Goal: Task Accomplishment & Management: Manage account settings

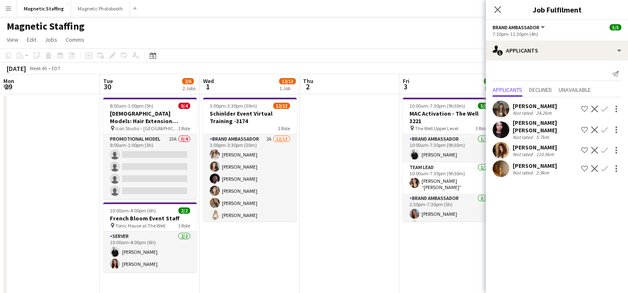
scroll to position [0, 224]
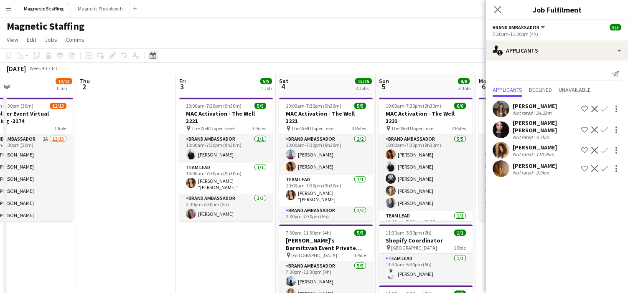
click at [154, 55] on icon "Date picker" at bounding box center [153, 55] width 7 height 7
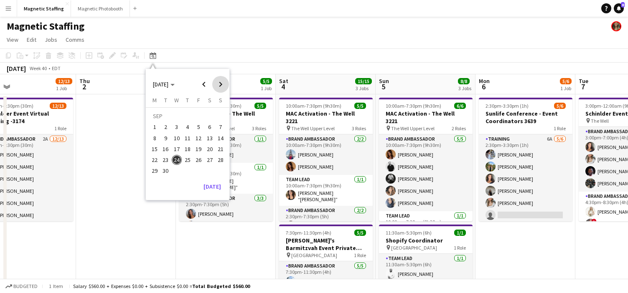
click at [222, 87] on span "Next month" at bounding box center [220, 84] width 17 height 17
click at [197, 138] on span "10" at bounding box center [199, 138] width 10 height 10
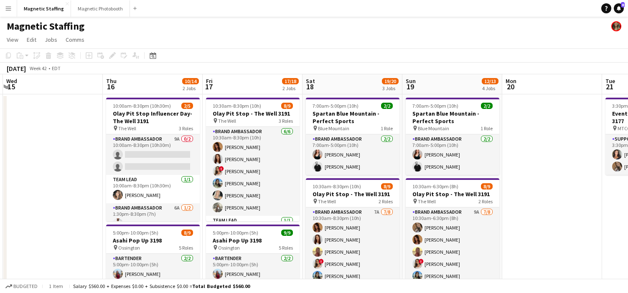
scroll to position [0, 204]
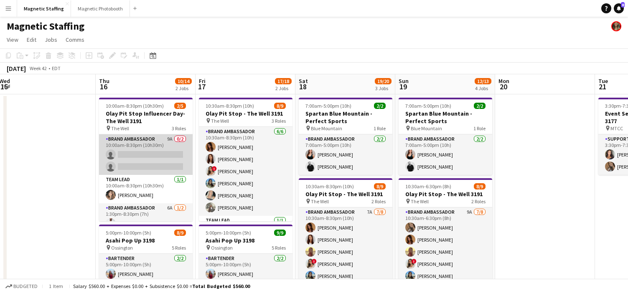
click at [134, 163] on app-card-role "Brand Ambassador 9A 0/2 10:00am-8:30pm (10h30m) single-neutral-actions single-n…" at bounding box center [146, 155] width 94 height 41
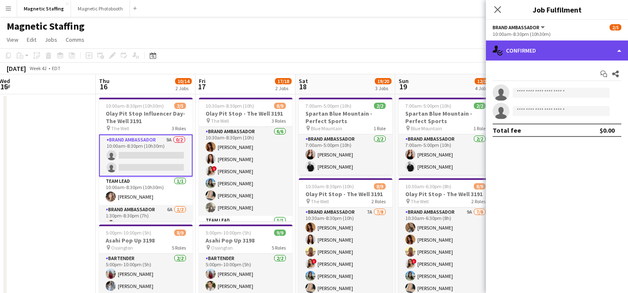
click at [566, 56] on div "single-neutral-actions-check-2 Confirmed" at bounding box center [557, 51] width 142 height 20
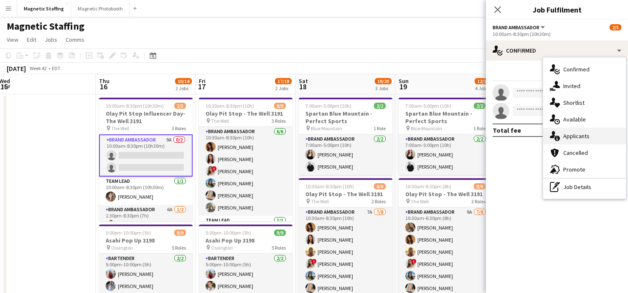
click at [575, 135] on span "Applicants" at bounding box center [577, 137] width 26 height 8
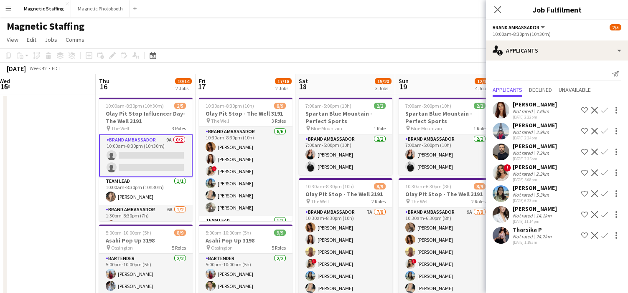
click at [605, 174] on app-icon "Confirm" at bounding box center [605, 173] width 7 height 7
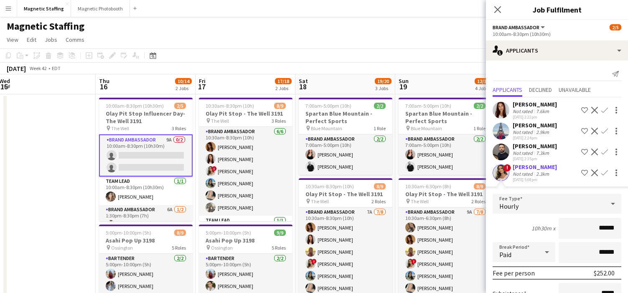
scroll to position [150, 0]
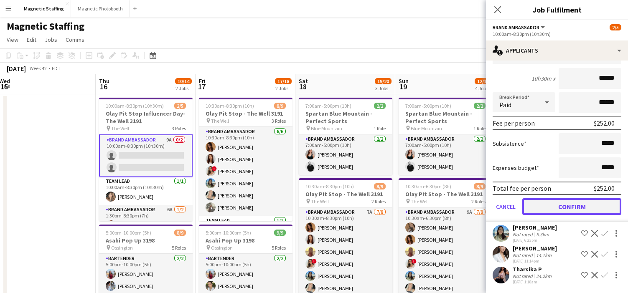
click at [574, 209] on button "Confirm" at bounding box center [572, 207] width 99 height 17
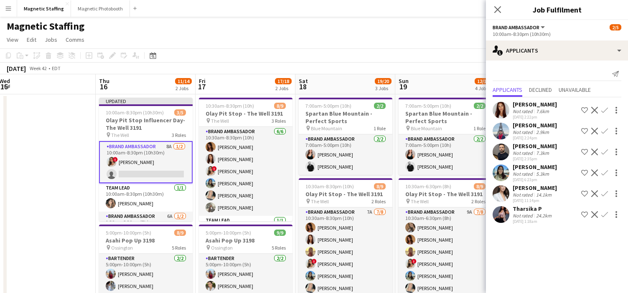
scroll to position [0, 0]
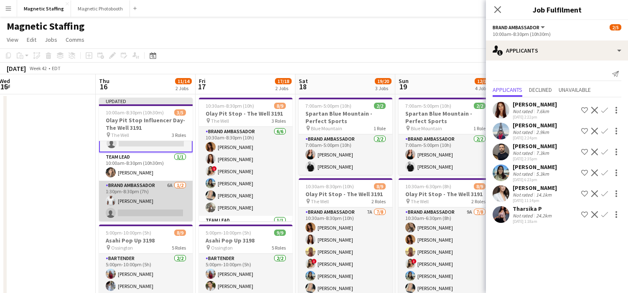
click at [125, 207] on app-card-role "Brand Ambassador 6A 1/2 1:30pm-8:30pm (7h) Juvon Taylor single-neutral-actions" at bounding box center [146, 201] width 94 height 41
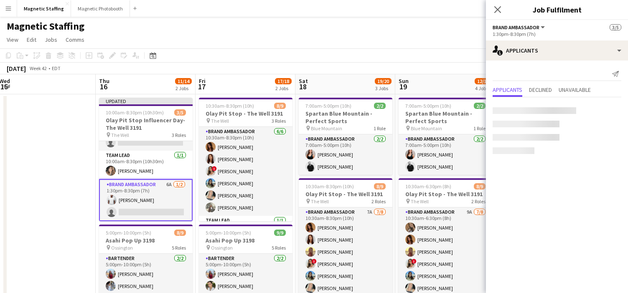
scroll to position [30, 0]
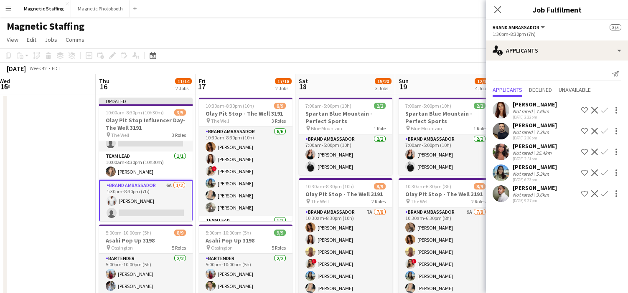
click at [78, 196] on app-date-cell at bounding box center [46, 288] width 100 height 389
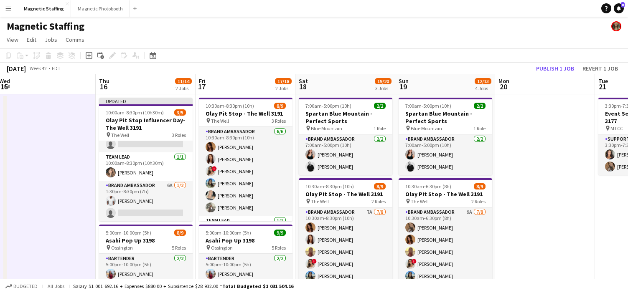
scroll to position [29, 0]
click at [562, 69] on button "Publish 1 job" at bounding box center [555, 68] width 45 height 11
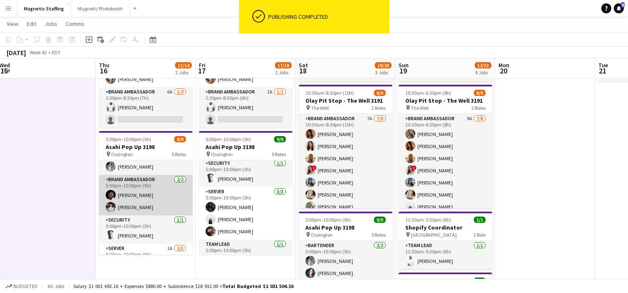
scroll to position [0, 0]
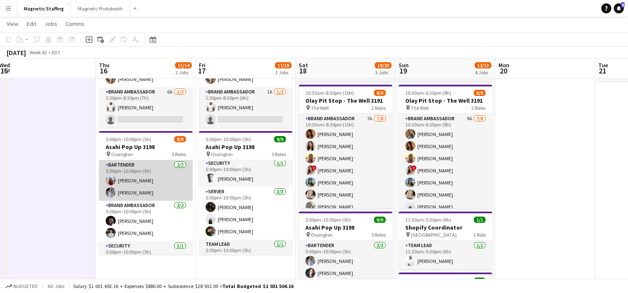
click at [166, 181] on app-card-role "Bartender 2/2 5:00pm-10:00pm (5h) Eva Zhou Heather Siemonsen" at bounding box center [146, 181] width 94 height 41
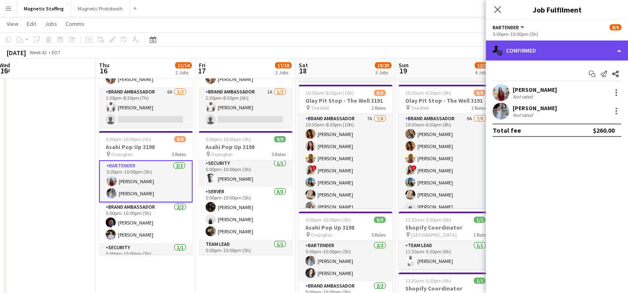
click at [551, 52] on div "single-neutral-actions-check-2 Confirmed" at bounding box center [557, 51] width 142 height 20
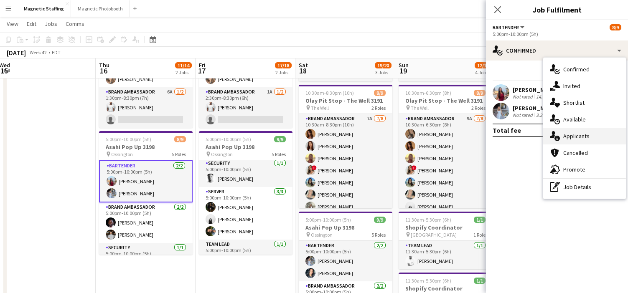
click at [575, 132] on div "single-neutral-actions-information Applicants" at bounding box center [584, 136] width 83 height 17
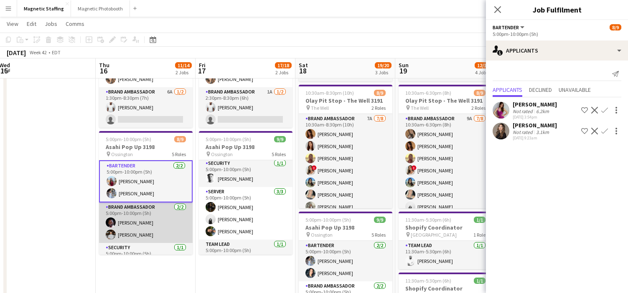
click at [148, 227] on app-card-role "Brand Ambassador 2/2 5:00pm-10:00pm (5h) Anthony Kerr Philip Kim" at bounding box center [146, 223] width 94 height 41
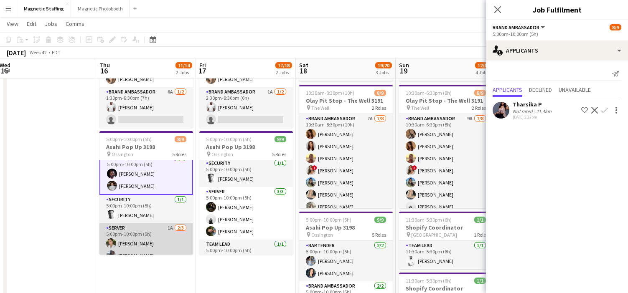
click at [138, 237] on app-card-role "Server 1A [DATE] 5:00pm-10:00pm (5h) [PERSON_NAME] [PERSON_NAME] single-neutral…" at bounding box center [146, 250] width 94 height 53
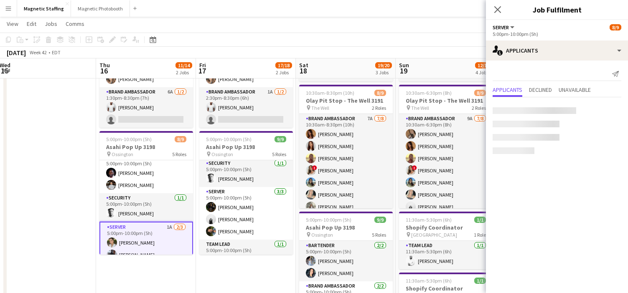
scroll to position [47, 0]
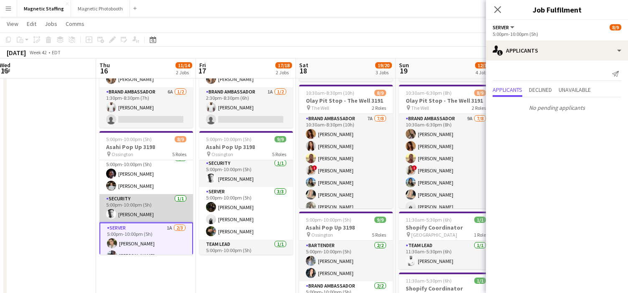
click at [147, 218] on app-card-role "Security 1/1 5:00pm-10:00pm (5h) Aaron Campbell" at bounding box center [146, 208] width 94 height 28
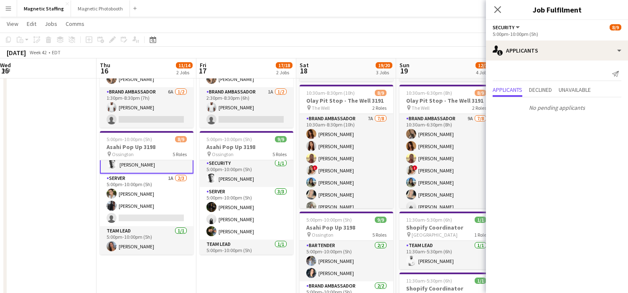
click at [147, 218] on app-card-role "Server 1A [DATE] 5:00pm-10:00pm (5h) [PERSON_NAME] [PERSON_NAME] single-neutral…" at bounding box center [147, 200] width 94 height 53
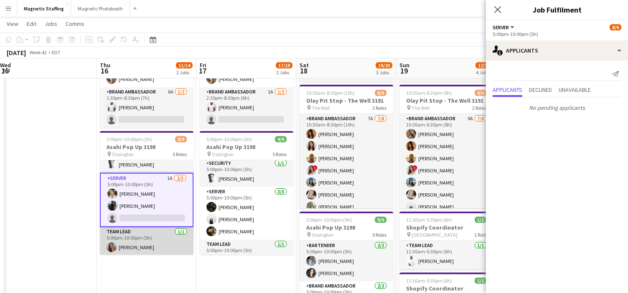
click at [138, 242] on app-card-role "Team Lead 1/1 5:00pm-10:00pm (5h) Diana Michailidis" at bounding box center [147, 241] width 94 height 28
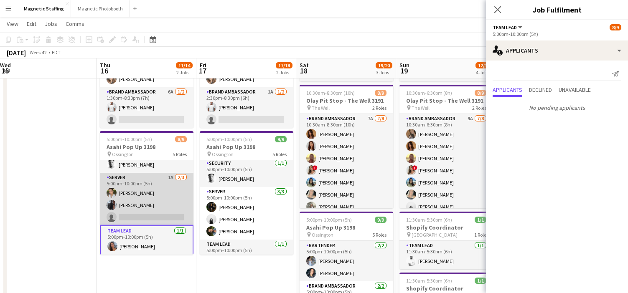
click at [154, 212] on app-card-role "Server 1A [DATE] 5:00pm-10:00pm (5h) [PERSON_NAME] [PERSON_NAME] single-neutral…" at bounding box center [147, 199] width 94 height 53
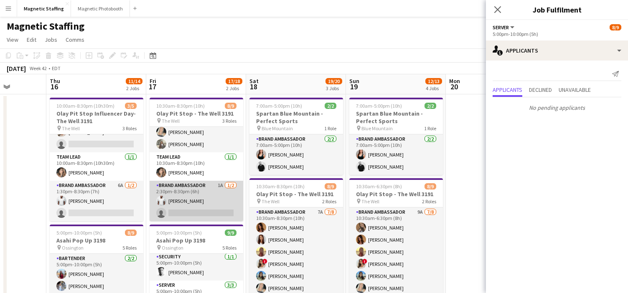
scroll to position [0, 263]
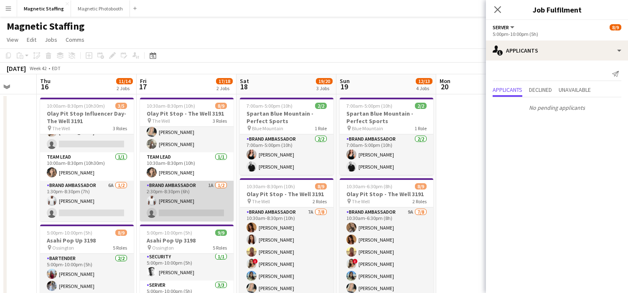
click at [201, 199] on app-card-role "Brand Ambassador 1A 1/2 2:30pm-8:30pm (6h) Juvon Taylor single-neutral-actions" at bounding box center [187, 201] width 94 height 41
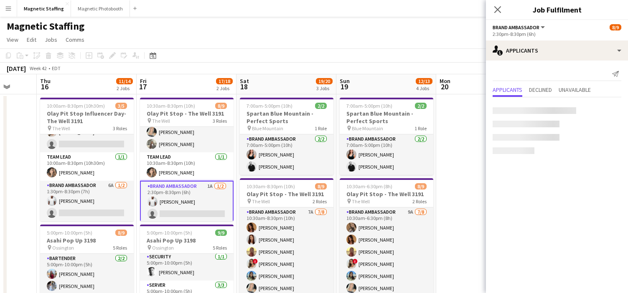
click at [201, 199] on app-card-role "Brand Ambassador 1A 1/2 2:30pm-8:30pm (6h) Juvon Taylor single-neutral-actions" at bounding box center [187, 202] width 94 height 42
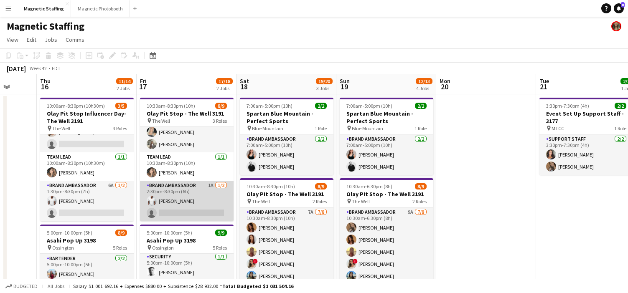
click at [199, 198] on app-card-role "Brand Ambassador 1A 1/2 2:30pm-8:30pm (6h) Juvon Taylor single-neutral-actions" at bounding box center [187, 201] width 94 height 41
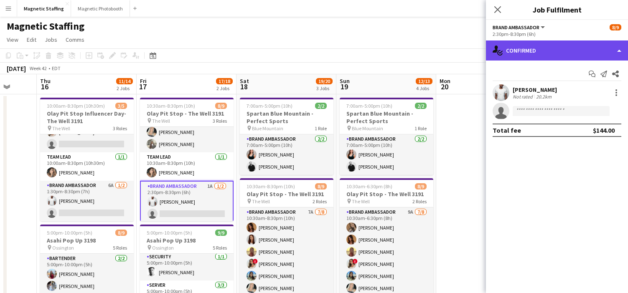
click at [546, 52] on div "single-neutral-actions-check-2 Confirmed" at bounding box center [557, 51] width 142 height 20
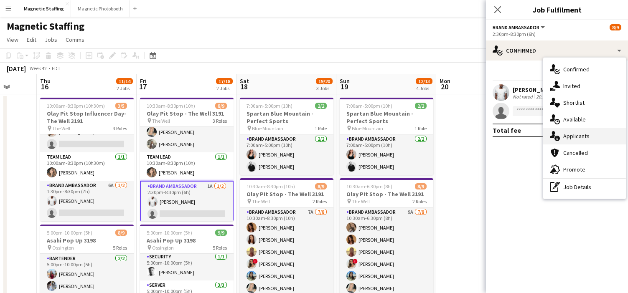
click at [571, 137] on span "Applicants" at bounding box center [577, 137] width 26 height 8
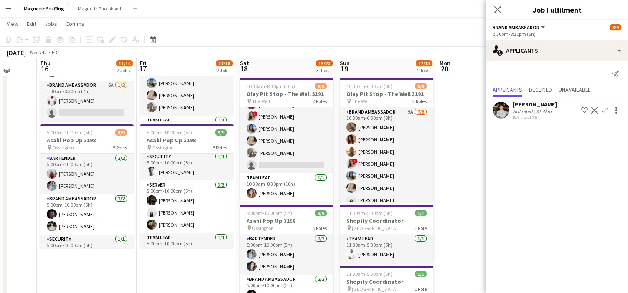
scroll to position [100, 0]
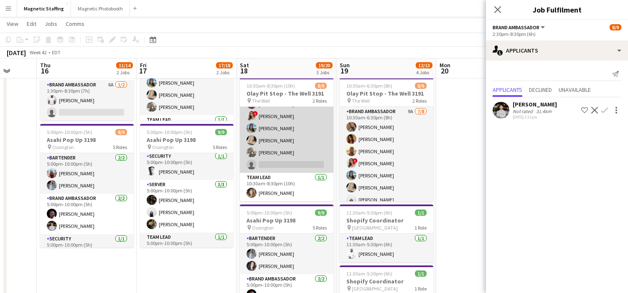
click at [303, 146] on app-card-role "Brand Ambassador 7A [DATE] 10:30am-8:30pm (10h) [PERSON_NAME] [PERSON_NAME] Sol…" at bounding box center [287, 116] width 94 height 113
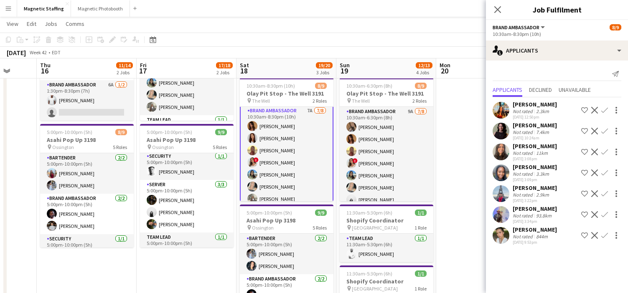
scroll to position [1, 0]
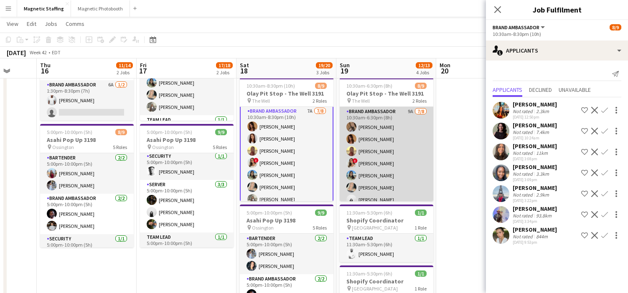
click at [390, 161] on app-card-role "Brand Ambassador 9A 7/8 10:30am-6:30pm (8h) erica Musso Karolina Rembiesa Solei…" at bounding box center [387, 163] width 94 height 113
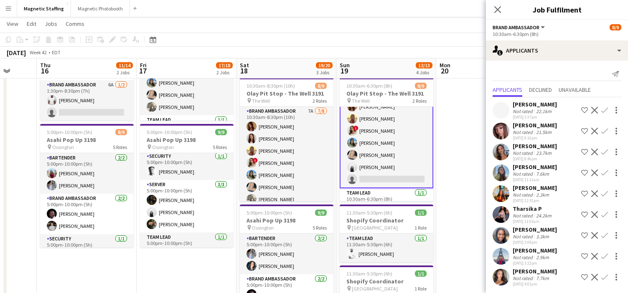
scroll to position [0, 0]
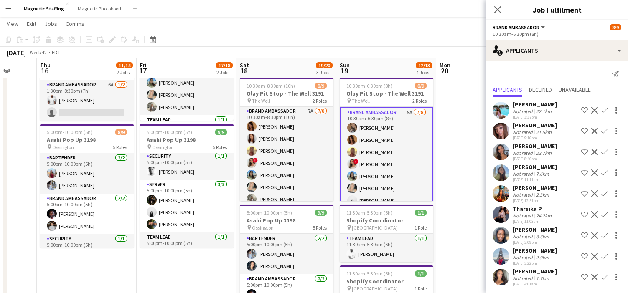
click at [603, 278] on app-icon "Confirm" at bounding box center [605, 277] width 7 height 7
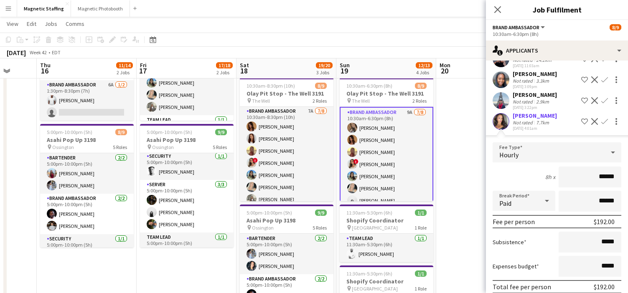
scroll to position [192, 0]
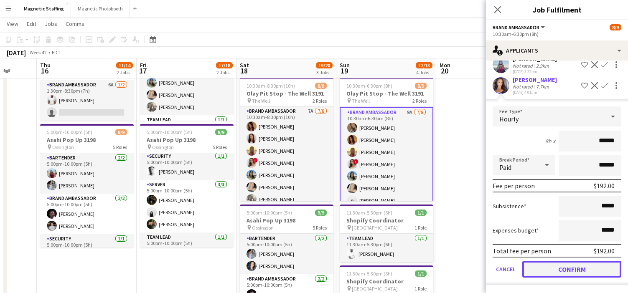
click at [548, 272] on button "Confirm" at bounding box center [572, 269] width 99 height 17
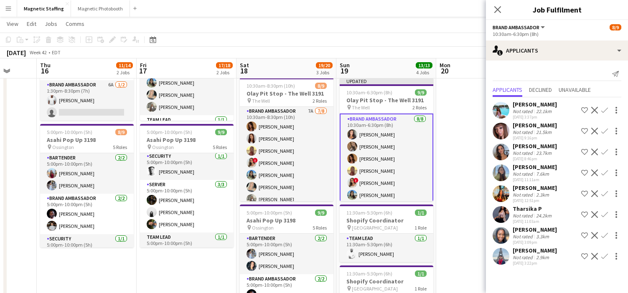
scroll to position [0, 0]
click at [461, 164] on app-date-cell at bounding box center [486, 188] width 100 height 389
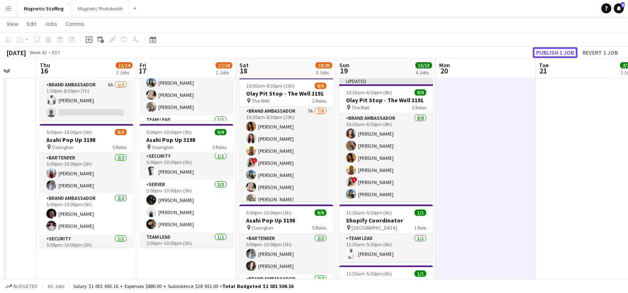
click at [570, 55] on button "Publish 1 job" at bounding box center [555, 52] width 45 height 11
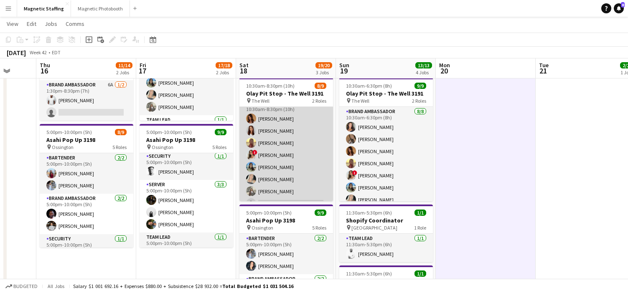
scroll to position [0, 0]
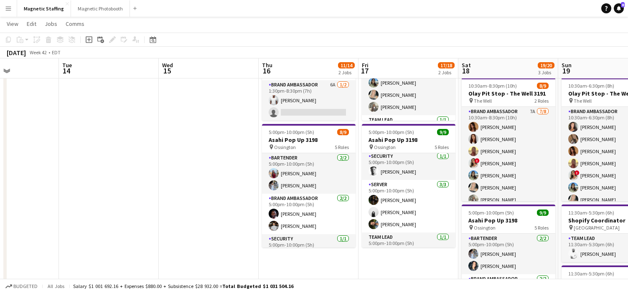
drag, startPoint x: 119, startPoint y: 149, endPoint x: 329, endPoint y: 145, distance: 209.5
click at [338, 148] on app-calendar-viewport "Sat 11 Sun 12 Mon 13 Tue 14 Wed 15 Thu 16 11/14 2 Jobs Fri 17 17/18 2 Jobs Sat …" at bounding box center [314, 177] width 628 height 488
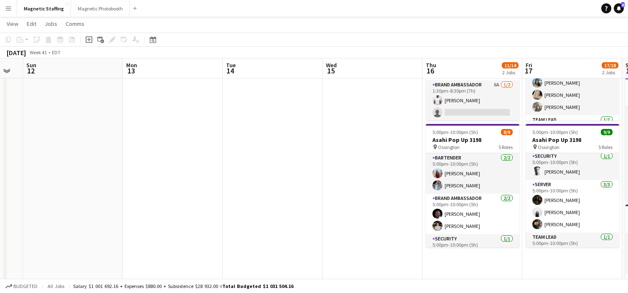
scroll to position [0, 174]
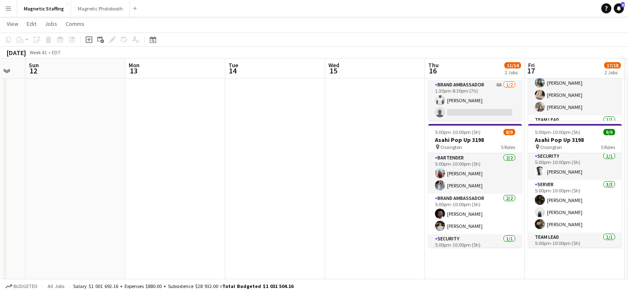
drag, startPoint x: 261, startPoint y: 164, endPoint x: 427, endPoint y: 163, distance: 166.4
click at [428, 164] on app-calendar-viewport "Fri 10 Sat 11 Sun 12 Mon 13 Tue 14 Wed 15 Thu 16 11/14 2 Jobs Fri 17 17/18 2 Jo…" at bounding box center [314, 177] width 628 height 488
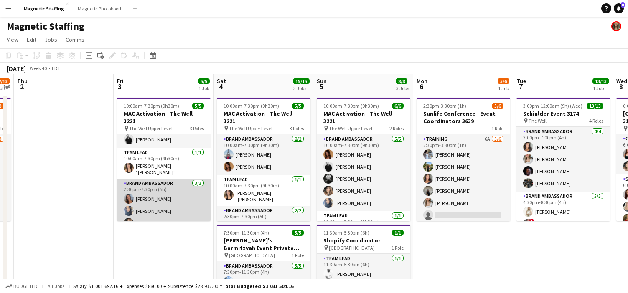
scroll to position [0, 0]
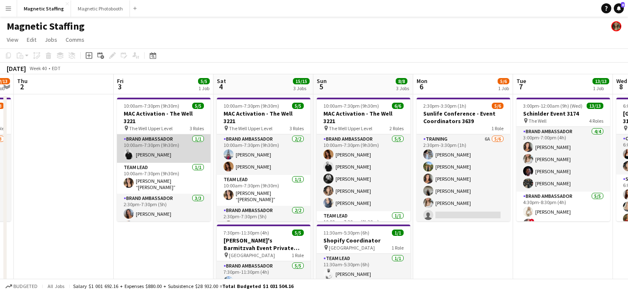
click at [171, 143] on app-card-role "Brand Ambassador 1/1 10:00am-7:30pm (9h30m) jean-philippe roy" at bounding box center [164, 149] width 94 height 28
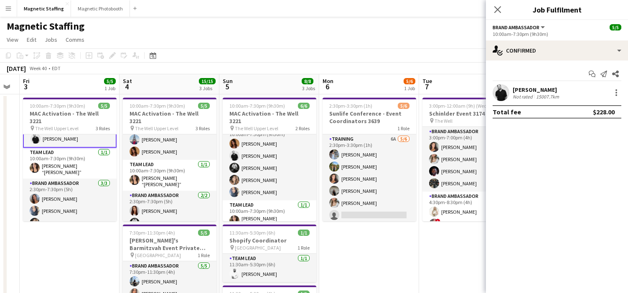
scroll to position [0, 279]
drag, startPoint x: 356, startPoint y: 196, endPoint x: 263, endPoint y: 202, distance: 93.4
click at [263, 203] on app-calendar-viewport "Tue 30 2/6 2 Jobs Wed 1 12/13 1 Job Thu 2 Fri 3 5/5 1 Job Sat 4 15/15 3 Jobs Su…" at bounding box center [314, 297] width 628 height 447
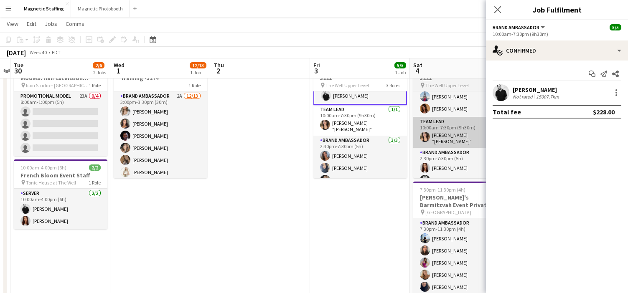
scroll to position [0, 227]
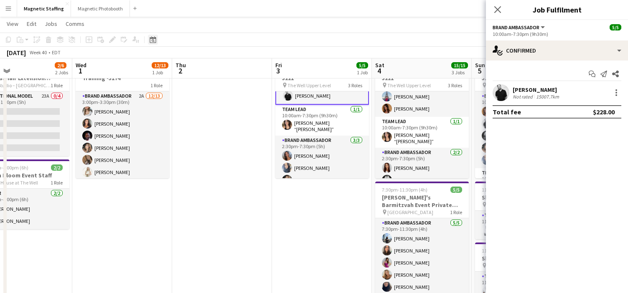
click at [153, 43] on div "Date picker" at bounding box center [153, 40] width 10 height 10
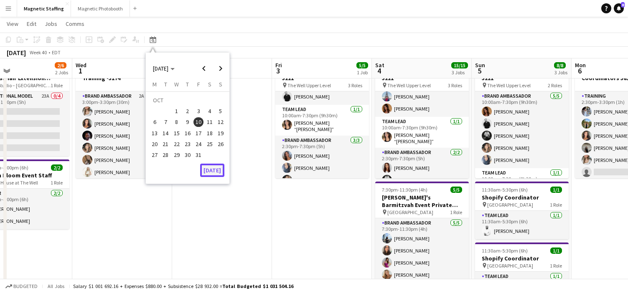
click at [218, 170] on button "[DATE]" at bounding box center [212, 170] width 24 height 13
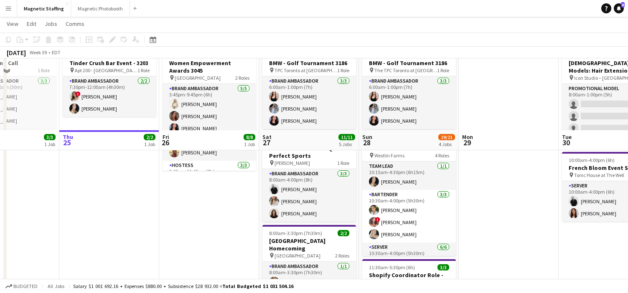
scroll to position [0, 0]
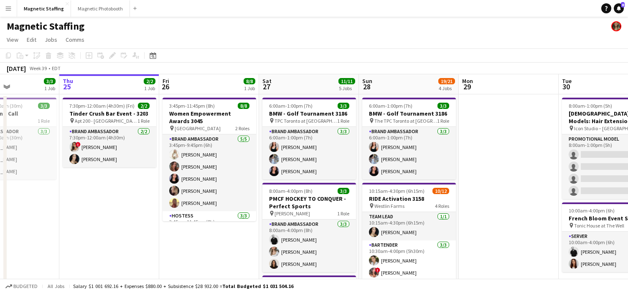
click at [383, 55] on app-toolbar "Copy Paste Paste Command V Paste with crew Command Shift V Paste linked Job Del…" at bounding box center [314, 55] width 628 height 14
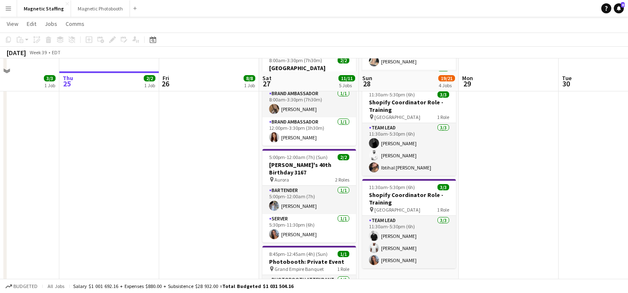
scroll to position [288, 0]
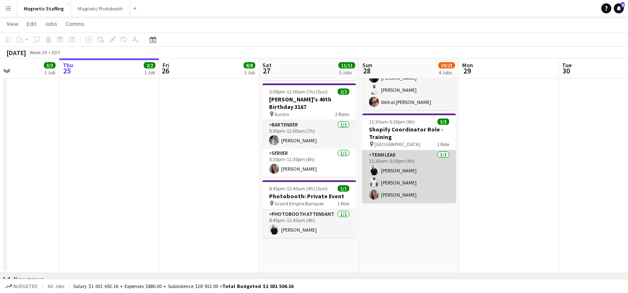
click at [430, 184] on app-card-role "Team Lead 3/3 11:30am-5:30pm (6h) jean-philippe roy Juvon Taylor Diana Michaili…" at bounding box center [409, 176] width 94 height 53
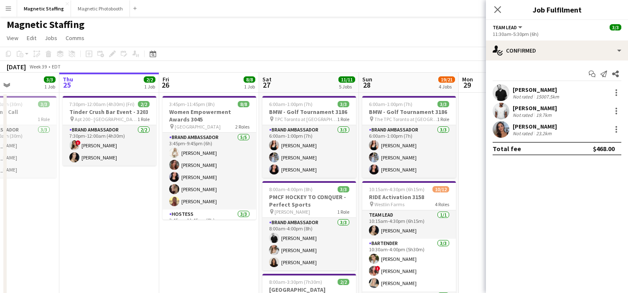
scroll to position [1, 0]
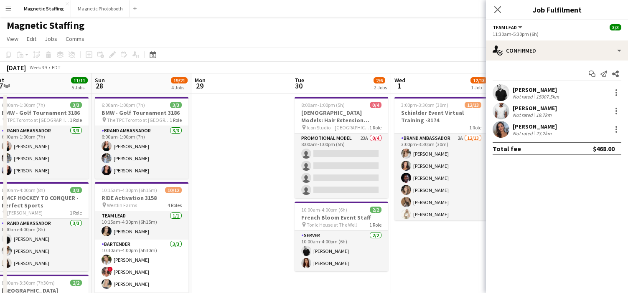
drag, startPoint x: 390, startPoint y: 246, endPoint x: 43, endPoint y: 246, distance: 347.4
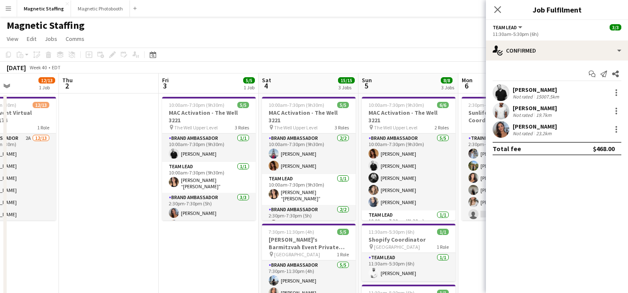
drag, startPoint x: 298, startPoint y: 197, endPoint x: 49, endPoint y: 191, distance: 248.4
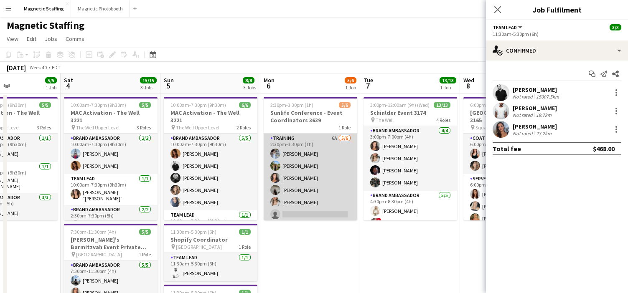
click at [316, 196] on app-card-role "Training 6A 5/6 2:30pm-3:30pm (1h) Heather Siemonsen Tereza Zetko Katelynn Espi…" at bounding box center [311, 178] width 94 height 89
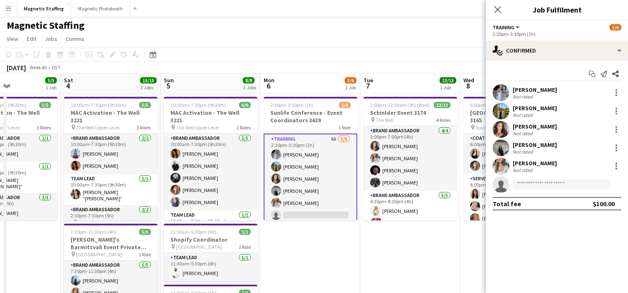
scroll to position [0, 339]
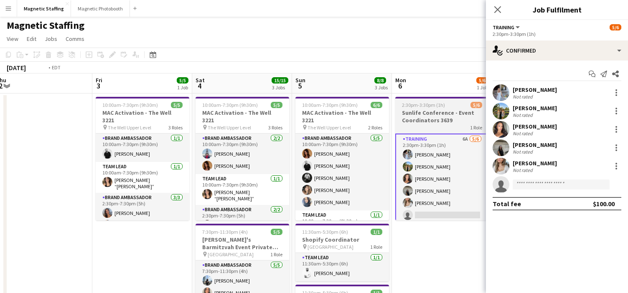
drag, startPoint x: 282, startPoint y: 139, endPoint x: 66, endPoint y: 136, distance: 215.7
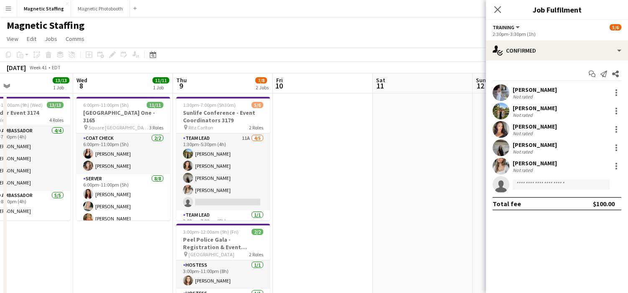
drag, startPoint x: 207, startPoint y: 137, endPoint x: 14, endPoint y: 149, distance: 193.1
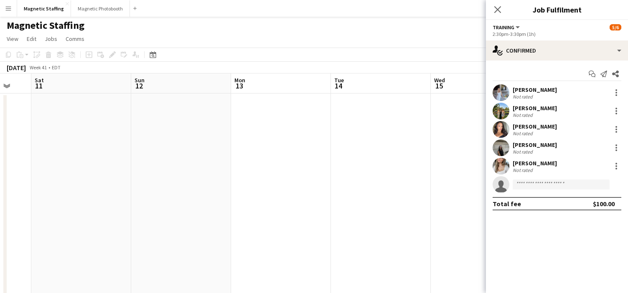
drag, startPoint x: 200, startPoint y: 185, endPoint x: 14, endPoint y: 196, distance: 186.4
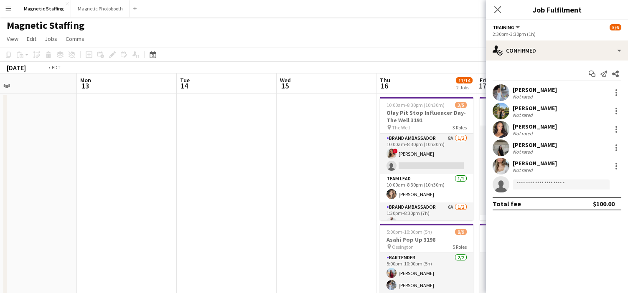
scroll to position [0, 301]
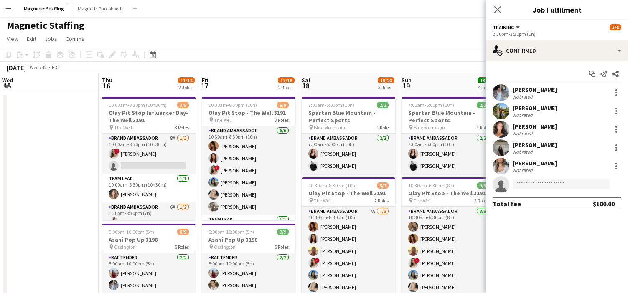
drag, startPoint x: 269, startPoint y: 184, endPoint x: 37, endPoint y: 185, distance: 232.4
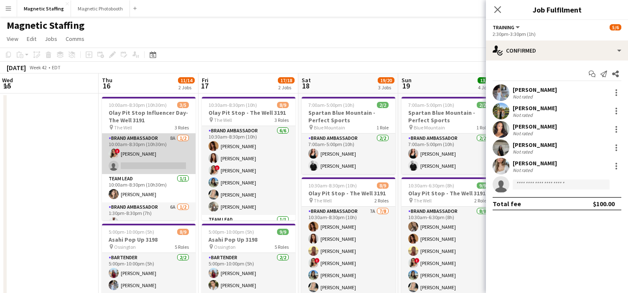
click at [161, 161] on app-card-role "Brand Ambassador 8A 1/2 10:00am-8:30pm (10h30m) ! Emily Vandongen single-neutra…" at bounding box center [149, 154] width 94 height 41
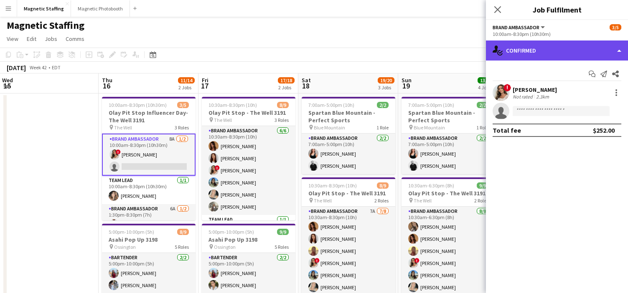
click at [576, 51] on div "single-neutral-actions-check-2 Confirmed" at bounding box center [557, 51] width 142 height 20
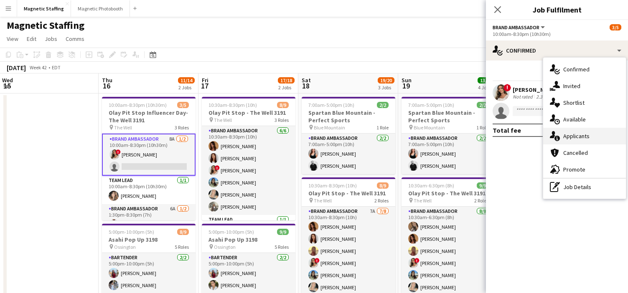
click at [569, 139] on span "Applicants" at bounding box center [577, 137] width 26 height 8
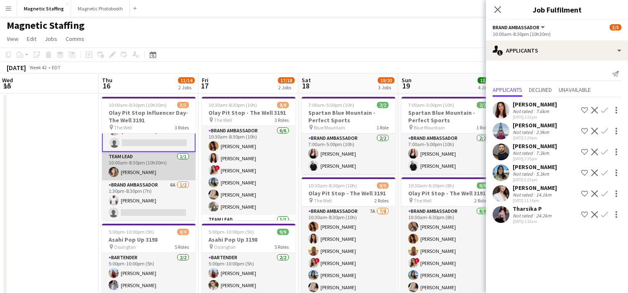
click at [154, 194] on app-card-role "Brand Ambassador 6A 1/2 1:30pm-8:30pm (7h) Juvon Taylor single-neutral-actions" at bounding box center [149, 201] width 94 height 41
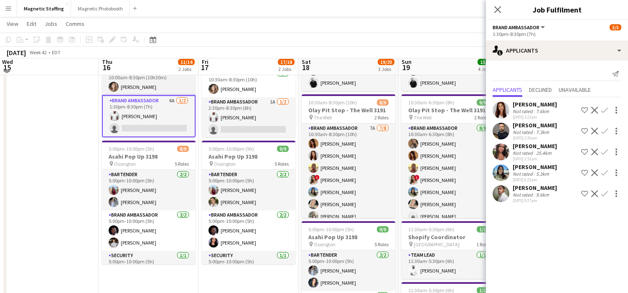
scroll to position [0, 0]
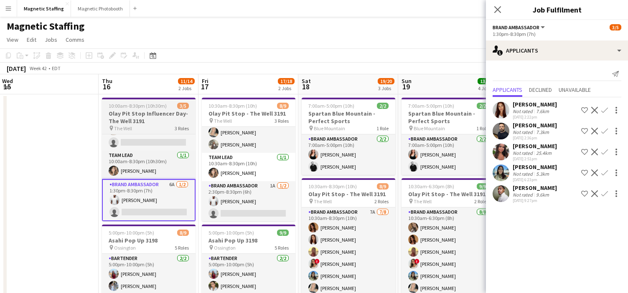
click at [149, 109] on app-job-card "10:00am-8:30pm (10h30m) 3/5 Olay Pit Stop Influencer Day- The Well 3191 pin The…" at bounding box center [149, 160] width 94 height 124
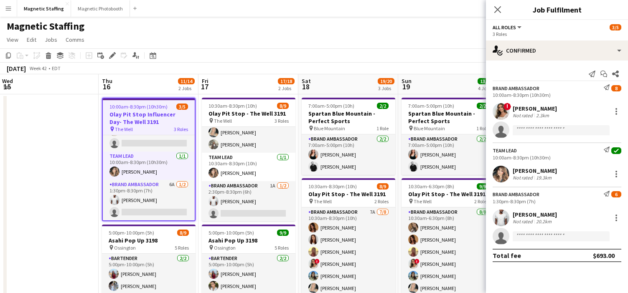
scroll to position [0, 301]
click at [54, 39] on span "Jobs" at bounding box center [51, 40] width 13 height 8
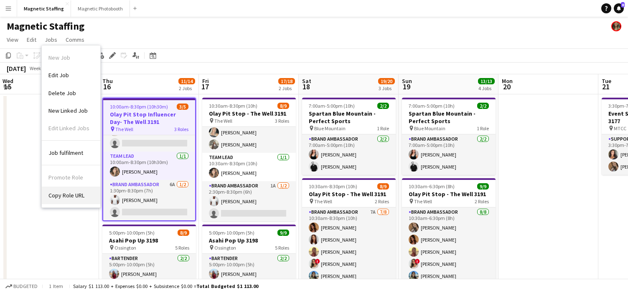
click at [74, 192] on span "Copy Role URL" at bounding box center [66, 196] width 36 height 8
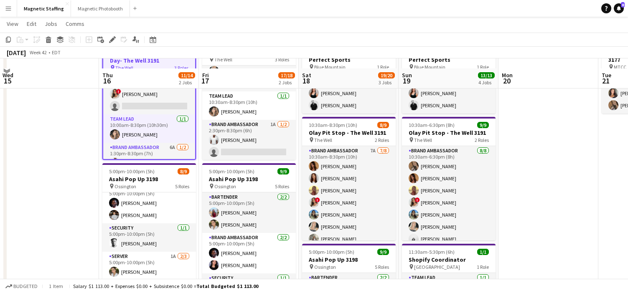
scroll to position [71, 0]
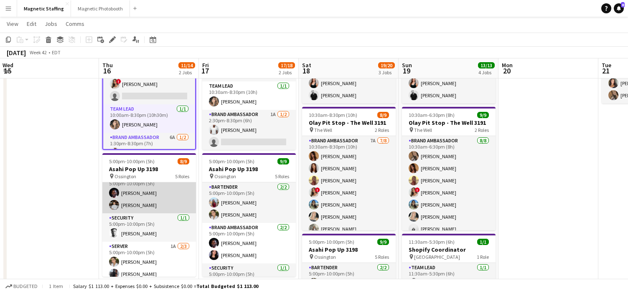
click at [160, 194] on app-card-role "Brand Ambassador 2/2 5:00pm-10:00pm (5h) Anthony Kerr Philip Kim" at bounding box center [149, 193] width 94 height 41
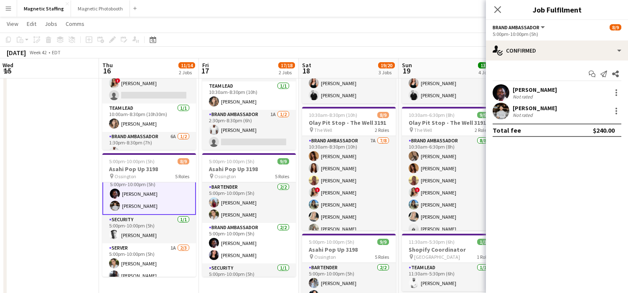
scroll to position [51, 0]
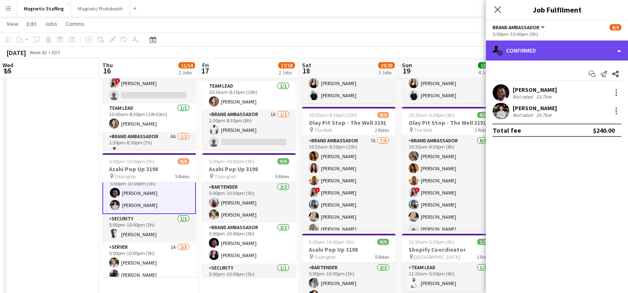
click at [534, 56] on div "single-neutral-actions-check-2 Confirmed" at bounding box center [557, 51] width 142 height 20
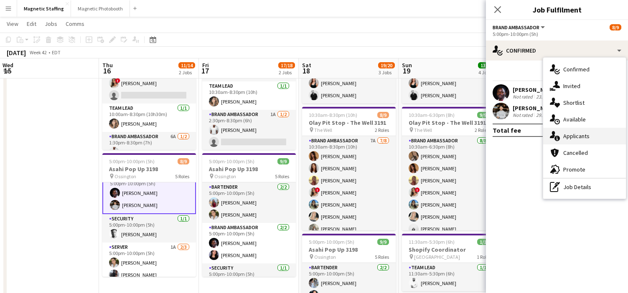
click at [553, 140] on icon "single-neutral-actions-information" at bounding box center [555, 136] width 10 height 10
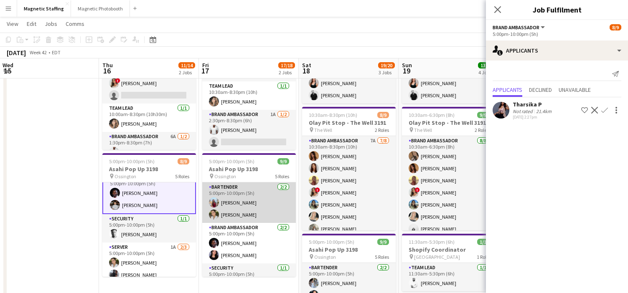
click at [260, 214] on app-card-role "Bartender 2/2 5:00pm-10:00pm (5h) Eva Zhou Mia Truong" at bounding box center [249, 203] width 94 height 41
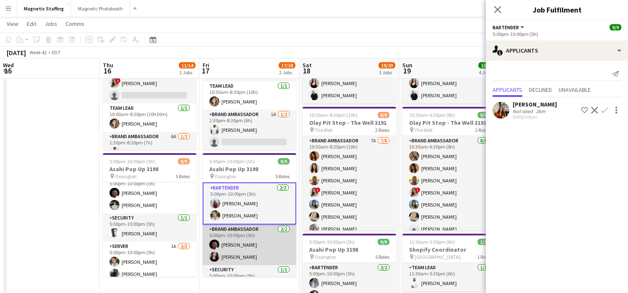
click at [252, 252] on app-card-role "Brand Ambassador 2/2 5:00pm-10:00pm (5h) Anthony Kerr Jennifer Bigirimana" at bounding box center [250, 245] width 94 height 41
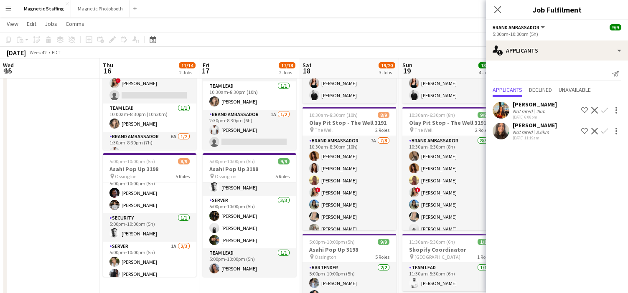
click at [252, 252] on app-card-role "Team Lead 1/1 5:00pm-10:00pm (5h) Diana Michailidis" at bounding box center [250, 263] width 94 height 28
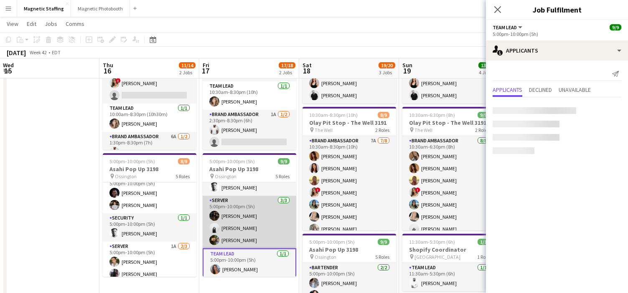
click at [256, 228] on app-card-role "Server 3/3 5:00pm-10:00pm (5h) Hanna Lee angel kim Mohamad Nassabain" at bounding box center [250, 222] width 94 height 53
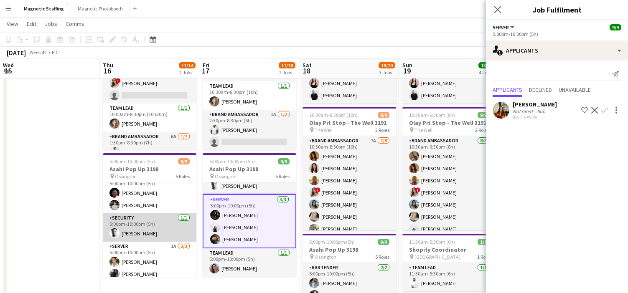
click at [142, 215] on app-card-role "Security 1/1 5:00pm-10:00pm (5h) Aaron Campbell" at bounding box center [150, 228] width 94 height 28
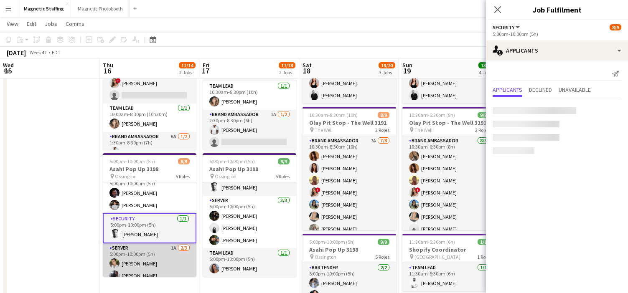
click at [133, 258] on app-card-role "Server 1A 2/3 5:00pm-10:00pm (5h) Mia Truong Cameron Rodgers single-neutral-act…" at bounding box center [150, 270] width 94 height 53
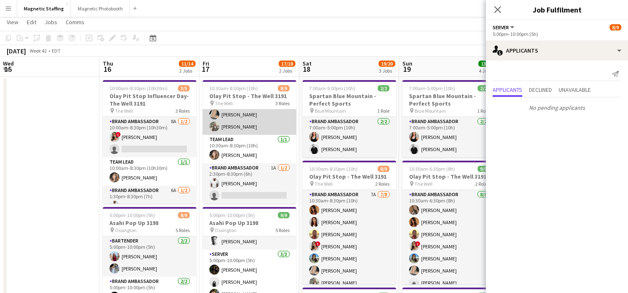
scroll to position [19, 0]
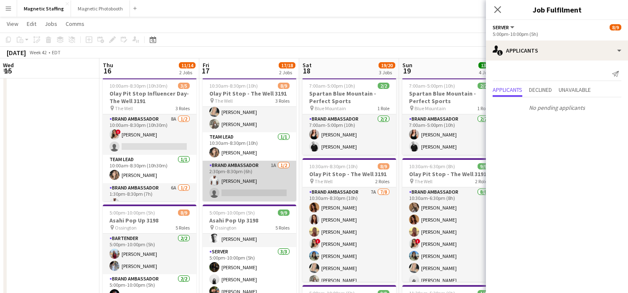
click at [257, 179] on app-card-role "Brand Ambassador 1A 1/2 2:30pm-8:30pm (6h) Juvon Taylor single-neutral-actions" at bounding box center [250, 181] width 94 height 41
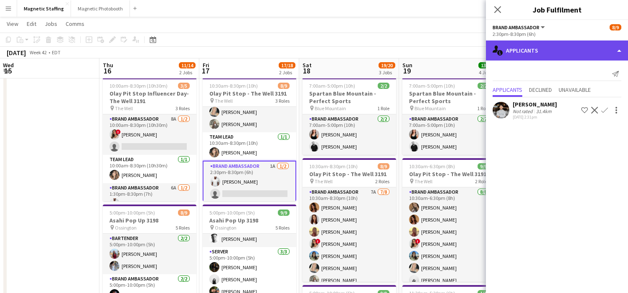
click at [545, 51] on div "single-neutral-actions-information Applicants" at bounding box center [557, 51] width 142 height 20
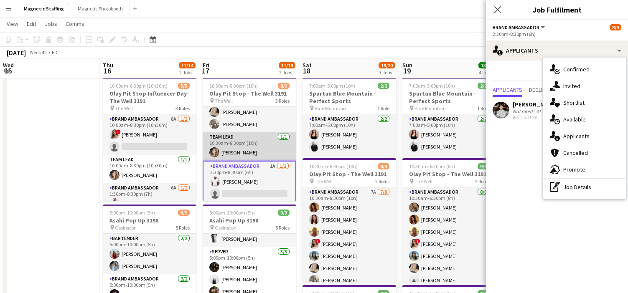
click at [236, 137] on app-card-role "Team Lead 1/1 10:30am-8:30pm (10h) Cassie Sanchez" at bounding box center [250, 147] width 94 height 28
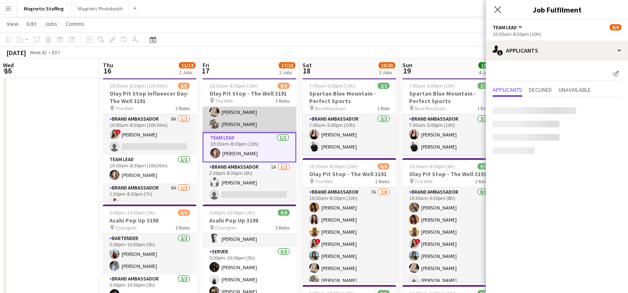
click at [254, 117] on app-card-role "Brand Ambassador 6/6 10:30am-8:30pm (10h) Karolina Rembiesa Luana Cima ! Emily …" at bounding box center [250, 87] width 94 height 89
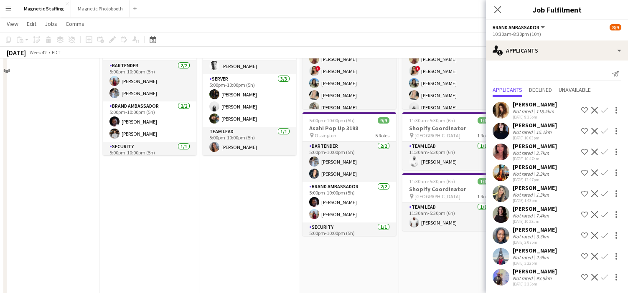
scroll to position [0, 0]
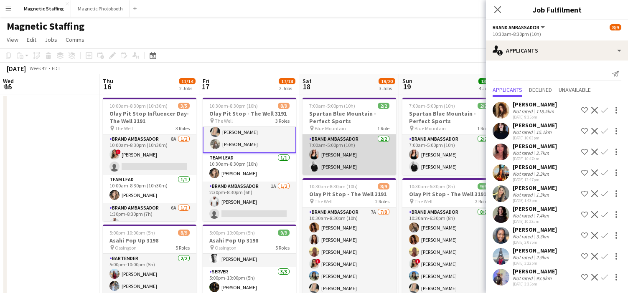
click at [364, 150] on app-card-role "Brand Ambassador 2/2 7:00am-5:00pm (10h) Amy Matyszczuk jean-philippe roy" at bounding box center [350, 155] width 94 height 41
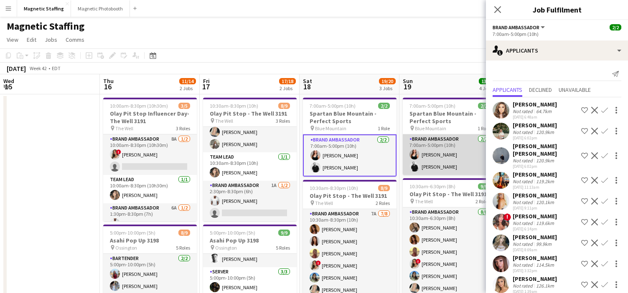
click at [436, 153] on app-card-role "Brand Ambassador 2/2 7:00am-5:00pm (10h) Amy Matyszczuk jean-philippe roy" at bounding box center [450, 155] width 94 height 41
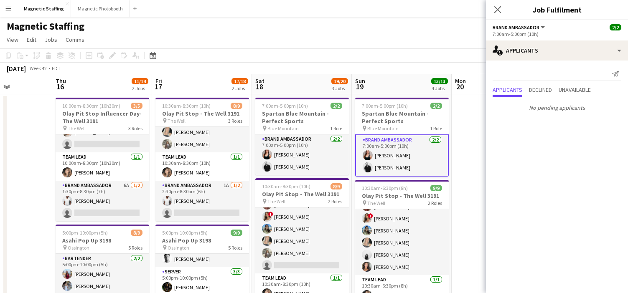
scroll to position [0, 380]
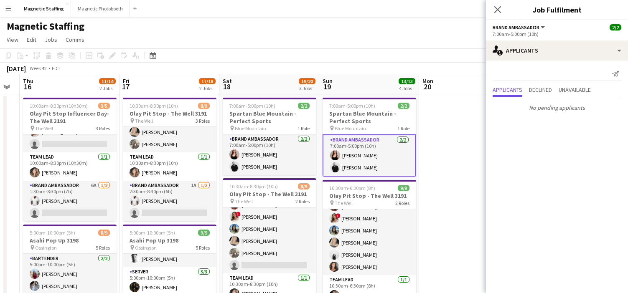
drag, startPoint x: 232, startPoint y: 188, endPoint x: 152, endPoint y: 200, distance: 81.2
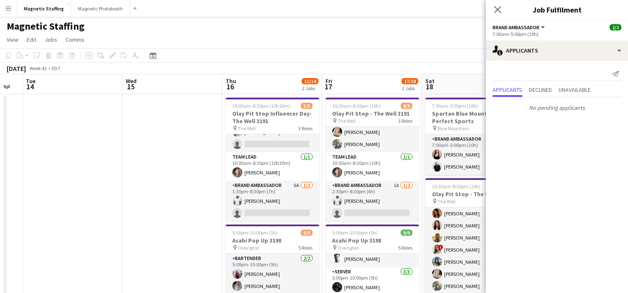
scroll to position [127, 0]
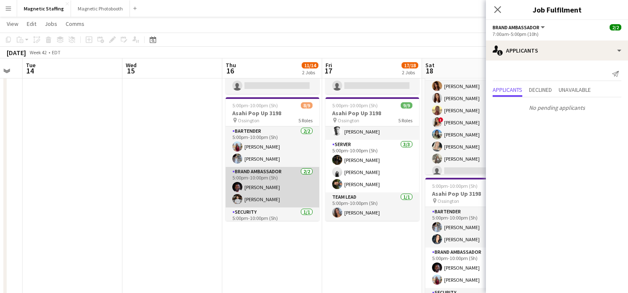
click at [241, 200] on app-user-avatar at bounding box center [237, 199] width 10 height 10
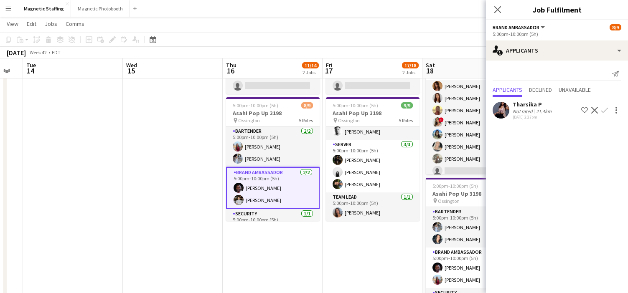
click at [252, 204] on app-card-role "Brand Ambassador 2/2 5:00pm-10:00pm (5h) Anthony Kerr Philip Kim" at bounding box center [273, 188] width 94 height 42
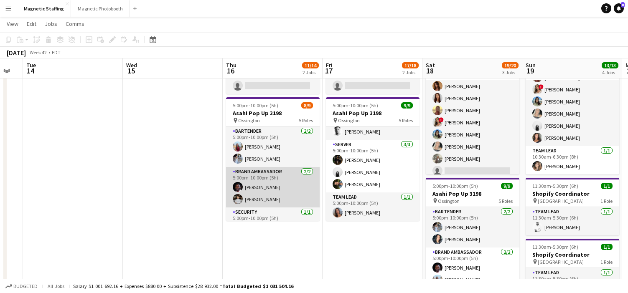
click at [231, 198] on app-card-role "Brand Ambassador 2/2 5:00pm-10:00pm (5h) Anthony Kerr Philip Kim" at bounding box center [273, 187] width 94 height 41
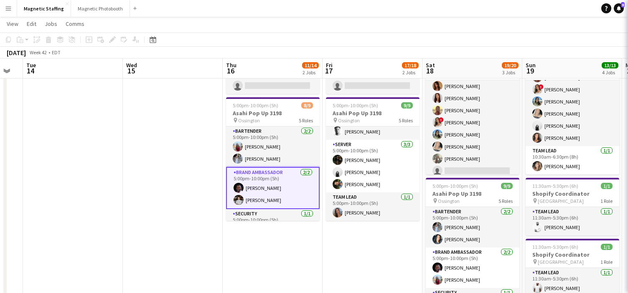
scroll to position [0, 276]
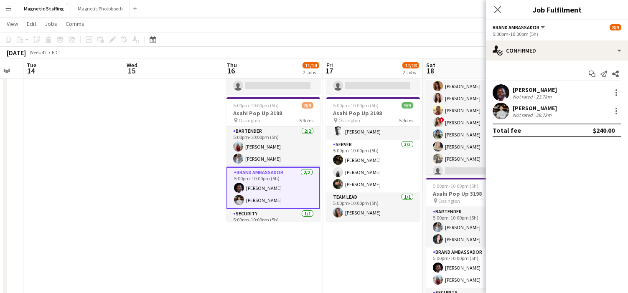
click at [500, 112] on app-user-avatar at bounding box center [501, 111] width 17 height 17
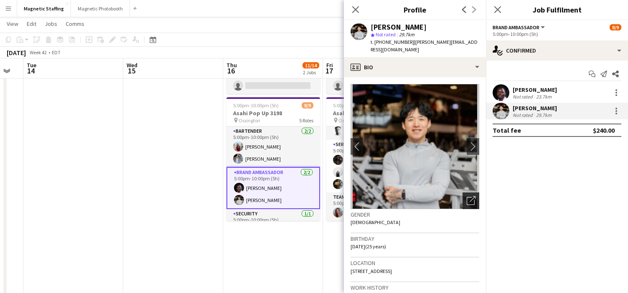
click at [474, 196] on icon "Open photos pop-in" at bounding box center [471, 200] width 9 height 9
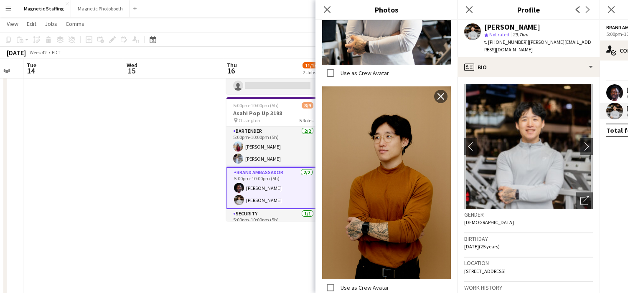
scroll to position [851, 0]
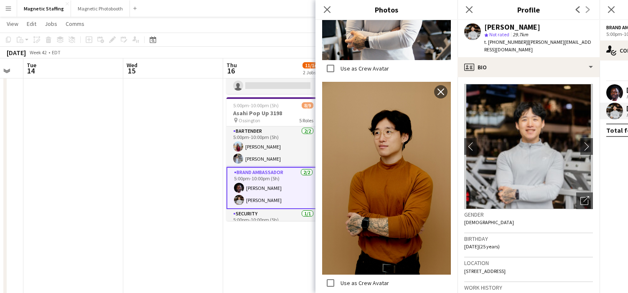
click at [0, 0] on body "Menu Boards Boards Boards All jobs Status Workforce Workforce My Workforce Recr…" at bounding box center [314, 180] width 628 height 615
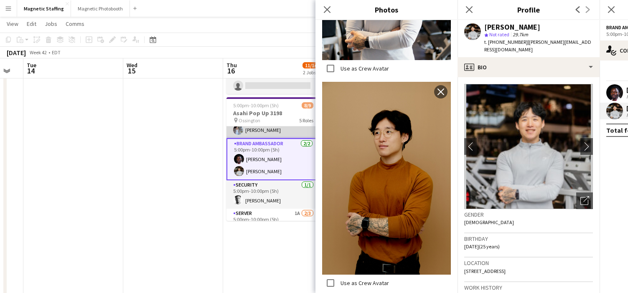
scroll to position [50, 0]
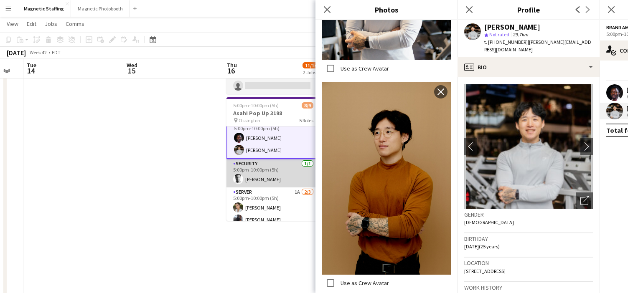
click at [278, 177] on app-card-role "Security 1/1 5:00pm-10:00pm (5h) Aaron Campbell" at bounding box center [274, 173] width 94 height 28
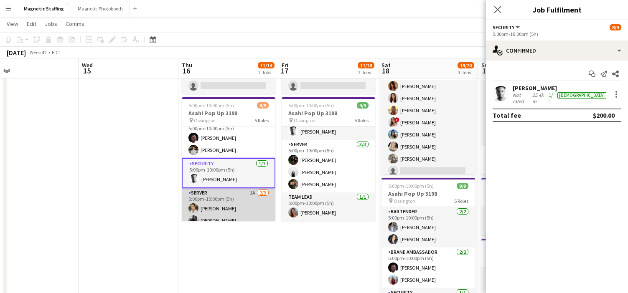
scroll to position [0, 342]
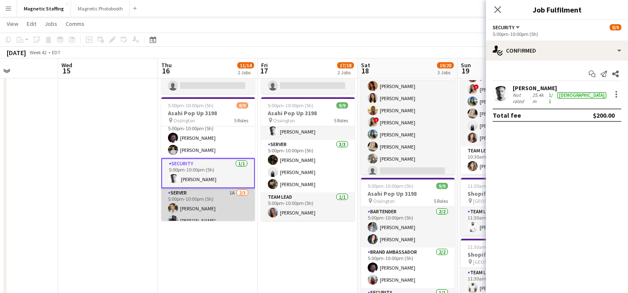
click at [227, 212] on app-card-role "Server 1A 2/3 5:00pm-10:00pm (5h) Mia Truong Cameron Rodgers single-neutral-act…" at bounding box center [208, 215] width 94 height 53
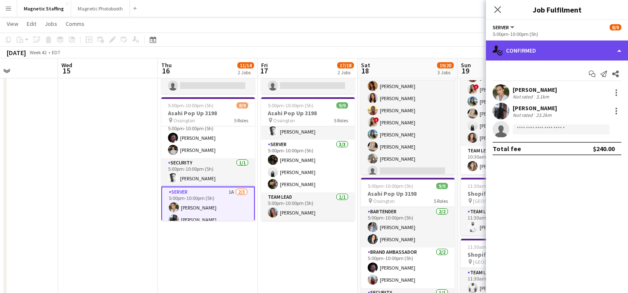
click at [544, 55] on div "single-neutral-actions-check-2 Confirmed" at bounding box center [557, 51] width 142 height 20
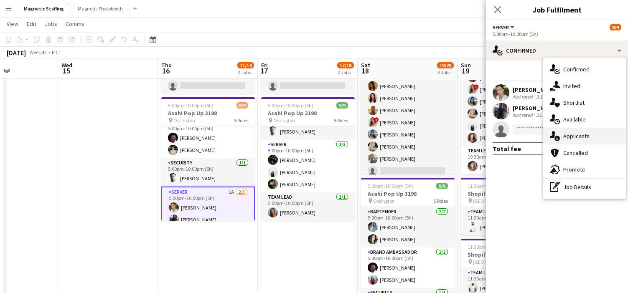
click at [558, 137] on icon at bounding box center [557, 138] width 5 height 5
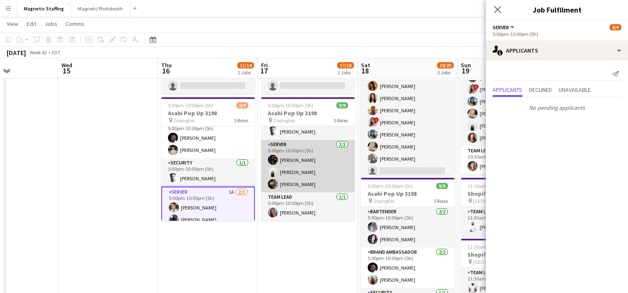
click at [278, 179] on app-card-role "Server 3/3 5:00pm-10:00pm (5h) Hanna Lee angel kim Mohamad Nassabain" at bounding box center [308, 166] width 94 height 53
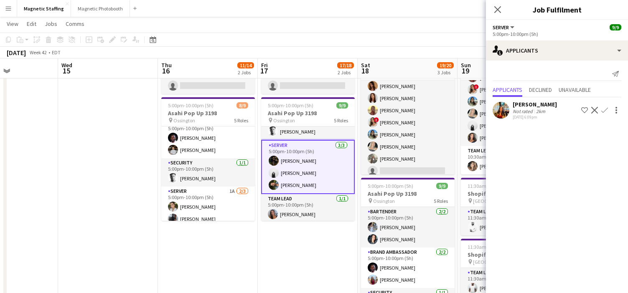
click at [310, 174] on app-card-role "Server 3/3 5:00pm-10:00pm (5h) Hanna Lee angel kim Mohamad Nassabain" at bounding box center [308, 167] width 94 height 54
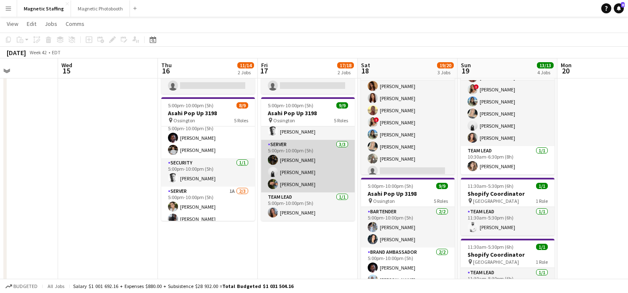
click at [291, 189] on app-card-role "Server 3/3 5:00pm-10:00pm (5h) Hanna Lee angel kim Mohamad Nassabain" at bounding box center [308, 166] width 94 height 53
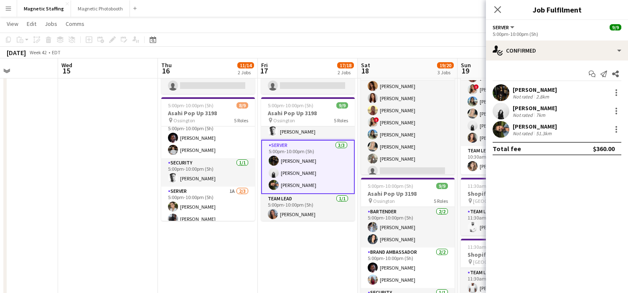
click at [497, 129] on app-user-avatar at bounding box center [501, 129] width 17 height 17
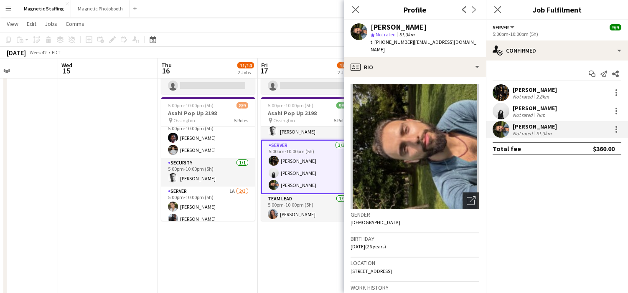
click at [472, 196] on icon at bounding box center [473, 199] width 6 height 6
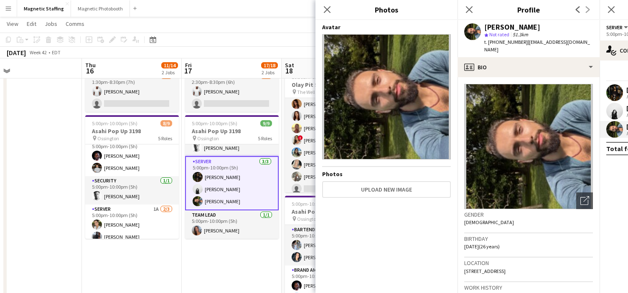
scroll to position [0, 0]
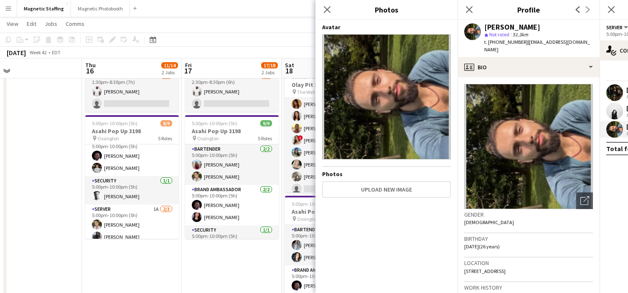
click at [238, 269] on app-date-cell "10:30am-8:30pm (10h) 8/9 Olay Pit Stop - The Well 3191 pin The Well 3 Roles Bra…" at bounding box center [232, 219] width 100 height 468
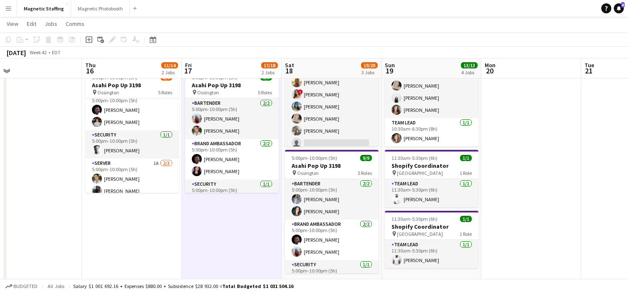
scroll to position [0, 0]
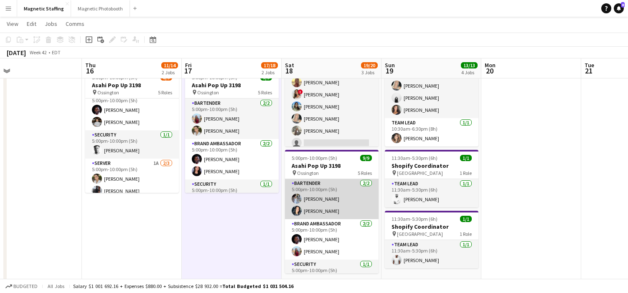
click at [330, 206] on app-card-role "Bartender 2/2 5:00pm-10:00pm (5h) Heather Siemonsen Kiara Briones" at bounding box center [332, 199] width 94 height 41
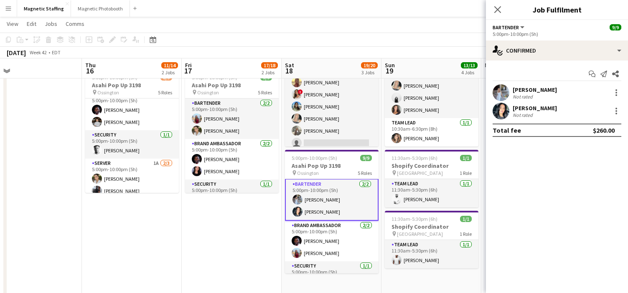
scroll to position [1, 0]
click at [499, 113] on app-user-avatar at bounding box center [501, 111] width 17 height 17
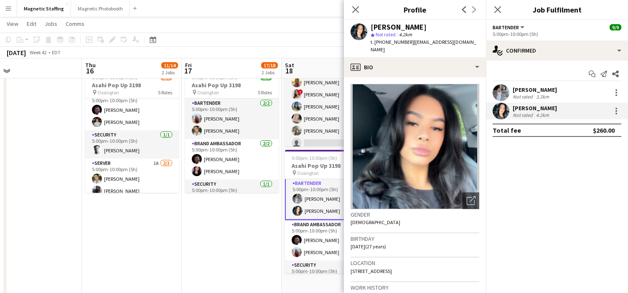
click at [501, 94] on app-user-avatar at bounding box center [501, 92] width 17 height 17
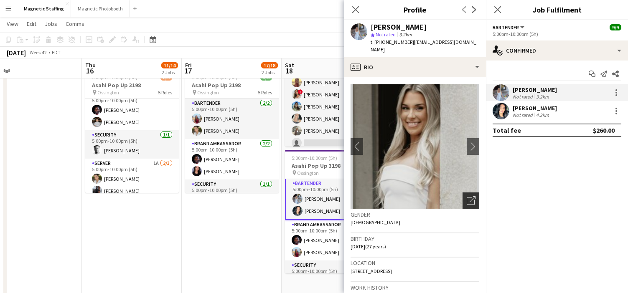
click at [472, 196] on icon "Open photos pop-in" at bounding box center [471, 200] width 9 height 9
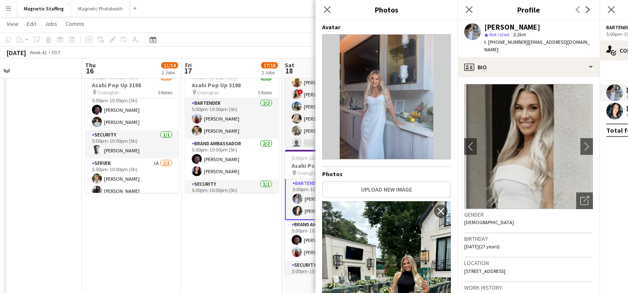
scroll to position [134, 0]
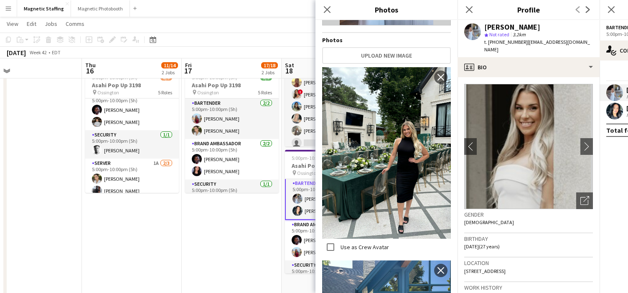
click at [528, 158] on img at bounding box center [528, 146] width 129 height 125
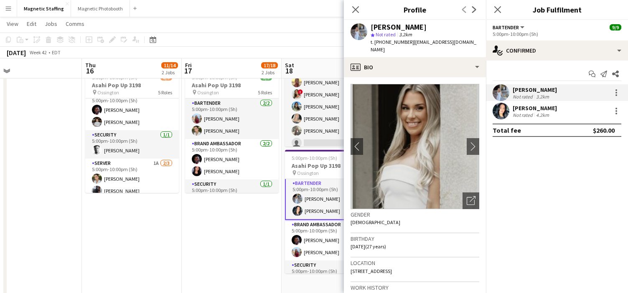
click at [0, 0] on body "Menu Boards Boards Boards All jobs Status Workforce Workforce My Workforce Recr…" at bounding box center [314, 152] width 628 height 615
click at [314, 214] on app-card-role "Bartender 2/2 5:00pm-10:00pm (5h) Heather Siemonsen Kiara Briones" at bounding box center [332, 199] width 94 height 42
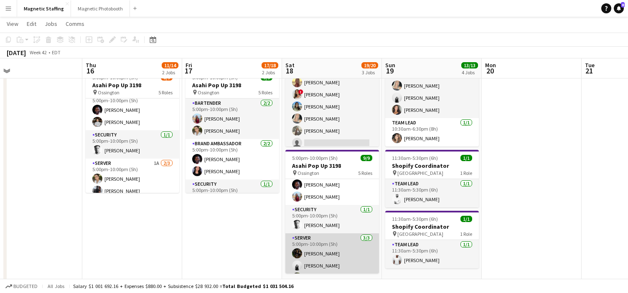
scroll to position [96, 0]
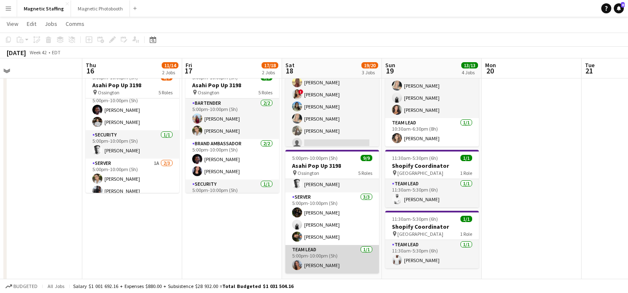
click at [303, 263] on app-card-role "Team Lead 1/1 5:00pm-10:00pm (5h) Diana Michailidis" at bounding box center [333, 259] width 94 height 28
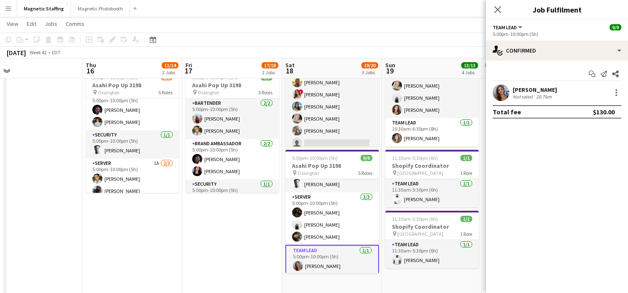
click at [500, 94] on app-user-avatar at bounding box center [501, 92] width 17 height 17
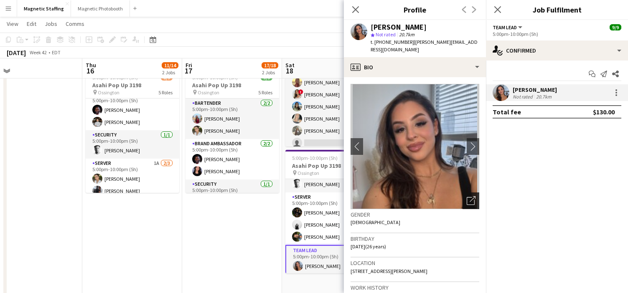
click at [472, 196] on icon at bounding box center [473, 199] width 6 height 6
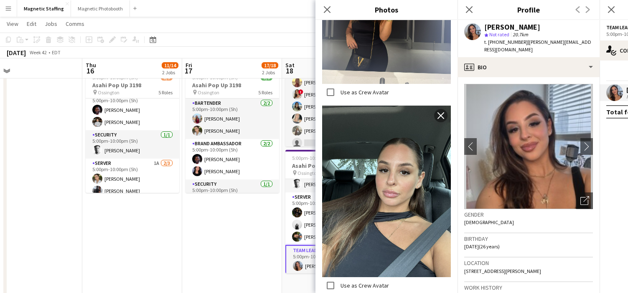
scroll to position [676, 0]
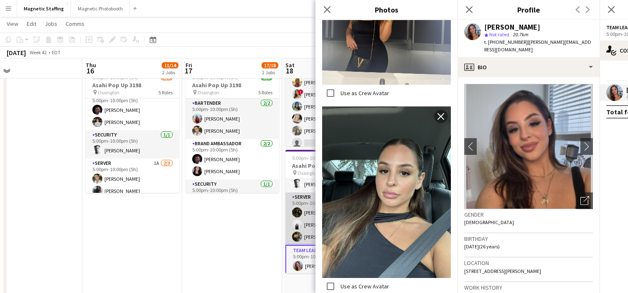
click at [287, 223] on app-card-role "Server 3/3 5:00pm-10:00pm (5h) Hanna Lee angel kim Mohamad Nassabain" at bounding box center [333, 219] width 94 height 53
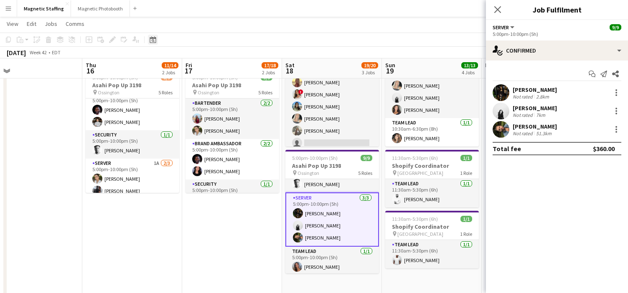
click at [154, 38] on icon at bounding box center [153, 39] width 6 height 7
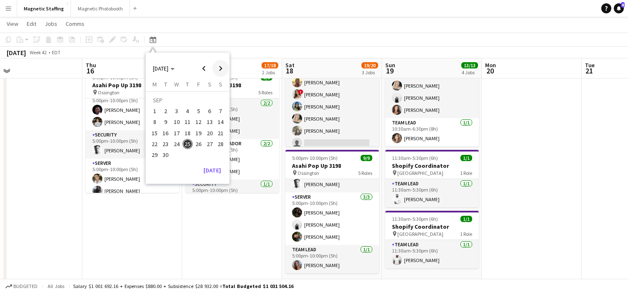
click at [224, 73] on span "Next month" at bounding box center [220, 68] width 17 height 17
click at [201, 120] on span "10" at bounding box center [199, 122] width 10 height 10
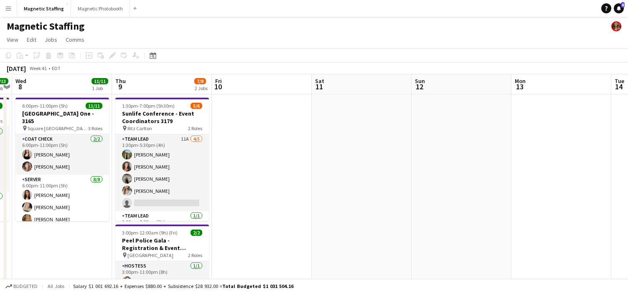
scroll to position [0, 176]
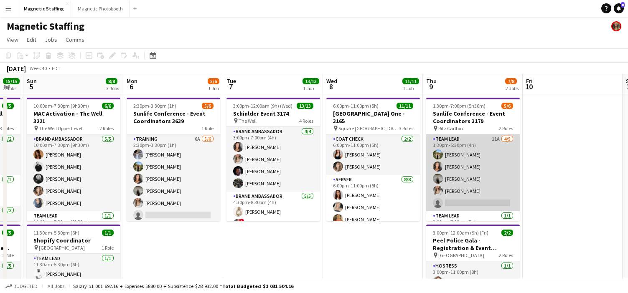
click at [445, 166] on app-card-role "Team Lead 11A 4/5 1:30pm-5:30pm (4h) Tereza Zetko Katelynn Espinosa Caitlin Joh…" at bounding box center [473, 173] width 94 height 77
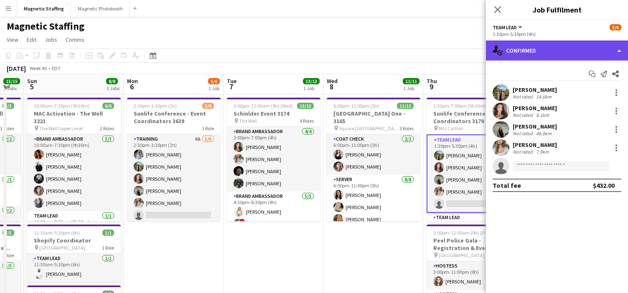
click at [556, 47] on div "single-neutral-actions-check-2 Confirmed" at bounding box center [557, 51] width 142 height 20
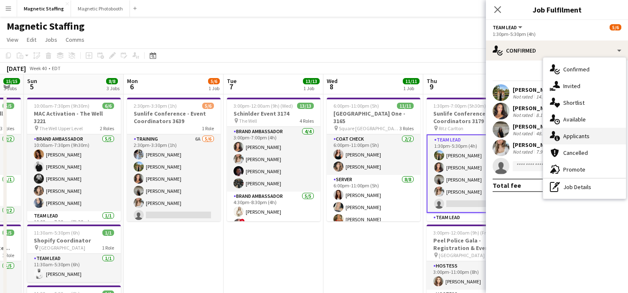
click at [557, 144] on div "single-neutral-actions-information Applicants" at bounding box center [584, 136] width 83 height 17
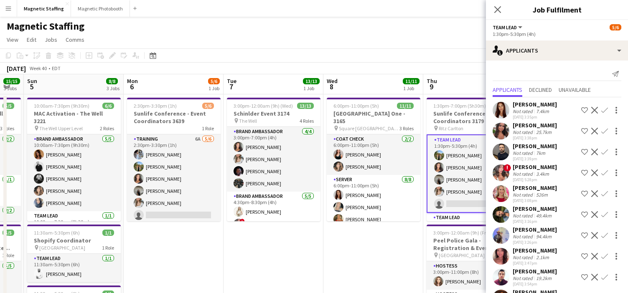
scroll to position [44, 0]
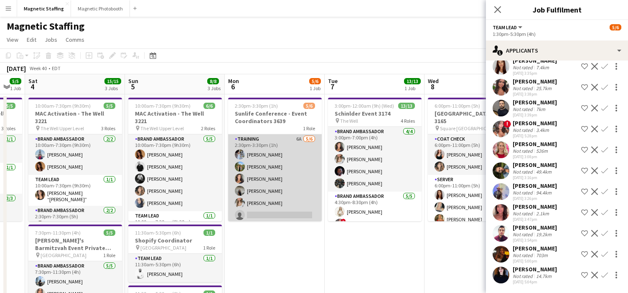
click at [257, 210] on app-card-role "Training 6A 5/6 2:30pm-3:30pm (1h) Heather Siemonsen Tereza Zetko Katelynn Espi…" at bounding box center [275, 179] width 94 height 89
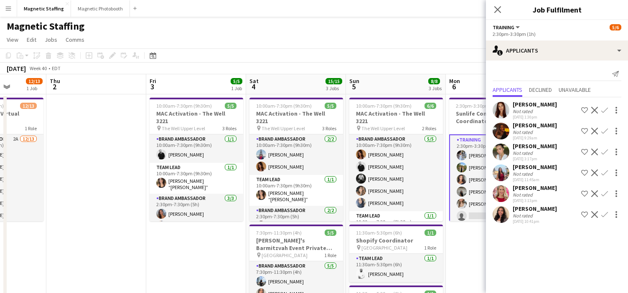
scroll to position [0, 0]
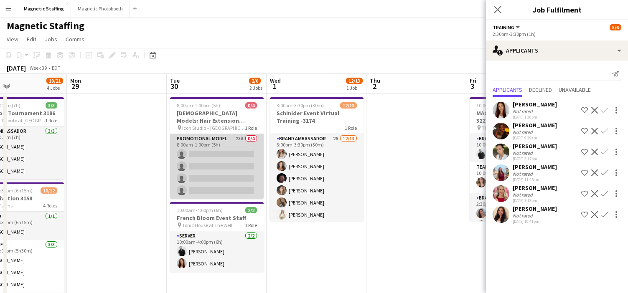
click at [237, 167] on app-card-role "Promotional Model 23A 0/4 8:00am-1:00pm (5h) single-neutral-actions single-neut…" at bounding box center [217, 166] width 94 height 65
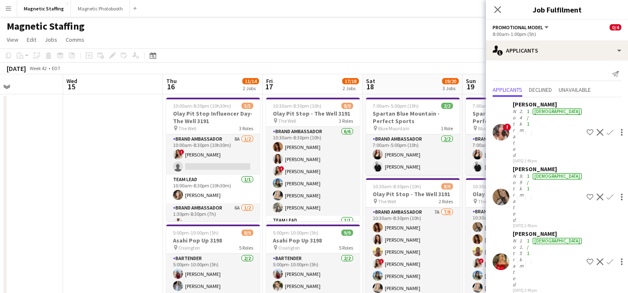
scroll to position [0, 367]
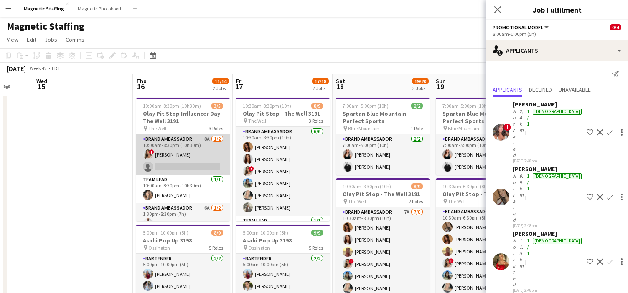
click at [199, 158] on app-card-role "Brand Ambassador 8A 1/2 10:00am-8:30pm (10h30m) ! Emily Vandongen single-neutra…" at bounding box center [183, 155] width 94 height 41
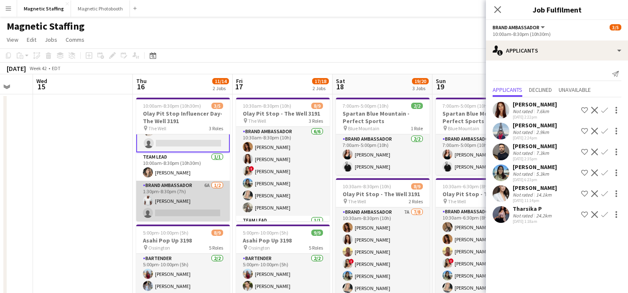
click at [194, 207] on app-card-role "Brand Ambassador 6A 1/2 1:30pm-8:30pm (7h) Juvon Taylor single-neutral-actions" at bounding box center [183, 201] width 94 height 41
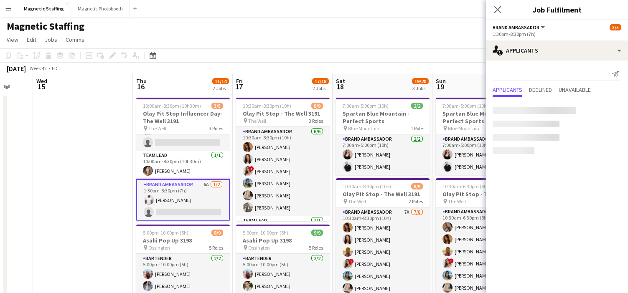
scroll to position [23, 0]
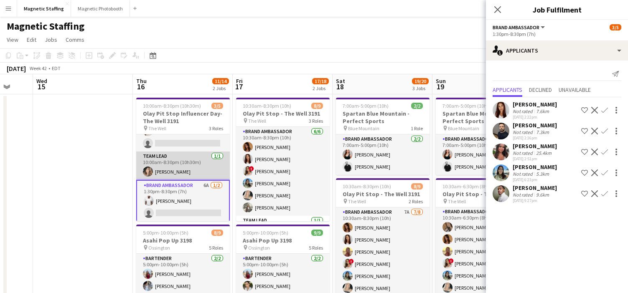
click at [194, 176] on app-card-role "Team Lead 1/1 10:00am-8:30pm (10h30m) Cassie Sanchez" at bounding box center [183, 166] width 94 height 28
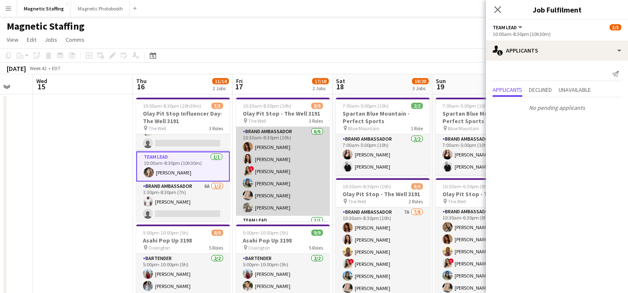
click at [300, 186] on app-card-role "Brand Ambassador 6/6 10:30am-8:30pm (10h) Karolina Rembiesa Luana Cima ! Emily …" at bounding box center [283, 171] width 94 height 89
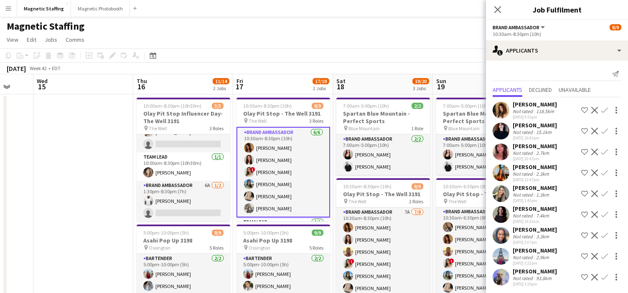
scroll to position [2, 0]
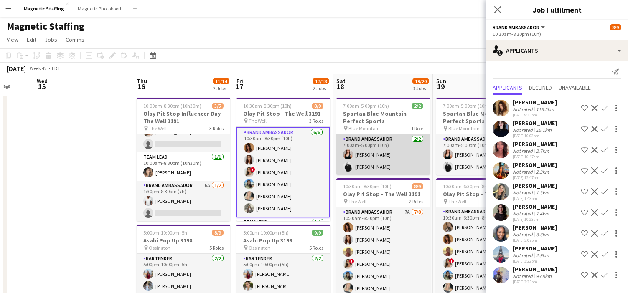
click at [373, 162] on app-card-role "Brand Ambassador 2/2 7:00am-5:00pm (10h) Amy Matyszczuk jean-philippe roy" at bounding box center [384, 155] width 94 height 41
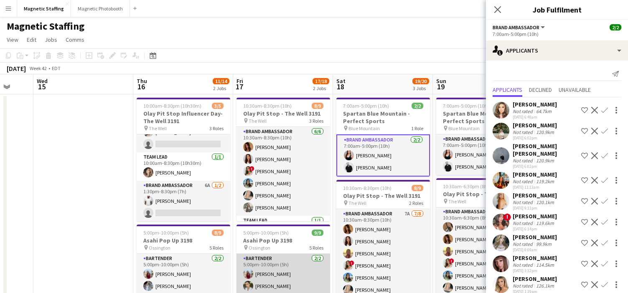
click at [290, 276] on app-card-role "Bartender 2/2 5:00pm-10:00pm (5h) Eva Zhou Mia Truong" at bounding box center [284, 274] width 94 height 41
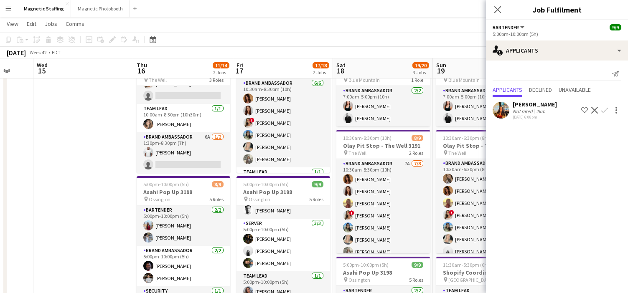
scroll to position [120, 0]
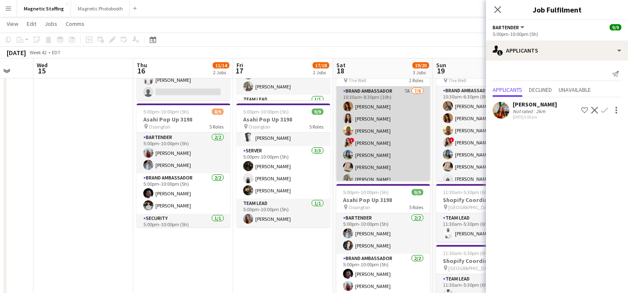
click at [398, 146] on app-card-role "Brand Ambassador 7A 7/8 10:30am-8:30pm (10h) Karolina Rembiesa Luana Cima Solei…" at bounding box center [384, 143] width 94 height 113
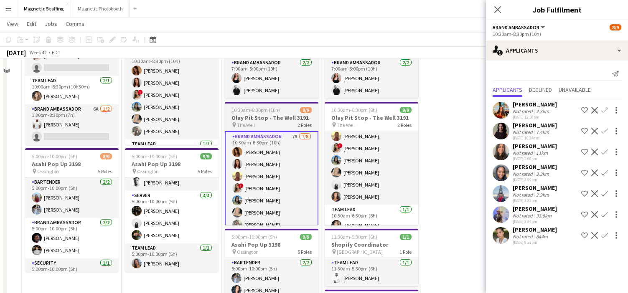
scroll to position [41, 0]
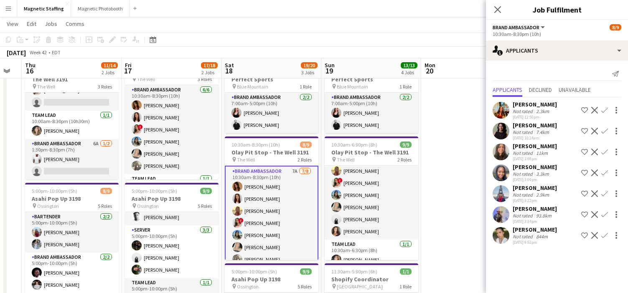
click at [498, 244] on div at bounding box center [501, 235] width 17 height 17
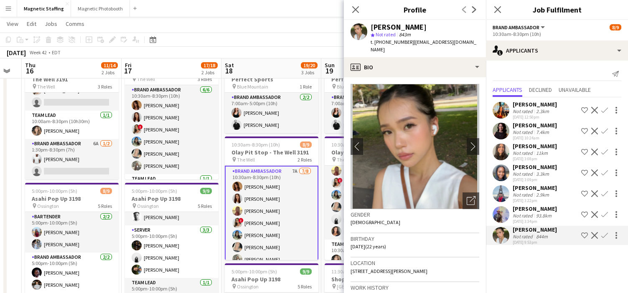
scroll to position [0, 367]
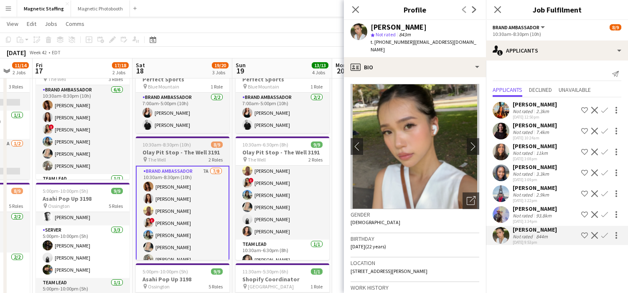
click at [272, 217] on app-card-role "Brand Ambassador 8/8 10:30am-6:30pm (8h) erica Musso Karolina Rembiesa Soleil H…" at bounding box center [283, 183] width 94 height 113
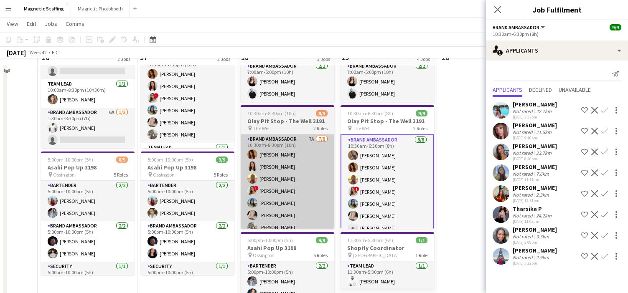
scroll to position [0, 0]
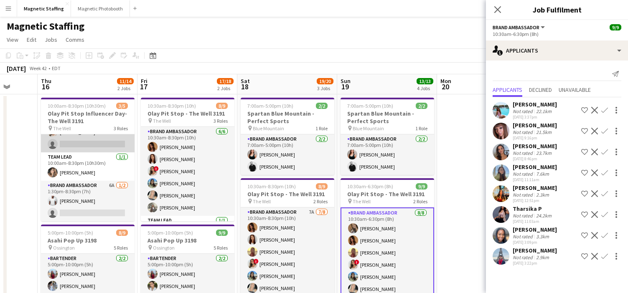
click at [117, 147] on app-card-role "Brand Ambassador 8A 1/2 10:00am-8:30pm (10h30m) ! Emily Vandongen single-neutra…" at bounding box center [88, 132] width 94 height 41
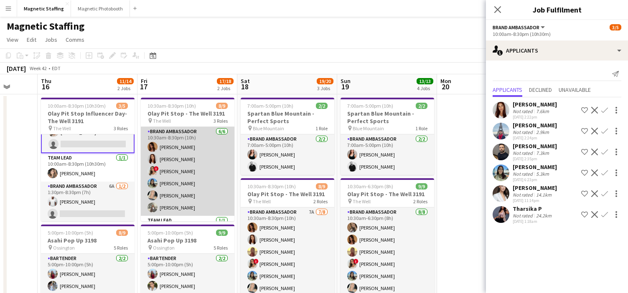
click at [198, 189] on app-card-role "Brand Ambassador 6/6 10:30am-8:30pm (10h) Karolina Rembiesa Luana Cima ! Emily …" at bounding box center [188, 171] width 94 height 89
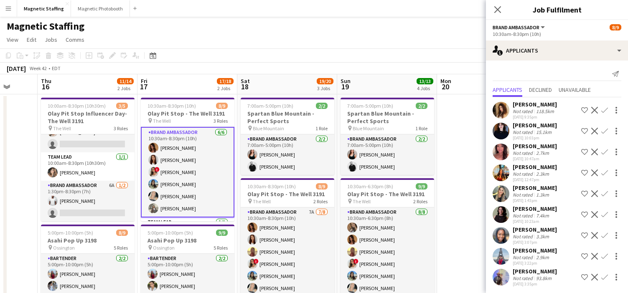
scroll to position [65, 0]
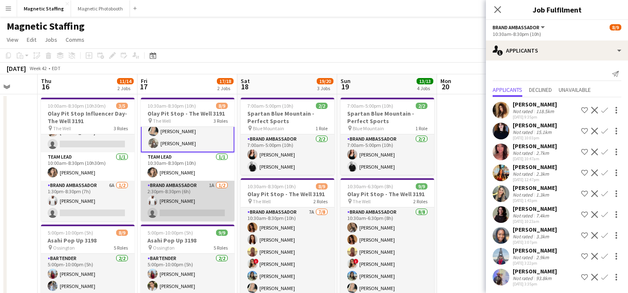
click at [190, 201] on app-card-role "Brand Ambassador 1A 1/2 2:30pm-8:30pm (6h) Juvon Taylor single-neutral-actions" at bounding box center [188, 201] width 94 height 41
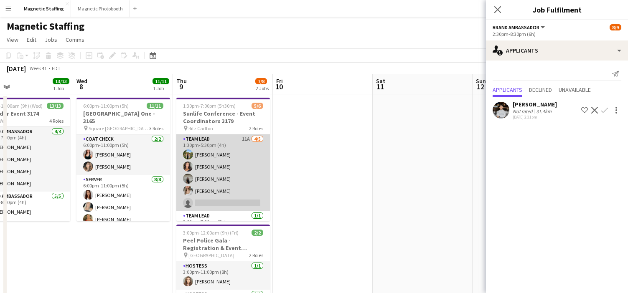
scroll to position [0, 235]
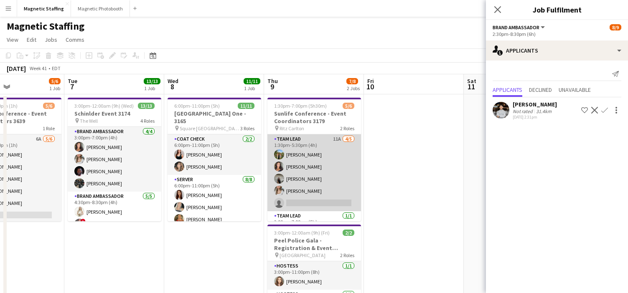
click at [312, 185] on app-card-role "Team Lead 11A 4/5 1:30pm-5:30pm (4h) Tereza Zetko Katelynn Espinosa Caitlin Joh…" at bounding box center [315, 173] width 94 height 77
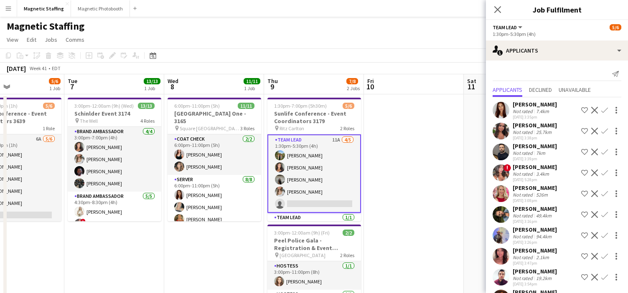
click at [603, 173] on app-icon "Confirm" at bounding box center [605, 173] width 7 height 7
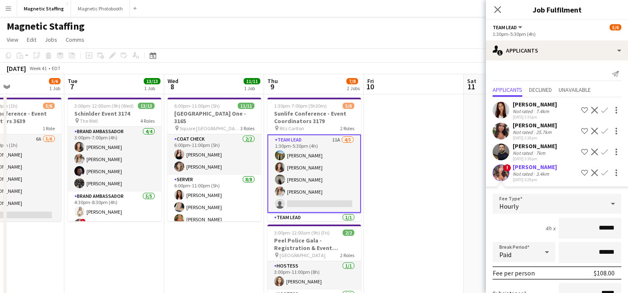
scroll to position [145, 0]
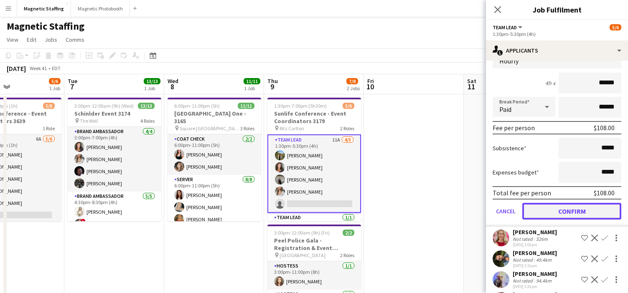
click at [542, 211] on button "Confirm" at bounding box center [572, 211] width 99 height 17
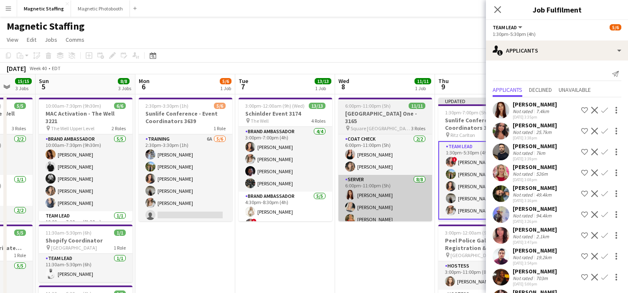
scroll to position [0, 243]
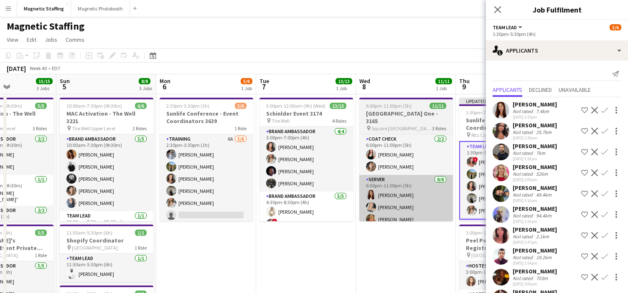
click at [199, 207] on app-card-role "Training 6A 5/6 2:30pm-3:30pm (1h) Heather Siemonsen Tereza Zetko Katelynn Espi…" at bounding box center [207, 179] width 94 height 89
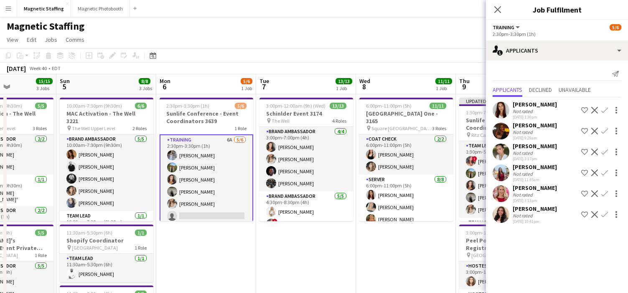
click at [207, 201] on app-card-role "Training 6A 5/6 2:30pm-3:30pm (1h) Heather Siemonsen Tereza Zetko Katelynn Espi…" at bounding box center [207, 180] width 94 height 91
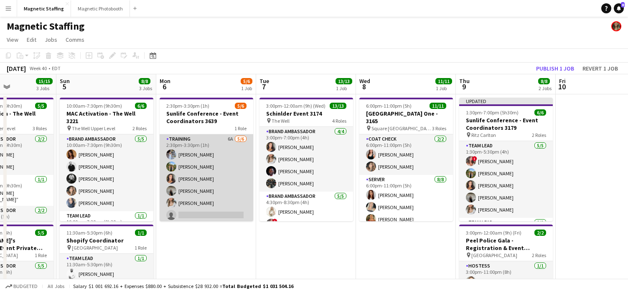
click at [207, 201] on app-card-role "Training 6A 5/6 2:30pm-3:30pm (1h) Heather Siemonsen Tereza Zetko Katelynn Espi…" at bounding box center [207, 179] width 94 height 89
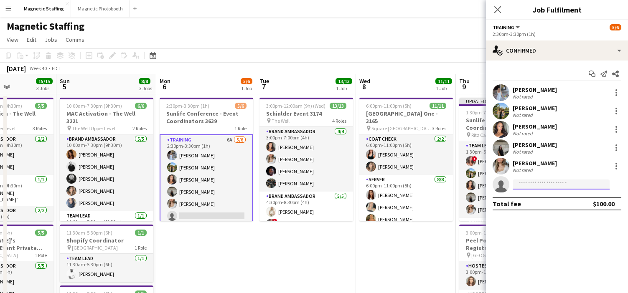
click at [533, 184] on input at bounding box center [561, 185] width 97 height 10
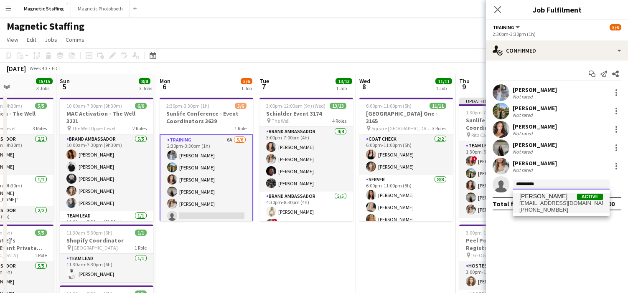
type input "*********"
click at [523, 204] on span "alyssafrancesca91@gmail.com" at bounding box center [562, 203] width 84 height 7
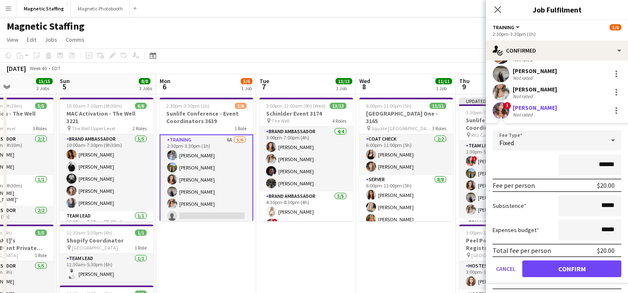
scroll to position [89, 0]
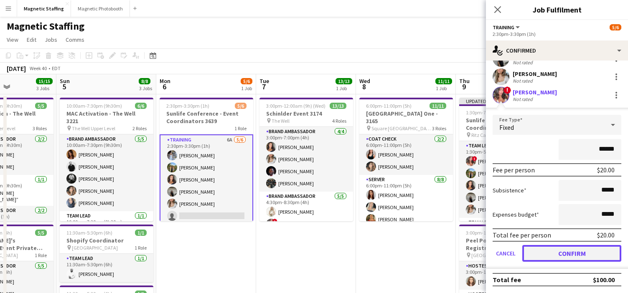
click at [534, 258] on button "Confirm" at bounding box center [572, 253] width 99 height 17
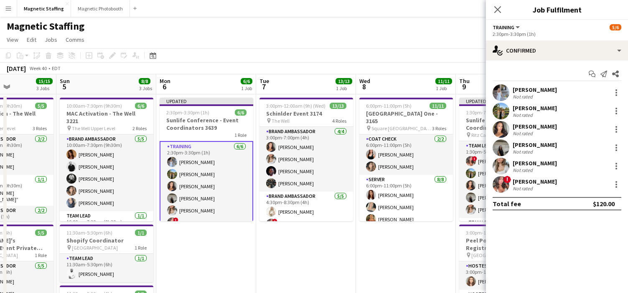
scroll to position [0, 0]
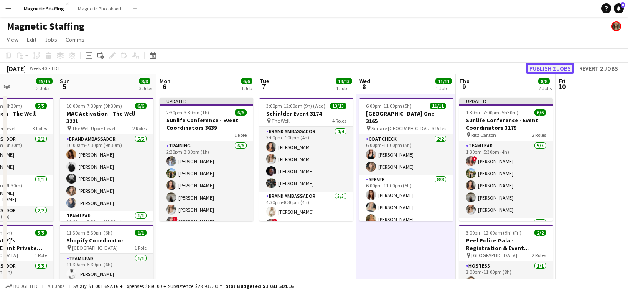
click at [549, 66] on button "Publish 2 jobs" at bounding box center [550, 68] width 48 height 11
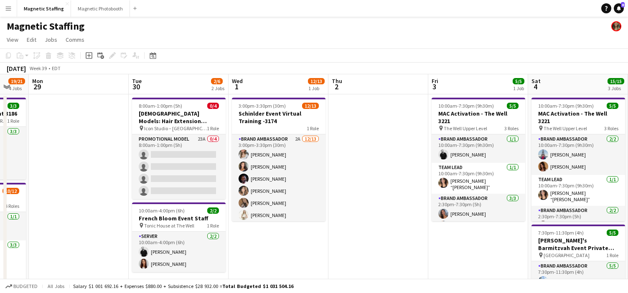
drag, startPoint x: 287, startPoint y: 189, endPoint x: 131, endPoint y: 189, distance: 155.9
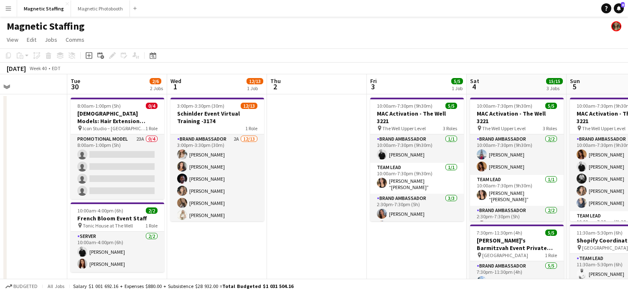
drag, startPoint x: 270, startPoint y: 186, endPoint x: 23, endPoint y: 186, distance: 247.1
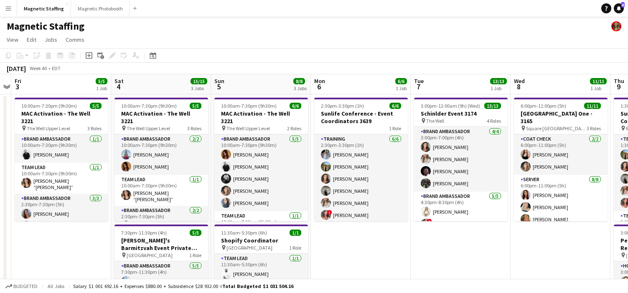
drag, startPoint x: 206, startPoint y: 212, endPoint x: -13, endPoint y: 212, distance: 219.5
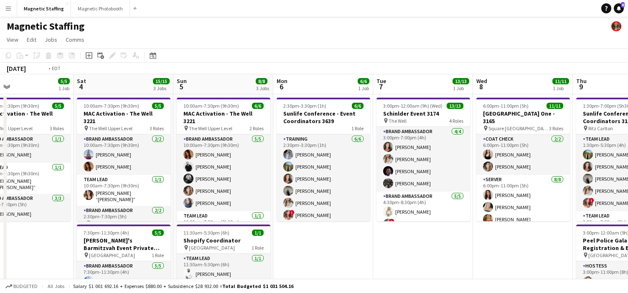
drag, startPoint x: 392, startPoint y: 195, endPoint x: 88, endPoint y: 195, distance: 303.9
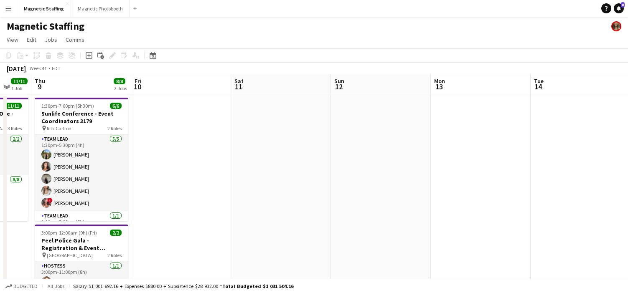
drag, startPoint x: 154, startPoint y: 211, endPoint x: -5, endPoint y: 211, distance: 159.3
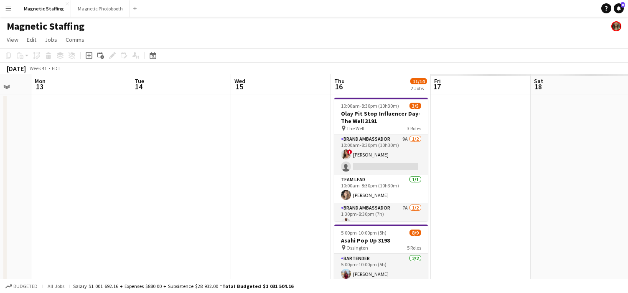
scroll to position [0, 231]
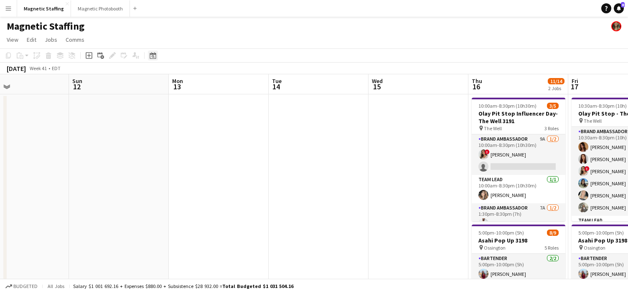
click at [153, 55] on icon at bounding box center [153, 55] width 6 height 7
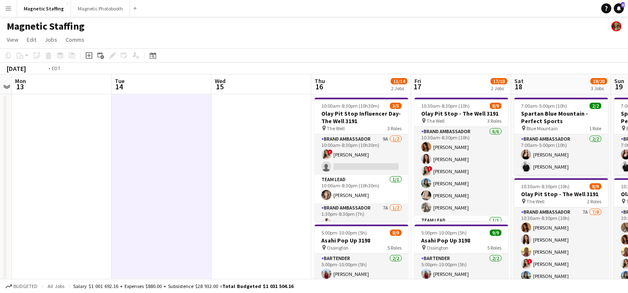
drag, startPoint x: 329, startPoint y: 176, endPoint x: 89, endPoint y: 189, distance: 240.3
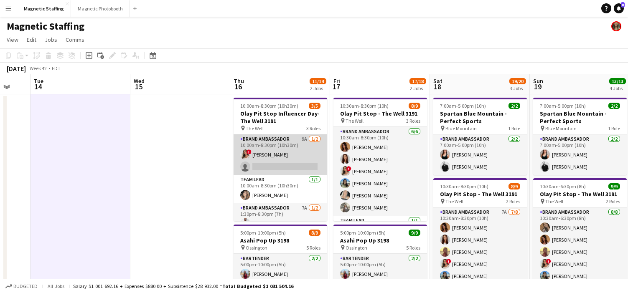
click at [302, 155] on app-card-role "Brand Ambassador 9A 1/2 10:00am-8:30pm (10h30m) ! Emily Vandongen single-neutra…" at bounding box center [281, 155] width 94 height 41
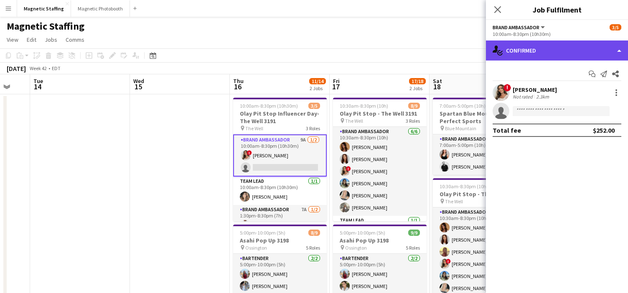
click at [554, 51] on div "single-neutral-actions-check-2 Confirmed" at bounding box center [557, 51] width 142 height 20
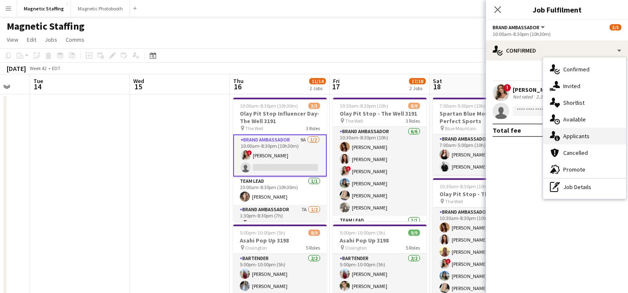
click at [557, 136] on icon "single-neutral-actions-information" at bounding box center [555, 136] width 10 height 10
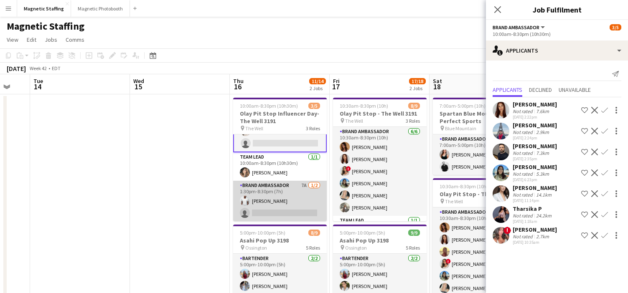
click at [274, 200] on app-card-role "Brand Ambassador 7A 1/2 1:30pm-8:30pm (7h) Juvon Taylor single-neutral-actions" at bounding box center [280, 201] width 94 height 41
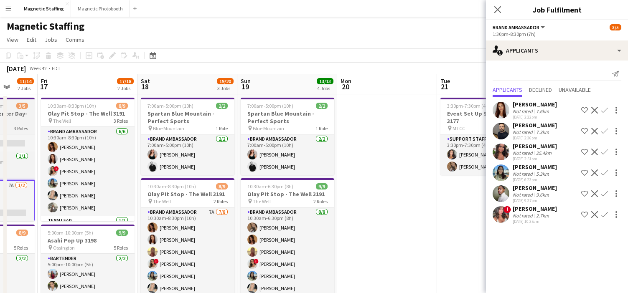
scroll to position [0, 209]
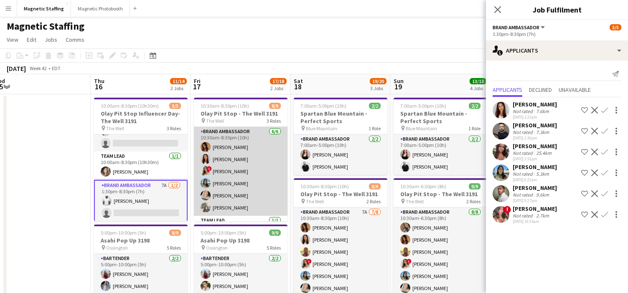
click at [233, 204] on app-card-role "Brand Ambassador 6/6 10:30am-8:30pm (10h) Karolina Rembiesa Luana Cima ! Emily …" at bounding box center [241, 171] width 94 height 89
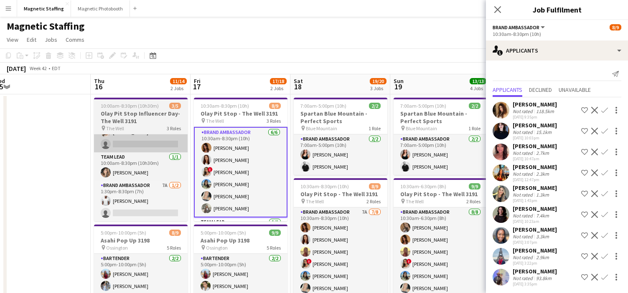
click at [156, 140] on app-card-role "Brand Ambassador 9A 1/2 10:00am-8:30pm (10h30m) ! Emily Vandongen single-neutra…" at bounding box center [141, 132] width 94 height 41
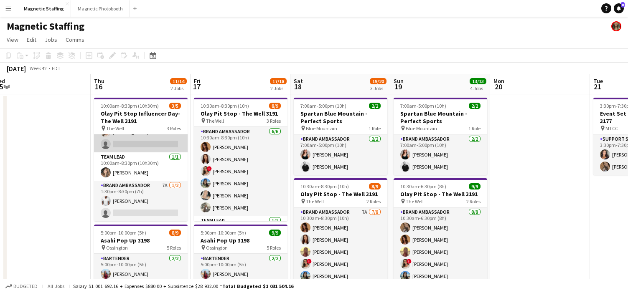
click at [175, 145] on app-card-role "Brand Ambassador 9A 1/2 10:00am-8:30pm (10h30m) ! Emily Vandongen single-neutra…" at bounding box center [141, 132] width 94 height 41
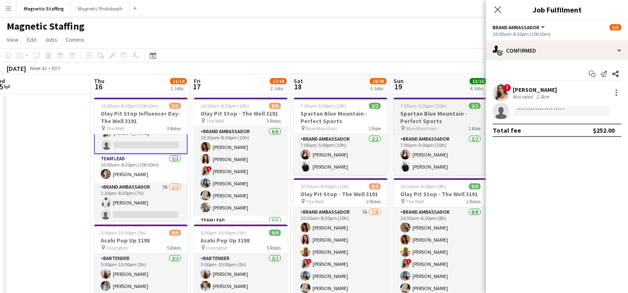
scroll to position [23, 0]
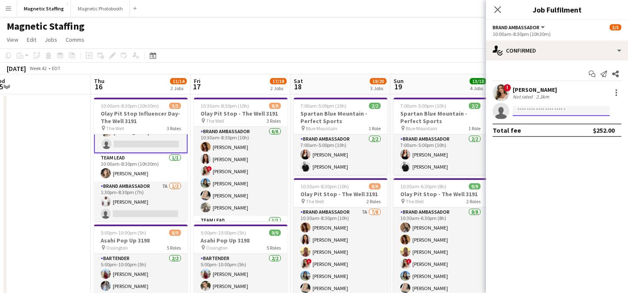
click at [523, 112] on input at bounding box center [561, 111] width 97 height 10
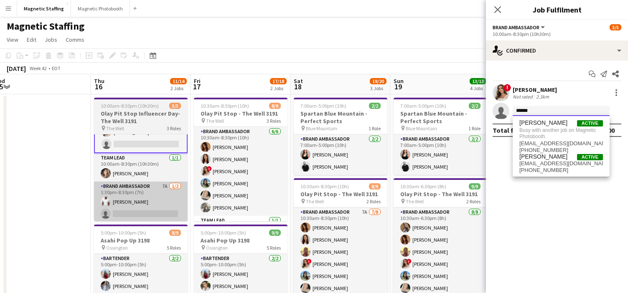
type input "******"
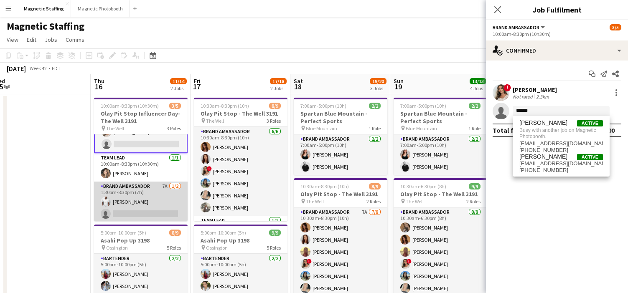
click at [104, 221] on app-card-role "Brand Ambassador 7A 1/2 1:30pm-8:30pm (7h) Juvon Taylor single-neutral-actions" at bounding box center [141, 202] width 94 height 41
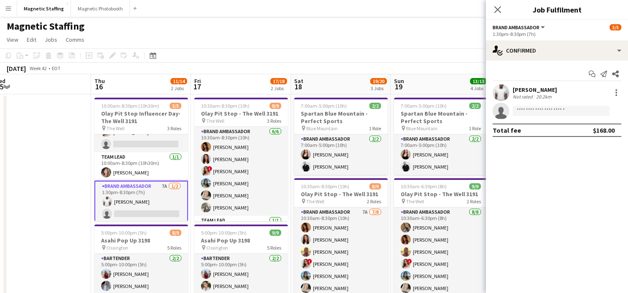
scroll to position [24, 0]
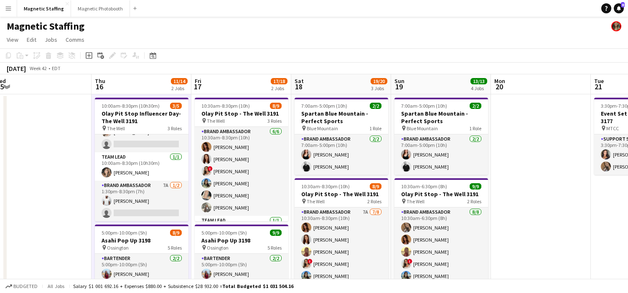
scroll to position [23, 0]
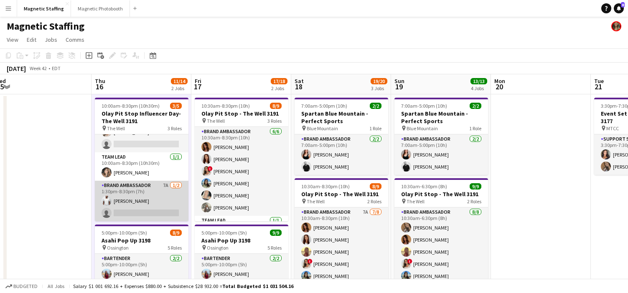
click at [123, 204] on app-card-role "Brand Ambassador 7A 1/2 1:30pm-8:30pm (7h) Juvon Taylor single-neutral-actions" at bounding box center [142, 201] width 94 height 41
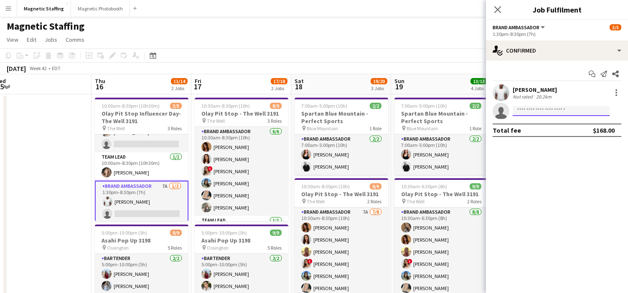
click at [537, 107] on input at bounding box center [561, 111] width 97 height 10
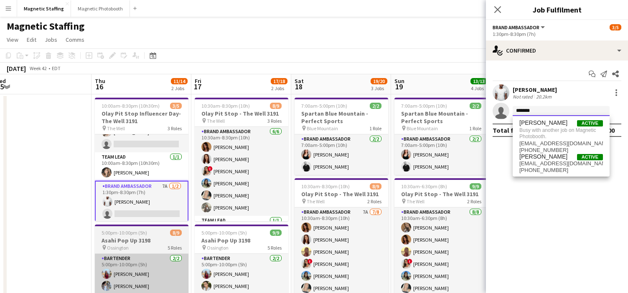
type input "*******"
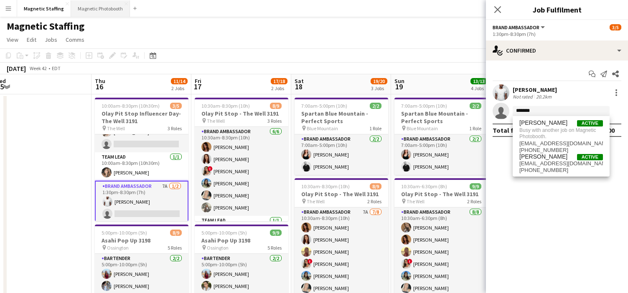
click at [102, 12] on button "Magnetic Photobooth Close" at bounding box center [100, 8] width 59 height 16
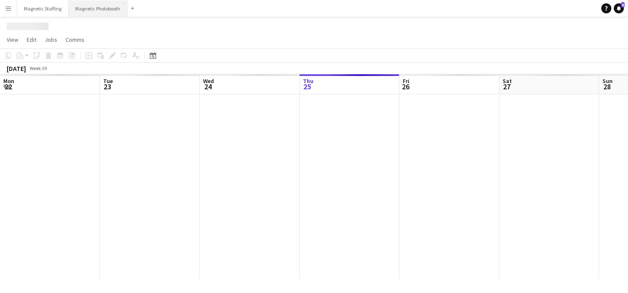
scroll to position [0, 200]
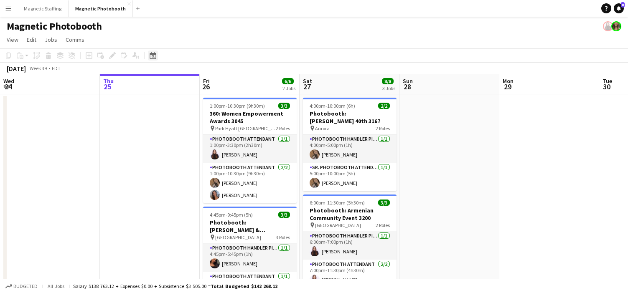
click at [153, 54] on icon at bounding box center [153, 55] width 6 height 7
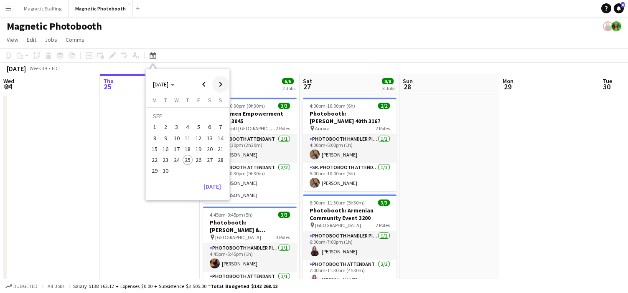
click at [220, 84] on span "Next month" at bounding box center [220, 84] width 17 height 17
click at [189, 147] on span "16" at bounding box center [188, 149] width 10 height 10
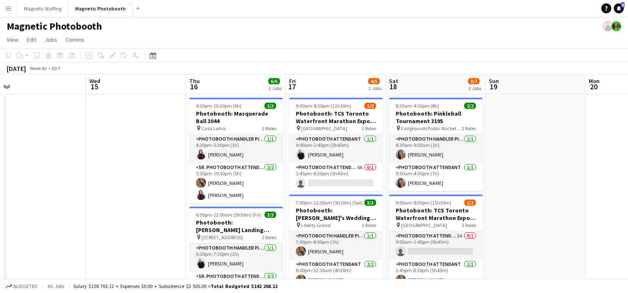
scroll to position [0, 372]
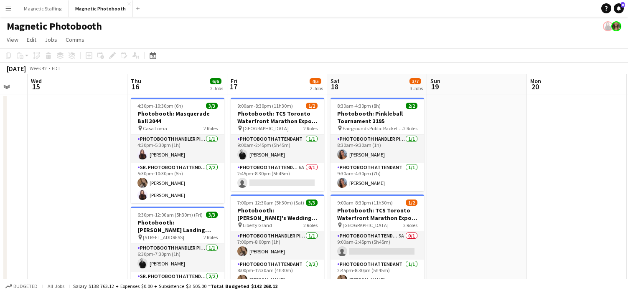
drag, startPoint x: 222, startPoint y: 144, endPoint x: 138, endPoint y: 147, distance: 84.9
click at [140, 147] on app-calendar-viewport "Sat 11 Sun 12 Mon 13 Tue 14 Wed 15 Thu 16 6/6 2 Jobs Fri 17 4/5 2 Jobs Sat 18 3…" at bounding box center [314, 259] width 628 height 370
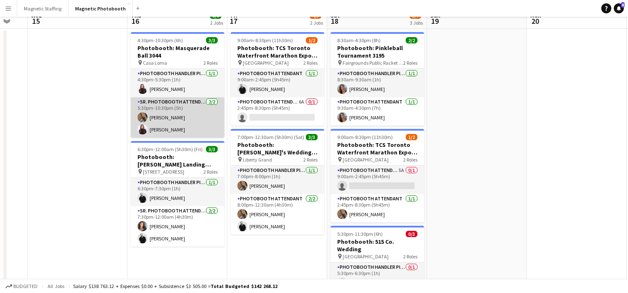
scroll to position [92, 0]
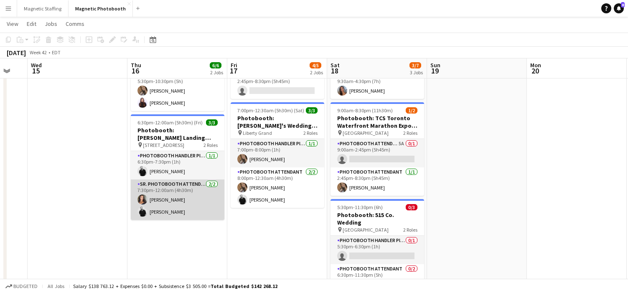
click at [152, 209] on app-card-role "Sr. Photobooth Attendant 2/2 7:30pm-12:00am (4h30m) Katelynn Espinosa jean-phil…" at bounding box center [178, 200] width 94 height 41
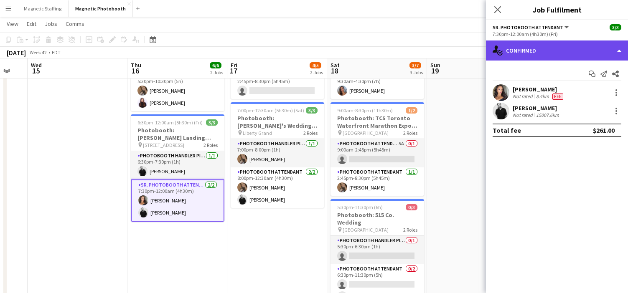
click at [550, 49] on div "single-neutral-actions-check-2 Confirmed" at bounding box center [557, 51] width 142 height 20
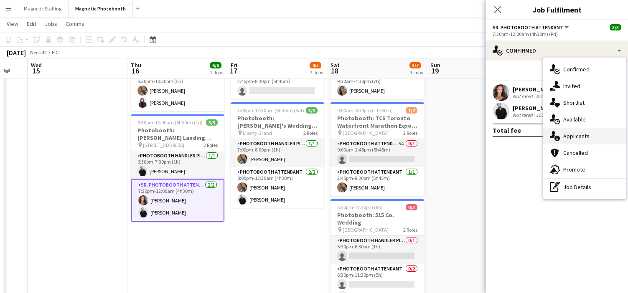
click at [558, 136] on icon at bounding box center [557, 138] width 5 height 5
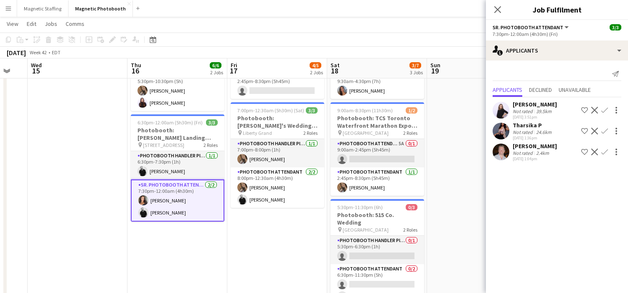
scroll to position [0, 0]
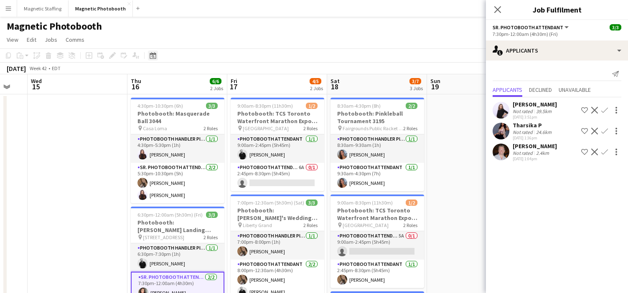
click at [150, 58] on icon "Date picker" at bounding box center [153, 55] width 7 height 7
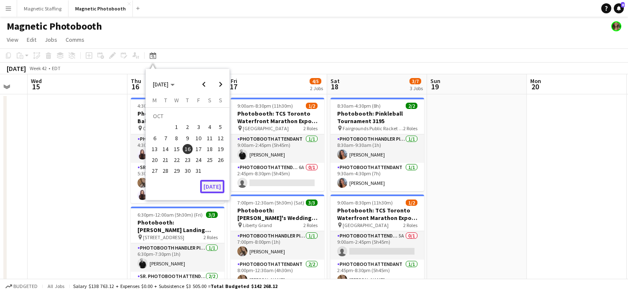
click at [213, 186] on button "[DATE]" at bounding box center [212, 186] width 24 height 13
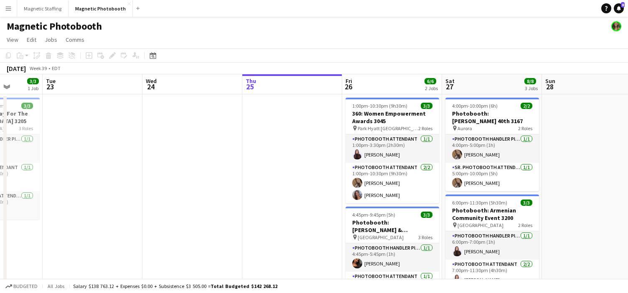
drag, startPoint x: 372, startPoint y: 189, endPoint x: 125, endPoint y: 195, distance: 247.6
click at [128, 195] on app-calendar-viewport "Sat 20 6/6 2 Jobs Sun 21 2/2 1 Job Mon 22 3/3 1 Job Tue 23 Wed 24 Thu 25 Fri 26…" at bounding box center [314, 259] width 628 height 370
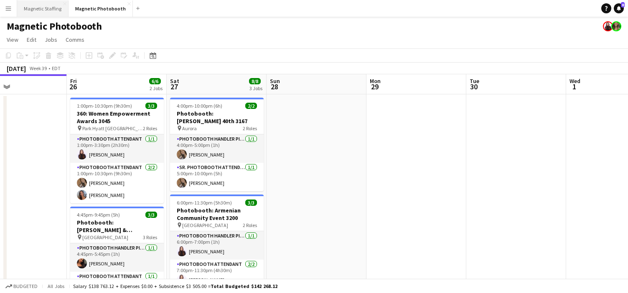
click at [37, 8] on button "Magnetic Staffing Close" at bounding box center [42, 8] width 51 height 16
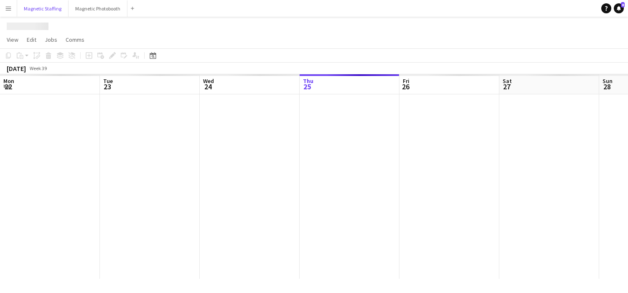
scroll to position [0, 200]
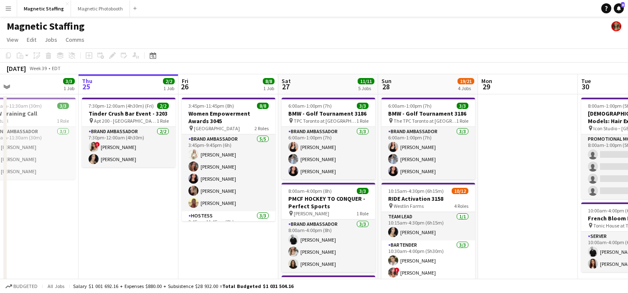
drag, startPoint x: 382, startPoint y: 168, endPoint x: 69, endPoint y: 195, distance: 314.3
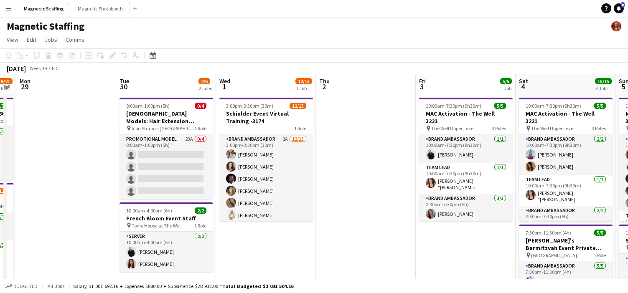
drag, startPoint x: 326, startPoint y: 183, endPoint x: 173, endPoint y: 186, distance: 152.6
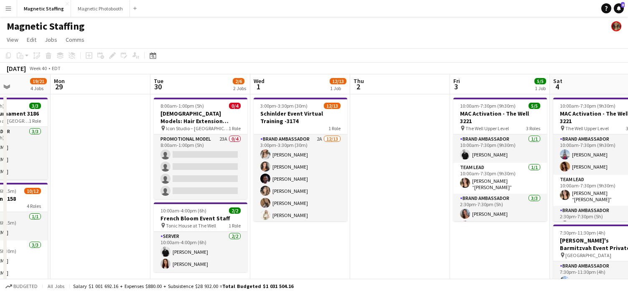
scroll to position [0, 318]
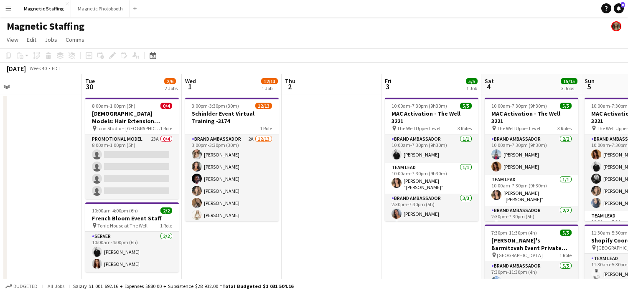
drag, startPoint x: 344, startPoint y: 169, endPoint x: 138, endPoint y: 169, distance: 206.1
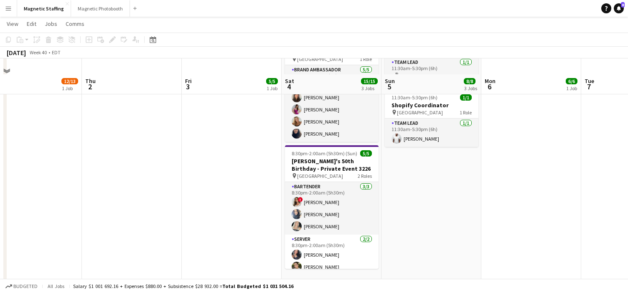
scroll to position [213, 0]
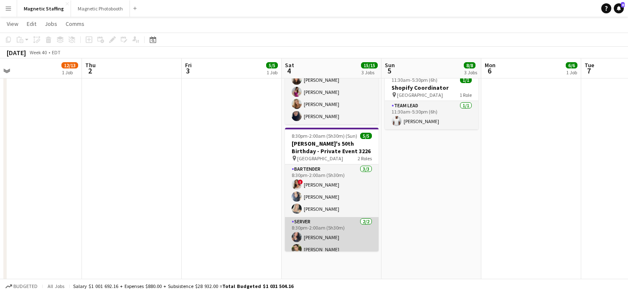
click at [347, 233] on app-card-role "Server 2/2 8:30pm-2:00am (5h30m) Richelle Acdal Mia Truong" at bounding box center [332, 237] width 94 height 41
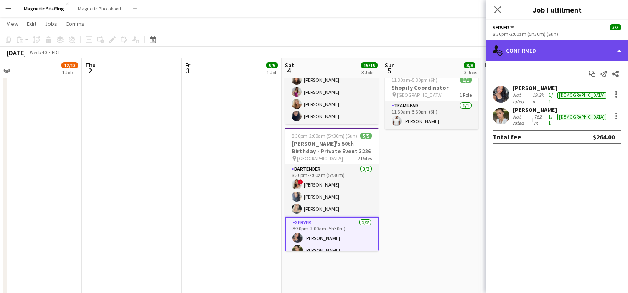
click at [528, 53] on div "single-neutral-actions-check-2 Confirmed" at bounding box center [557, 51] width 142 height 20
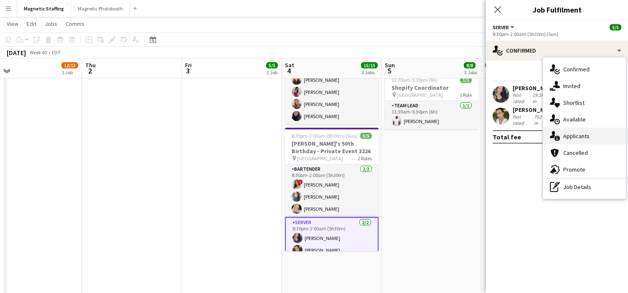
click at [553, 141] on div "single-neutral-actions-information Applicants" at bounding box center [584, 136] width 83 height 17
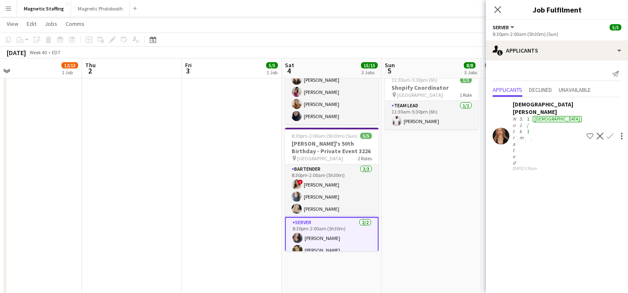
click at [309, 242] on app-card-role "Server 2/2 8:30pm-2:00am (5h30m) Richelle Acdal Mia Truong" at bounding box center [332, 238] width 94 height 42
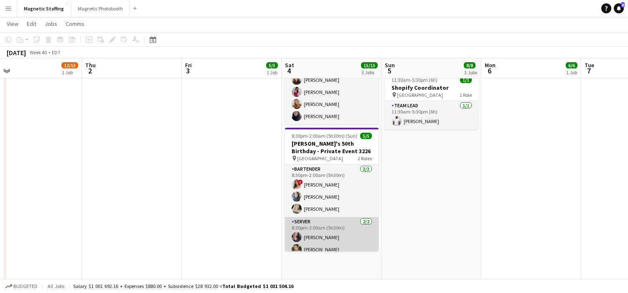
click at [309, 242] on app-card-role "Server 2/2 8:30pm-2:00am (5h30m) Richelle Acdal Mia Truong" at bounding box center [332, 237] width 94 height 41
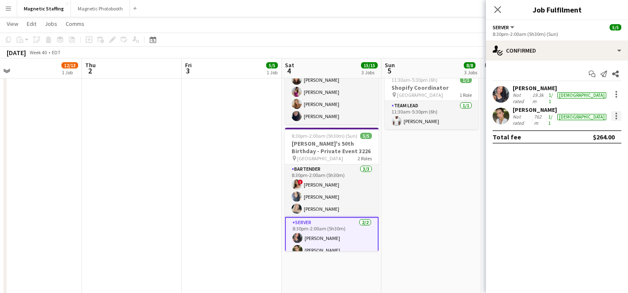
click at [616, 115] on div at bounding box center [617, 116] width 10 height 10
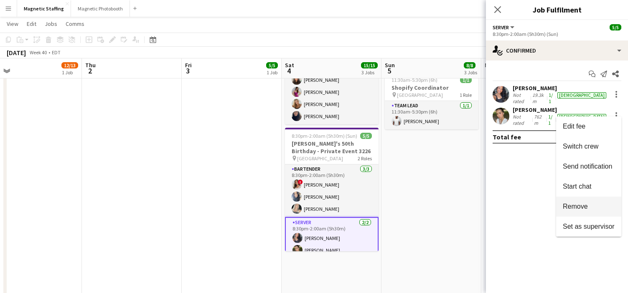
click at [584, 205] on span "Remove" at bounding box center [575, 206] width 25 height 7
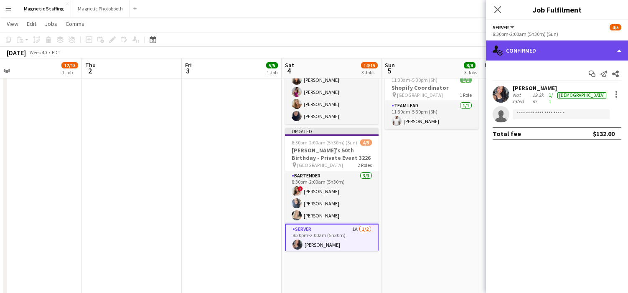
click at [574, 50] on div "single-neutral-actions-check-2 Confirmed" at bounding box center [557, 51] width 142 height 20
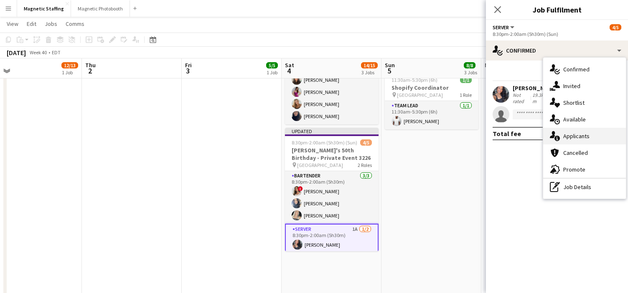
click at [569, 135] on span "Applicants" at bounding box center [577, 137] width 26 height 8
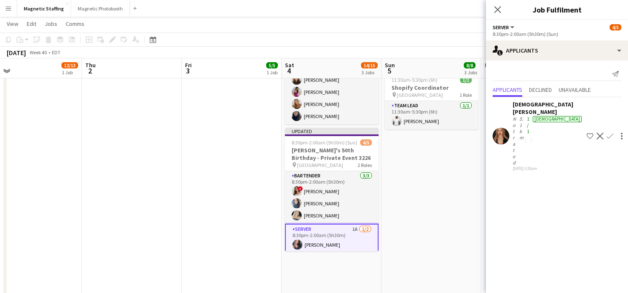
click at [607, 133] on app-icon "Confirm" at bounding box center [610, 136] width 7 height 7
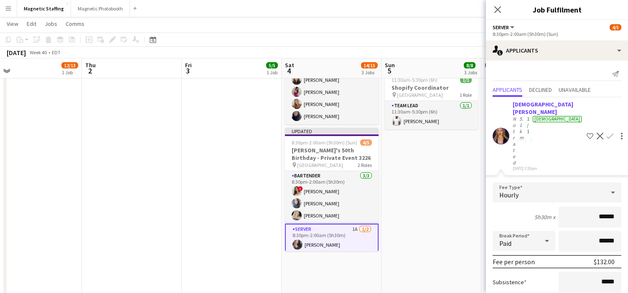
scroll to position [31, 0]
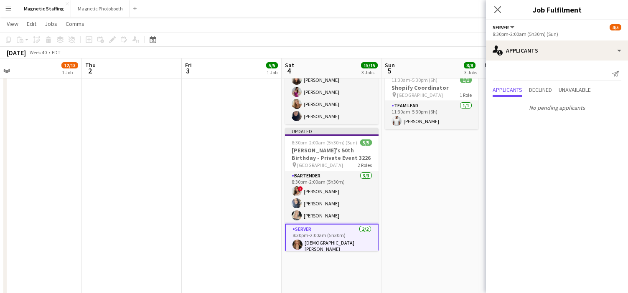
click at [447, 222] on app-date-cell "10:00am-7:30pm (9h30m) 6/6 MAC Activation - The Well 3221 pin The Well Upper Le…" at bounding box center [432, 114] width 100 height 468
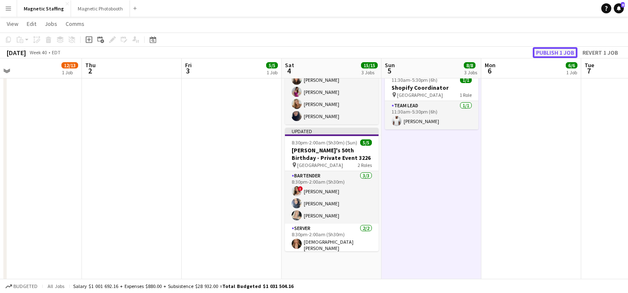
click at [558, 53] on button "Publish 1 job" at bounding box center [555, 52] width 45 height 11
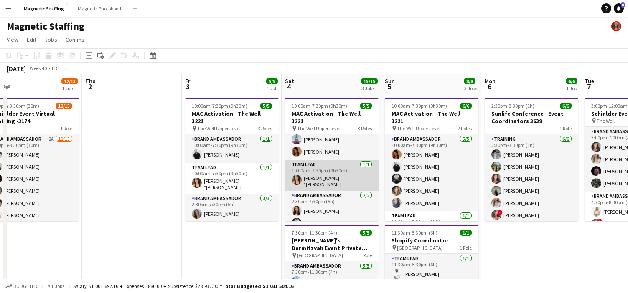
scroll to position [227, 0]
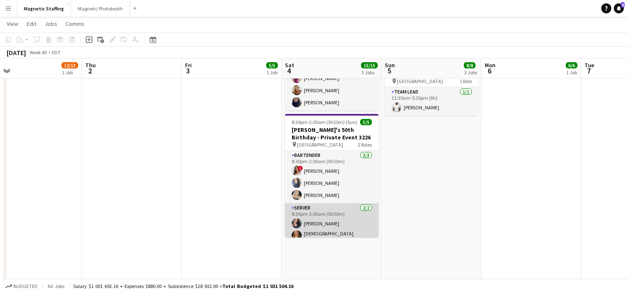
click at [305, 230] on app-card-role "Server 2/2 8:30pm-2:00am (5h30m) Richelle Acdal Kristen Pepper" at bounding box center [332, 225] width 94 height 43
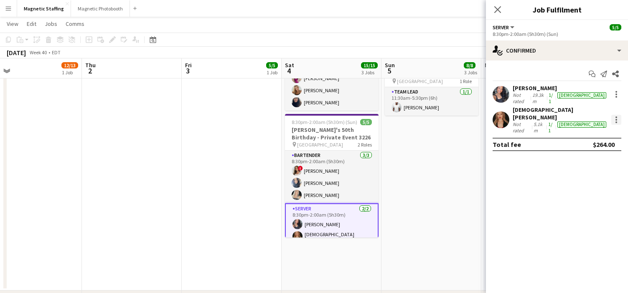
click at [616, 115] on div at bounding box center [617, 120] width 10 height 10
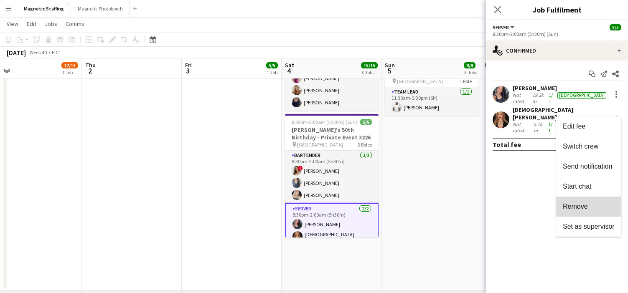
click at [569, 207] on span "Remove" at bounding box center [575, 206] width 25 height 7
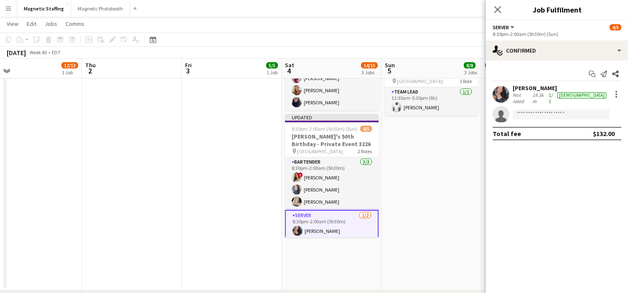
click at [476, 191] on app-date-cell "10:00am-7:30pm (9h30m) 6/6 MAC Activation - The Well 3221 pin The Well Upper Le…" at bounding box center [432, 79] width 100 height 424
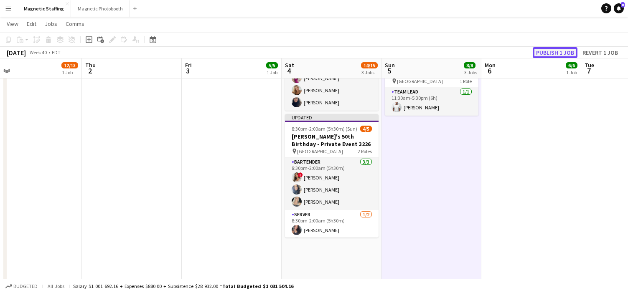
click at [567, 54] on button "Publish 1 job" at bounding box center [555, 52] width 45 height 11
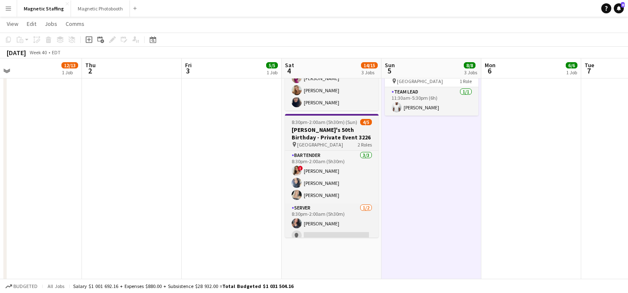
click at [317, 138] on h3 "[PERSON_NAME]'s 50th Birthday - Private Event 3226" at bounding box center [332, 133] width 94 height 15
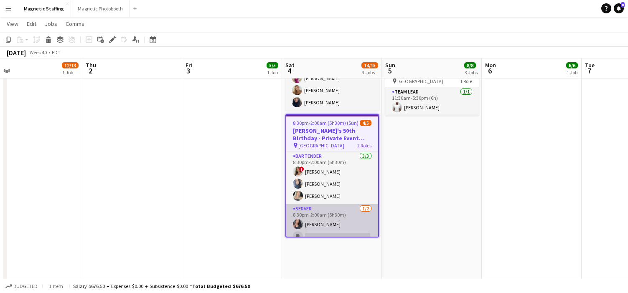
click at [330, 226] on app-card-role "Server 1/2 8:30pm-2:00am (5h30m) Richelle Acdal single-neutral-actions" at bounding box center [332, 224] width 92 height 41
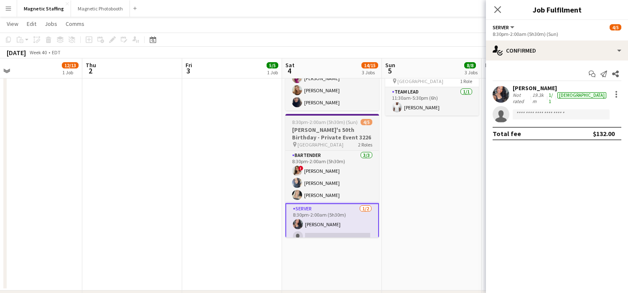
click at [333, 149] on app-job-card "8:30pm-2:00am (5h30m) (Sun) 4/5 Jesse's 50th Birthday - Private Event 3226 pin …" at bounding box center [333, 176] width 94 height 124
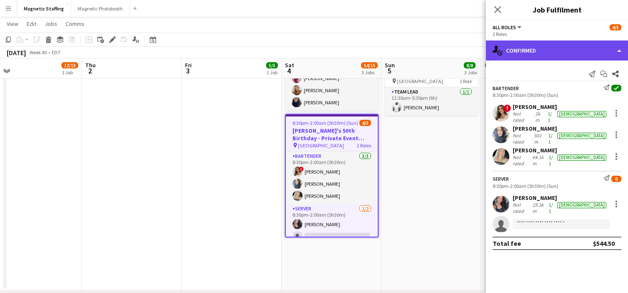
click at [551, 49] on div "single-neutral-actions-check-2 Confirmed" at bounding box center [557, 51] width 142 height 20
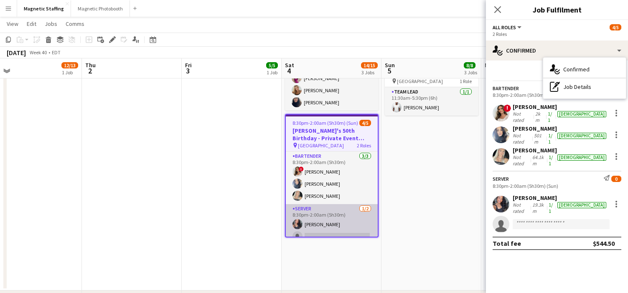
click at [343, 224] on app-card-role "Server 1/2 8:30pm-2:00am (5h30m) Richelle Acdal single-neutral-actions" at bounding box center [332, 224] width 92 height 41
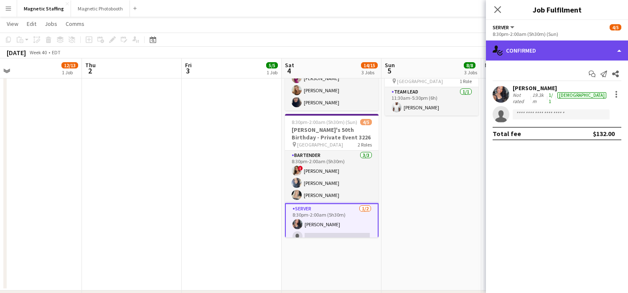
click at [606, 54] on div "single-neutral-actions-check-2 Confirmed" at bounding box center [557, 51] width 142 height 20
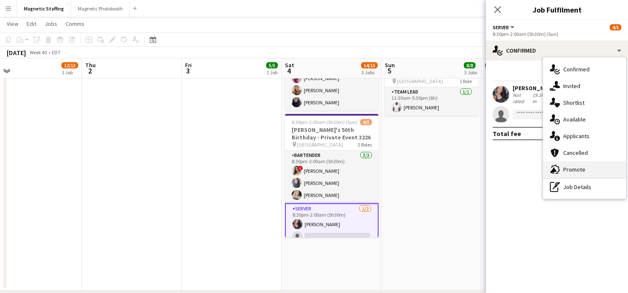
click at [570, 170] on span "Promote" at bounding box center [575, 170] width 22 height 8
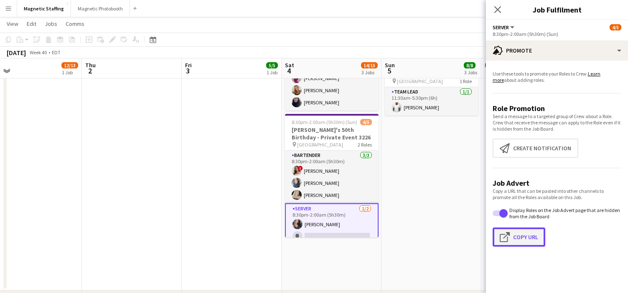
click at [521, 242] on button "Click to copy URL Copy Url" at bounding box center [519, 237] width 53 height 19
type textarea "**********"
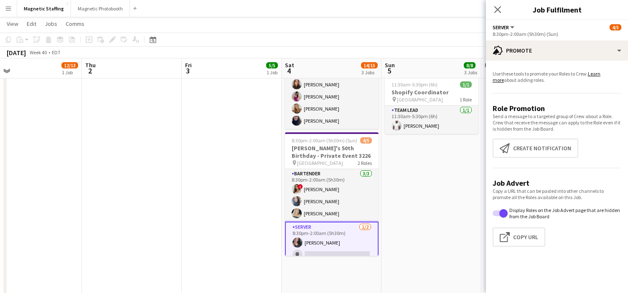
scroll to position [0, 317]
click at [313, 242] on app-card-role "Server 1/2 8:30pm-2:00am (5h30m) Richelle Acdal single-neutral-actions" at bounding box center [333, 243] width 94 height 42
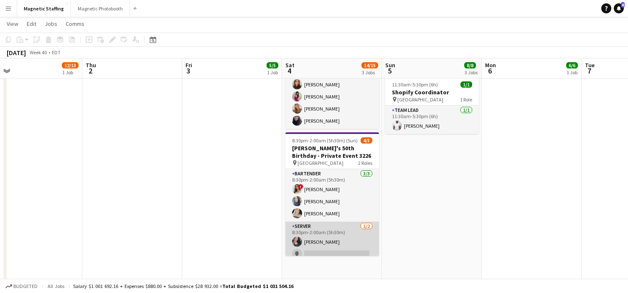
click at [313, 242] on app-card-role "Server 1/2 8:30pm-2:00am (5h30m) Richelle Acdal single-neutral-actions" at bounding box center [333, 242] width 94 height 41
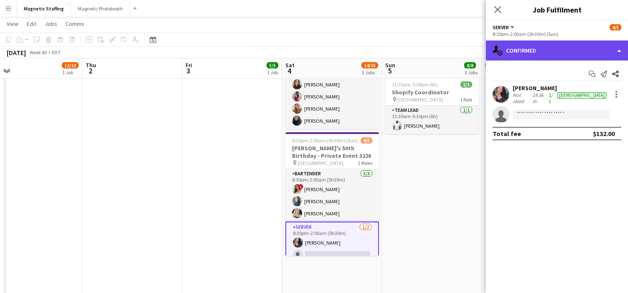
click at [556, 55] on div "single-neutral-actions-check-2 Confirmed" at bounding box center [557, 51] width 142 height 20
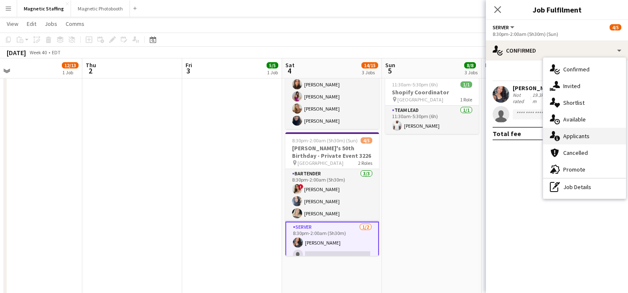
click at [563, 129] on div "single-neutral-actions-information Applicants" at bounding box center [584, 136] width 83 height 17
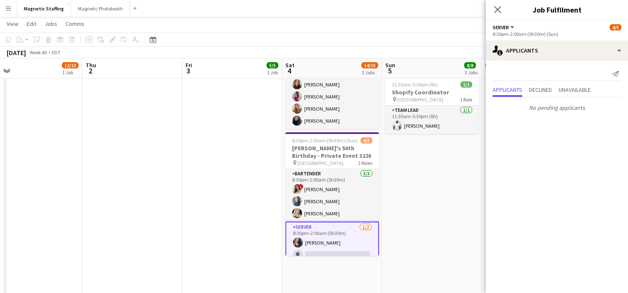
click at [350, 235] on app-card-role "Server 1/2 8:30pm-2:00am (5h30m) Richelle Acdal single-neutral-actions" at bounding box center [333, 243] width 94 height 42
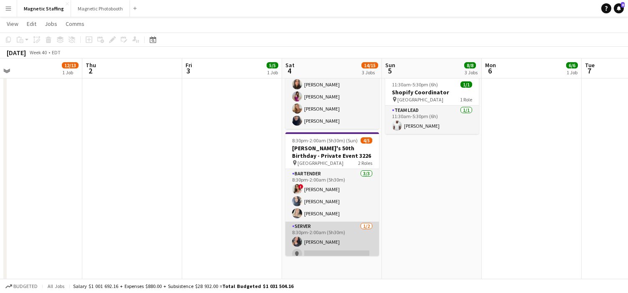
click at [350, 235] on app-card-role "Server 1/2 8:30pm-2:00am (5h30m) Richelle Acdal single-neutral-actions" at bounding box center [333, 242] width 94 height 41
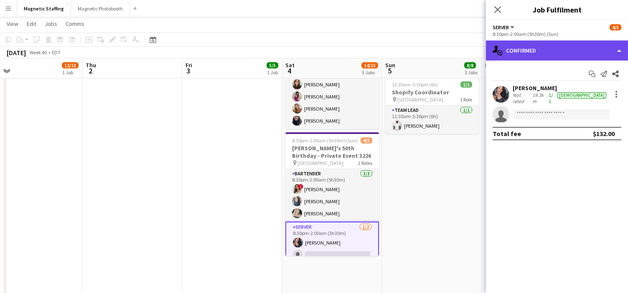
click at [551, 54] on div "single-neutral-actions-check-2 Confirmed" at bounding box center [557, 51] width 142 height 20
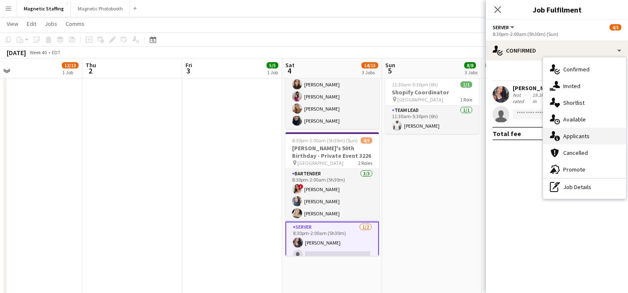
click at [556, 144] on div "single-neutral-actions-information Applicants" at bounding box center [584, 136] width 83 height 17
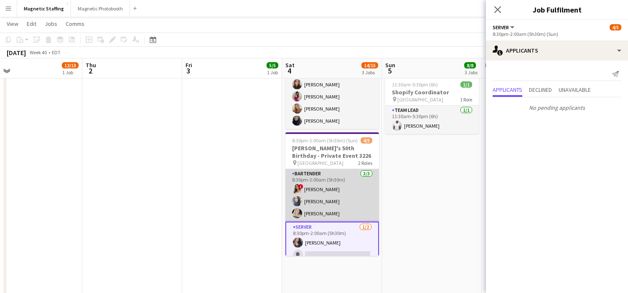
click at [343, 194] on app-card-role "Bartender 3/3 8:30pm-2:00am (5h30m) ! Emily Vandongen Malin Keo Maija Dekoker" at bounding box center [333, 195] width 94 height 53
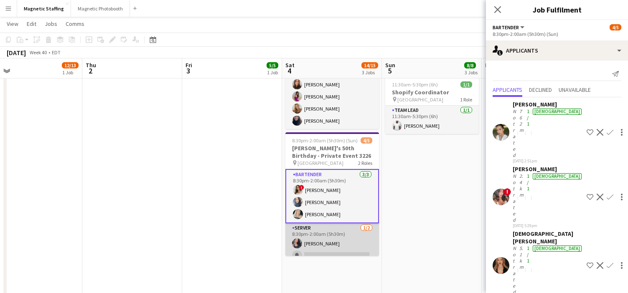
click at [326, 235] on app-card-role "Server 1/2 8:30pm-2:00am (5h30m) Richelle Acdal single-neutral-actions" at bounding box center [333, 244] width 94 height 41
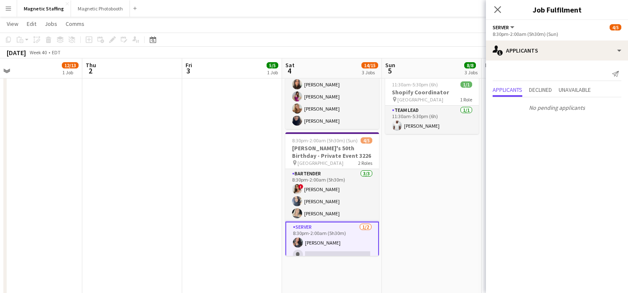
click at [315, 230] on app-card-role "Server 1/2 8:30pm-2:00am (5h30m) Richelle Acdal single-neutral-actions" at bounding box center [333, 243] width 94 height 42
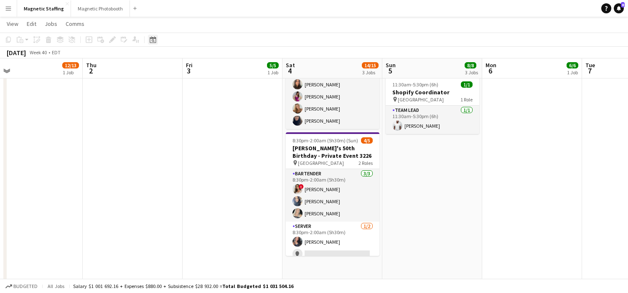
click at [154, 41] on icon "Date picker" at bounding box center [153, 39] width 7 height 7
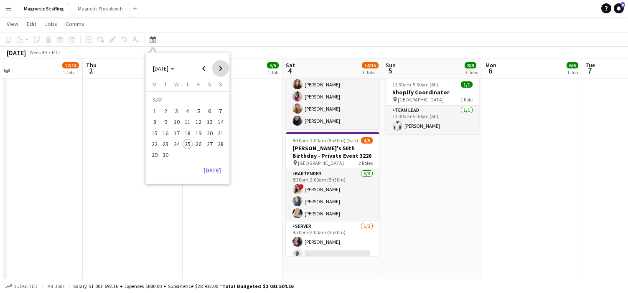
click at [223, 71] on span "Next month" at bounding box center [220, 68] width 17 height 17
click at [188, 132] on span "16" at bounding box center [188, 133] width 10 height 10
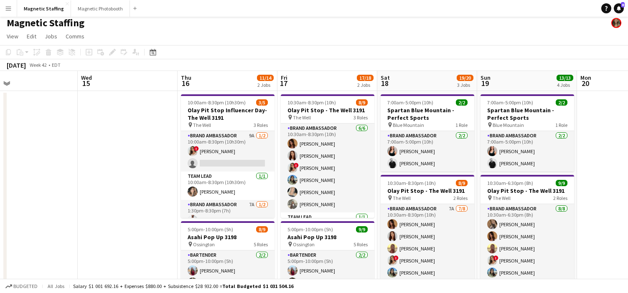
scroll to position [0, 358]
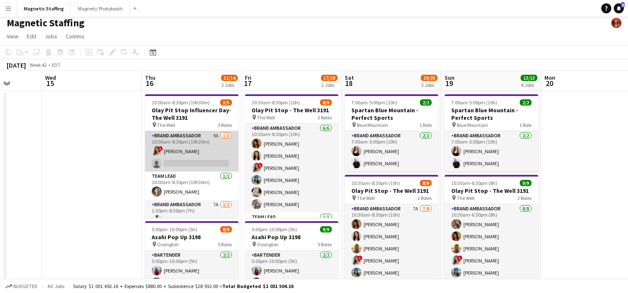
click at [180, 150] on app-card-role "Brand Ambassador 9A 1/2 10:00am-8:30pm (10h30m) ! Emily Vandongen single-neutra…" at bounding box center [192, 151] width 94 height 41
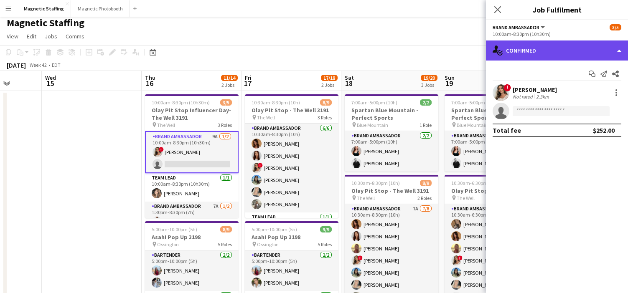
click at [592, 52] on div "single-neutral-actions-check-2 Confirmed" at bounding box center [557, 51] width 142 height 20
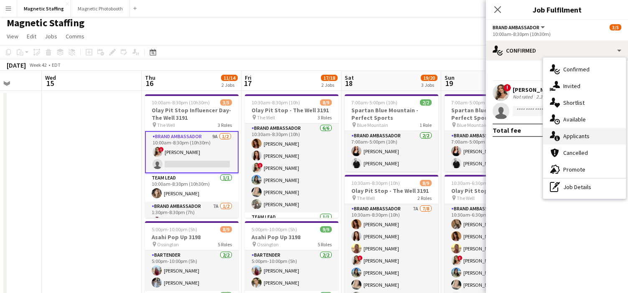
click at [581, 139] on span "Applicants" at bounding box center [577, 137] width 26 height 8
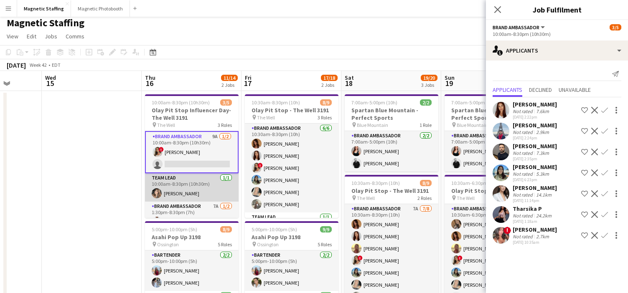
scroll to position [15, 0]
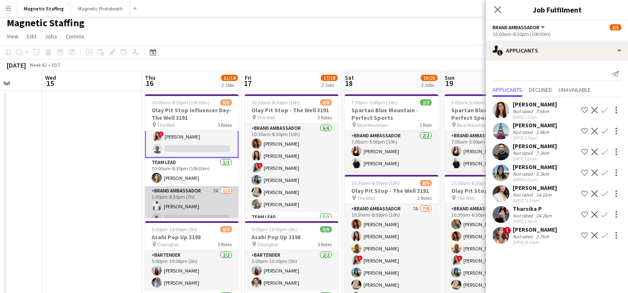
click at [204, 200] on app-card-role "Brand Ambassador 7A 1/2 1:30pm-8:30pm (7h) Juvon Taylor single-neutral-actions" at bounding box center [192, 206] width 94 height 41
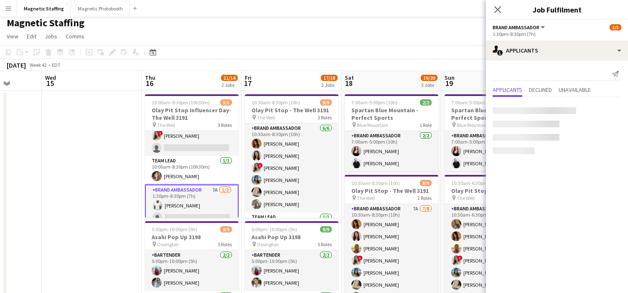
scroll to position [15, 0]
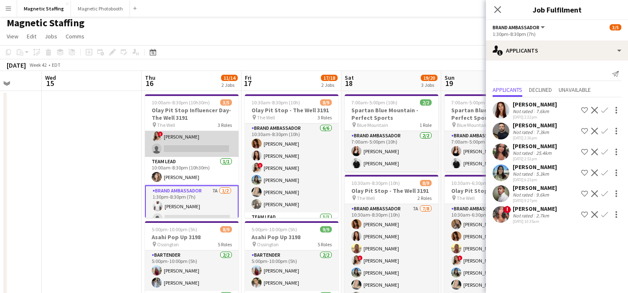
click at [192, 145] on app-card-role "Brand Ambassador 9A 1/2 10:00am-8:30pm (10h30m) ! Emily Vandongen single-neutra…" at bounding box center [192, 137] width 94 height 41
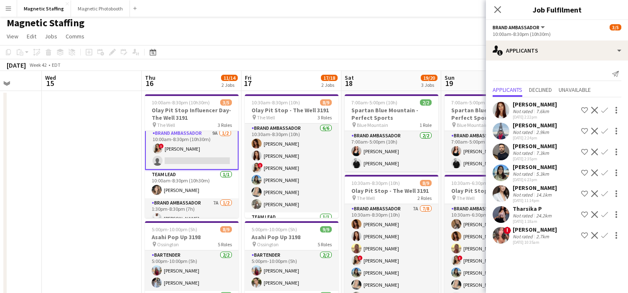
scroll to position [4, 0]
click at [85, 10] on button "Magnetic Photobooth Close" at bounding box center [100, 8] width 59 height 16
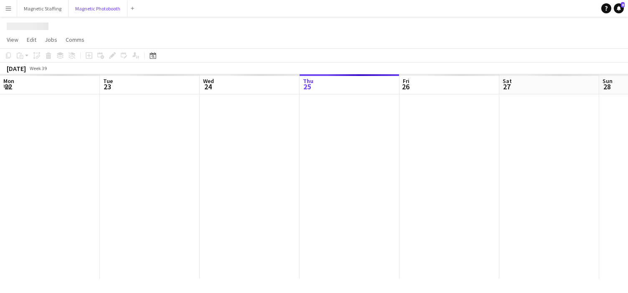
scroll to position [0, 200]
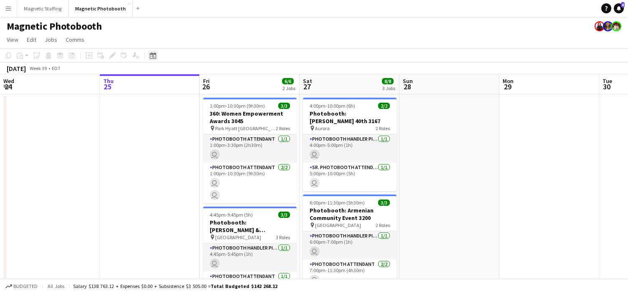
click at [151, 56] on icon "Date picker" at bounding box center [153, 55] width 7 height 7
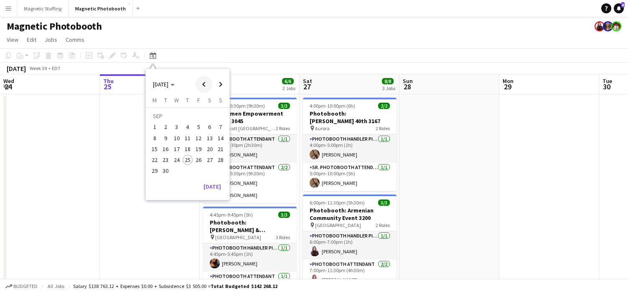
click at [203, 87] on span "Previous month" at bounding box center [204, 84] width 17 height 17
click at [219, 87] on span "Next month" at bounding box center [220, 84] width 17 height 17
click at [190, 150] on span "16" at bounding box center [188, 149] width 10 height 10
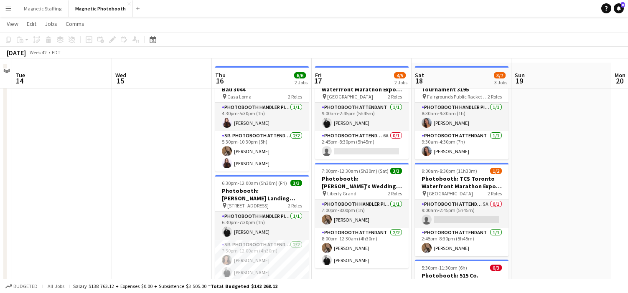
scroll to position [87, 0]
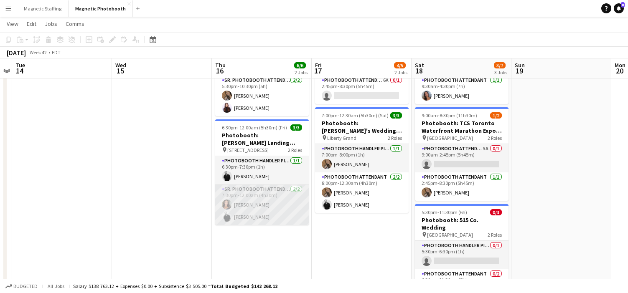
click at [251, 207] on app-card-role "Sr. Photobooth Attendant 2/2 7:30pm-12:00am (4h30m) Katelynn Espinosa jean-phil…" at bounding box center [262, 205] width 94 height 41
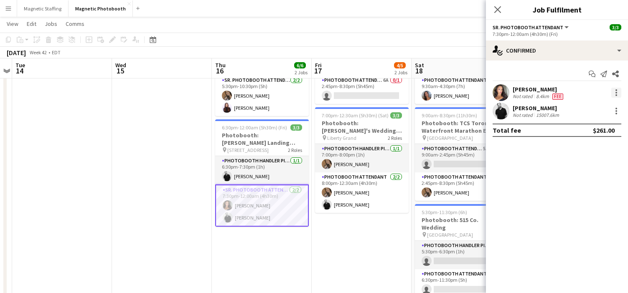
click at [620, 89] on div at bounding box center [617, 93] width 10 height 10
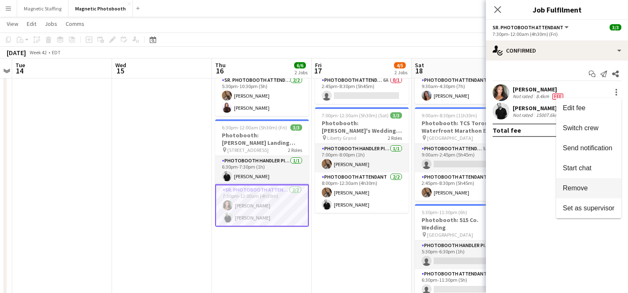
click at [583, 186] on span "Remove" at bounding box center [575, 188] width 25 height 7
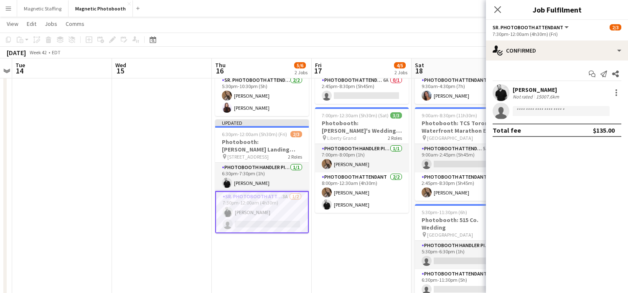
click at [254, 49] on div "October 2025 Week 42 • EDT Publish 1 job Revert 1 job" at bounding box center [314, 53] width 628 height 12
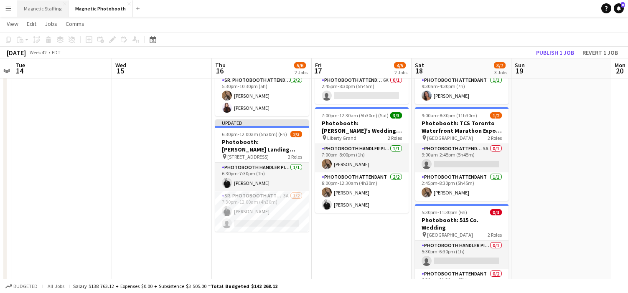
click at [38, 8] on button "Magnetic Staffing Close" at bounding box center [42, 8] width 51 height 16
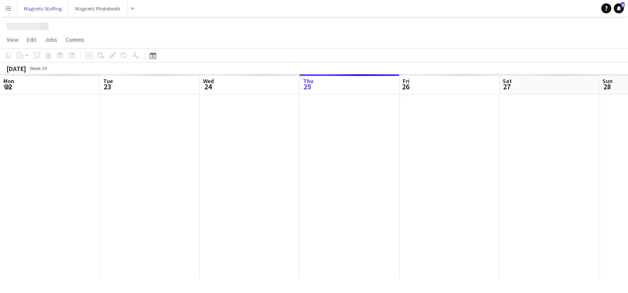
scroll to position [0, 200]
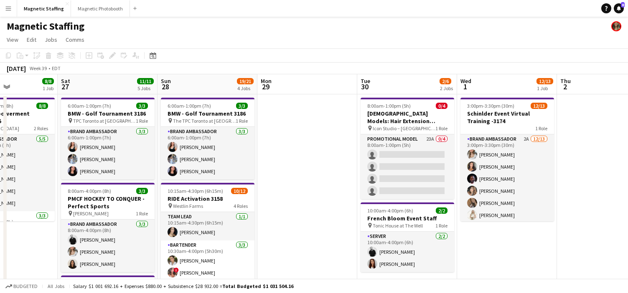
drag, startPoint x: 275, startPoint y: 129, endPoint x: 33, endPoint y: 168, distance: 245.2
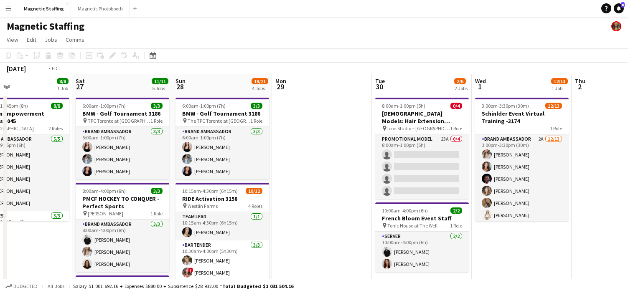
drag, startPoint x: 492, startPoint y: 147, endPoint x: 53, endPoint y: 147, distance: 438.5
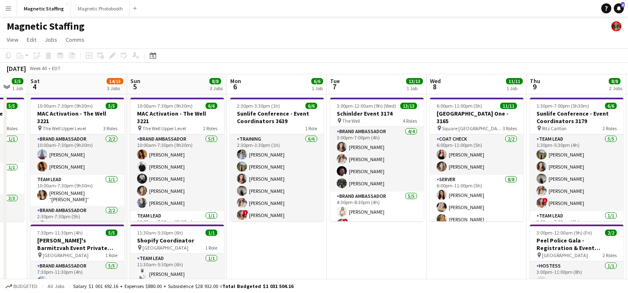
drag, startPoint x: 127, startPoint y: 162, endPoint x: 36, endPoint y: 162, distance: 91.5
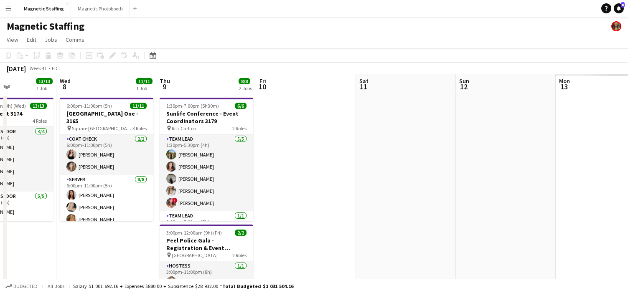
drag, startPoint x: 324, startPoint y: 172, endPoint x: 33, endPoint y: 172, distance: 291.4
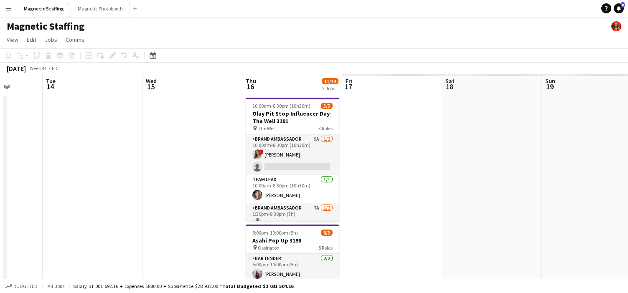
drag, startPoint x: 348, startPoint y: 163, endPoint x: 33, endPoint y: 163, distance: 314.8
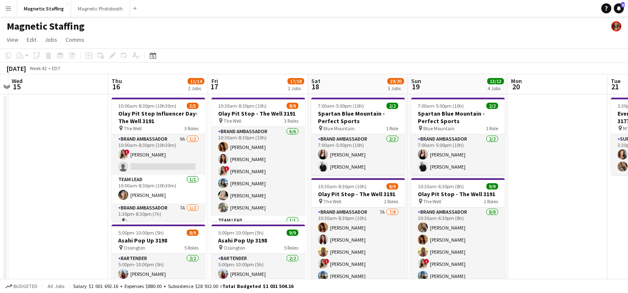
drag, startPoint x: 318, startPoint y: 182, endPoint x: 33, endPoint y: 182, distance: 285.1
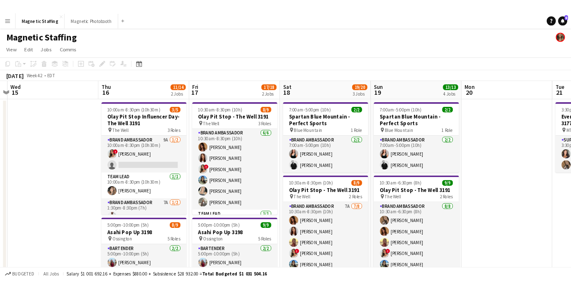
scroll to position [0, 385]
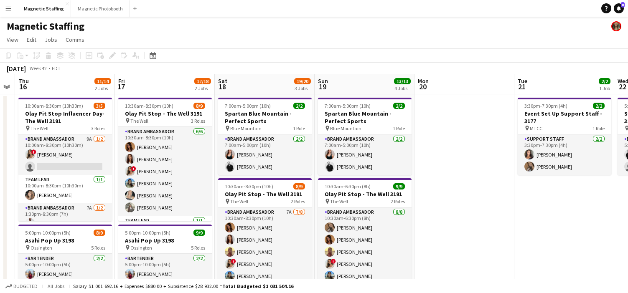
click at [512, 77] on app-board-header-date "Mon 20" at bounding box center [465, 84] width 100 height 20
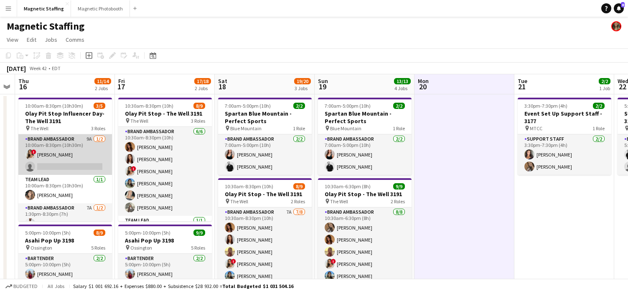
click at [66, 149] on app-card-role "Brand Ambassador 9A 1/2 10:00am-8:30pm (10h30m) ! Emily Vandongen single-neutra…" at bounding box center [65, 155] width 94 height 41
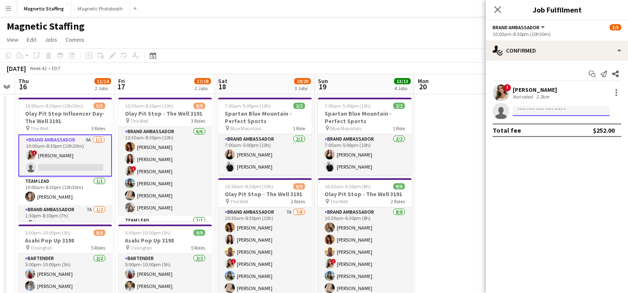
click at [554, 115] on input at bounding box center [561, 111] width 97 height 10
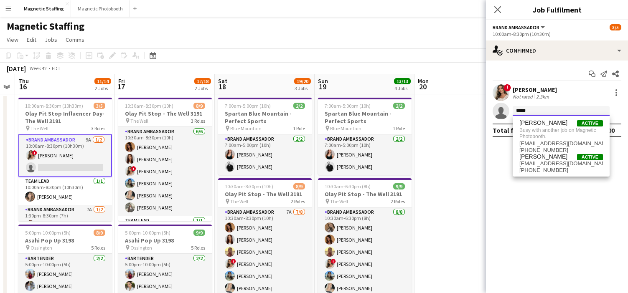
type input "*****"
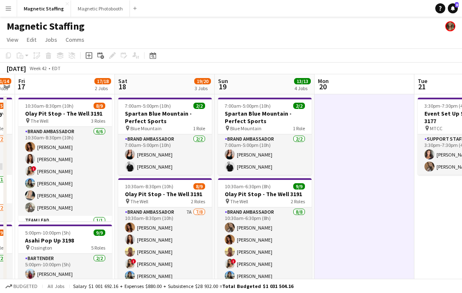
click at [11, 16] on button "Menu" at bounding box center [8, 8] width 17 height 17
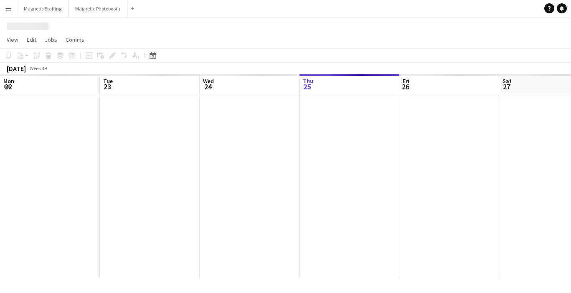
scroll to position [0, 200]
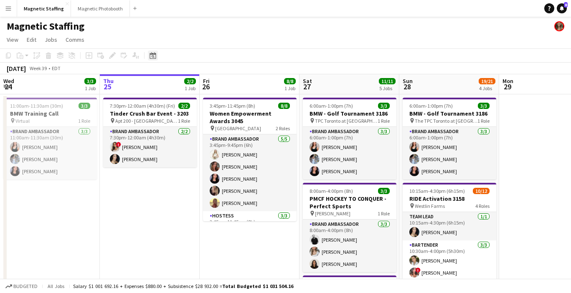
click at [154, 54] on icon "Date picker" at bounding box center [153, 55] width 7 height 7
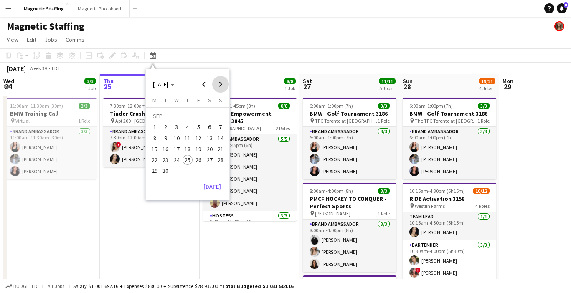
click at [222, 85] on span "Next month" at bounding box center [220, 84] width 17 height 17
click at [191, 150] on span "16" at bounding box center [188, 149] width 10 height 10
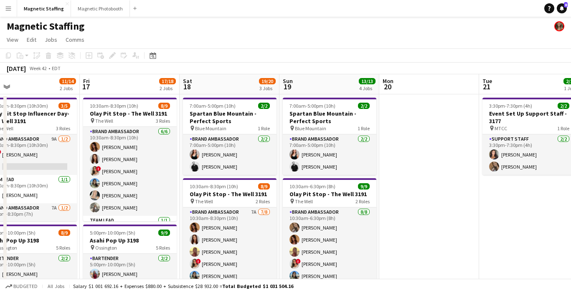
scroll to position [0, 332]
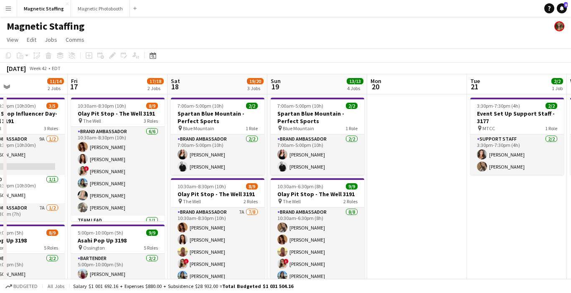
drag, startPoint x: 484, startPoint y: 84, endPoint x: 394, endPoint y: 84, distance: 89.5
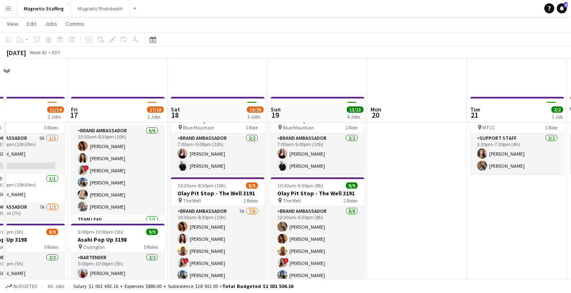
scroll to position [44, 0]
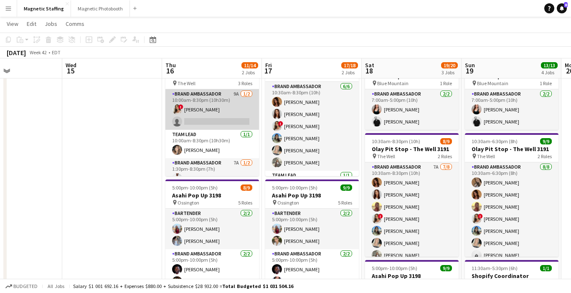
click at [187, 114] on app-card-role "Brand Ambassador 9A [DATE] 10:00am-8:30pm (10h30m) ! [PERSON_NAME] single-neutr…" at bounding box center [213, 109] width 94 height 41
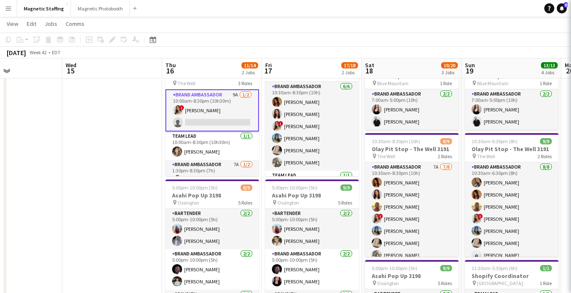
scroll to position [0, 237]
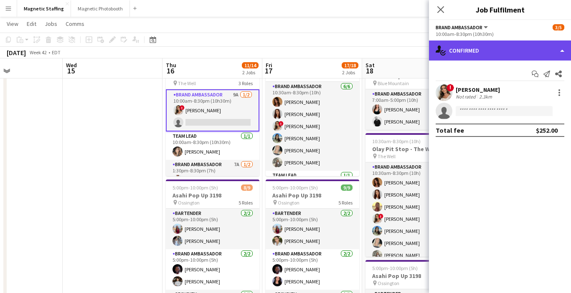
click at [512, 50] on div "single-neutral-actions-check-2 Confirmed" at bounding box center [500, 51] width 142 height 20
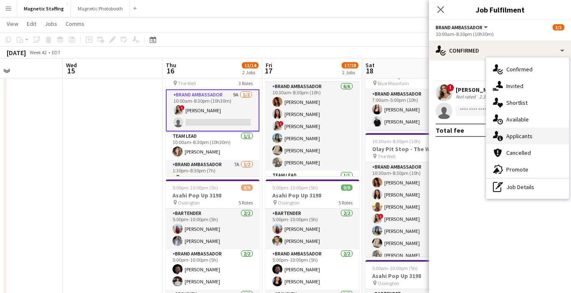
click at [505, 132] on div "single-neutral-actions-information Applicants" at bounding box center [528, 136] width 83 height 17
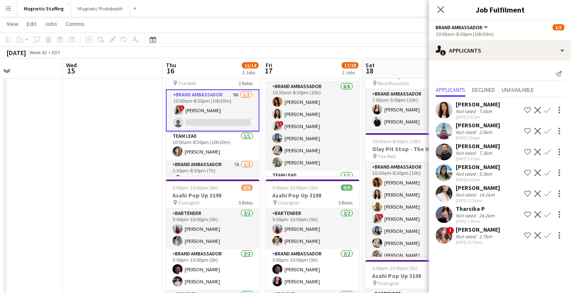
scroll to position [0, 238]
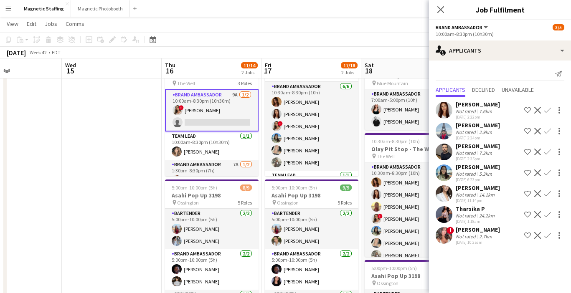
click at [248, 110] on app-card-role "Brand Ambassador 9A [DATE] 10:00am-8:30pm (10h30m) ! [PERSON_NAME] single-neutr…" at bounding box center [212, 110] width 94 height 42
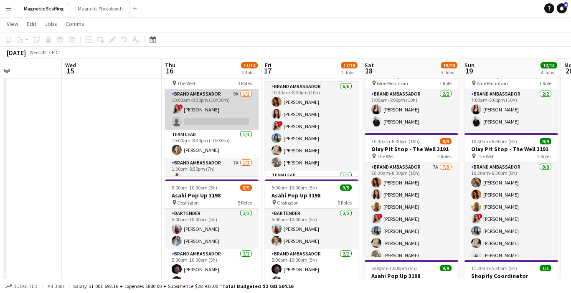
click at [243, 111] on app-card-role "Brand Ambassador 9A [DATE] 10:00am-8:30pm (10h30m) ! [PERSON_NAME] single-neutr…" at bounding box center [212, 109] width 94 height 41
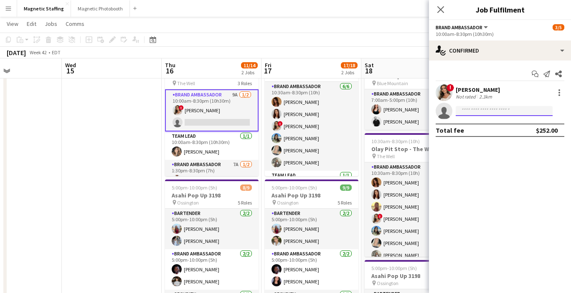
click at [520, 110] on input at bounding box center [504, 111] width 97 height 10
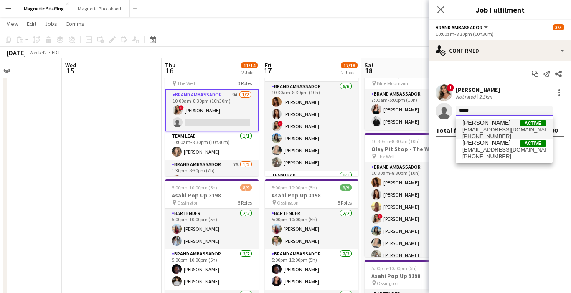
type input "*****"
click at [516, 129] on span "[EMAIL_ADDRESS][DOMAIN_NAME]" at bounding box center [505, 130] width 84 height 7
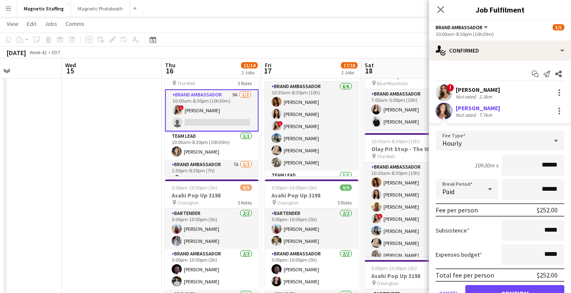
scroll to position [40, 0]
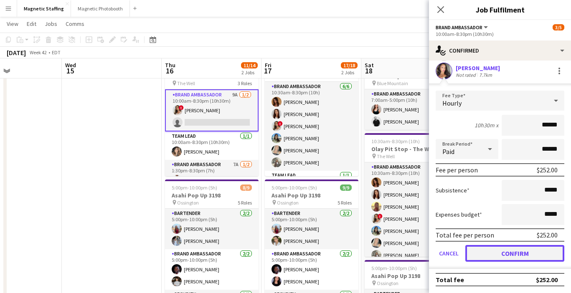
click at [497, 251] on button "Confirm" at bounding box center [515, 253] width 99 height 17
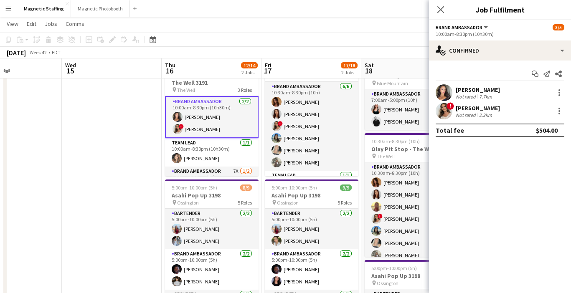
scroll to position [0, 0]
click at [364, 41] on app-toolbar "Copy Paste Paste Command V Paste with crew Command Shift V Paste linked Job [GE…" at bounding box center [285, 40] width 571 height 14
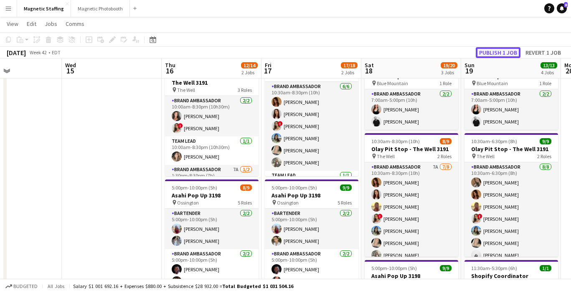
click at [510, 52] on button "Publish 1 job" at bounding box center [498, 52] width 45 height 11
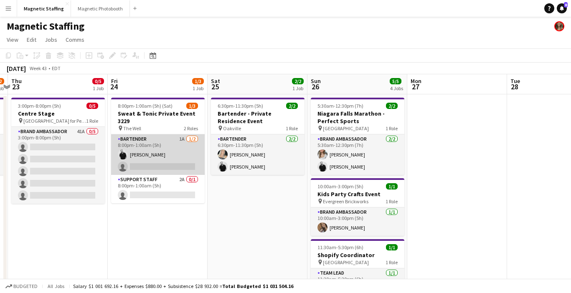
click at [167, 165] on app-card-role "Bartender 1A [DATE] 8:00pm-1:00am (5h) [PERSON_NAME] single-neutral-actions" at bounding box center [158, 155] width 94 height 41
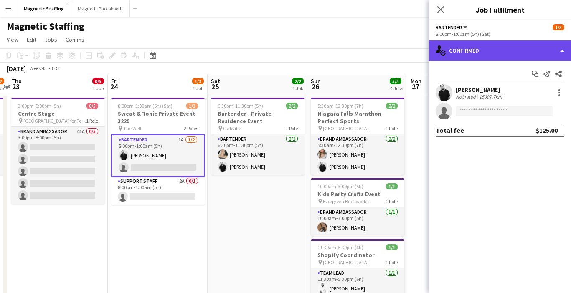
click at [508, 56] on div "single-neutral-actions-check-2 Confirmed" at bounding box center [500, 51] width 142 height 20
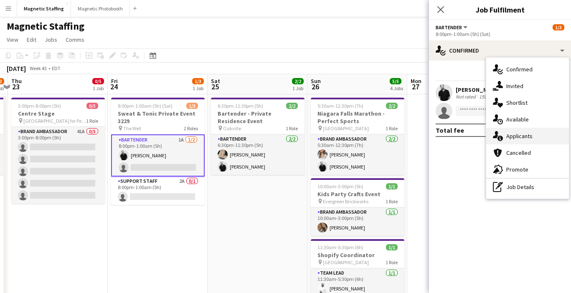
click at [504, 139] on div "single-neutral-actions-information Applicants" at bounding box center [528, 136] width 83 height 17
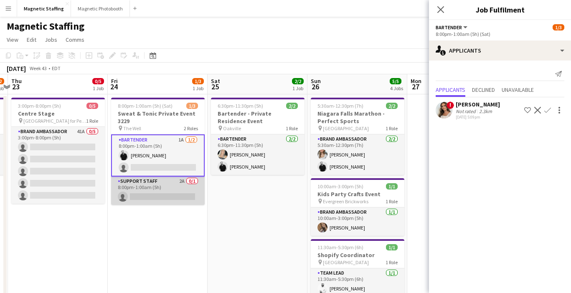
click at [182, 191] on app-card-role "Support Staff 2A 0/1 8:00pm-1:00am (5h) single-neutral-actions" at bounding box center [158, 191] width 94 height 28
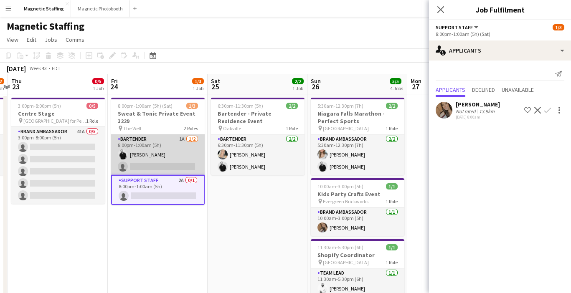
click at [179, 161] on app-card-role "Bartender 1A [DATE] 8:00pm-1:00am (5h) [PERSON_NAME] single-neutral-actions" at bounding box center [158, 155] width 94 height 41
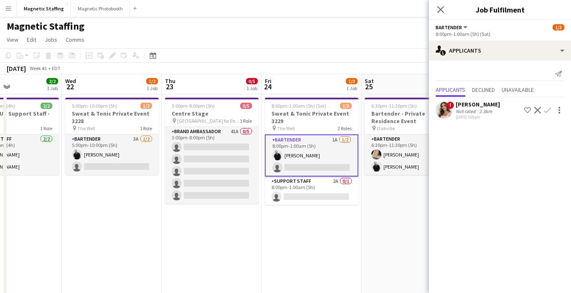
scroll to position [0, 235]
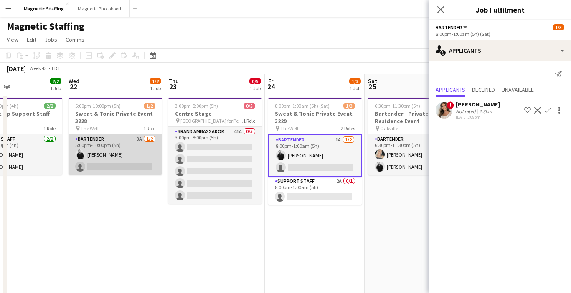
click at [128, 145] on app-card-role "Bartender 3A [DATE] 5:00pm-10:00pm (5h) [PERSON_NAME] single-neutral-actions" at bounding box center [116, 155] width 94 height 41
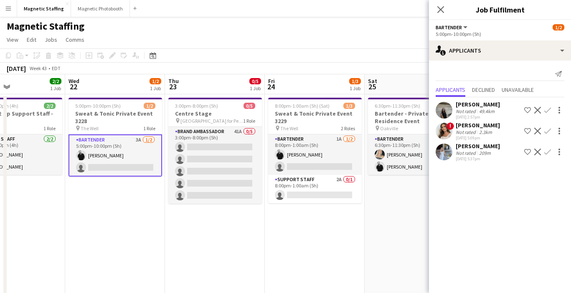
click at [548, 132] on app-icon "Confirm" at bounding box center [548, 131] width 7 height 7
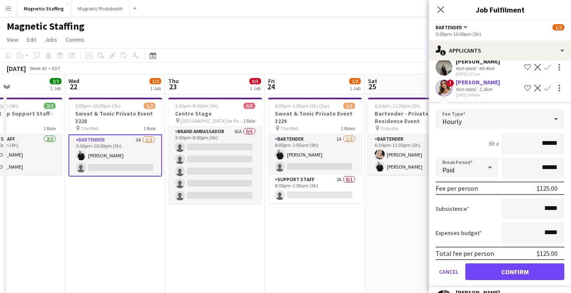
scroll to position [66, 0]
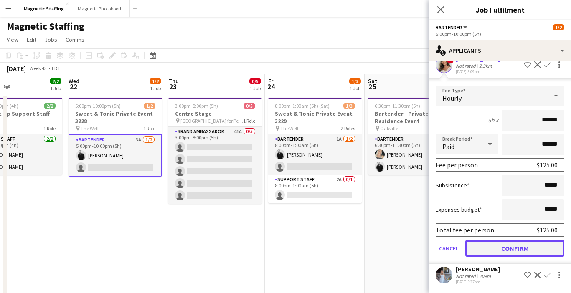
click at [487, 247] on button "Confirm" at bounding box center [515, 248] width 99 height 17
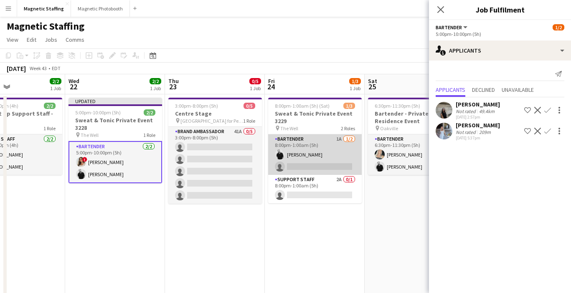
click at [337, 158] on app-card-role "Bartender 1A [DATE] 8:00pm-1:00am (5h) [PERSON_NAME] single-neutral-actions" at bounding box center [315, 155] width 94 height 41
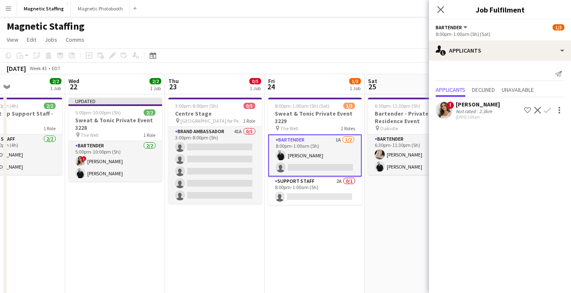
click at [547, 112] on app-icon "Confirm" at bounding box center [548, 110] width 7 height 7
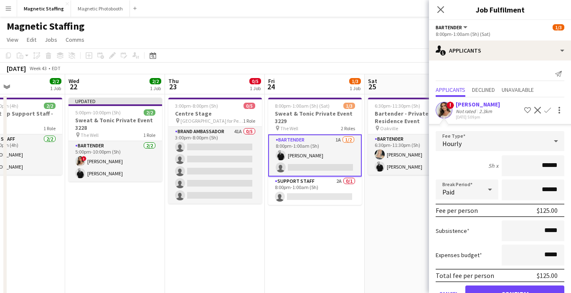
scroll to position [25, 0]
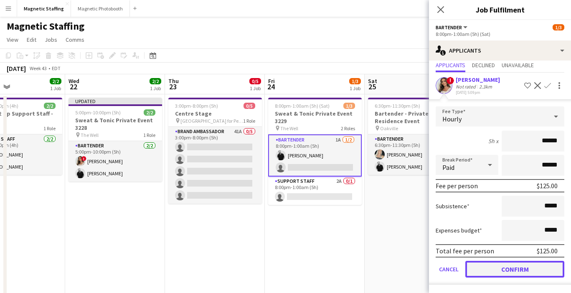
click at [499, 267] on button "Confirm" at bounding box center [515, 269] width 99 height 17
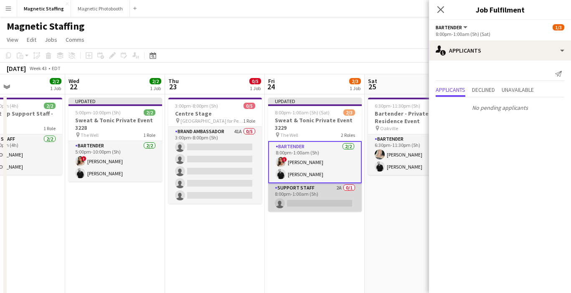
click at [329, 203] on app-card-role "Support Staff 2A 0/1 8:00pm-1:00am (5h) single-neutral-actions" at bounding box center [315, 198] width 94 height 28
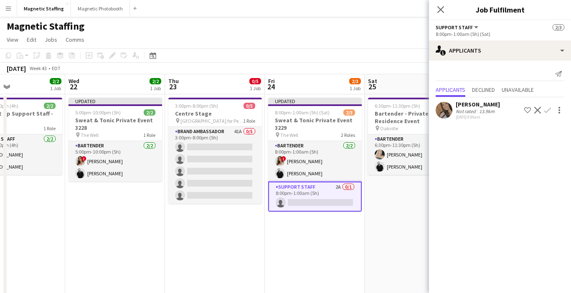
click at [548, 112] on app-icon "Confirm" at bounding box center [548, 110] width 7 height 7
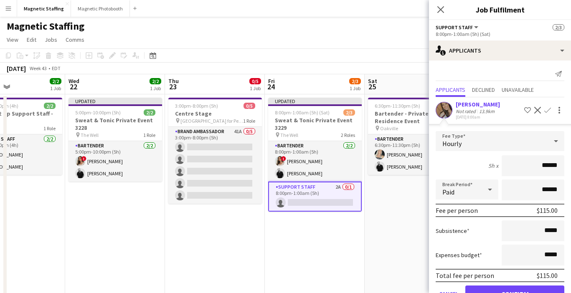
scroll to position [25, 0]
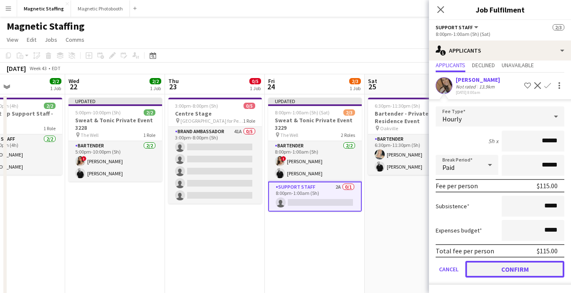
click at [494, 271] on button "Confirm" at bounding box center [515, 269] width 99 height 17
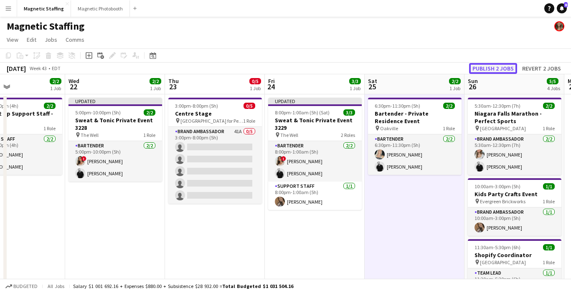
click at [504, 68] on button "Publish 2 jobs" at bounding box center [493, 68] width 48 height 11
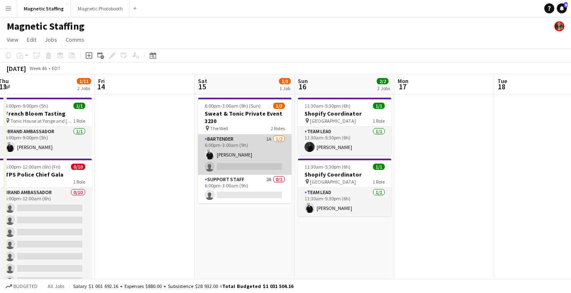
click at [269, 156] on app-card-role "Bartender 1A [DATE] 6:00pm-3:00am (9h) [PERSON_NAME] single-neutral-actions" at bounding box center [245, 155] width 94 height 41
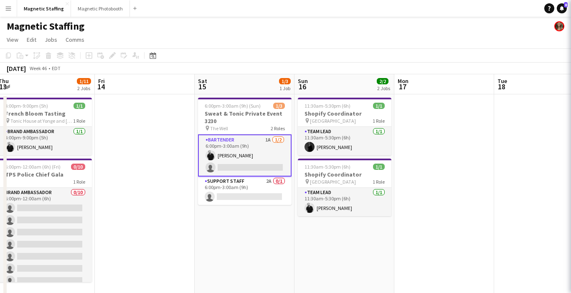
scroll to position [0, 304]
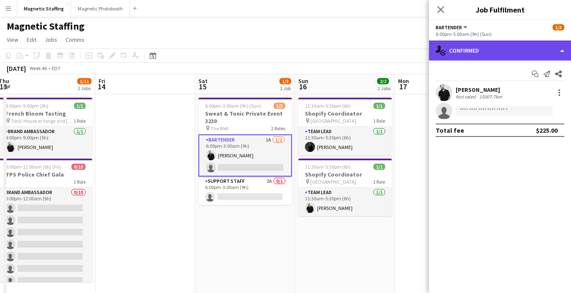
click at [506, 58] on div "single-neutral-actions-check-2 Confirmed" at bounding box center [500, 51] width 142 height 20
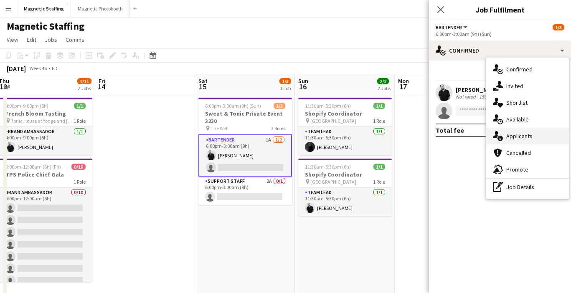
click at [510, 139] on span "Applicants" at bounding box center [520, 137] width 26 height 8
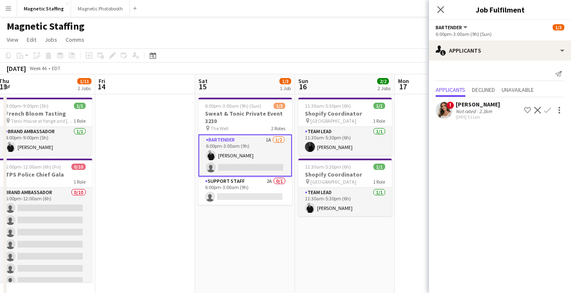
click at [547, 110] on app-icon "Confirm" at bounding box center [548, 110] width 7 height 7
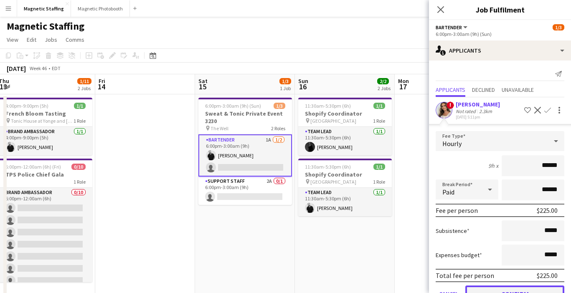
click at [489, 288] on button "Confirm" at bounding box center [515, 294] width 99 height 17
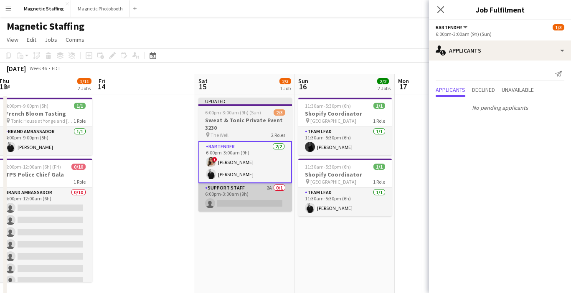
click at [277, 205] on app-card-role "Support Staff 2A 0/1 6:00pm-3:00am (9h) single-neutral-actions" at bounding box center [246, 198] width 94 height 28
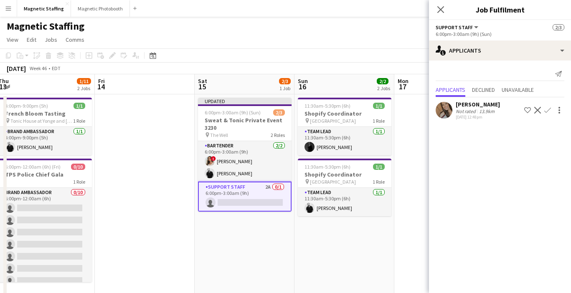
click at [549, 113] on app-icon "Confirm" at bounding box center [548, 110] width 7 height 7
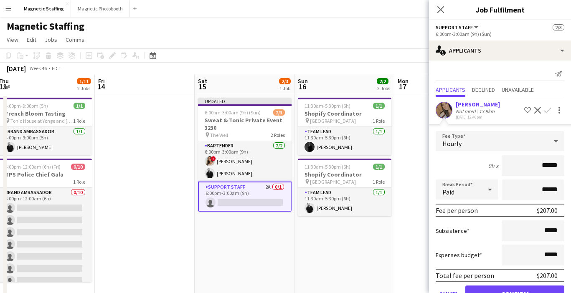
scroll to position [25, 0]
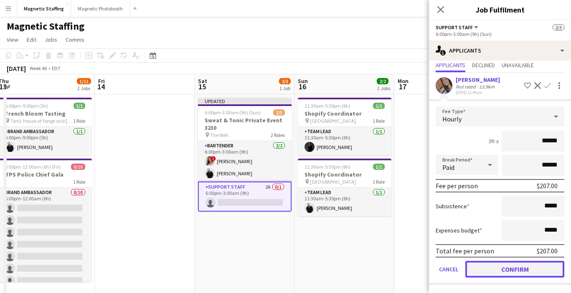
click at [481, 269] on button "Confirm" at bounding box center [515, 269] width 99 height 17
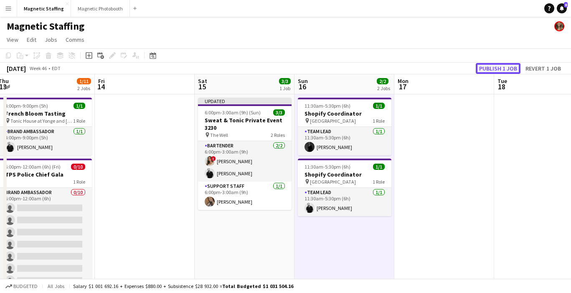
click at [505, 69] on button "Publish 1 job" at bounding box center [498, 68] width 45 height 11
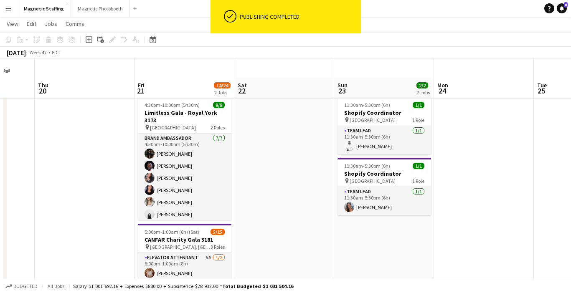
scroll to position [84, 0]
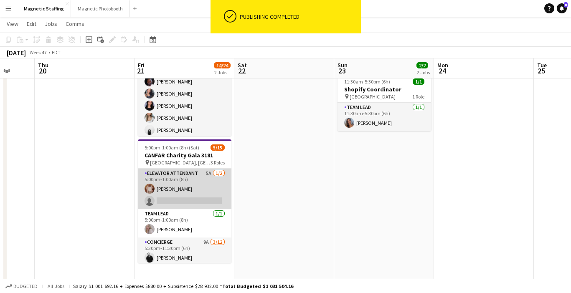
click at [199, 197] on app-card-role "Elevator Attendant 5A 1/2 5:00pm-1:00am (8h) Fady Zablouk single-neutral-actions" at bounding box center [185, 189] width 94 height 41
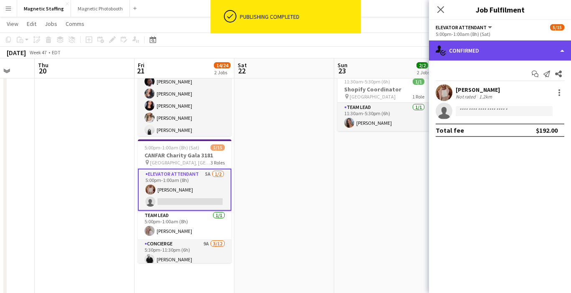
click at [492, 57] on div "single-neutral-actions-check-2 Confirmed" at bounding box center [500, 51] width 142 height 20
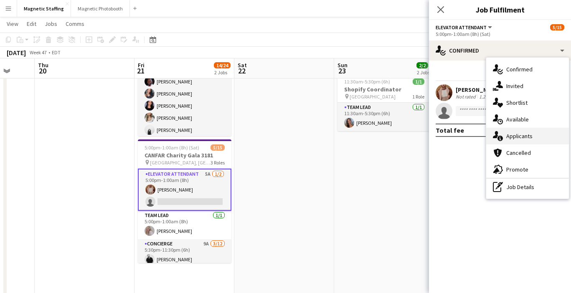
click at [509, 138] on span "Applicants" at bounding box center [520, 137] width 26 height 8
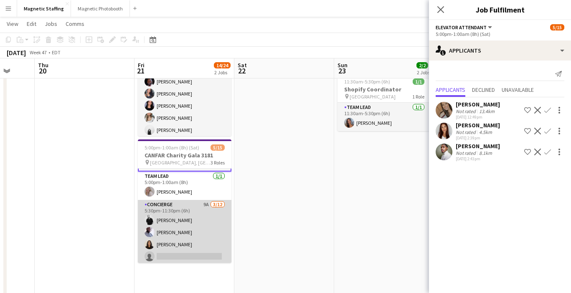
click at [212, 240] on app-card-role "Concierge 9A 3/12 5:30pm-11:30pm (6h) jean-philippe roy Charles Ofori-Attah Kat…" at bounding box center [185, 281] width 94 height 162
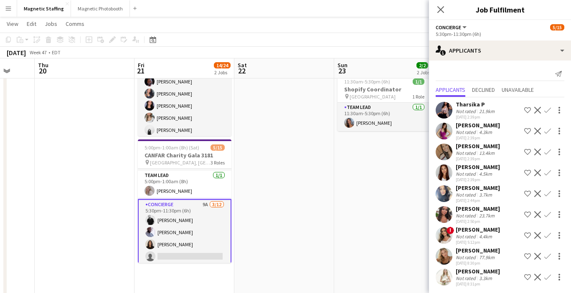
scroll to position [2, 0]
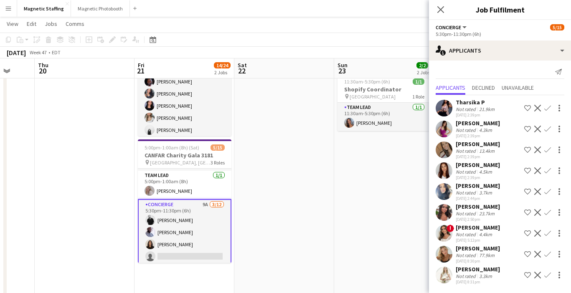
click at [548, 235] on app-icon "Confirm" at bounding box center [548, 233] width 7 height 7
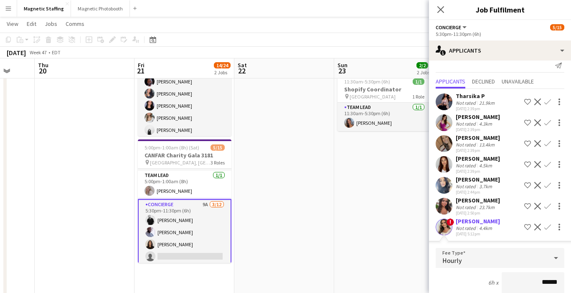
scroll to position [154, 0]
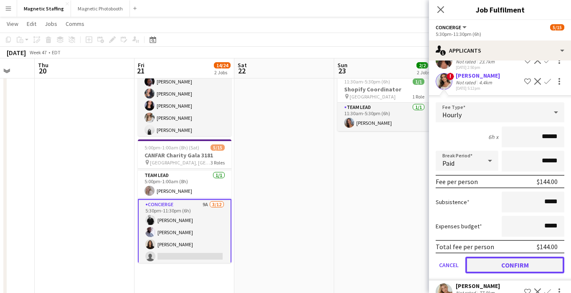
click at [516, 265] on button "Confirm" at bounding box center [515, 265] width 99 height 17
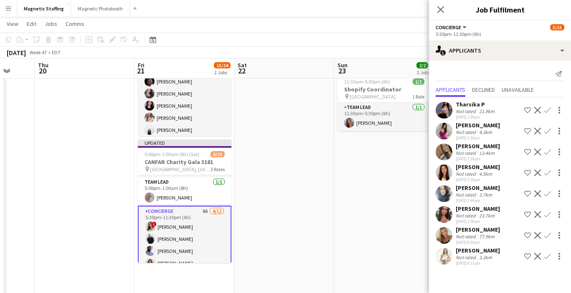
scroll to position [0, 0]
click at [549, 195] on app-icon "Confirm" at bounding box center [548, 194] width 7 height 7
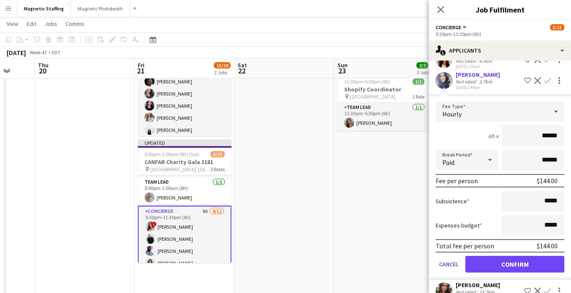
scroll to position [117, 0]
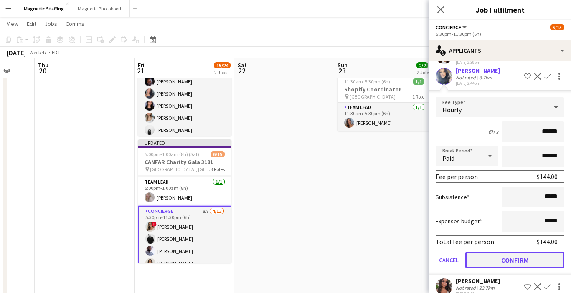
click at [498, 261] on button "Confirm" at bounding box center [515, 260] width 99 height 17
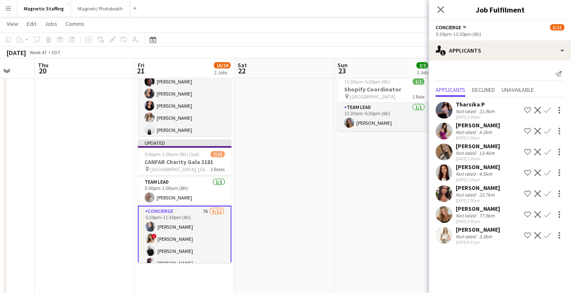
scroll to position [0, 0]
click at [548, 235] on app-icon "Confirm" at bounding box center [548, 235] width 7 height 7
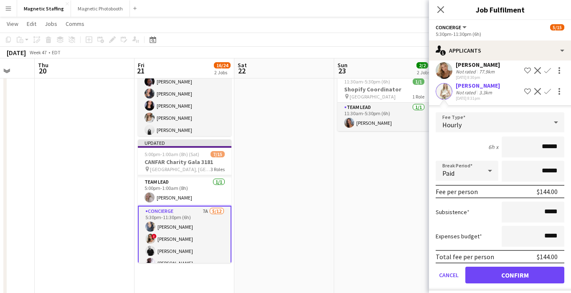
scroll to position [150, 0]
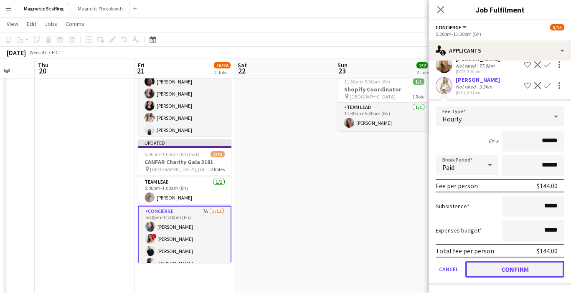
click at [515, 269] on button "Confirm" at bounding box center [515, 269] width 99 height 17
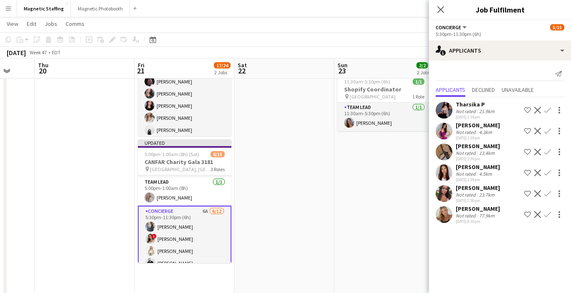
scroll to position [0, 0]
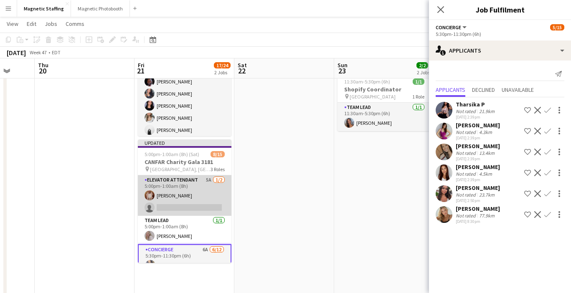
click at [202, 203] on app-card-role "Elevator Attendant 5A 1/2 5:00pm-1:00am (8h) Fady Zablouk single-neutral-actions" at bounding box center [185, 196] width 94 height 41
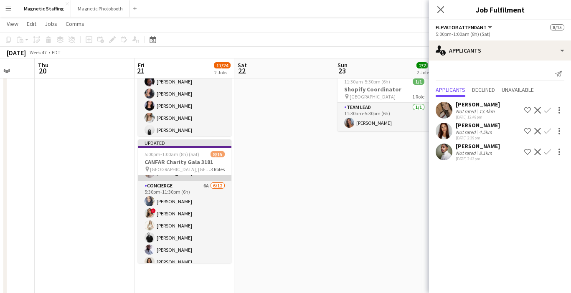
scroll to position [65, 0]
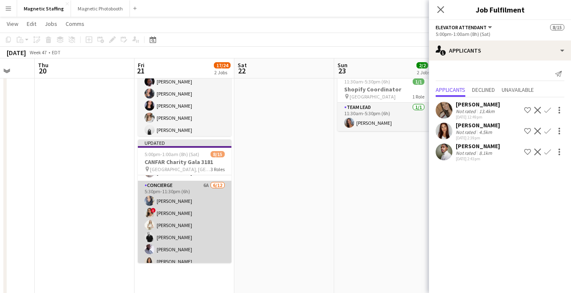
click at [185, 241] on app-card-role "Concierge 6A 6/12 5:30pm-11:30pm (6h) Malin Keo ! Emily Vandongen Katryna Klepa…" at bounding box center [185, 262] width 94 height 162
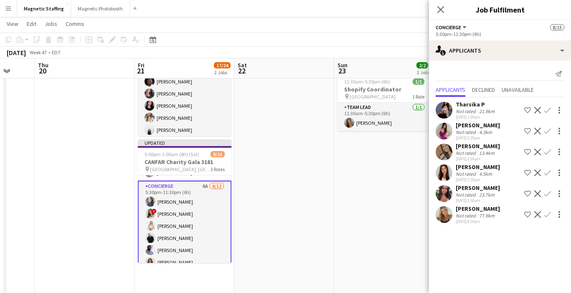
click at [185, 241] on app-card-role "Concierge 6A 6/12 5:30pm-11:30pm (6h) Malin Keo ! Emily Vandongen Katryna Klepa…" at bounding box center [185, 262] width 94 height 163
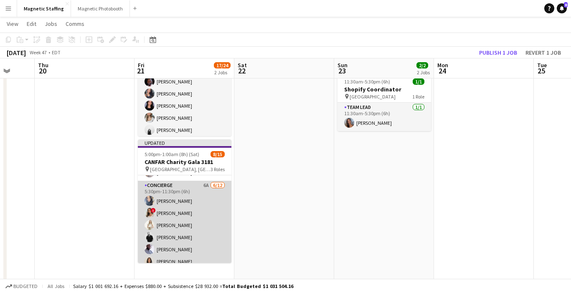
scroll to position [0, 265]
click at [186, 242] on app-card-role "Concierge 6A 6/12 5:30pm-11:30pm (6h) Malin Keo ! Emily Vandongen Katryna Klepa…" at bounding box center [185, 262] width 94 height 162
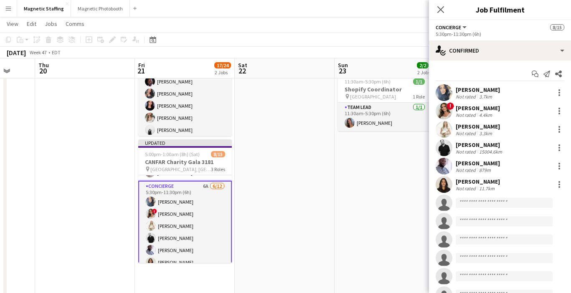
scroll to position [0, 0]
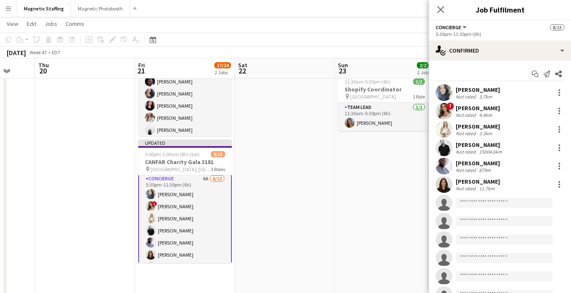
click at [186, 242] on app-card-role "Concierge 6A 6/12 5:30pm-11:30pm (6h) Malin Keo ! Emily Vandongen Katryna Klepa…" at bounding box center [185, 254] width 94 height 163
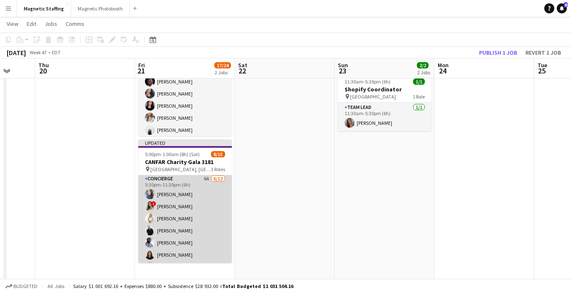
click at [186, 242] on app-card-role "Concierge 6A 6/12 5:30pm-11:30pm (6h) Malin Keo ! Emily Vandongen Katryna Klepa…" at bounding box center [185, 255] width 94 height 162
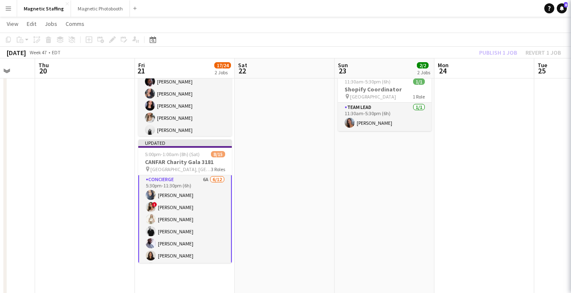
scroll to position [71, 0]
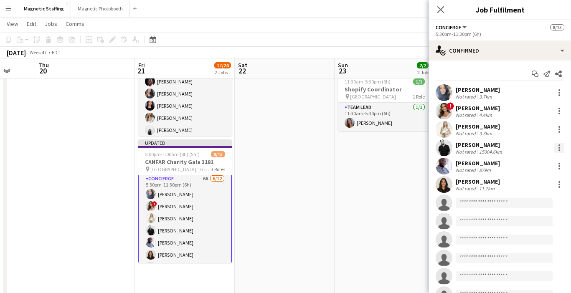
click at [562, 148] on div at bounding box center [560, 148] width 10 height 10
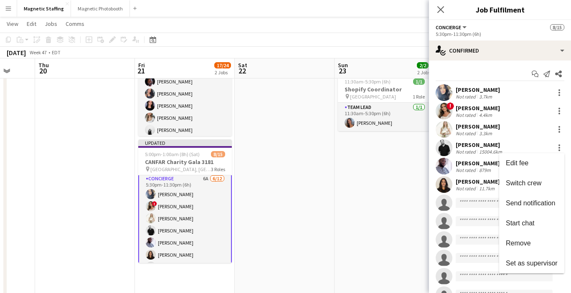
click at [473, 163] on div at bounding box center [285, 146] width 571 height 293
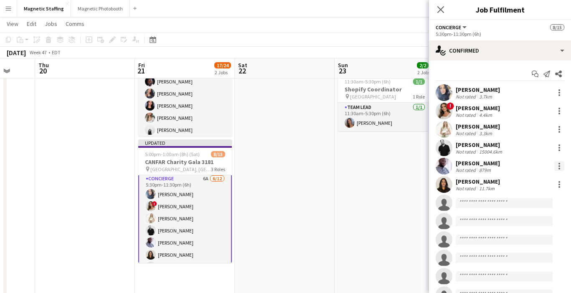
click at [560, 167] on div at bounding box center [560, 166] width 10 height 10
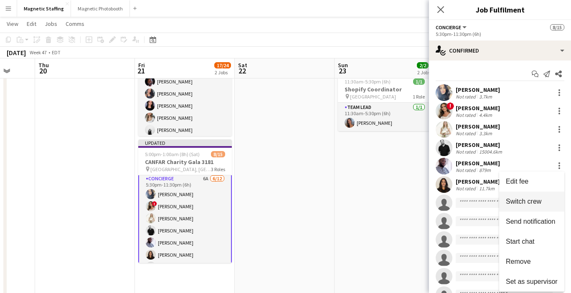
click at [520, 198] on span "Switch crew" at bounding box center [524, 201] width 36 height 7
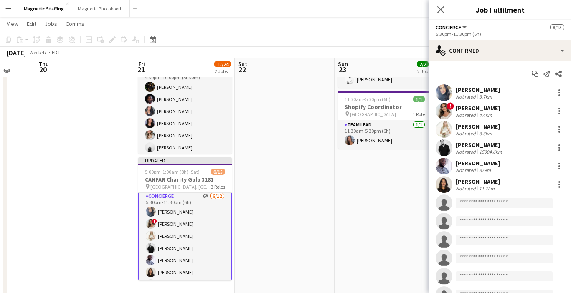
scroll to position [0, 0]
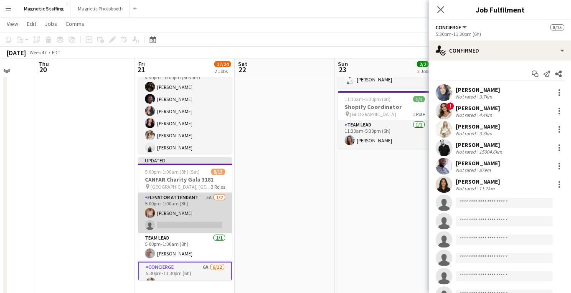
click at [210, 214] on app-card-role "Elevator Attendant 5A 1/2 5:00pm-1:00am (8h) Fady Zablouk single-neutral-actions" at bounding box center [185, 213] width 94 height 41
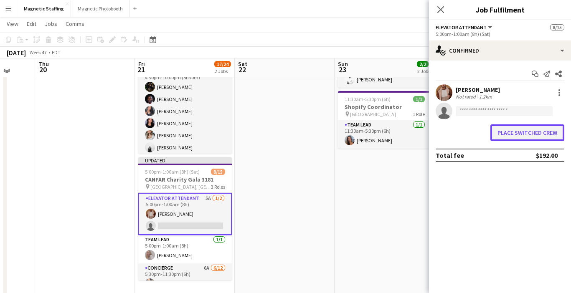
click at [537, 137] on button "Place switched crew" at bounding box center [528, 133] width 74 height 17
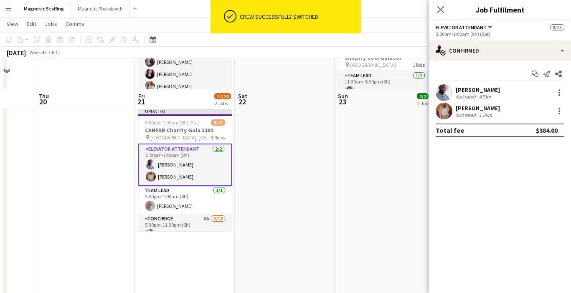
scroll to position [153, 0]
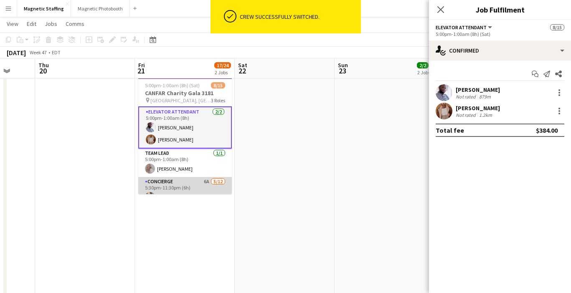
click at [203, 186] on app-card-role "Concierge 6A 5/12 5:30pm-11:30pm (6h) Malin Keo ! Emily Vandongen Katryna Klepa…" at bounding box center [185, 258] width 94 height 162
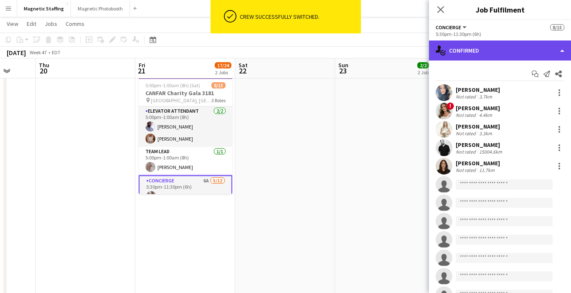
click at [510, 59] on div "single-neutral-actions-check-2 Confirmed" at bounding box center [500, 51] width 142 height 20
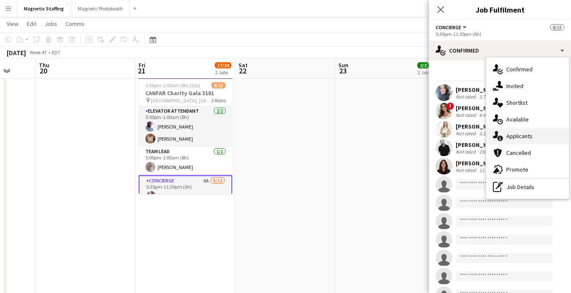
click at [519, 138] on span "Applicants" at bounding box center [520, 137] width 26 height 8
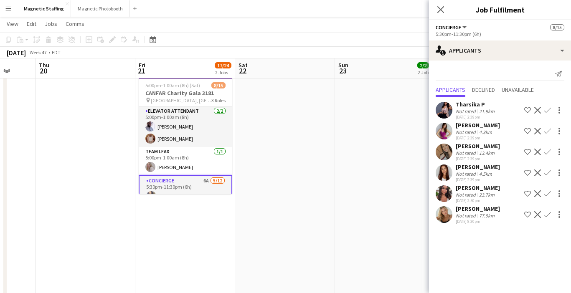
click at [546, 152] on app-icon "Confirm" at bounding box center [548, 152] width 7 height 7
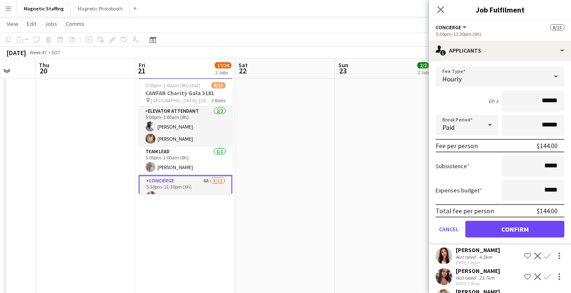
scroll to position [129, 0]
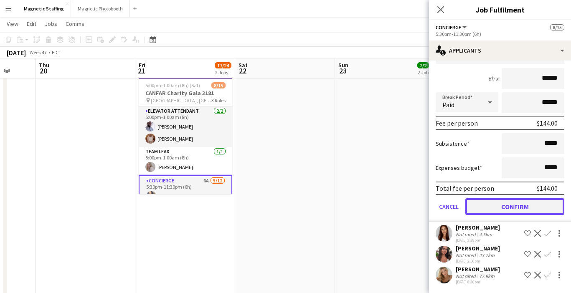
click at [492, 212] on button "Confirm" at bounding box center [515, 207] width 99 height 17
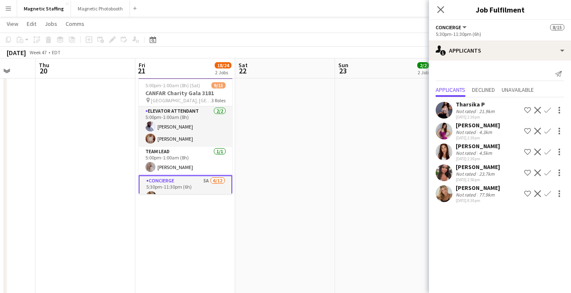
click at [358, 212] on app-date-cell "11:30am-5:30pm (6h) 1/1 Shopify Coordinator pin Montreal 1 Role Team Lead 1/1 1…" at bounding box center [385, 174] width 100 height 468
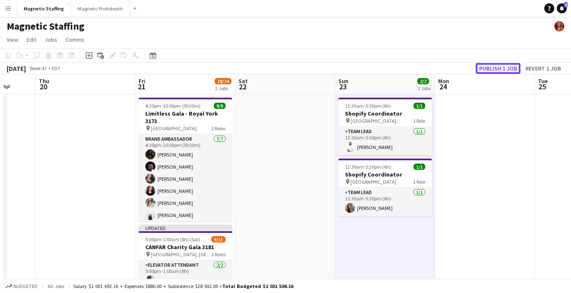
click at [512, 71] on button "Publish 1 job" at bounding box center [498, 68] width 45 height 11
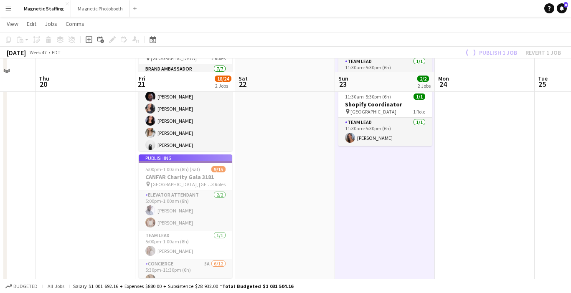
scroll to position [97, 0]
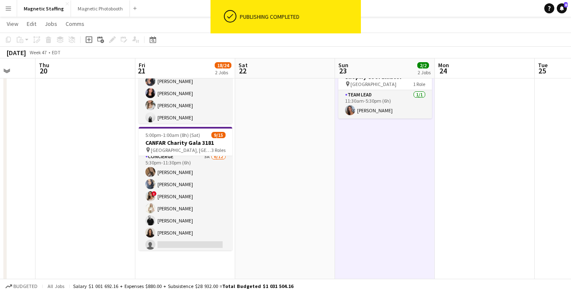
click at [181, 209] on app-card-role "Concierge 5A 6/12 5:30pm-11:30pm (6h) erica Musso Malin Keo ! Emily Vandongen K…" at bounding box center [186, 233] width 94 height 162
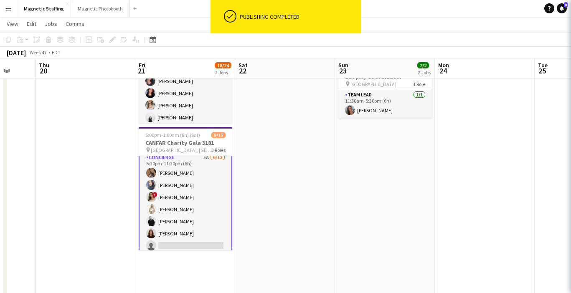
scroll to position [74, 0]
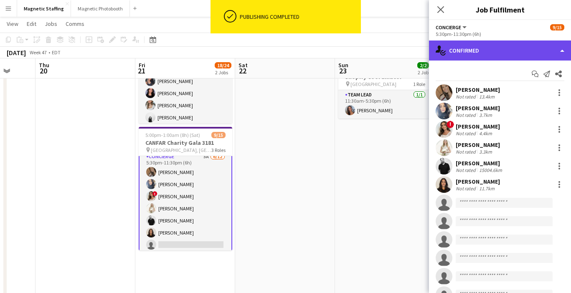
click at [505, 52] on div "single-neutral-actions-check-2 Confirmed" at bounding box center [500, 51] width 142 height 20
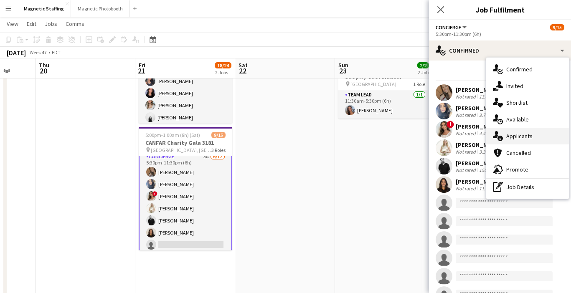
click at [518, 137] on span "Applicants" at bounding box center [520, 137] width 26 height 8
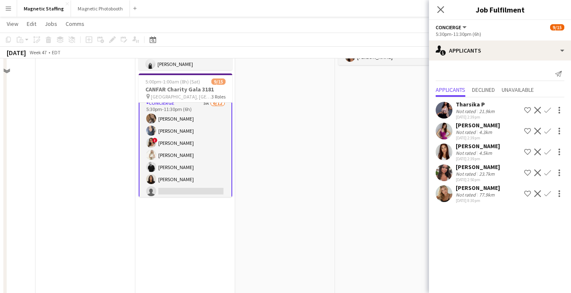
scroll to position [0, 0]
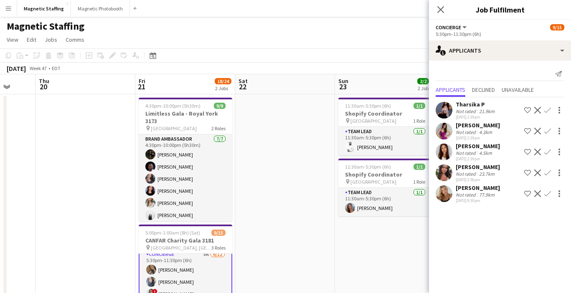
click at [439, 195] on app-user-avatar at bounding box center [444, 194] width 17 height 17
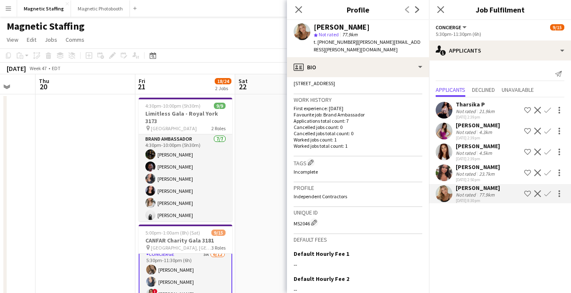
scroll to position [187, 0]
click at [444, 173] on app-user-avatar at bounding box center [444, 173] width 17 height 17
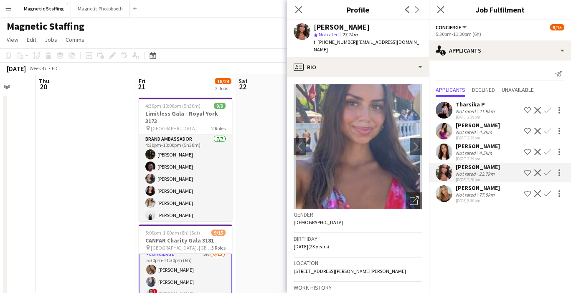
click at [444, 146] on app-user-avatar at bounding box center [444, 152] width 17 height 17
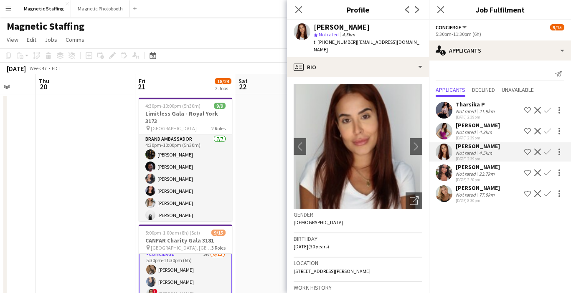
click at [444, 133] on app-user-avatar at bounding box center [444, 131] width 17 height 17
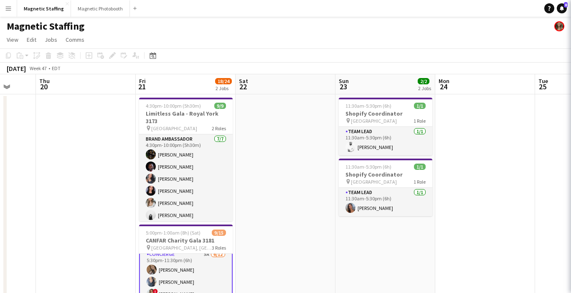
scroll to position [73, 0]
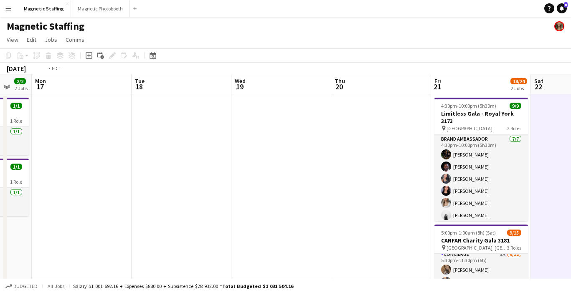
drag, startPoint x: 89, startPoint y: 137, endPoint x: 478, endPoint y: 122, distance: 388.6
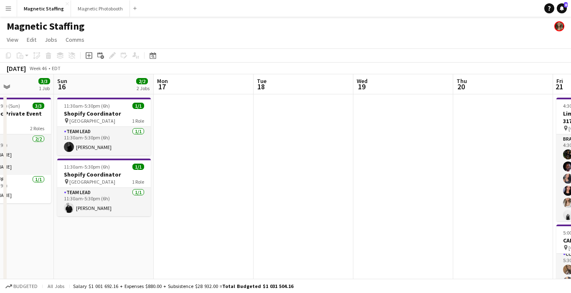
drag, startPoint x: 239, startPoint y: 176, endPoint x: 478, endPoint y: 160, distance: 239.3
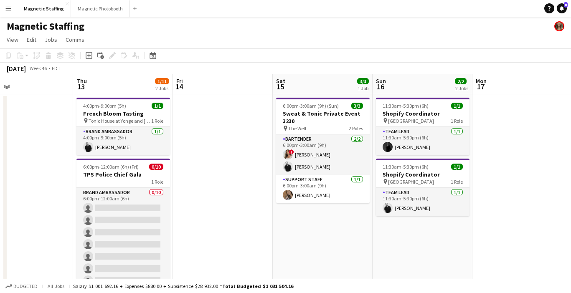
scroll to position [0, 219]
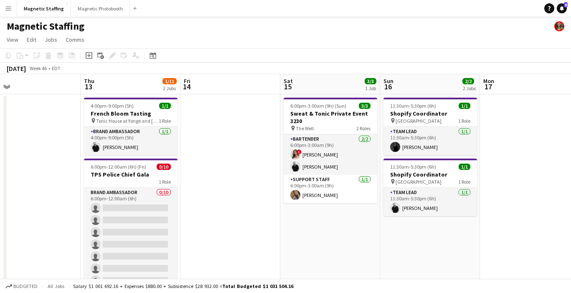
drag, startPoint x: 201, startPoint y: 187, endPoint x: 431, endPoint y: 161, distance: 231.8
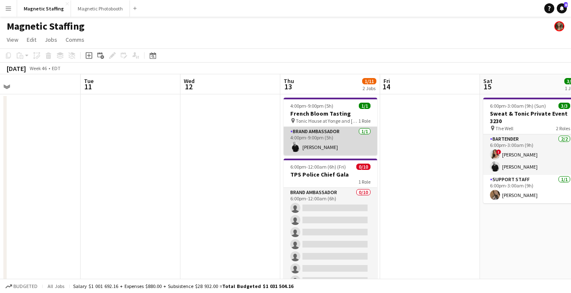
click at [352, 140] on app-card-role "Brand Ambassador 1/1 4:00pm-9:00pm (5h) jean-philippe roy" at bounding box center [331, 141] width 94 height 28
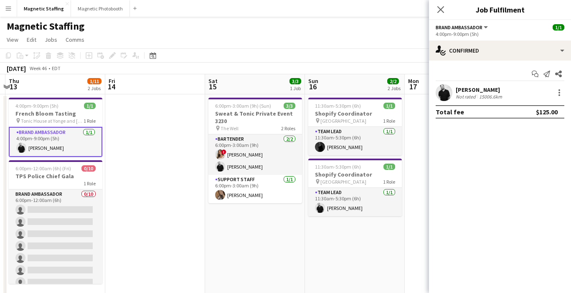
drag, startPoint x: 407, startPoint y: 160, endPoint x: 110, endPoint y: 189, distance: 298.2
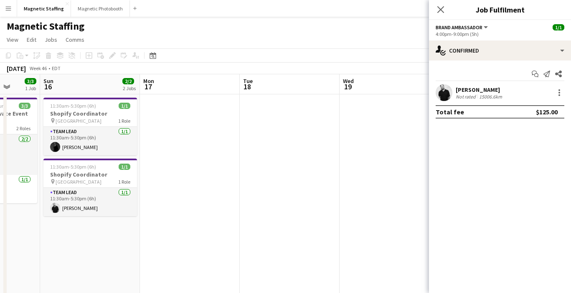
drag, startPoint x: 104, startPoint y: 192, endPoint x: -3, endPoint y: 192, distance: 106.6
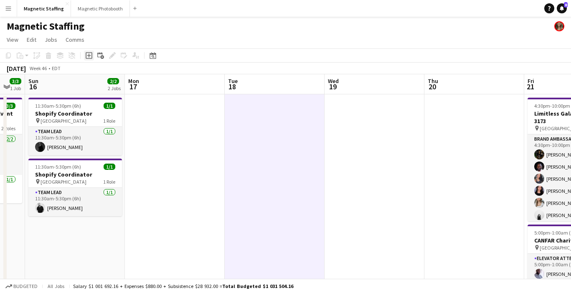
click at [89, 54] on icon "Add job" at bounding box center [89, 55] width 7 height 7
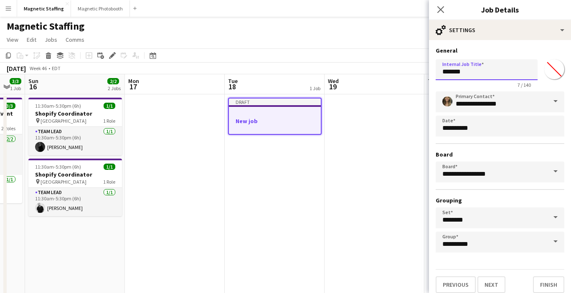
drag, startPoint x: 437, startPoint y: 71, endPoint x: 408, endPoint y: 70, distance: 28.9
click at [443, 71] on input "**********" at bounding box center [487, 69] width 102 height 21
click at [495, 73] on input "**********" at bounding box center [487, 69] width 102 height 21
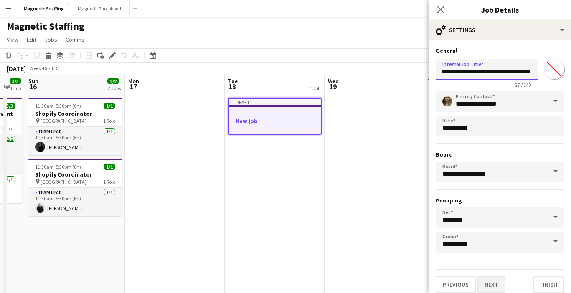
type input "**********"
click at [493, 286] on button "Next" at bounding box center [492, 285] width 28 height 17
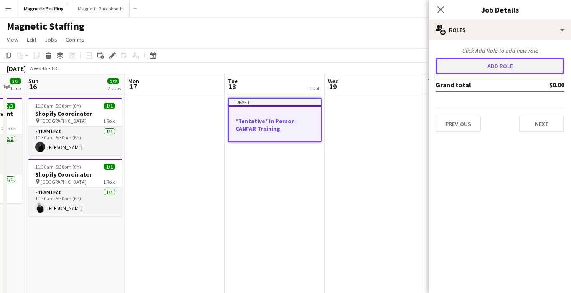
click at [517, 63] on button "Add role" at bounding box center [500, 66] width 129 height 17
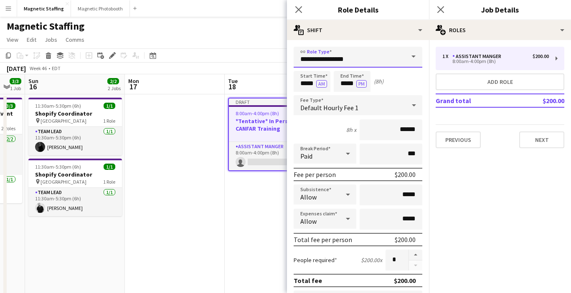
drag, startPoint x: 347, startPoint y: 61, endPoint x: 186, endPoint y: 57, distance: 161.0
type input "*"
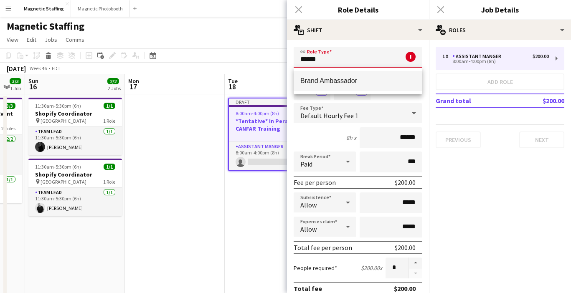
click at [318, 86] on mat-option "Brand Ambassador" at bounding box center [358, 81] width 129 height 20
type input "**********"
type input "******"
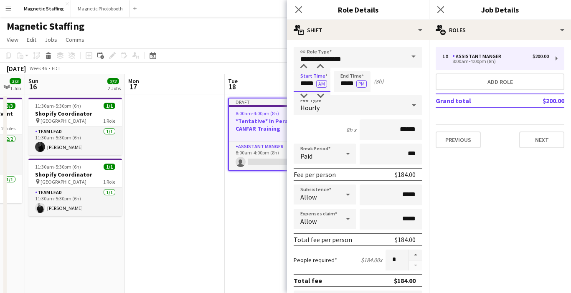
drag, startPoint x: 315, startPoint y: 84, endPoint x: 266, endPoint y: 84, distance: 48.9
click at [328, 83] on input "*****" at bounding box center [312, 81] width 37 height 21
type input "*****"
click at [324, 83] on button "AM" at bounding box center [321, 84] width 11 height 8
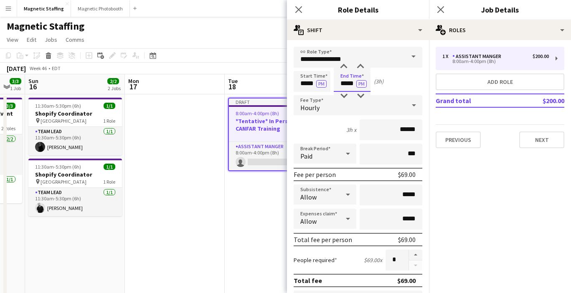
drag, startPoint x: 355, startPoint y: 84, endPoint x: 315, endPoint y: 80, distance: 40.3
click at [315, 82] on div "Start Time ***** PM End Time ***** PM (3h)" at bounding box center [358, 81] width 129 height 21
type input "*****"
click at [405, 130] on input "******" at bounding box center [391, 130] width 63 height 21
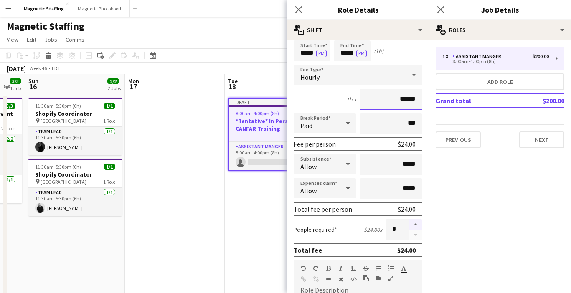
type input "******"
click at [416, 224] on button "button" at bounding box center [415, 224] width 13 height 11
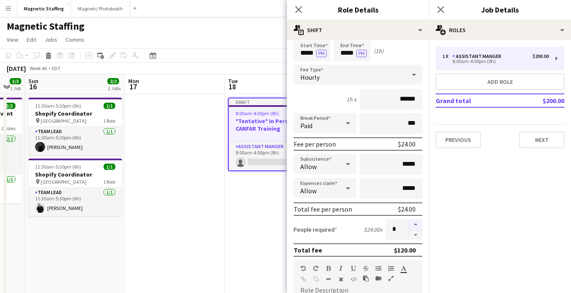
click at [416, 224] on button "button" at bounding box center [415, 224] width 13 height 11
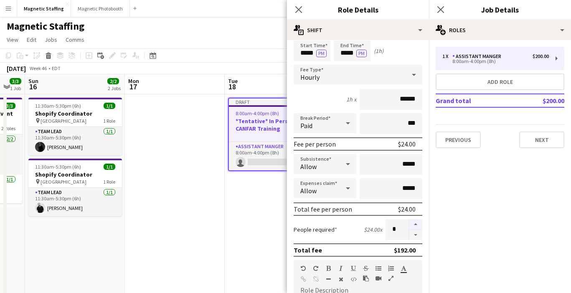
type input "**"
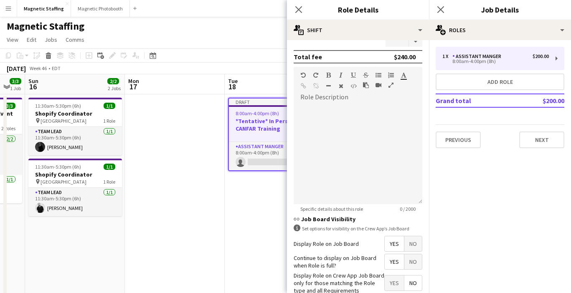
scroll to position [273, 0]
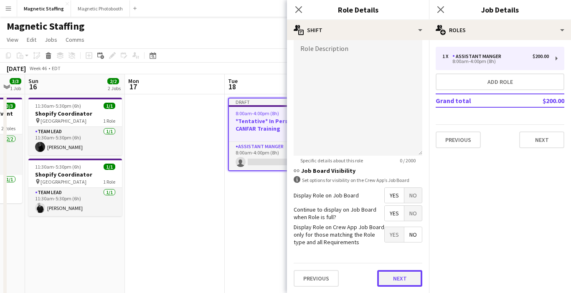
click at [400, 276] on button "Next" at bounding box center [399, 278] width 45 height 17
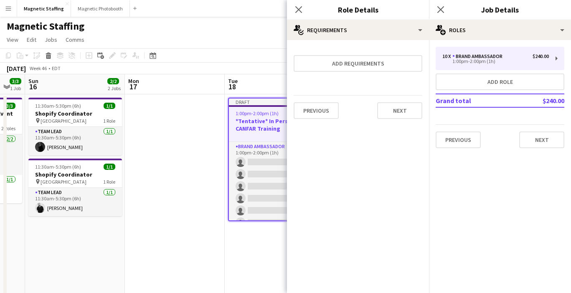
scroll to position [0, 0]
click at [403, 107] on button "Next" at bounding box center [399, 110] width 45 height 17
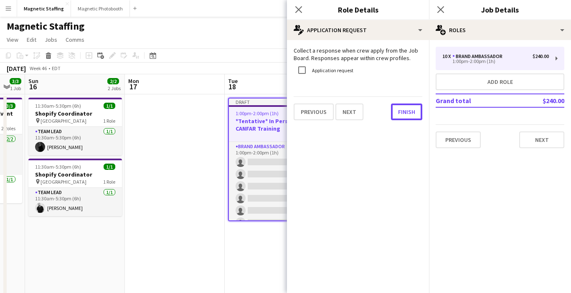
click at [403, 107] on button "Finish" at bounding box center [406, 112] width 31 height 17
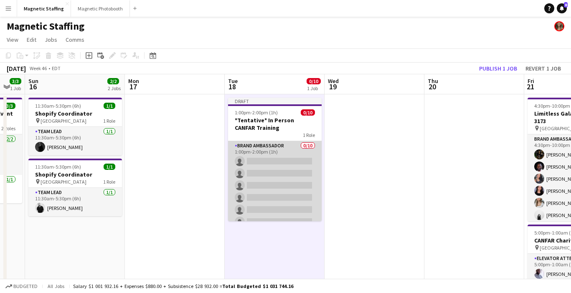
click at [281, 169] on app-card-role "Brand Ambassador 0/10 1:00pm-2:00pm (1h) single-neutral-actions single-neutral-…" at bounding box center [275, 210] width 94 height 138
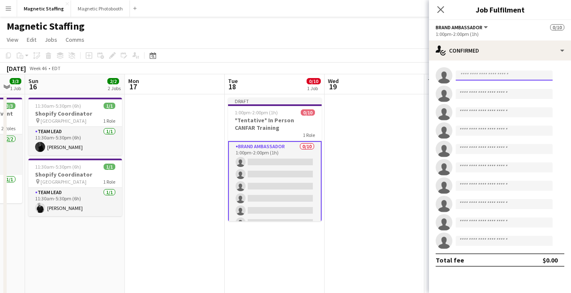
click at [486, 78] on input at bounding box center [504, 76] width 97 height 10
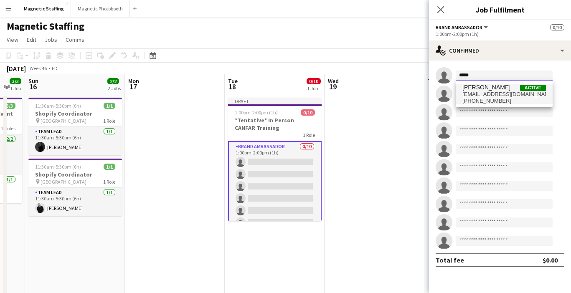
type input "*****"
click at [483, 93] on span "roxanna131093@live.de" at bounding box center [505, 94] width 84 height 7
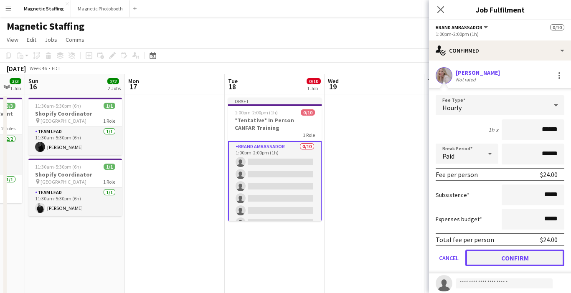
click at [492, 251] on button "Confirm" at bounding box center [515, 258] width 99 height 17
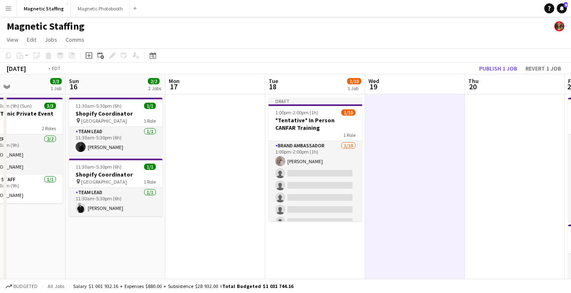
drag, startPoint x: 491, startPoint y: 178, endPoint x: 303, endPoint y: 178, distance: 188.1
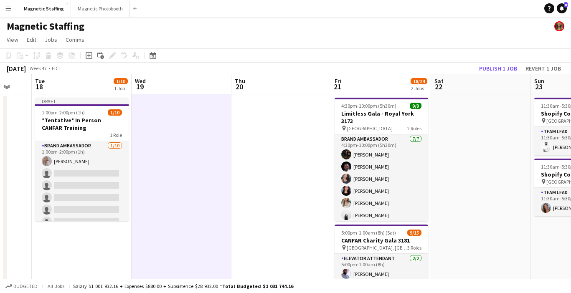
drag, startPoint x: 373, startPoint y: 178, endPoint x: 174, endPoint y: 180, distance: 198.6
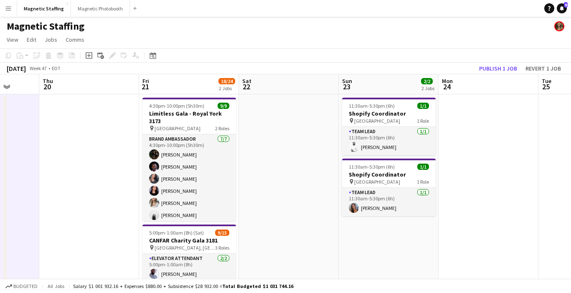
scroll to position [0, 199]
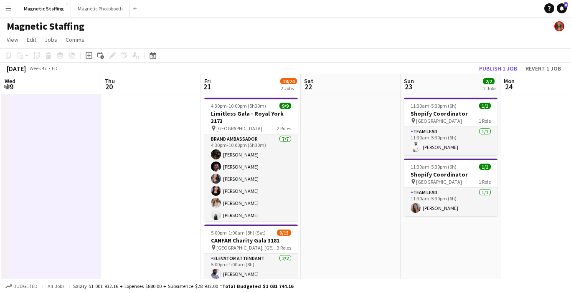
drag, startPoint x: 382, startPoint y: 162, endPoint x: 505, endPoint y: 135, distance: 125.8
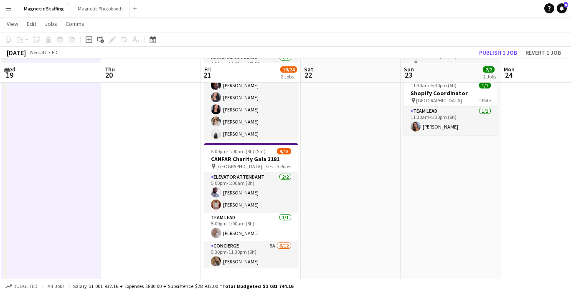
scroll to position [89, 0]
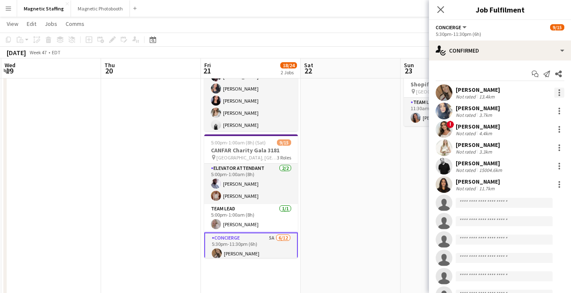
click at [557, 93] on div at bounding box center [560, 93] width 10 height 10
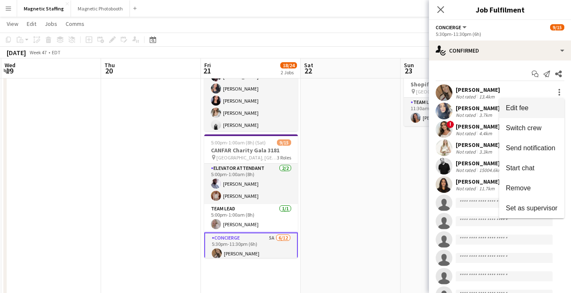
click at [549, 108] on span "Edit fee" at bounding box center [532, 109] width 52 height 8
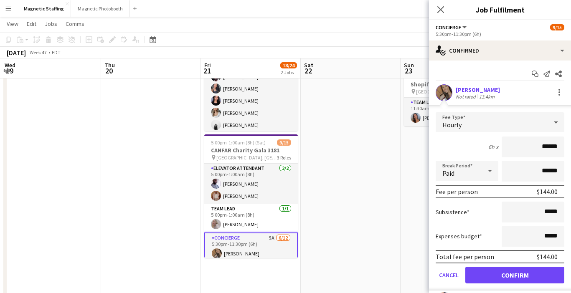
click at [365, 151] on app-date-cell at bounding box center [351, 238] width 100 height 468
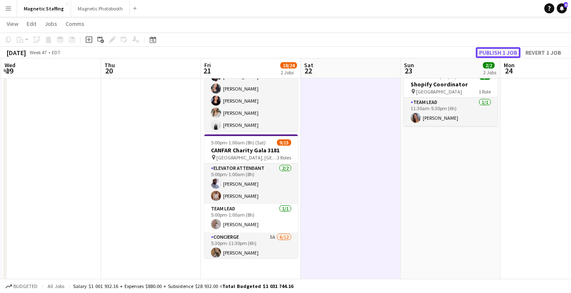
click at [507, 56] on button "Publish 1 job" at bounding box center [498, 52] width 45 height 11
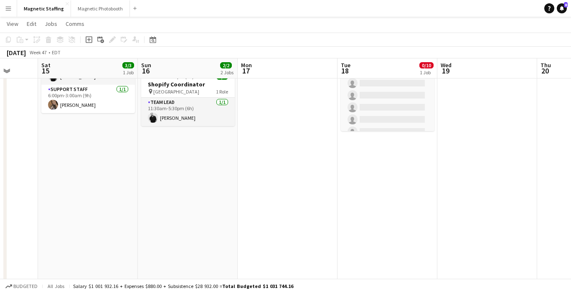
scroll to position [0, 0]
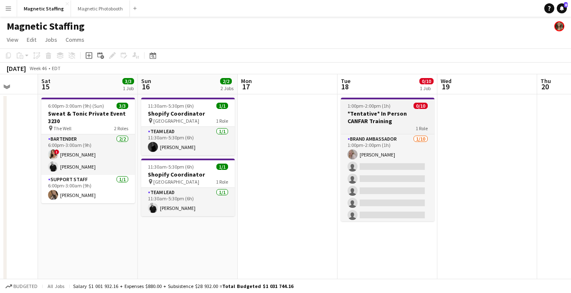
click at [350, 115] on h3 "*Tentative* In Person CANFAR Training" at bounding box center [388, 117] width 94 height 15
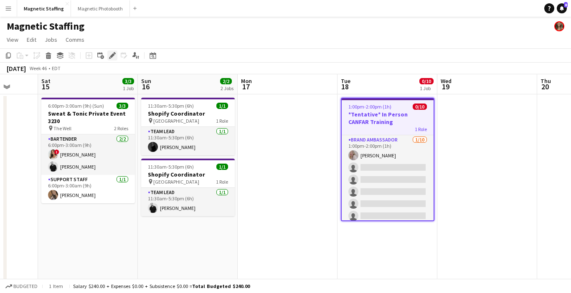
click at [114, 55] on icon at bounding box center [112, 56] width 5 height 5
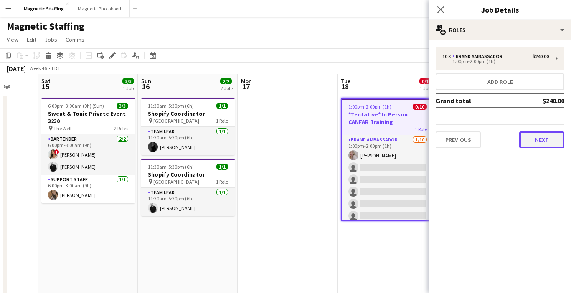
click at [553, 146] on button "Next" at bounding box center [542, 140] width 45 height 17
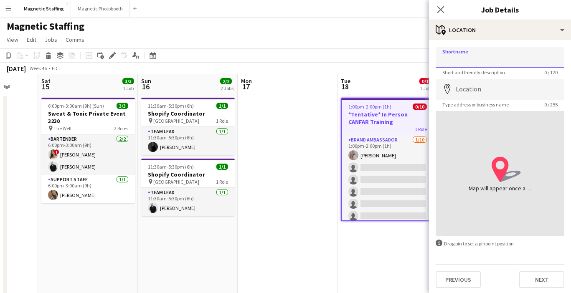
click at [483, 56] on input "Shortname" at bounding box center [500, 57] width 129 height 21
type input "*******"
click at [467, 88] on input "Location" at bounding box center [500, 89] width 129 height 21
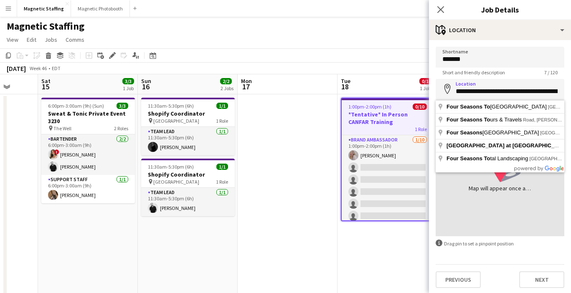
type input "**********"
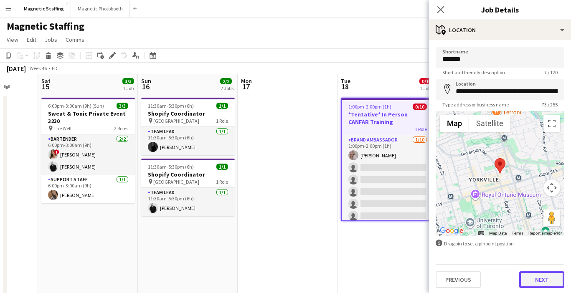
click at [528, 276] on button "Next" at bounding box center [542, 280] width 45 height 17
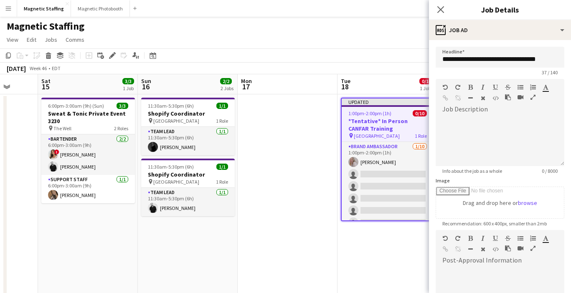
scroll to position [120, 0]
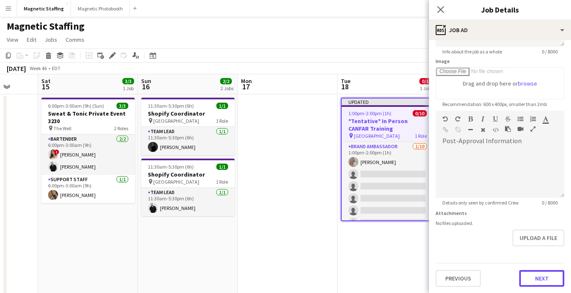
click at [528, 276] on button "Next" at bounding box center [542, 278] width 45 height 17
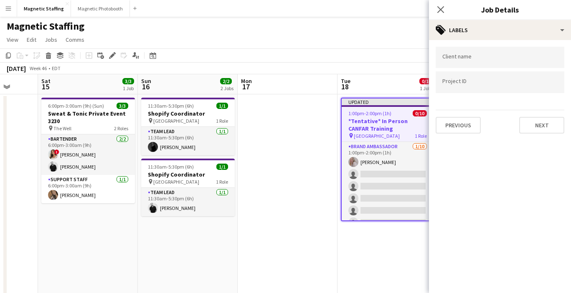
scroll to position [0, 0]
click at [545, 112] on div "Previous Next" at bounding box center [500, 122] width 129 height 24
click at [543, 122] on button "Next" at bounding box center [542, 125] width 45 height 17
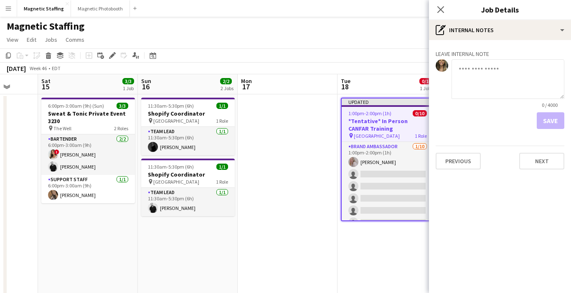
click at [552, 122] on div "Save" at bounding box center [500, 120] width 129 height 17
click at [545, 156] on button "Next" at bounding box center [542, 161] width 45 height 17
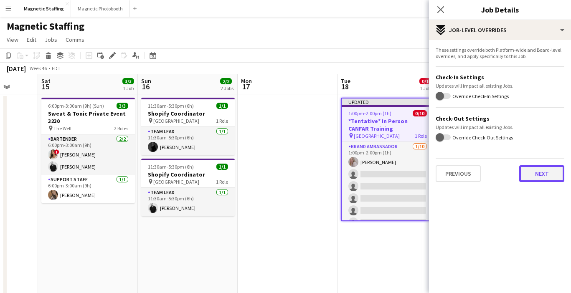
click at [540, 180] on button "Next" at bounding box center [542, 174] width 45 height 17
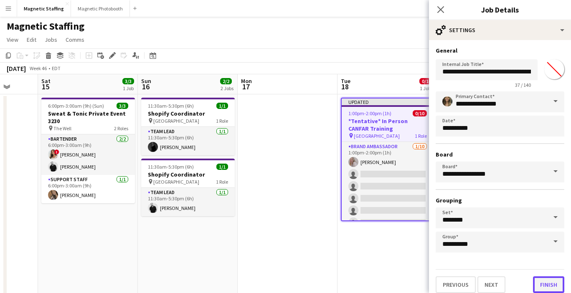
click at [550, 285] on button "Finish" at bounding box center [548, 285] width 31 height 17
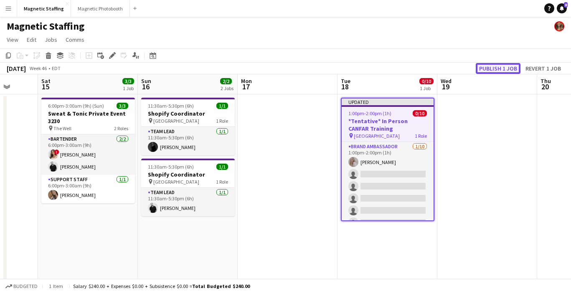
click at [496, 69] on button "Publish 1 job" at bounding box center [498, 68] width 45 height 11
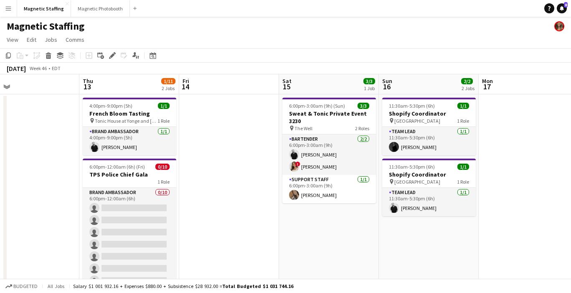
drag, startPoint x: 151, startPoint y: 168, endPoint x: 394, endPoint y: 159, distance: 243.5
click at [392, 159] on app-calendar-viewport "Mon 10 Tue 11 Wed 12 Thu 13 1/11 2 Jobs Fri 14 Sat 15 3/3 1 Job Sun 16 2/2 2 Jo…" at bounding box center [285, 238] width 571 height 329
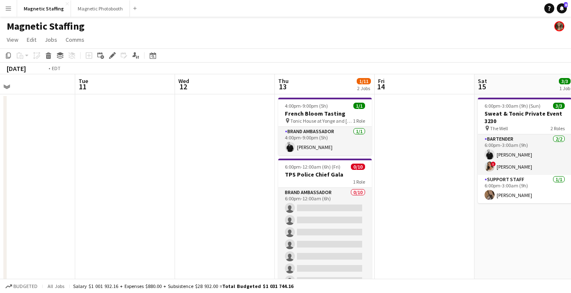
drag, startPoint x: 249, startPoint y: 151, endPoint x: 420, endPoint y: 150, distance: 171.0
click at [419, 150] on app-calendar-viewport "Sat 8 Sun 9 Mon 10 Tue 11 Wed 12 Thu 13 1/11 2 Jobs Fri 14 Sat 15 3/3 1 Job Sun…" at bounding box center [285, 238] width 571 height 329
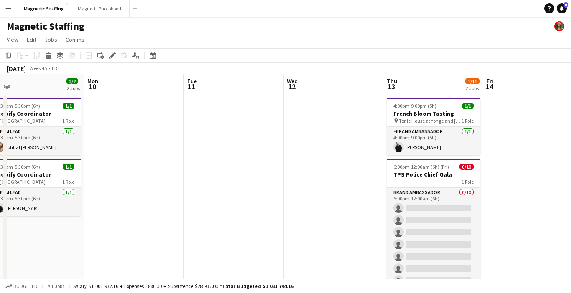
drag, startPoint x: 144, startPoint y: 189, endPoint x: 379, endPoint y: 186, distance: 234.9
click at [377, 186] on app-calendar-viewport "Fri 7 Sat 8 0/6 1 Job Sun 9 2/2 2 Jobs Mon 10 Tue 11 Wed 12 Thu 13 1/11 2 Jobs …" at bounding box center [285, 238] width 571 height 329
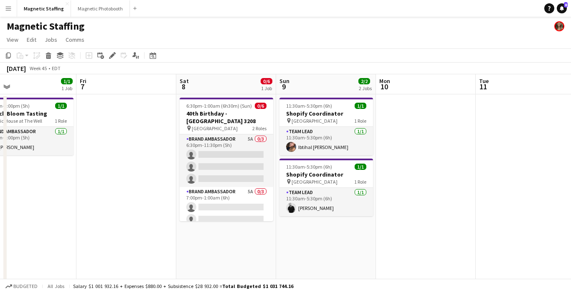
drag, startPoint x: 453, startPoint y: 109, endPoint x: 475, endPoint y: 109, distance: 22.6
click at [475, 109] on app-calendar-viewport "Tue 4 Wed 5 0/10 1 Job Thu 6 1/1 1 Job Fri 7 Sat 8 0/6 1 Job Sun 9 2/2 2 Jobs M…" at bounding box center [285, 238] width 571 height 329
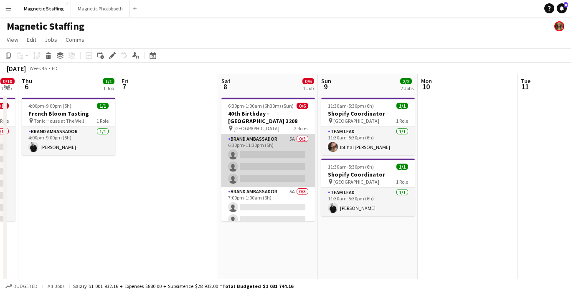
click at [275, 162] on app-card-role "Brand Ambassador 5A 0/3 6:30pm-11:30pm (5h) single-neutral-actions single-neutr…" at bounding box center [269, 161] width 94 height 53
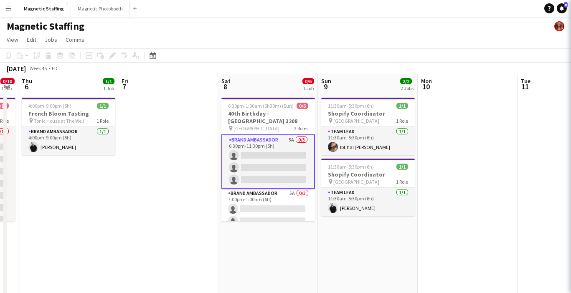
scroll to position [0, 181]
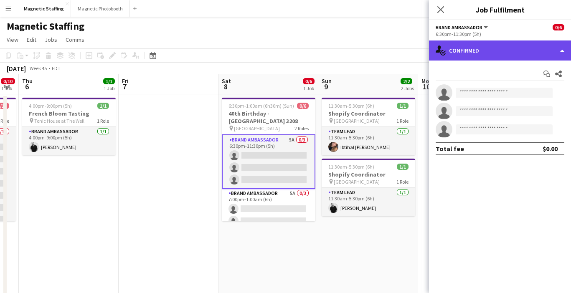
click at [491, 56] on div "single-neutral-actions-check-2 Confirmed" at bounding box center [500, 51] width 142 height 20
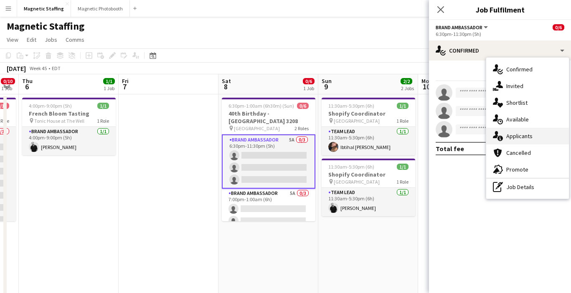
click at [508, 132] on div "single-neutral-actions-information Applicants" at bounding box center [528, 136] width 83 height 17
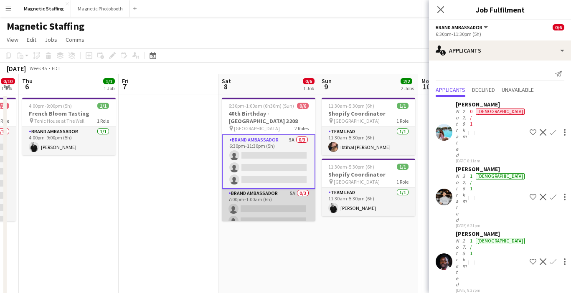
scroll to position [0, 181]
click at [258, 199] on app-card-role "Brand Ambassador 5A 0/3 7:00pm-1:00am (6h) single-neutral-actions single-neutra…" at bounding box center [269, 215] width 94 height 53
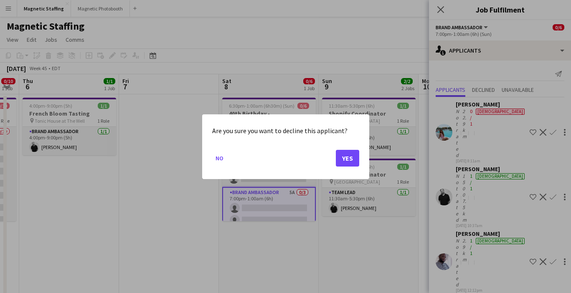
click at [358, 160] on div "Are you sure you want to decline this applicant? No Yes" at bounding box center [285, 147] width 167 height 65
click at [347, 158] on button "Yes" at bounding box center [347, 158] width 23 height 17
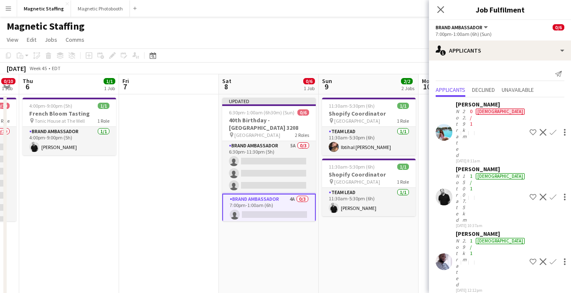
click at [540, 129] on app-icon "Decline" at bounding box center [543, 132] width 7 height 7
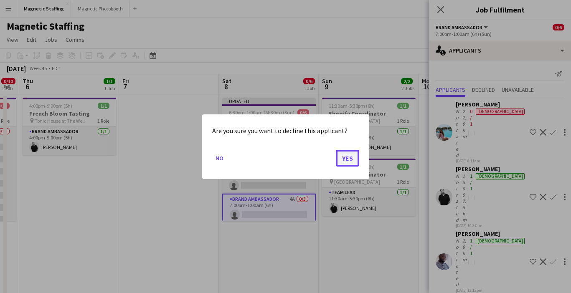
click at [349, 159] on button "Yes" at bounding box center [347, 158] width 23 height 17
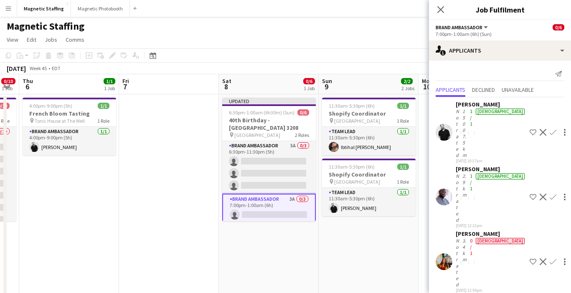
click at [540, 259] on app-icon "Decline" at bounding box center [543, 262] width 7 height 7
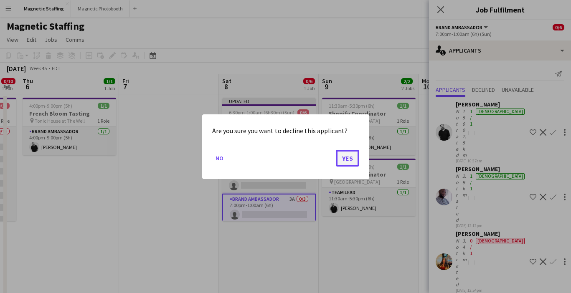
click at [347, 159] on button "Yes" at bounding box center [347, 158] width 23 height 17
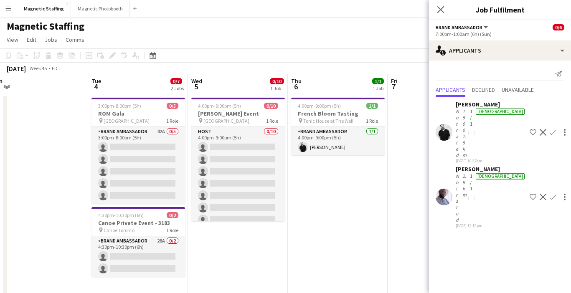
drag, startPoint x: 148, startPoint y: 192, endPoint x: 371, endPoint y: 187, distance: 222.9
click at [370, 187] on app-calendar-viewport "Sat 1 Sun 2 Mon 3 Tue 4 0/7 2 Jobs Wed 5 0/10 1 Job Thu 6 1/1 1 Job Fri 7 Sat 8…" at bounding box center [285, 238] width 571 height 329
click at [321, 222] on app-date-cell "4:00pm-9:00pm (5h) 1/1 French Bloom Tasting pin Tonic House at The Well 1 Role …" at bounding box center [338, 229] width 100 height 271
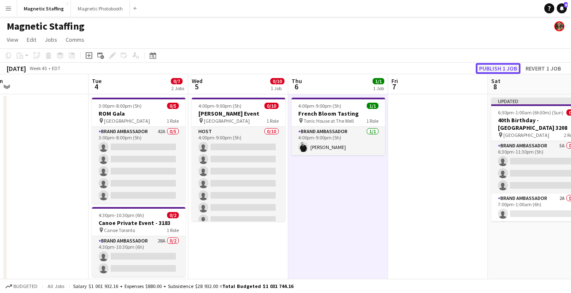
click at [498, 68] on button "Publish 1 job" at bounding box center [498, 68] width 45 height 11
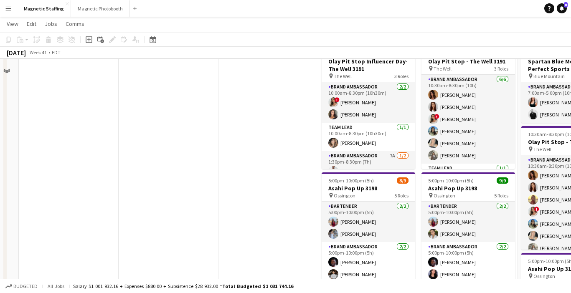
scroll to position [2, 0]
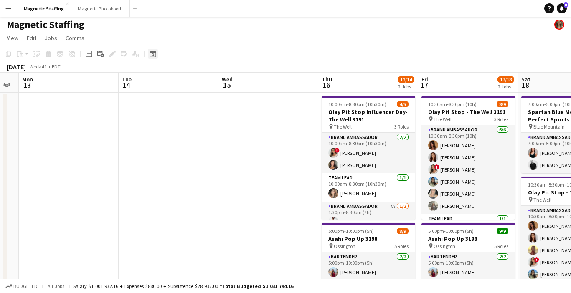
click at [152, 55] on icon "Date picker" at bounding box center [153, 54] width 7 height 7
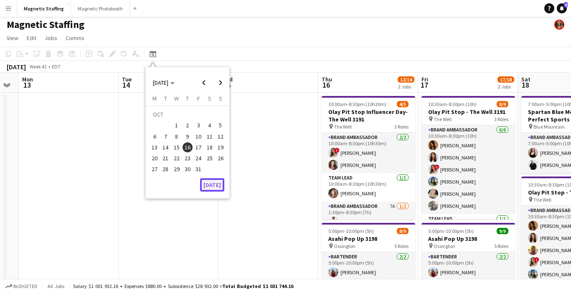
click at [207, 183] on button "[DATE]" at bounding box center [212, 185] width 24 height 13
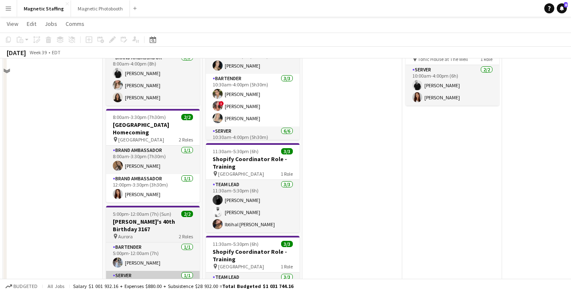
scroll to position [63, 0]
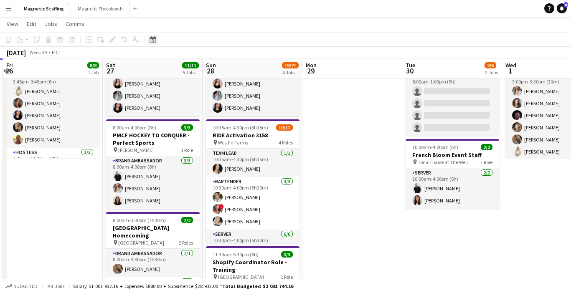
click at [156, 41] on div "Date picker" at bounding box center [153, 40] width 10 height 10
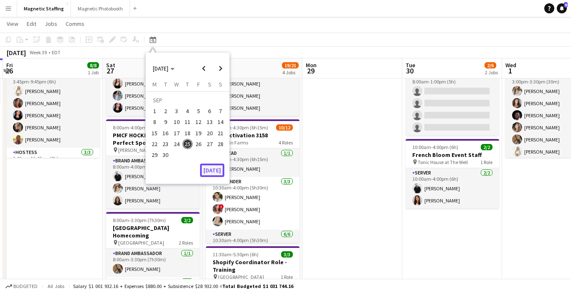
click at [210, 172] on button "[DATE]" at bounding box center [212, 170] width 24 height 13
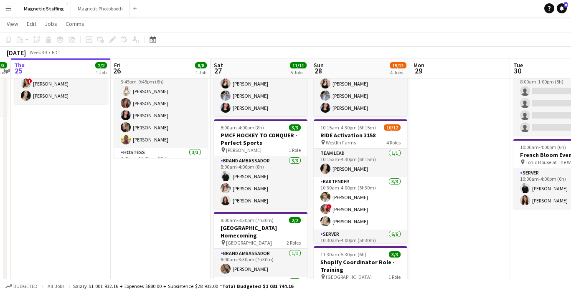
drag, startPoint x: 263, startPoint y: 182, endPoint x: 199, endPoint y: 182, distance: 63.1
click at [200, 182] on app-calendar-viewport "Mon 22 Tue 23 Wed 24 3/3 1 Job Thu 25 2/2 1 Job Fri 26 8/8 1 Job Sat 27 11/11 5…" at bounding box center [285, 254] width 571 height 568
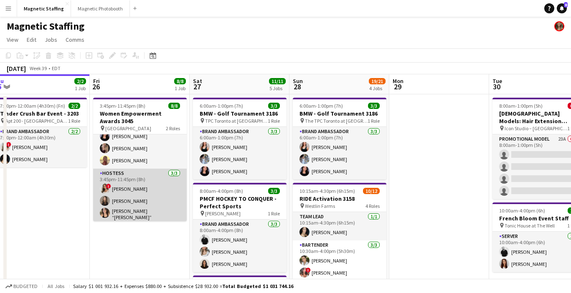
scroll to position [0, 0]
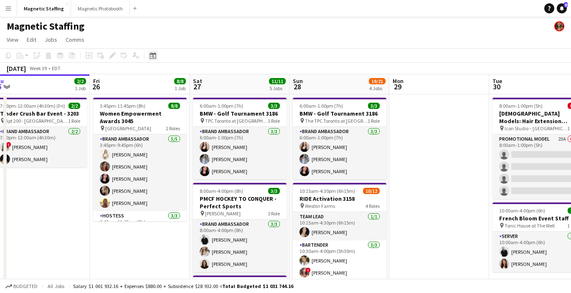
click at [153, 57] on icon at bounding box center [153, 56] width 3 height 3
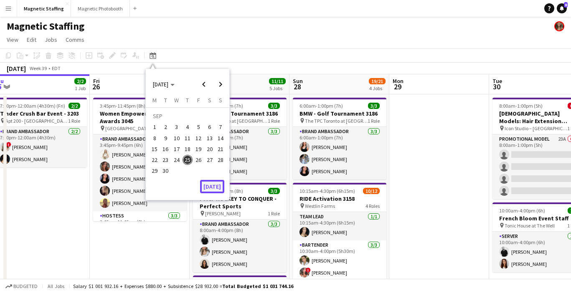
click at [215, 186] on button "[DATE]" at bounding box center [212, 186] width 24 height 13
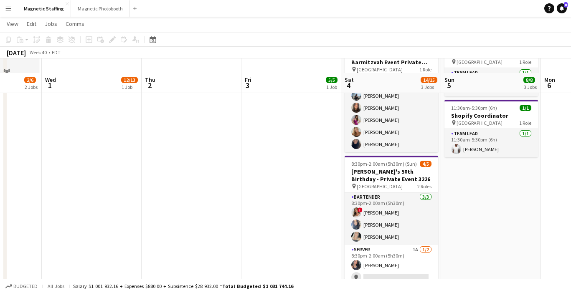
scroll to position [200, 0]
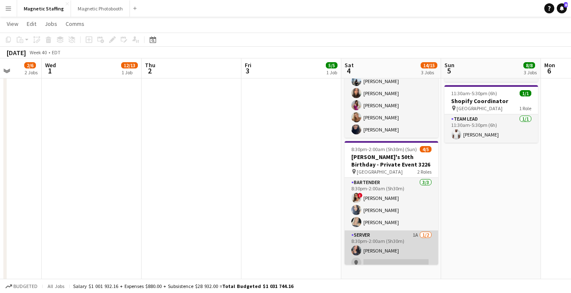
click at [381, 241] on app-card-role "Server 1A 1/2 8:30pm-2:00am (5h30m) Richelle Acdal single-neutral-actions" at bounding box center [392, 251] width 94 height 41
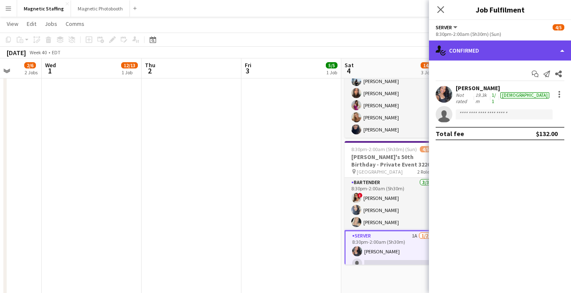
click at [517, 47] on div "single-neutral-actions-check-2 Confirmed" at bounding box center [500, 51] width 142 height 20
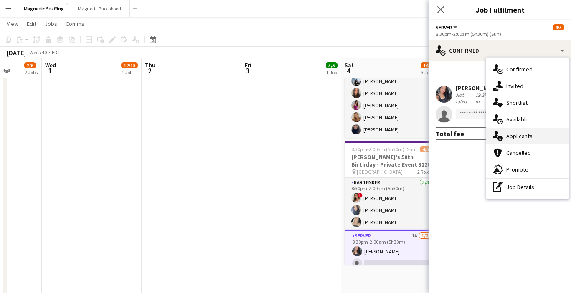
click at [513, 136] on span "Applicants" at bounding box center [520, 137] width 26 height 8
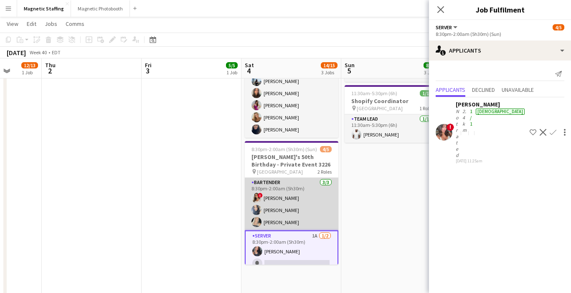
scroll to position [0, 275]
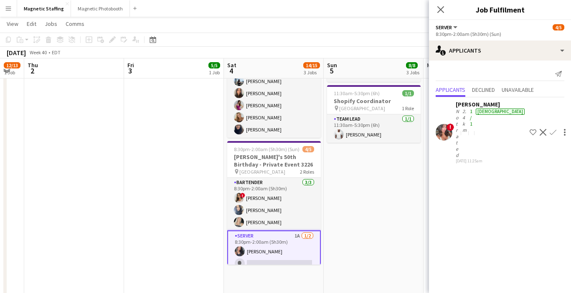
click at [449, 124] on app-user-avatar at bounding box center [444, 132] width 17 height 17
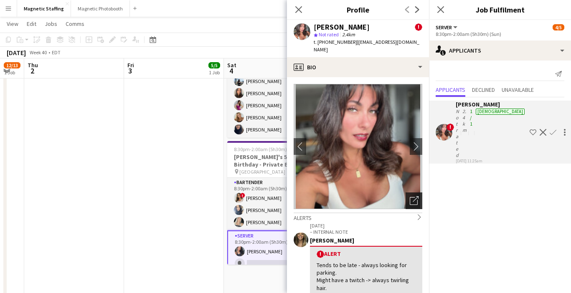
click at [413, 197] on icon "Open photos pop-in" at bounding box center [414, 200] width 9 height 9
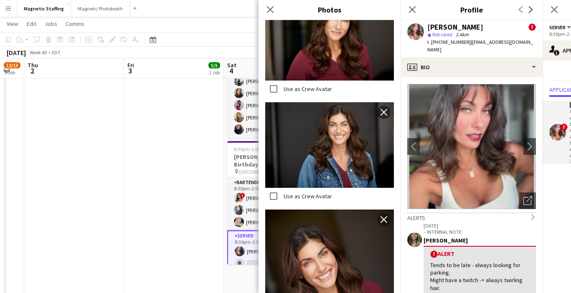
scroll to position [206, 0]
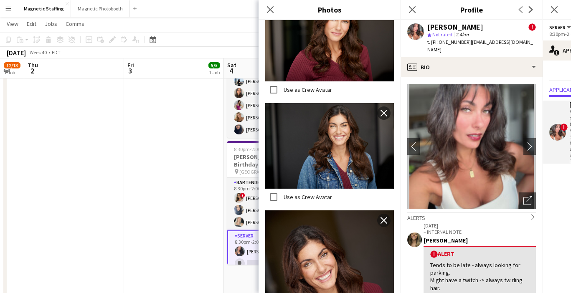
click at [147, 228] on app-date-cell "10:00am-7:30pm (9h30m) 5/5 MAC Activation - The Well 3221 pin The Well Upper Le…" at bounding box center [174, 128] width 100 height 468
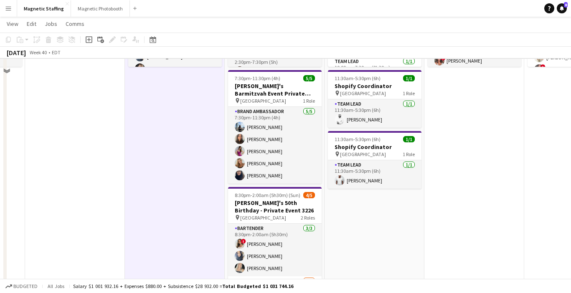
scroll to position [125, 0]
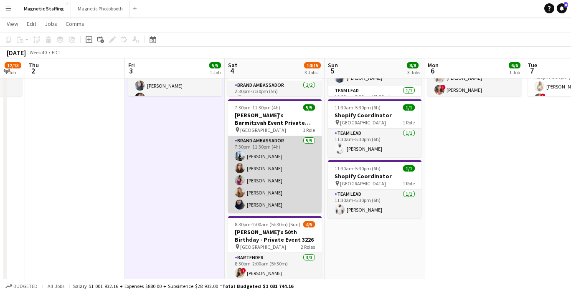
click at [255, 168] on app-card-role "Brand Ambassador 5/5 7:30pm-11:30pm (4h) Lena Vu jessica halteh Izabella Lima M…" at bounding box center [275, 174] width 94 height 77
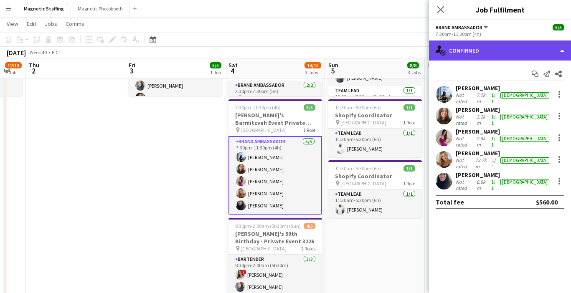
click at [502, 53] on div "single-neutral-actions-check-2 Confirmed" at bounding box center [500, 51] width 142 height 20
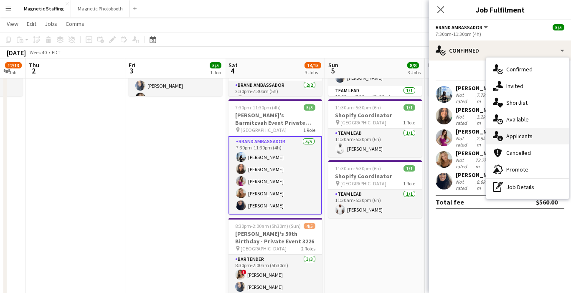
click at [509, 139] on span "Applicants" at bounding box center [520, 137] width 26 height 8
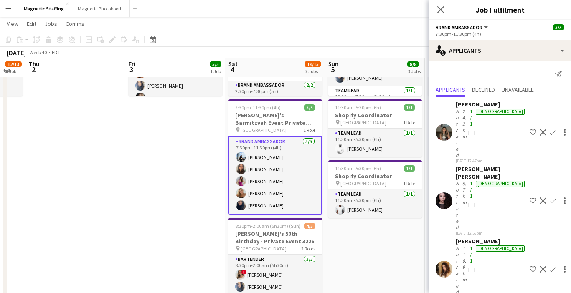
scroll to position [0, 0]
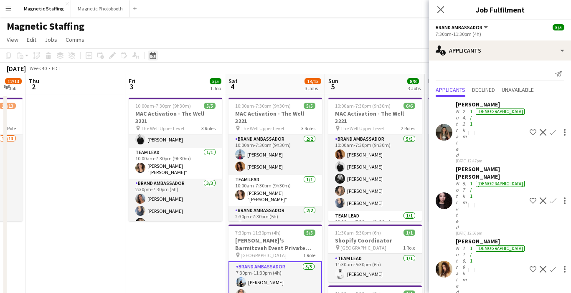
click at [152, 58] on icon "Date picker" at bounding box center [153, 55] width 7 height 7
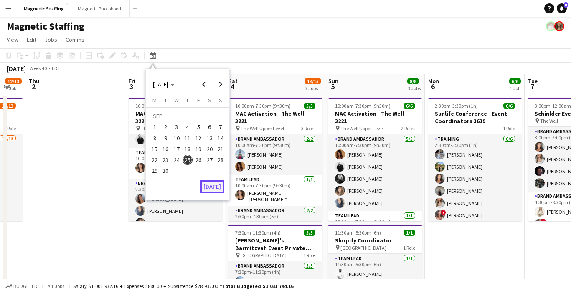
click at [211, 184] on button "[DATE]" at bounding box center [212, 186] width 24 height 13
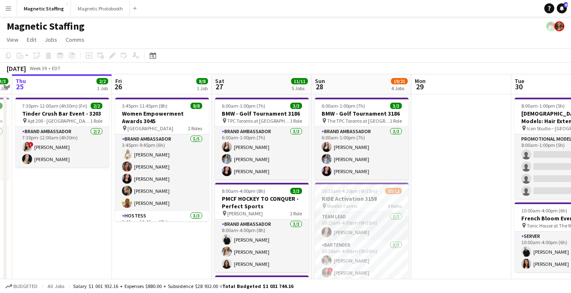
scroll to position [0, 303]
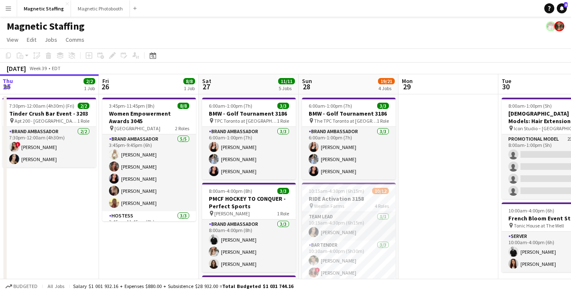
drag, startPoint x: 140, startPoint y: 191, endPoint x: 117, endPoint y: 191, distance: 22.2
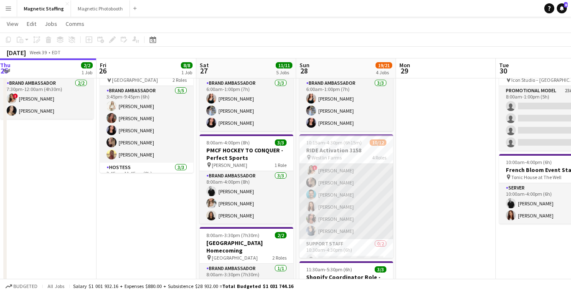
scroll to position [0, 0]
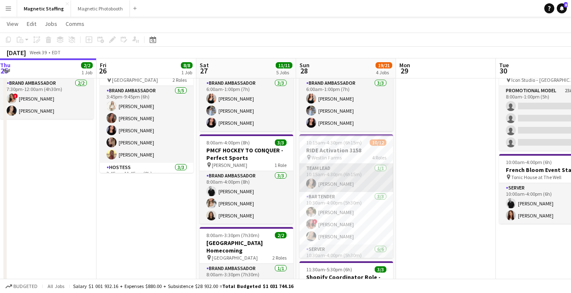
click at [332, 183] on app-card-role "Team Lead 1/1 10:15am-4:30pm (6h15m) Cassandra Tari" at bounding box center [347, 178] width 94 height 28
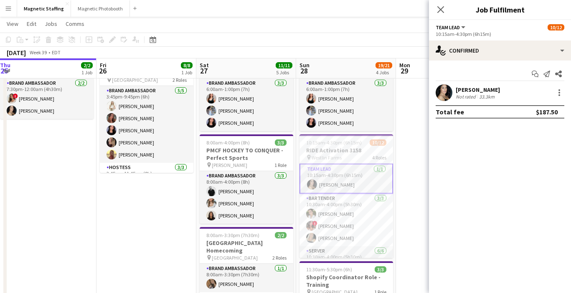
click at [448, 92] on app-user-avatar at bounding box center [444, 92] width 17 height 17
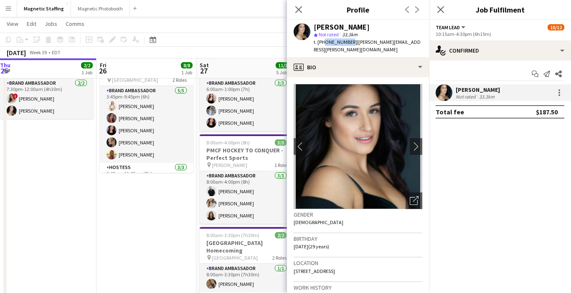
drag, startPoint x: 323, startPoint y: 41, endPoint x: 347, endPoint y: 43, distance: 24.7
click at [347, 43] on span "t. +15197162108" at bounding box center [335, 42] width 43 height 6
copy span "5197162108"
click at [0, 0] on body "Menu Boards Boards Boards All jobs Status Workforce Workforce My Workforce Recr…" at bounding box center [285, 259] width 571 height 615
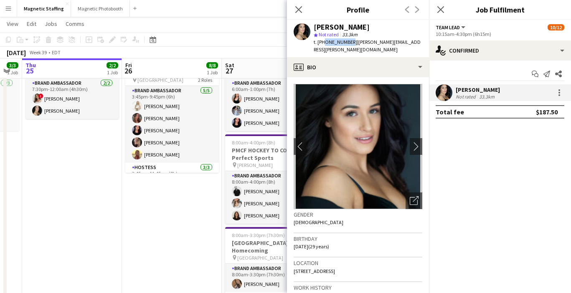
drag, startPoint x: 209, startPoint y: 172, endPoint x: 118, endPoint y: 173, distance: 91.1
click at [118, 173] on app-calendar-viewport "Mon 22 Tue 23 Wed 24 3/3 1 Job Thu 25 2/2 1 Job Fri 26 8/8 1 Job Sat 27 11/11 5…" at bounding box center [285, 269] width 571 height 568
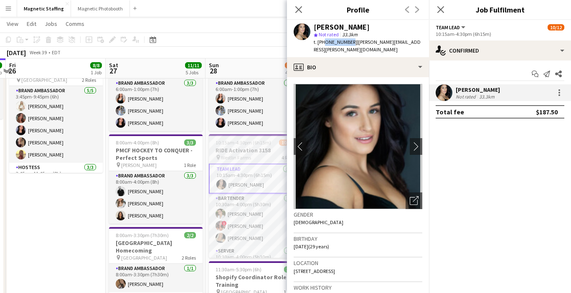
click at [245, 143] on span "10:15am-4:30pm (6h15m)" at bounding box center [244, 143] width 56 height 6
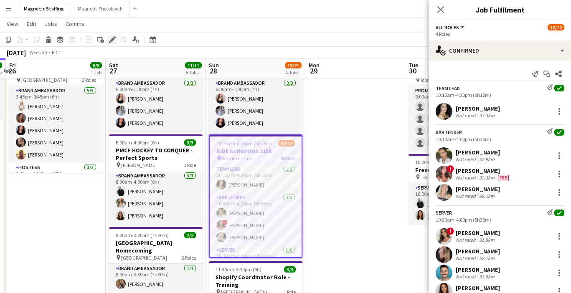
click at [116, 39] on div "Edit" at bounding box center [112, 40] width 10 height 10
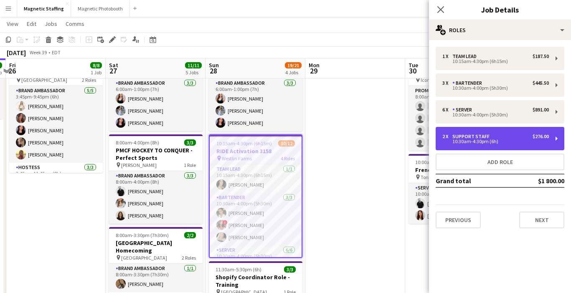
click at [483, 131] on div "2 x Support Staff $276.00 10:30am-4:30pm (6h)" at bounding box center [500, 138] width 129 height 23
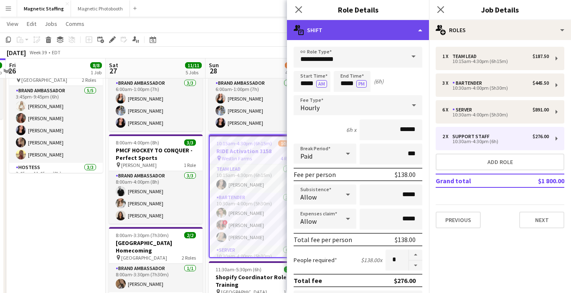
click at [420, 30] on div "multiple-actions-text Shift" at bounding box center [358, 30] width 142 height 20
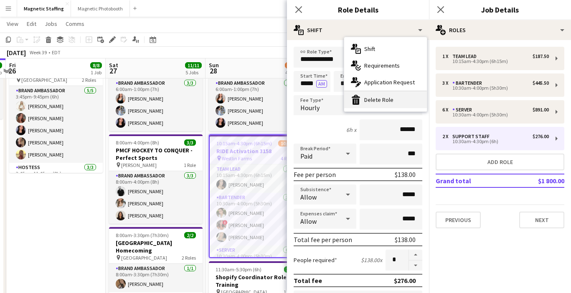
click at [384, 99] on div "bin-2 Delete Role" at bounding box center [385, 100] width 83 height 17
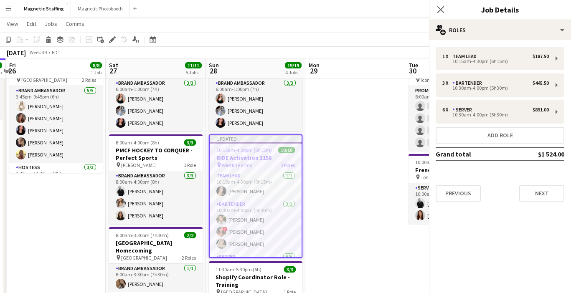
click at [357, 43] on app-toolbar "Copy Paste Paste Command V Paste with crew Command Shift V Paste linked Job Del…" at bounding box center [285, 40] width 571 height 14
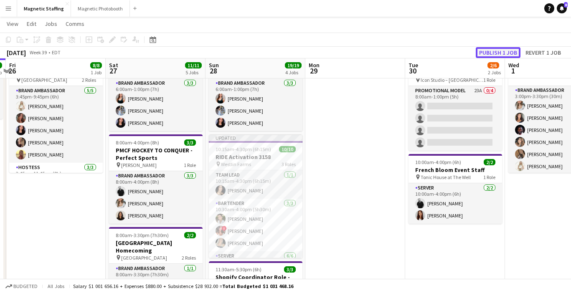
click at [513, 51] on button "Publish 1 job" at bounding box center [498, 52] width 45 height 11
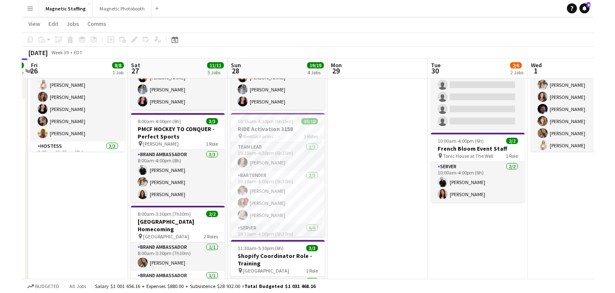
scroll to position [0, 0]
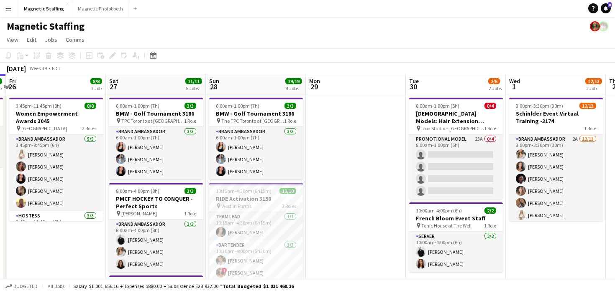
click at [7, 12] on button "Menu" at bounding box center [8, 8] width 17 height 17
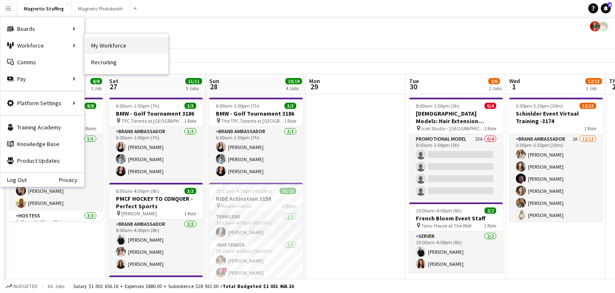
click at [116, 41] on link "My Workforce" at bounding box center [126, 45] width 84 height 17
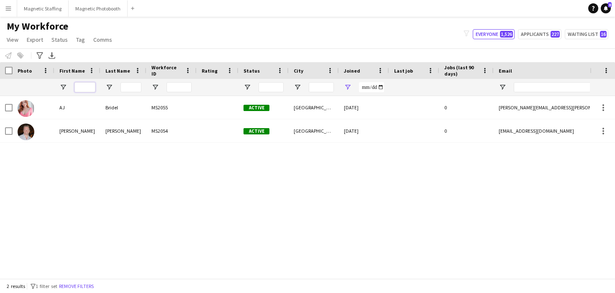
click at [85, 91] on input "First Name Filter Input" at bounding box center [84, 87] width 21 height 10
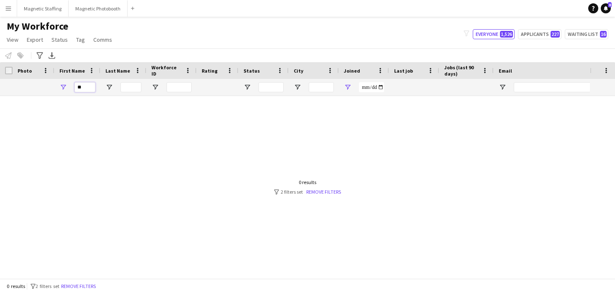
type input "*"
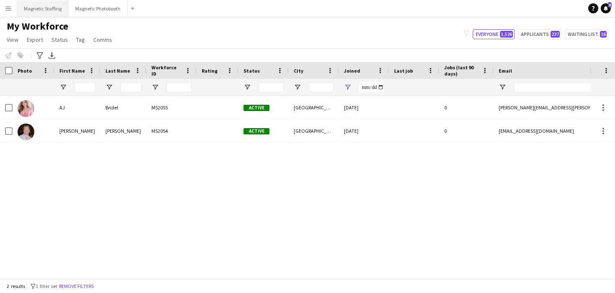
click at [47, 15] on button "Magnetic Staffing Close" at bounding box center [42, 8] width 51 height 16
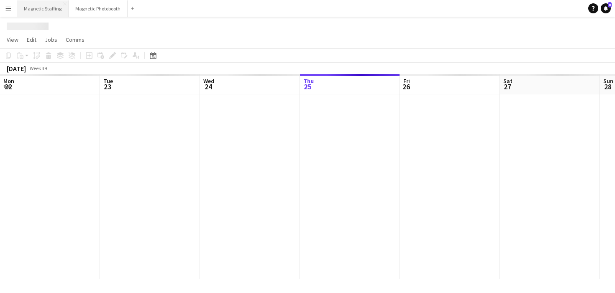
scroll to position [0, 200]
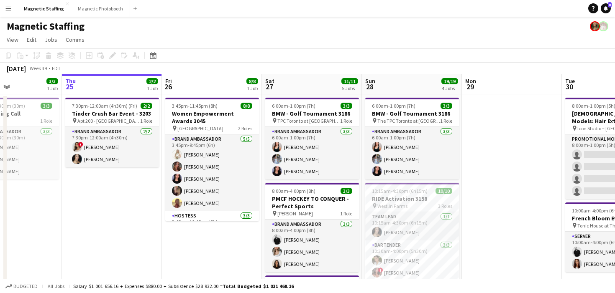
drag, startPoint x: 150, startPoint y: 226, endPoint x: 38, endPoint y: 241, distance: 113.0
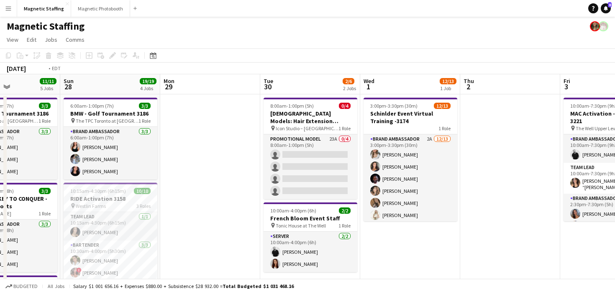
drag, startPoint x: 247, startPoint y: 181, endPoint x: 161, endPoint y: 181, distance: 86.1
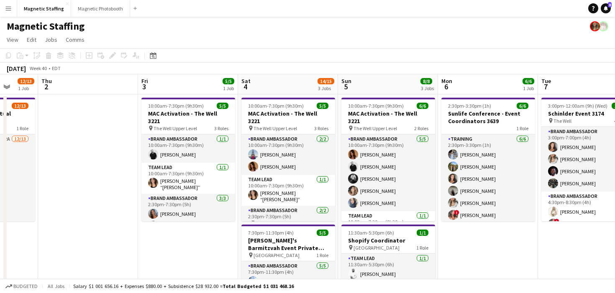
scroll to position [0, 232]
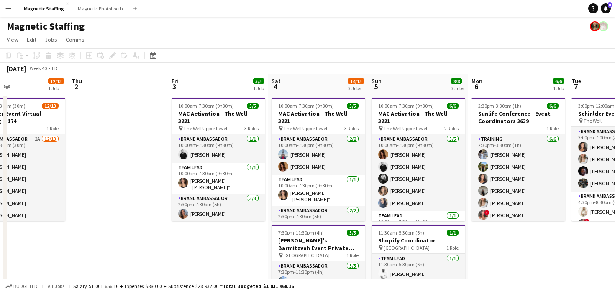
drag, startPoint x: 515, startPoint y: 157, endPoint x: 352, endPoint y: 176, distance: 164.1
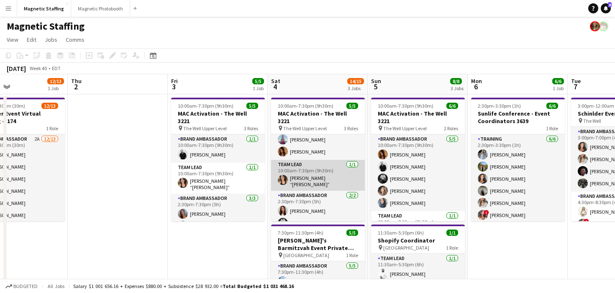
scroll to position [2, 0]
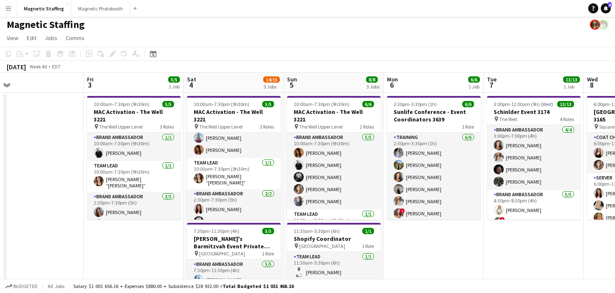
drag, startPoint x: 84, startPoint y: 200, endPoint x: 0, endPoint y: 274, distance: 112.0
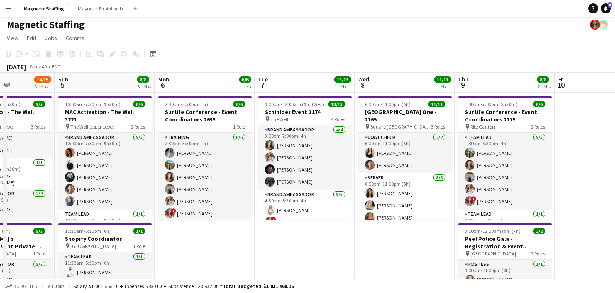
drag, startPoint x: 149, startPoint y: 258, endPoint x: 0, endPoint y: 272, distance: 149.5
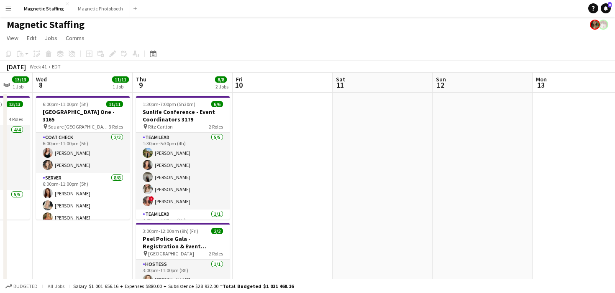
drag, startPoint x: 388, startPoint y: 192, endPoint x: 118, endPoint y: 220, distance: 270.7
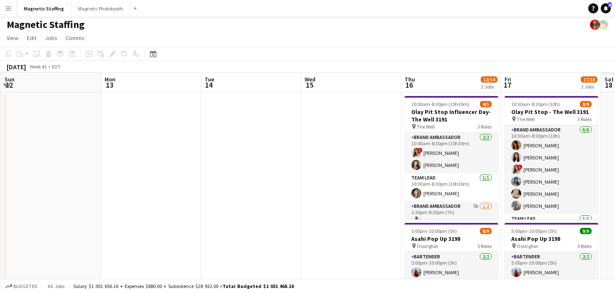
drag, startPoint x: 201, startPoint y: 190, endPoint x: 25, endPoint y: 224, distance: 180.1
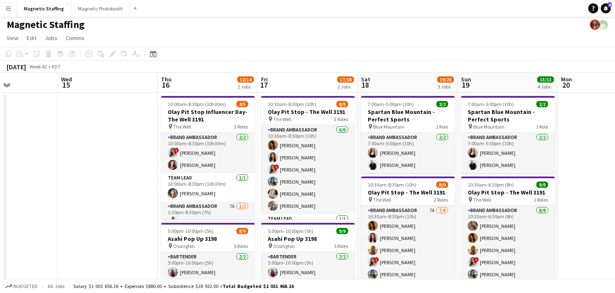
scroll to position [0, 242]
drag, startPoint x: 236, startPoint y: 171, endPoint x: 0, endPoint y: 222, distance: 241.2
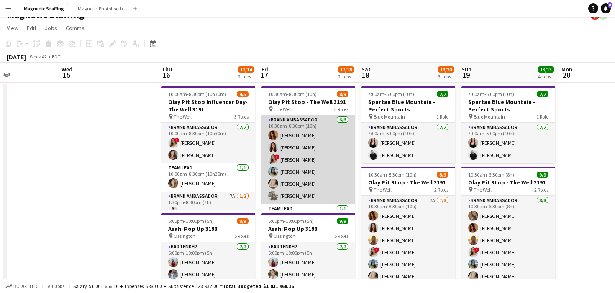
scroll to position [64, 0]
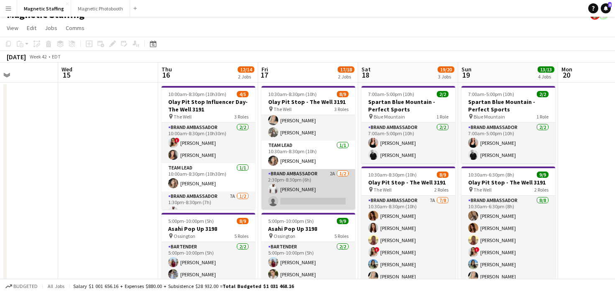
click at [306, 195] on app-card-role "Brand Ambassador 2A 1/2 2:30pm-8:30pm (6h) Juvon Taylor single-neutral-actions" at bounding box center [308, 189] width 94 height 41
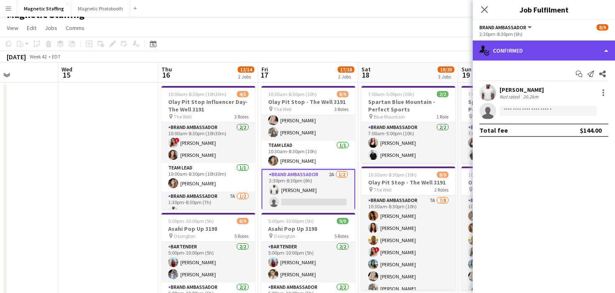
click at [507, 55] on div "single-neutral-actions-check-2 Confirmed" at bounding box center [543, 51] width 142 height 20
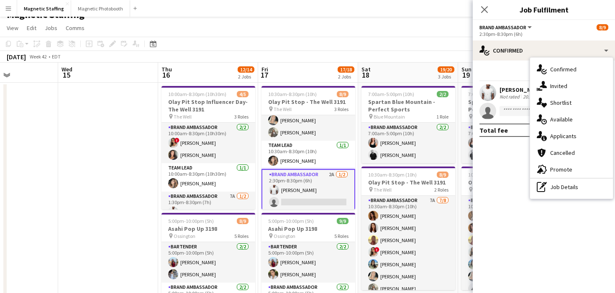
click at [550, 138] on span "Applicants" at bounding box center [563, 137] width 26 height 8
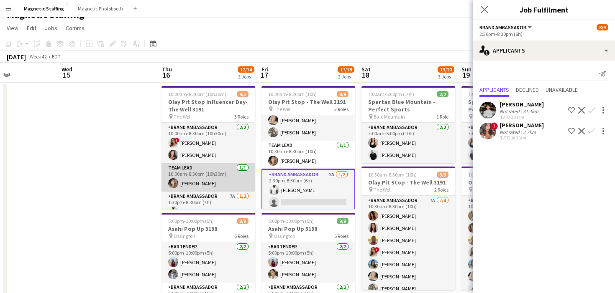
scroll to position [23, 0]
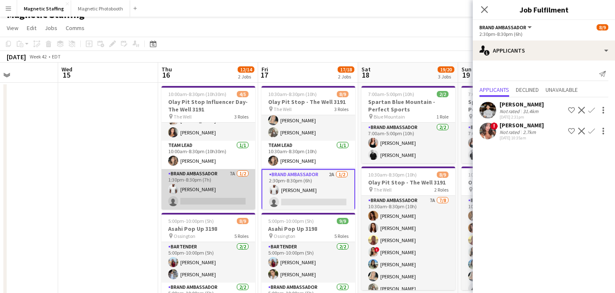
click at [218, 195] on app-card-role "Brand Ambassador 7A 1/2 1:30pm-8:30pm (7h) Juvon Taylor single-neutral-actions" at bounding box center [208, 189] width 94 height 41
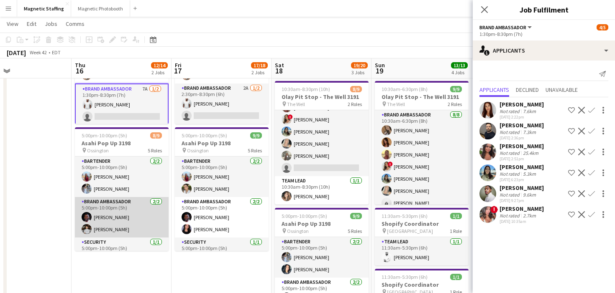
scroll to position [96, 0]
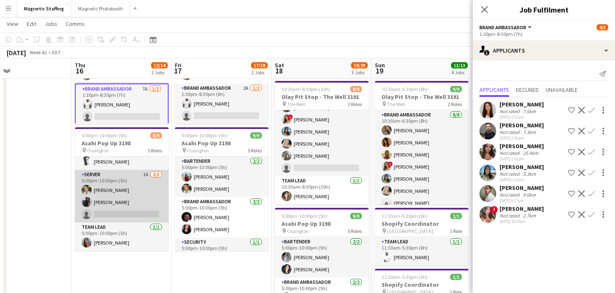
click at [105, 213] on app-card-role "Server 1A 2/3 5:00pm-10:00pm (5h) Mia Truong Cameron Rodgers single-neutral-act…" at bounding box center [122, 196] width 94 height 53
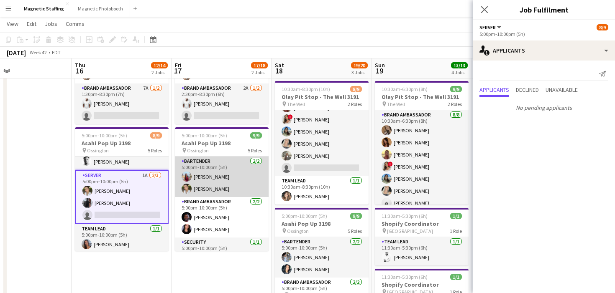
click at [237, 184] on app-card-role "Bartender 2/2 5:00pm-10:00pm (5h) Eva Zhou Mia Truong" at bounding box center [222, 177] width 94 height 41
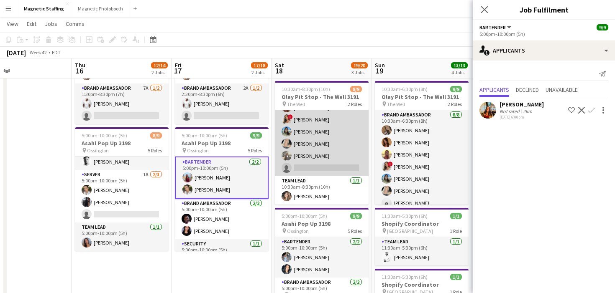
click at [348, 160] on app-card-role "Brand Ambassador 7A 7/8 10:30am-8:30pm (10h) Karolina Rembiesa Luana Cima Solei…" at bounding box center [322, 119] width 94 height 113
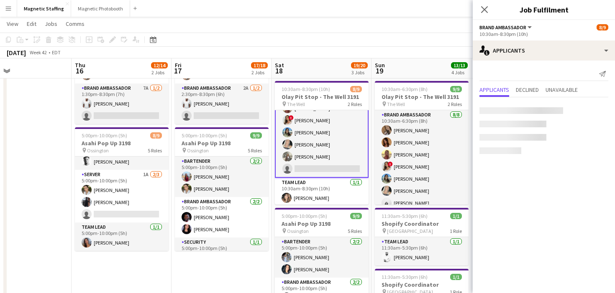
scroll to position [48, 0]
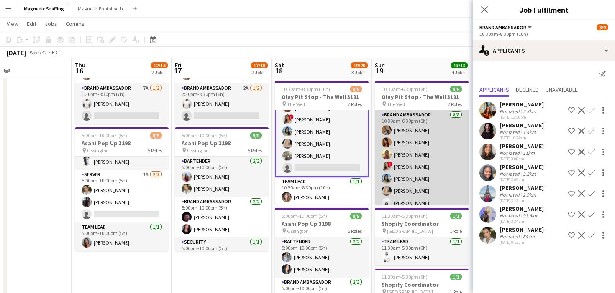
click at [436, 139] on app-card-role "Brand Ambassador 8/8 10:30am-6:30pm (8h) erica Musso Karolina Rembiesa Soleil H…" at bounding box center [422, 166] width 94 height 113
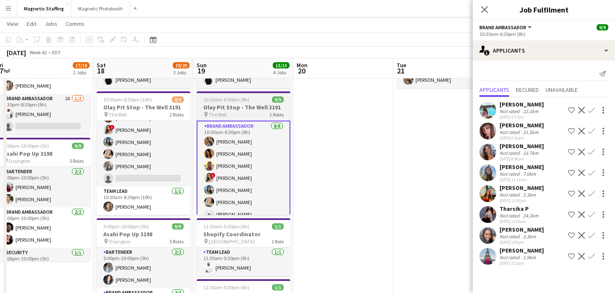
scroll to position [0, 240]
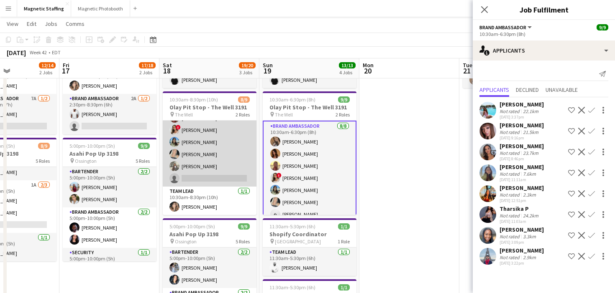
click at [187, 138] on app-card-role "Brand Ambassador 7A 7/8 10:30am-8:30pm (10h) Karolina Rembiesa Luana Cima Solei…" at bounding box center [210, 130] width 94 height 113
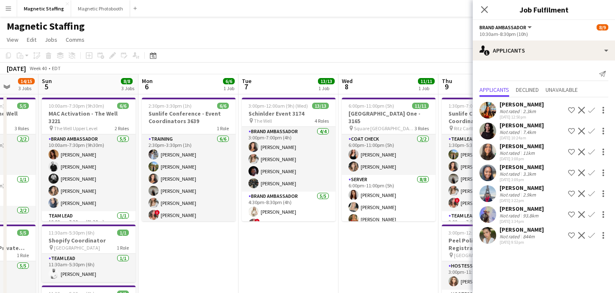
scroll to position [0, 0]
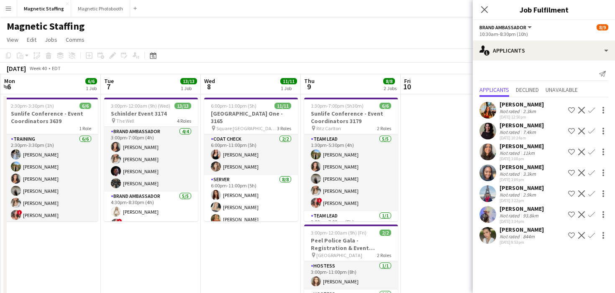
drag, startPoint x: 409, startPoint y: 184, endPoint x: 318, endPoint y: 193, distance: 92.0
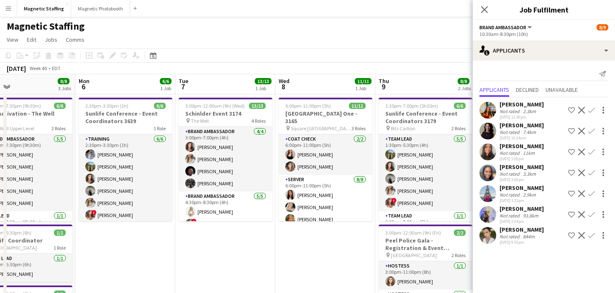
drag, startPoint x: 313, startPoint y: 194, endPoint x: 388, endPoint y: 193, distance: 74.4
click at [120, 122] on h3 "Sunlife Conference - Event Coordinators 3639" at bounding box center [126, 117] width 94 height 15
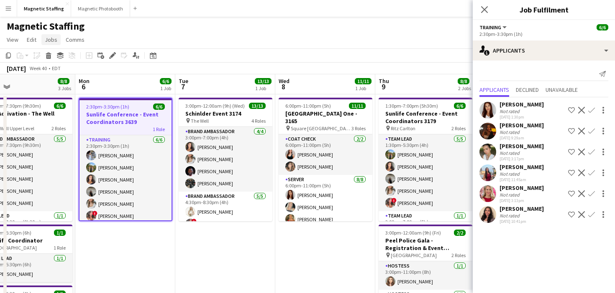
click at [51, 41] on span "Jobs" at bounding box center [51, 40] width 13 height 8
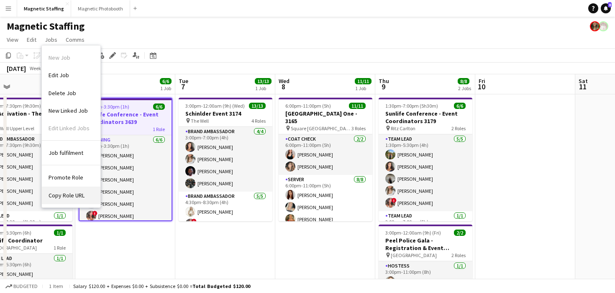
click at [72, 190] on link "Copy Role URL" at bounding box center [71, 196] width 59 height 18
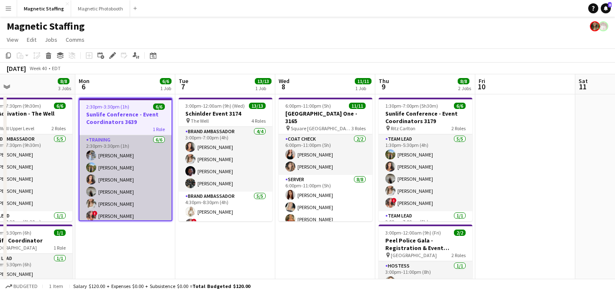
click at [135, 216] on app-card-role "Training 6/6 2:30pm-3:30pm (1h) Heather Siemonsen Tereza Zetko Katelynn Espinos…" at bounding box center [125, 179] width 92 height 89
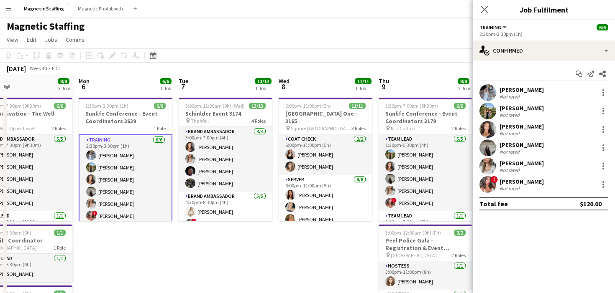
click at [489, 181] on app-user-avatar at bounding box center [487, 184] width 17 height 17
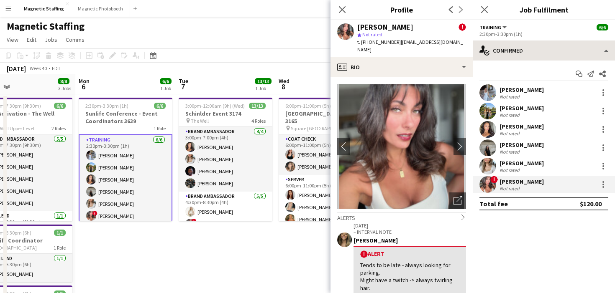
drag, startPoint x: 394, startPoint y: 42, endPoint x: 477, endPoint y: 41, distance: 82.8
click at [409, 40] on span "| alyssafrancesca91@gmail.com" at bounding box center [410, 46] width 106 height 14
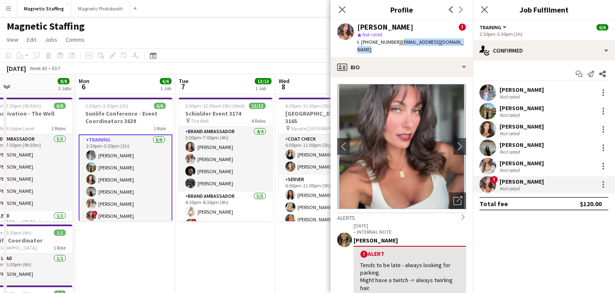
drag, startPoint x: 394, startPoint y: 41, endPoint x: 457, endPoint y: 43, distance: 63.2
click at [457, 43] on span "| alyssafrancesca91@gmail.com" at bounding box center [410, 46] width 106 height 14
copy span "alyssafrancesca91@gmail.com"
drag, startPoint x: 366, startPoint y: 42, endPoint x: 392, endPoint y: 42, distance: 25.9
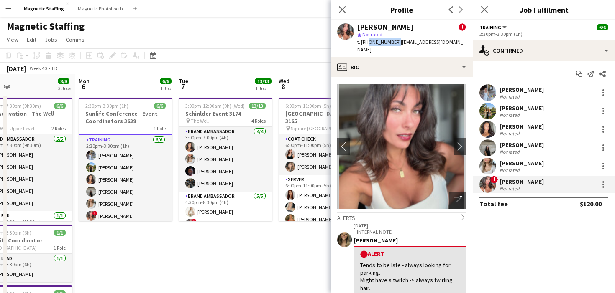
click at [392, 42] on div "t. +16475145487 | alyssafrancesca91@gmail.com" at bounding box center [411, 45] width 109 height 15
copy span "6475145487"
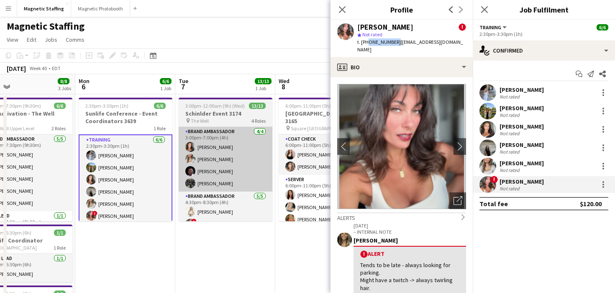
click at [268, 130] on app-card-role "Brand Ambassador 4/4 3:00pm-7:00pm (4h) Katelynn Espinosa Sabrina McCaskill Ant…" at bounding box center [226, 159] width 94 height 65
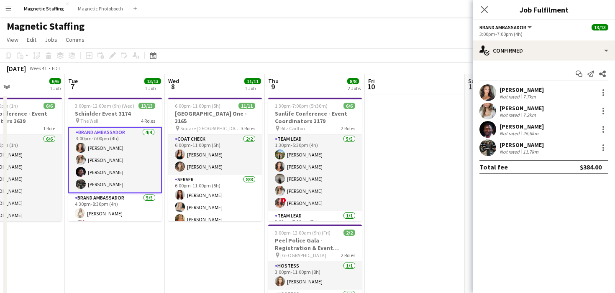
scroll to position [0, 336]
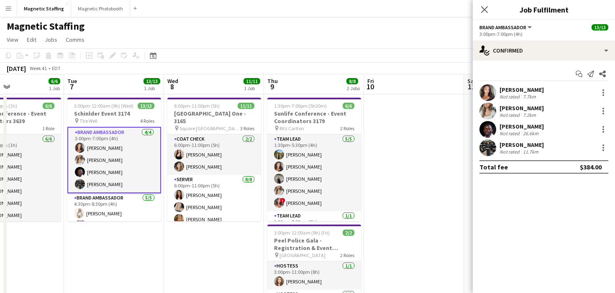
drag, startPoint x: 351, startPoint y: 116, endPoint x: 241, endPoint y: 128, distance: 110.1
click at [8, 8] on app-icon "Menu" at bounding box center [8, 8] width 7 height 7
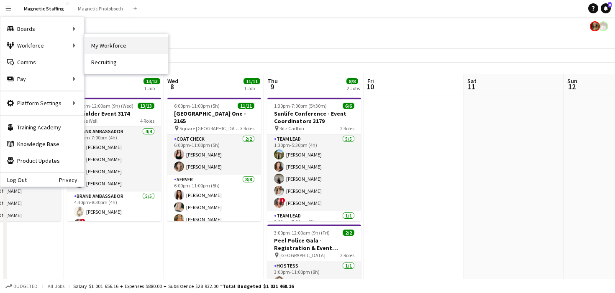
click at [103, 49] on link "My Workforce" at bounding box center [126, 45] width 84 height 17
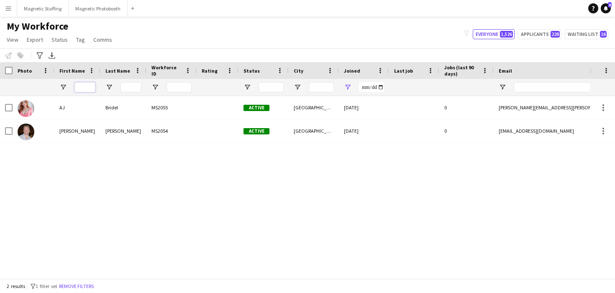
click at [85, 92] on input "First Name Filter Input" at bounding box center [84, 87] width 21 height 10
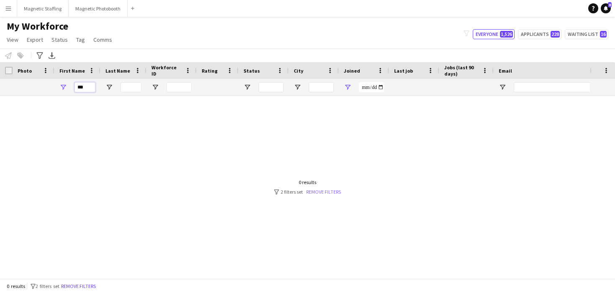
type input "***"
click at [319, 194] on link "Remove filters" at bounding box center [323, 192] width 35 height 6
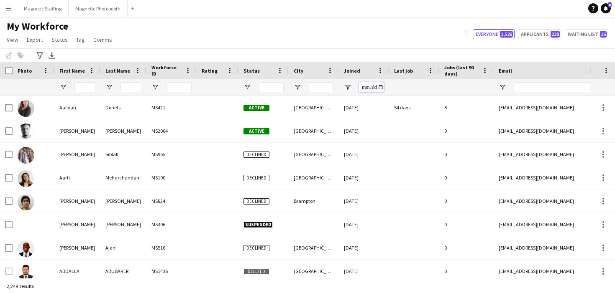
click at [381, 88] on input "Joined Filter Input" at bounding box center [371, 87] width 25 height 10
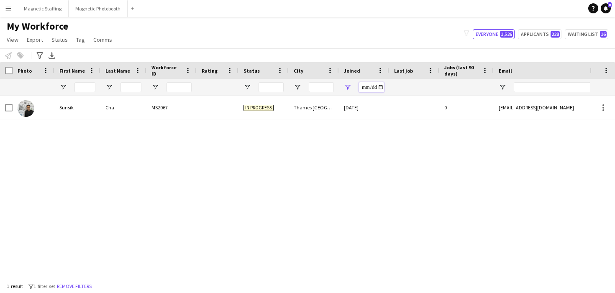
click at [379, 86] on input "**********" at bounding box center [371, 87] width 25 height 10
type input "**********"
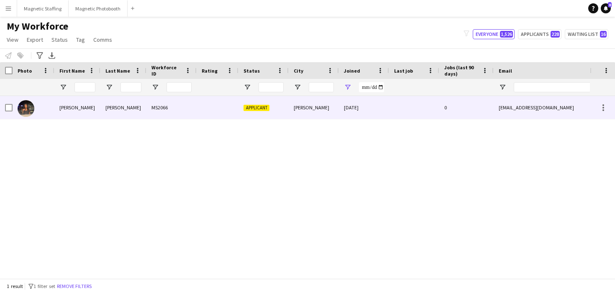
click at [335, 102] on div "[PERSON_NAME]" at bounding box center [313, 107] width 50 height 23
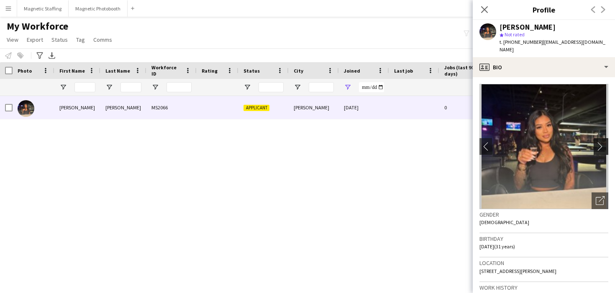
click at [571, 142] on app-icon "chevron-right" at bounding box center [601, 146] width 13 height 9
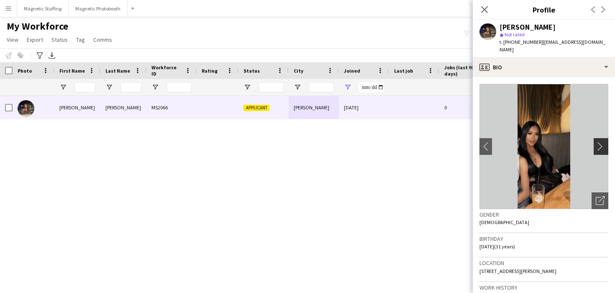
click at [571, 142] on app-icon "chevron-right" at bounding box center [601, 146] width 13 height 9
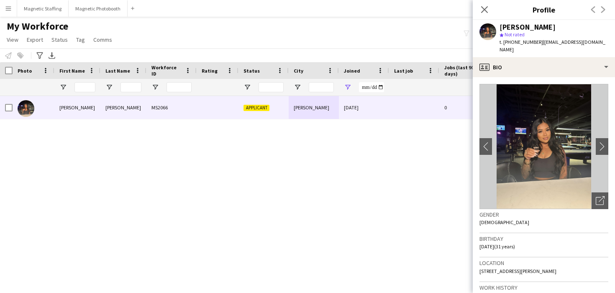
scroll to position [257, 0]
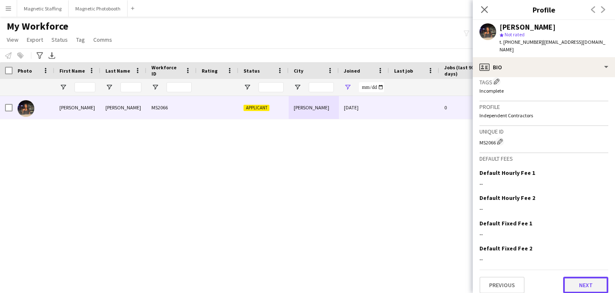
click at [571, 278] on button "Next" at bounding box center [585, 285] width 45 height 17
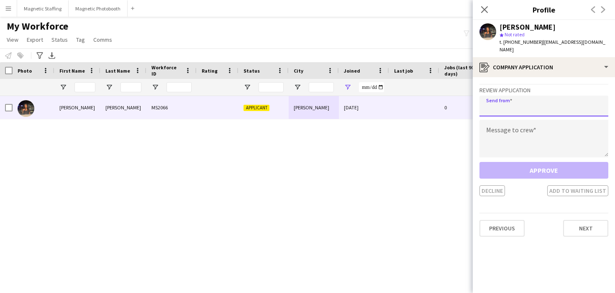
click at [535, 101] on input "email" at bounding box center [543, 106] width 129 height 21
type input "**********"
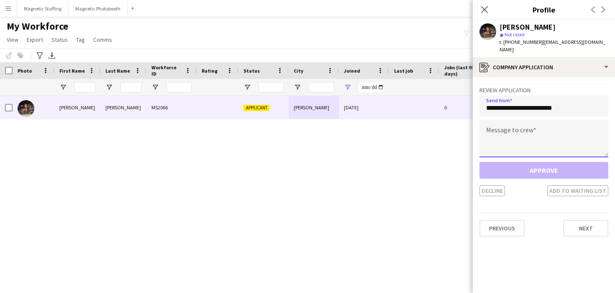
click at [530, 133] on textarea at bounding box center [543, 139] width 129 height 38
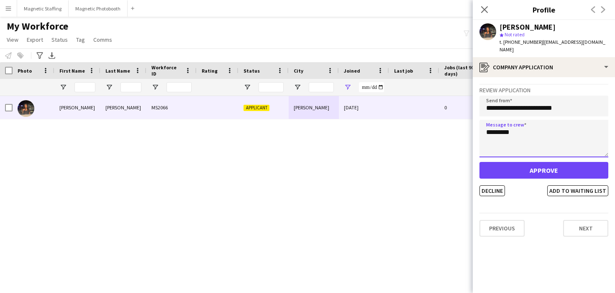
type textarea "********"
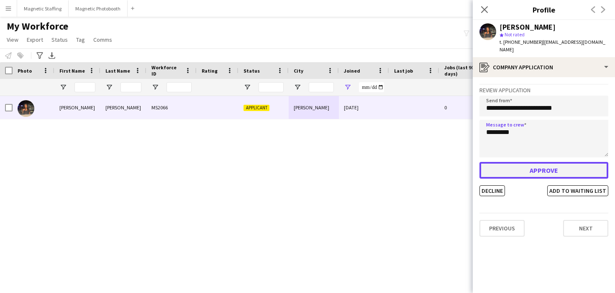
click at [526, 166] on button "Approve" at bounding box center [543, 170] width 129 height 17
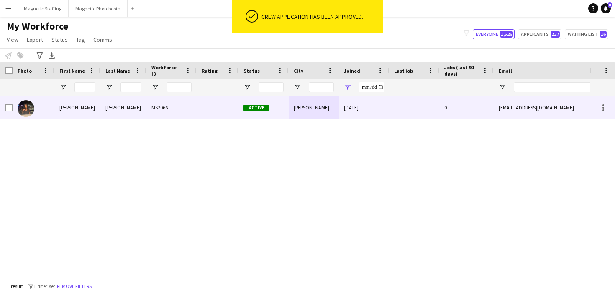
click at [339, 119] on div "Alicia Jageshar MS2066 Active Vaughan 24-09-2025 0 ajageshar@gmail.com +1647262…" at bounding box center [453, 107] width 906 height 23
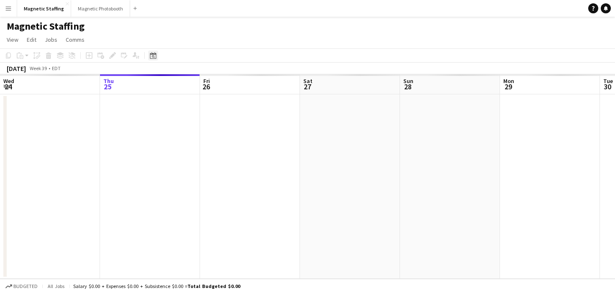
click at [152, 53] on icon "Date picker" at bounding box center [153, 55] width 7 height 7
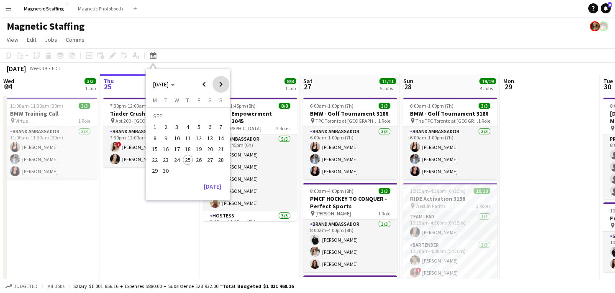
click at [217, 83] on span "Next month" at bounding box center [220, 84] width 17 height 17
click at [207, 117] on span "1" at bounding box center [210, 118] width 10 height 12
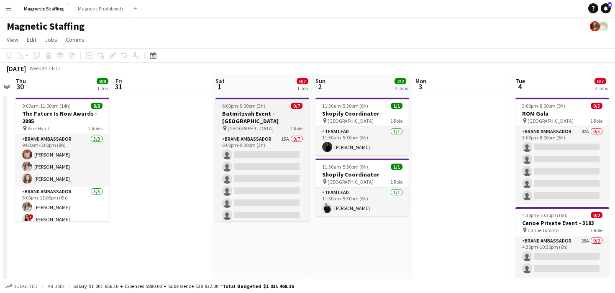
click at [246, 112] on h3 "Batmitzvah Event - [GEOGRAPHIC_DATA]" at bounding box center [262, 117] width 94 height 15
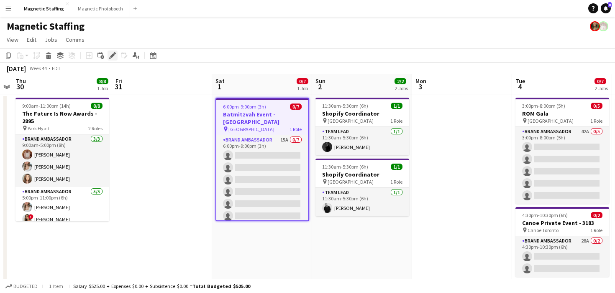
click at [110, 56] on icon at bounding box center [112, 56] width 5 height 5
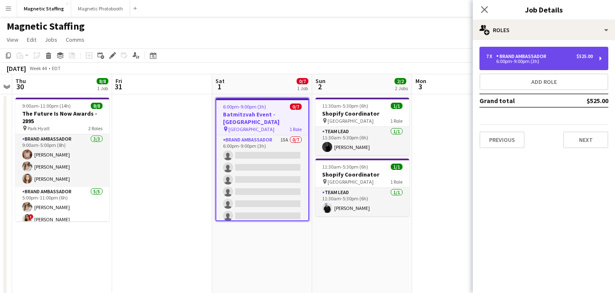
click at [574, 57] on div "7 x Brand Ambassador $525.00" at bounding box center [539, 57] width 107 height 6
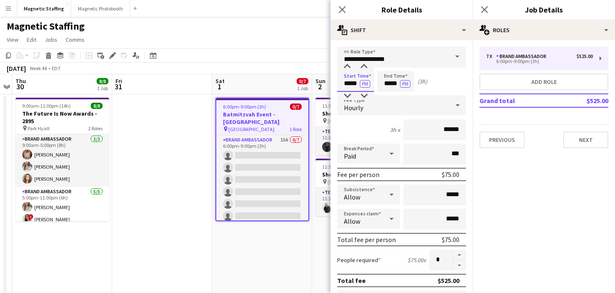
drag, startPoint x: 357, startPoint y: 85, endPoint x: 314, endPoint y: 84, distance: 43.5
type input "*****"
drag, startPoint x: 398, startPoint y: 85, endPoint x: 321, endPoint y: 83, distance: 76.5
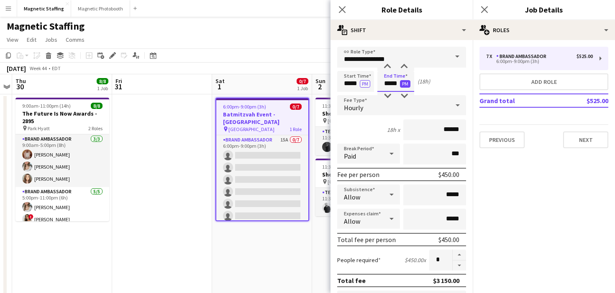
type input "*****"
click at [406, 85] on button "PM" at bounding box center [405, 84] width 10 height 8
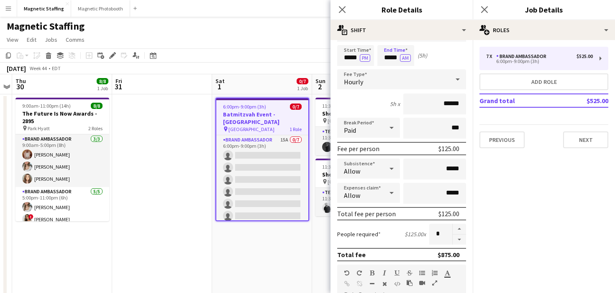
scroll to position [49, 0]
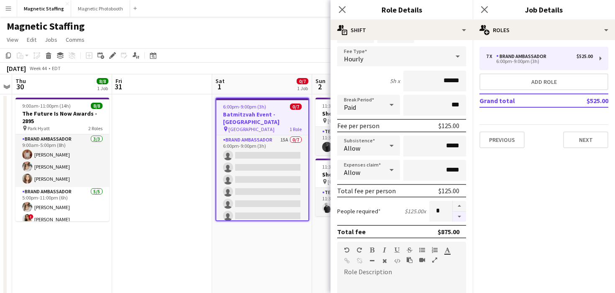
click at [463, 218] on button "button" at bounding box center [458, 217] width 13 height 10
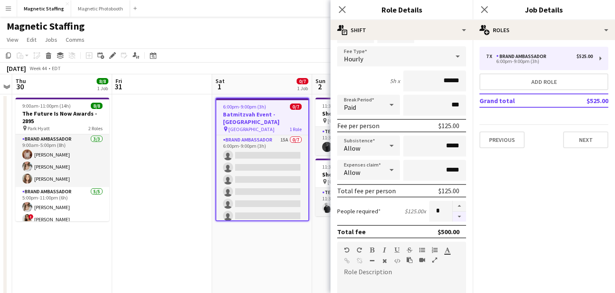
type input "*"
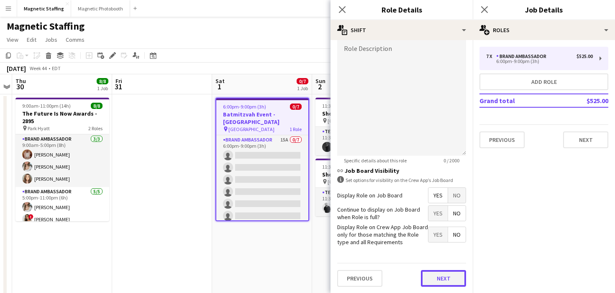
click at [441, 281] on button "Next" at bounding box center [443, 278] width 45 height 17
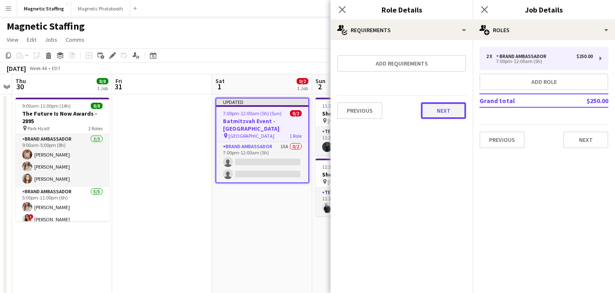
click at [437, 111] on button "Next" at bounding box center [443, 110] width 45 height 17
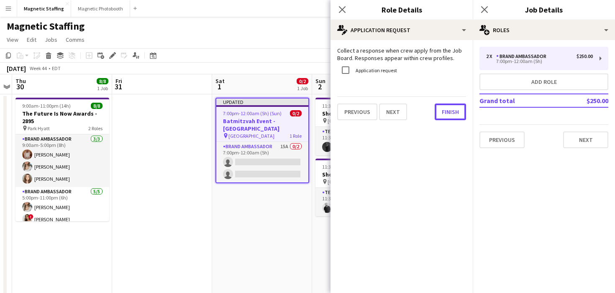
click at [437, 111] on button "Finish" at bounding box center [449, 112] width 31 height 17
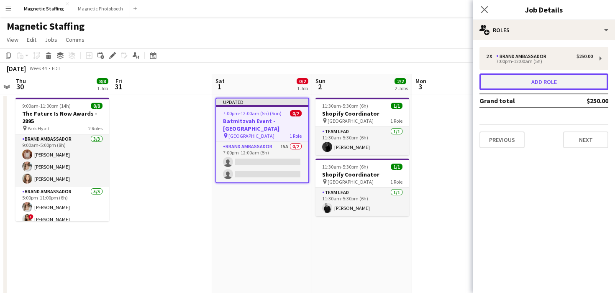
click at [515, 79] on button "Add role" at bounding box center [543, 82] width 129 height 17
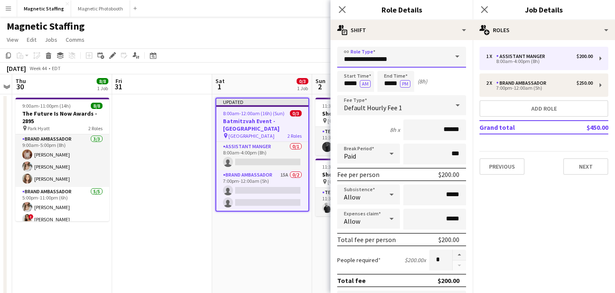
drag, startPoint x: 411, startPoint y: 59, endPoint x: 251, endPoint y: 54, distance: 159.4
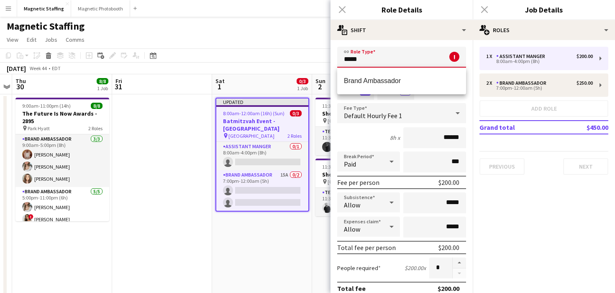
click at [360, 82] on span "Brand Ambassador" at bounding box center [401, 81] width 115 height 8
type input "**********"
type input "******"
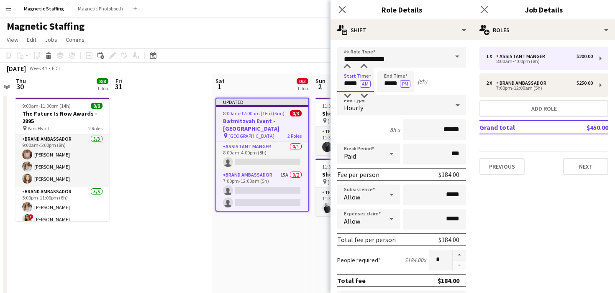
drag, startPoint x: 358, startPoint y: 84, endPoint x: 305, endPoint y: 84, distance: 53.1
type input "*****"
click at [365, 86] on button "AM" at bounding box center [365, 84] width 11 height 8
drag, startPoint x: 380, startPoint y: 84, endPoint x: 316, endPoint y: 83, distance: 64.4
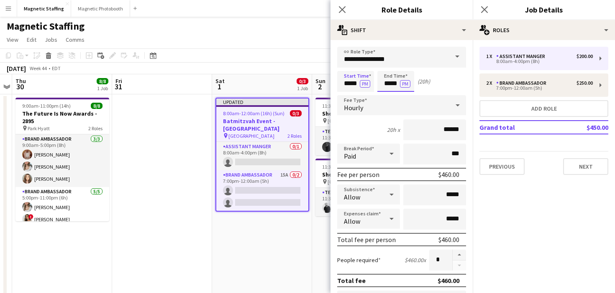
click at [404, 88] on input "*****" at bounding box center [395, 81] width 37 height 21
type input "*****"
click at [407, 83] on button "PM" at bounding box center [405, 84] width 10 height 8
click at [449, 129] on input "******" at bounding box center [434, 130] width 63 height 21
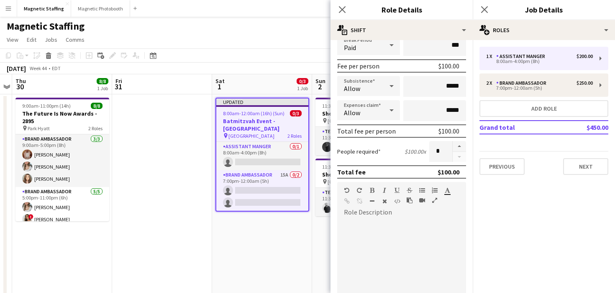
scroll to position [273, 0]
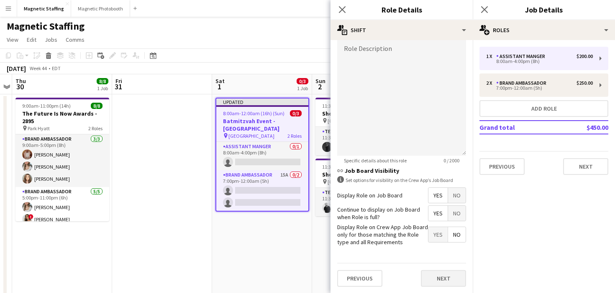
type input "******"
click at [441, 279] on button "Next" at bounding box center [443, 278] width 45 height 17
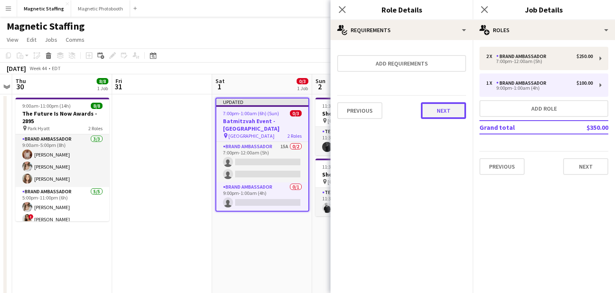
click at [449, 113] on button "Next" at bounding box center [443, 110] width 45 height 17
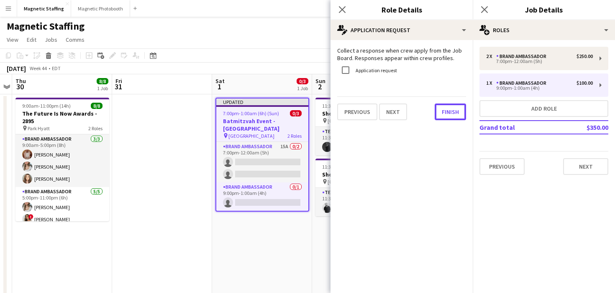
click at [449, 113] on button "Finish" at bounding box center [449, 112] width 31 height 17
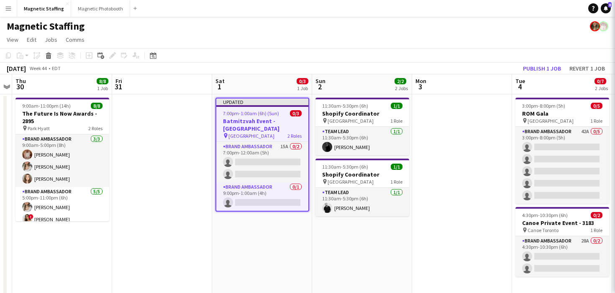
scroll to position [0, 287]
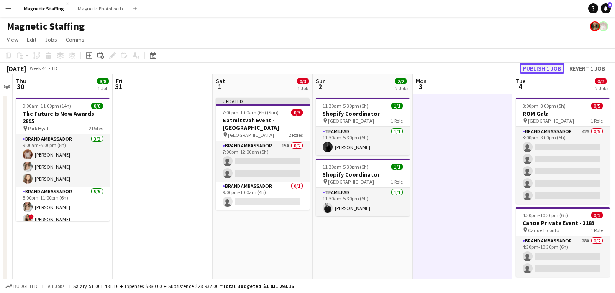
click at [555, 69] on button "Publish 1 job" at bounding box center [541, 68] width 45 height 11
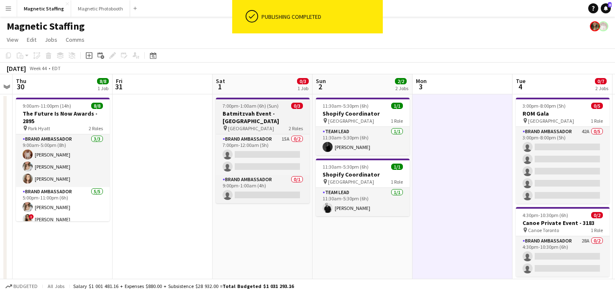
click at [244, 115] on h3 "Batmitzvah Event - [GEOGRAPHIC_DATA]" at bounding box center [263, 117] width 94 height 15
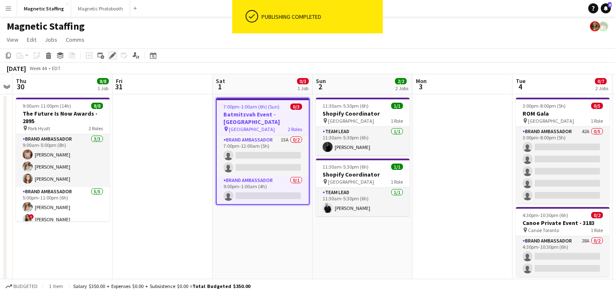
click at [112, 53] on icon "Edit" at bounding box center [112, 55] width 7 height 7
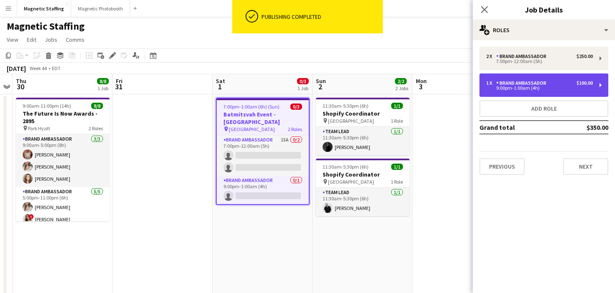
click at [569, 91] on div "1 x Brand Ambassador $100.00 9:00pm-1:00am (4h)" at bounding box center [543, 85] width 129 height 23
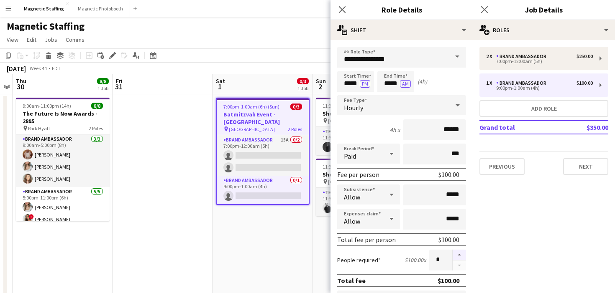
click at [459, 253] on button "button" at bounding box center [458, 255] width 13 height 11
type input "*"
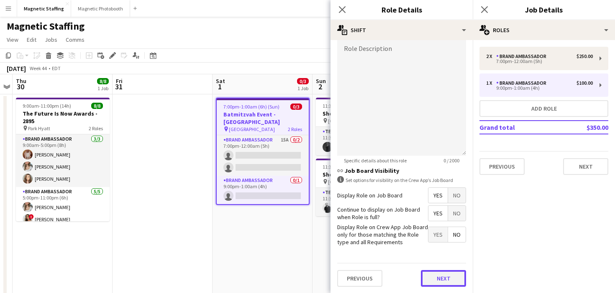
click at [441, 278] on button "Next" at bounding box center [443, 278] width 45 height 17
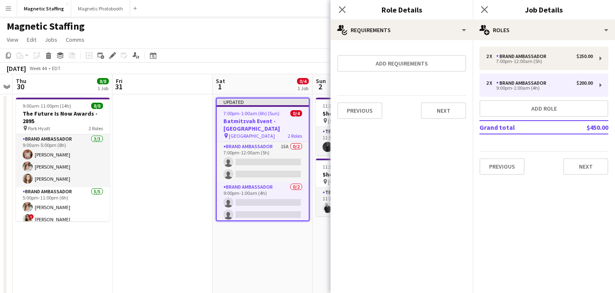
scroll to position [0, 0]
click at [443, 114] on button "Next" at bounding box center [443, 110] width 45 height 17
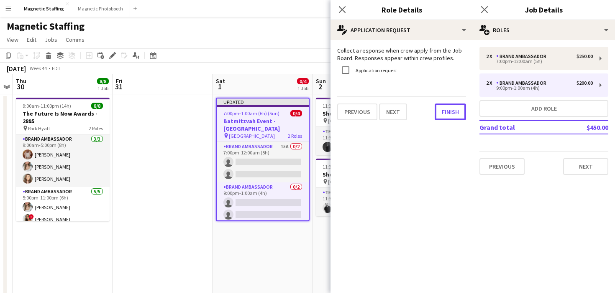
click at [443, 114] on button "Finish" at bounding box center [449, 112] width 31 height 17
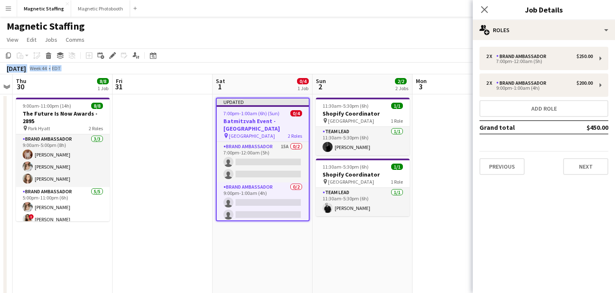
click at [431, 62] on div "Copy Paste Paste Command V Paste with crew Command Shift V Paste linked Job Del…" at bounding box center [307, 61] width 615 height 26
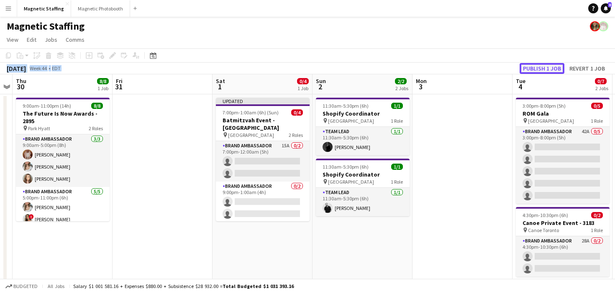
click at [530, 71] on button "Publish 1 job" at bounding box center [541, 68] width 45 height 11
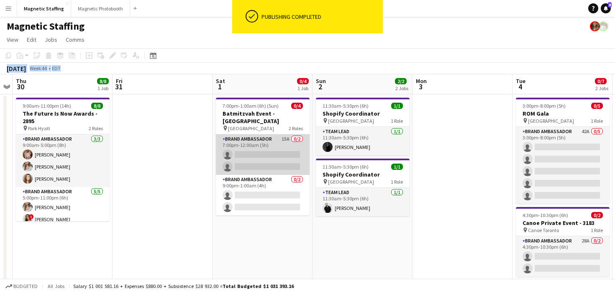
click at [263, 156] on app-card-role "Brand Ambassador 15A 0/2 7:00pm-12:00am (5h) single-neutral-actions single-neut…" at bounding box center [263, 155] width 94 height 41
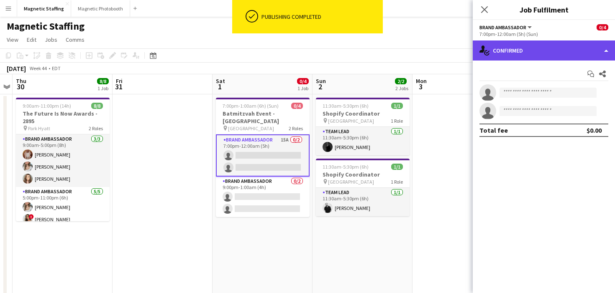
click at [565, 55] on div "single-neutral-actions-check-2 Confirmed" at bounding box center [543, 51] width 142 height 20
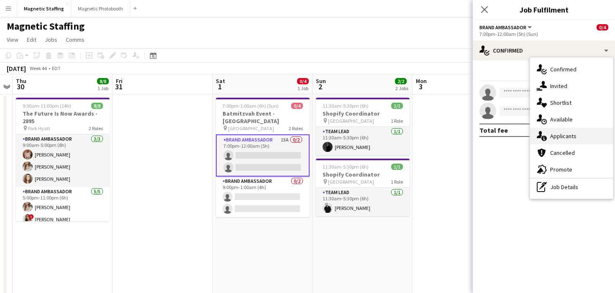
click at [552, 139] on span "Applicants" at bounding box center [563, 137] width 26 height 8
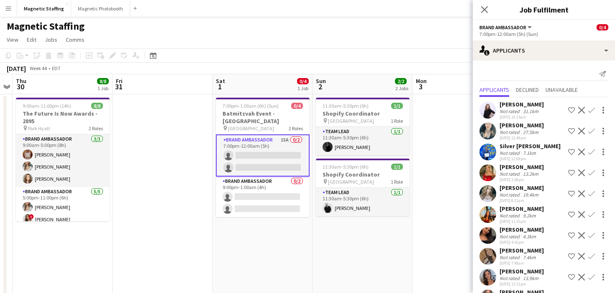
scroll to position [128, 0]
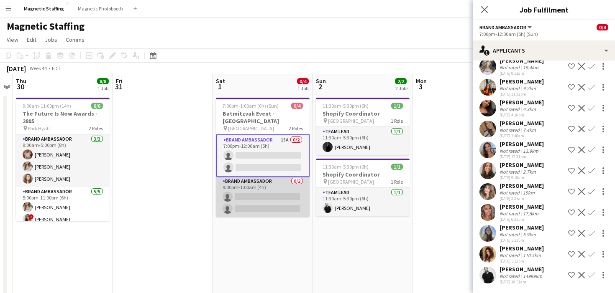
click at [220, 204] on app-card-role "Brand Ambassador 0/2 9:00pm-1:00am (4h) single-neutral-actions single-neutral-a…" at bounding box center [263, 197] width 94 height 41
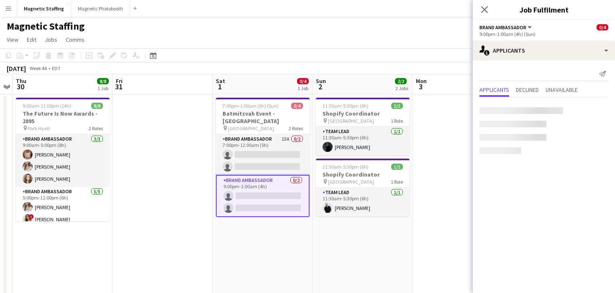
scroll to position [0, 0]
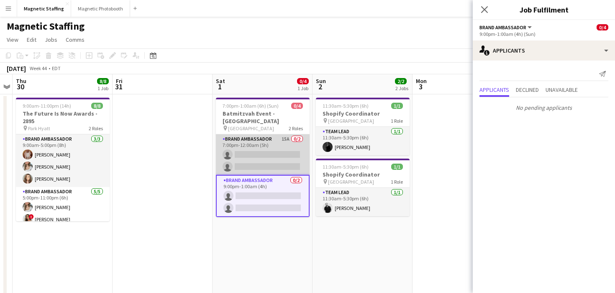
click at [257, 141] on app-card-role "Brand Ambassador 15A 0/2 7:00pm-12:00am (5h) single-neutral-actions single-neut…" at bounding box center [263, 155] width 94 height 41
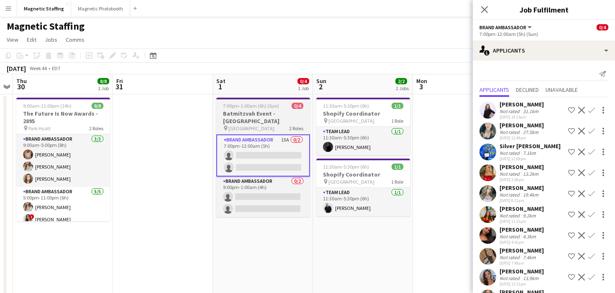
click at [243, 114] on h3 "Batmitzvah Event - [GEOGRAPHIC_DATA]" at bounding box center [263, 117] width 94 height 15
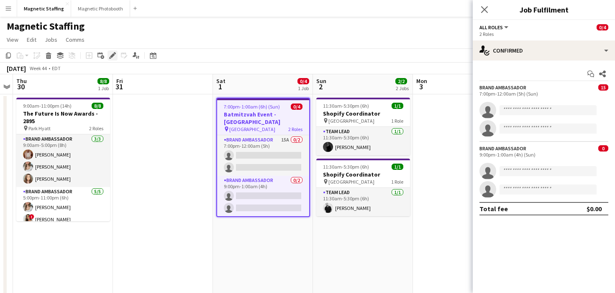
click at [113, 56] on icon at bounding box center [112, 56] width 5 height 5
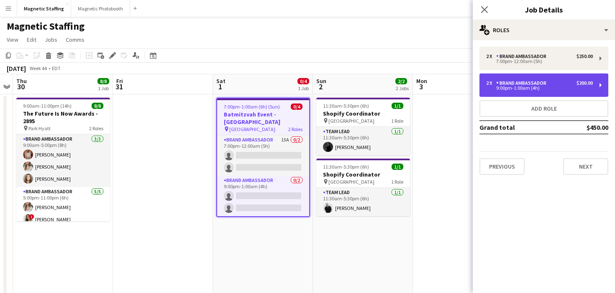
click at [549, 83] on div "2 x Brand Ambassador $200.00" at bounding box center [539, 83] width 107 height 6
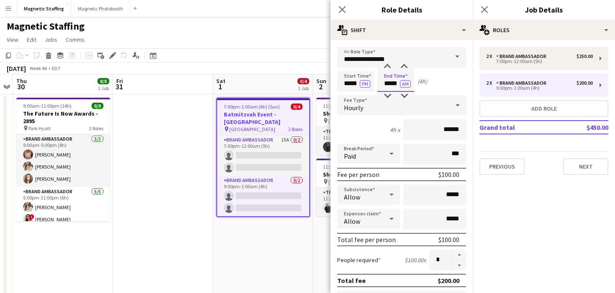
drag, startPoint x: 397, startPoint y: 84, endPoint x: 340, endPoint y: 83, distance: 57.3
click at [340, 84] on div "Start Time ***** PM End Time ***** AM (4h)" at bounding box center [401, 81] width 129 height 21
type input "*****"
drag, startPoint x: 357, startPoint y: 84, endPoint x: 297, endPoint y: 84, distance: 60.6
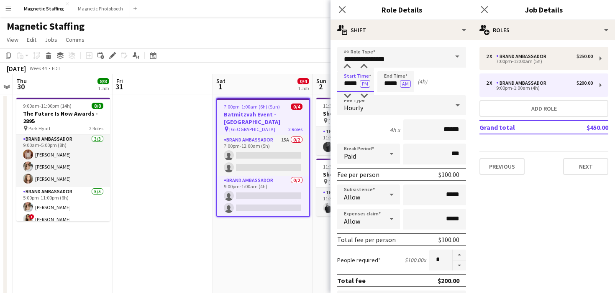
drag, startPoint x: 357, startPoint y: 84, endPoint x: 229, endPoint y: 80, distance: 128.4
type input "*****"
click at [398, 84] on input "*****" at bounding box center [395, 81] width 37 height 21
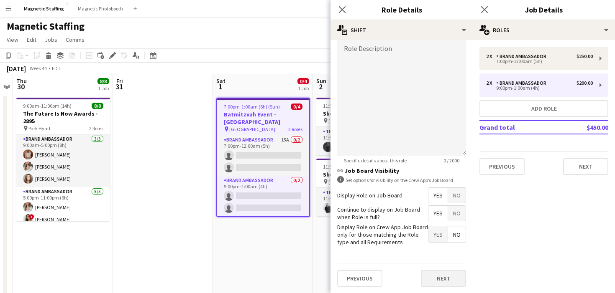
type input "*****"
click at [443, 278] on button "Next" at bounding box center [443, 278] width 45 height 17
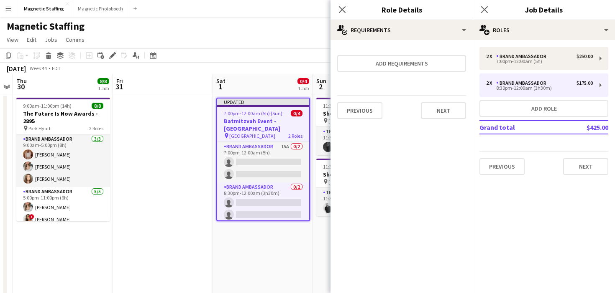
scroll to position [0, 0]
click at [444, 110] on button "Next" at bounding box center [443, 110] width 45 height 17
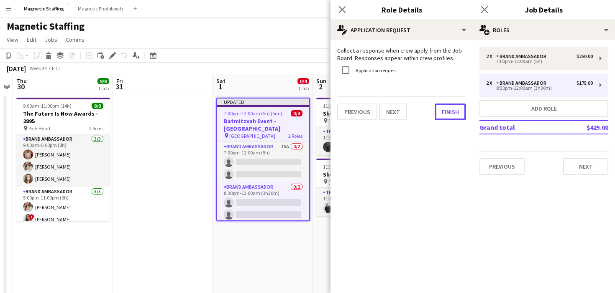
click at [444, 110] on button "Finish" at bounding box center [449, 112] width 31 height 17
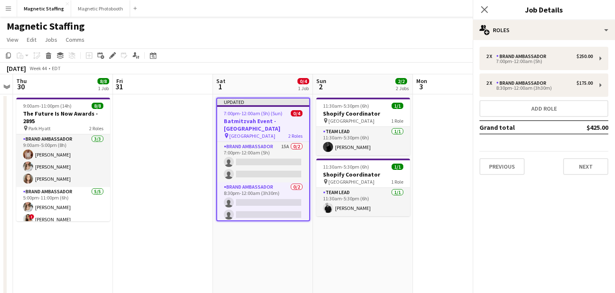
click at [421, 43] on app-page-menu "View Day view expanded Day view collapsed Month view Date picker Jump to today …" at bounding box center [307, 41] width 615 height 16
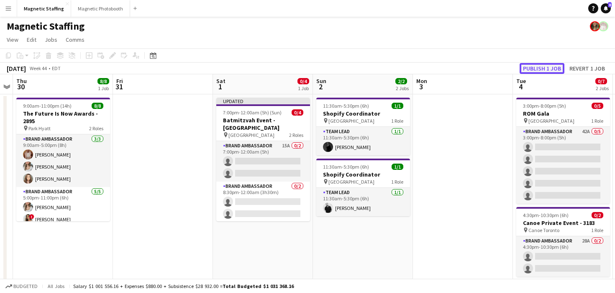
click at [553, 66] on button "Publish 1 job" at bounding box center [541, 68] width 45 height 11
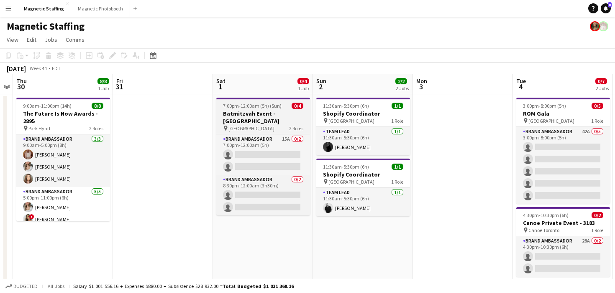
click at [257, 101] on app-job-card "7:00pm-12:00am (5h) (Sun) 0/4 Batmitzvah Event - Toronto pin NewAge Event Centr…" at bounding box center [263, 157] width 94 height 118
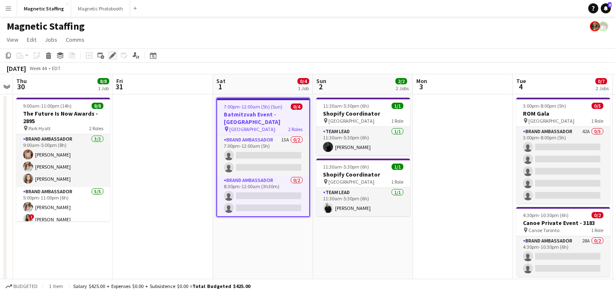
click at [111, 55] on icon "Edit" at bounding box center [112, 55] width 7 height 7
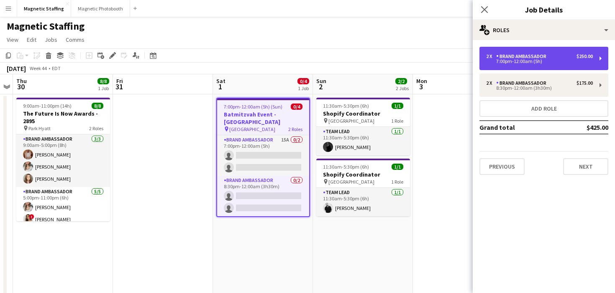
click at [559, 55] on div "2 x Brand Ambassador $250.00" at bounding box center [539, 57] width 107 height 6
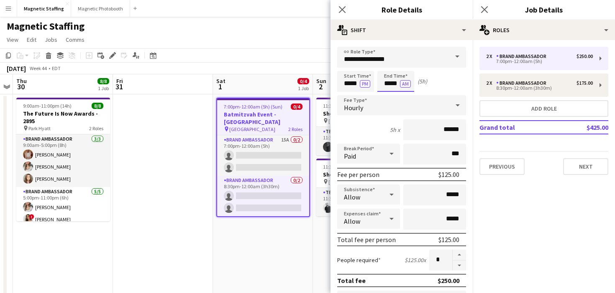
drag, startPoint x: 398, startPoint y: 85, endPoint x: 334, endPoint y: 81, distance: 63.3
type input "*****"
click at [405, 83] on button "AM" at bounding box center [405, 84] width 11 height 8
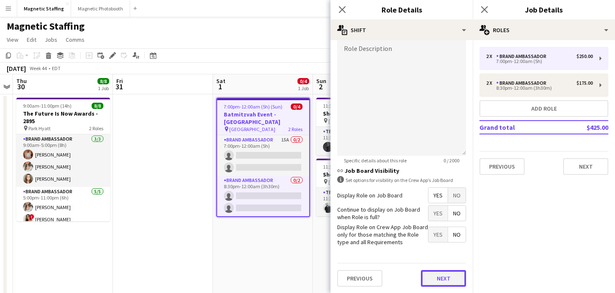
click at [434, 278] on button "Next" at bounding box center [443, 278] width 45 height 17
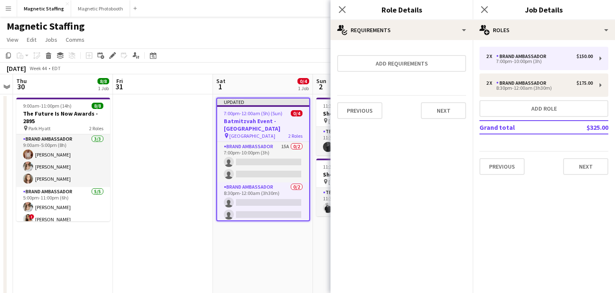
scroll to position [0, 0]
click at [443, 104] on button "Next" at bounding box center [443, 110] width 45 height 17
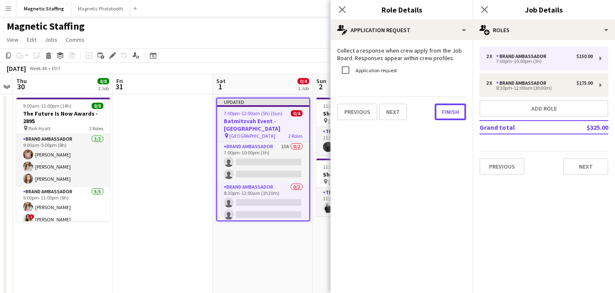
click at [443, 104] on button "Finish" at bounding box center [449, 112] width 31 height 17
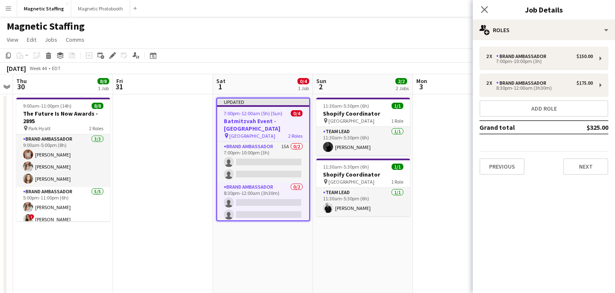
click at [239, 115] on span "7:00pm-12:00am (5h) (Sun)" at bounding box center [253, 113] width 59 height 6
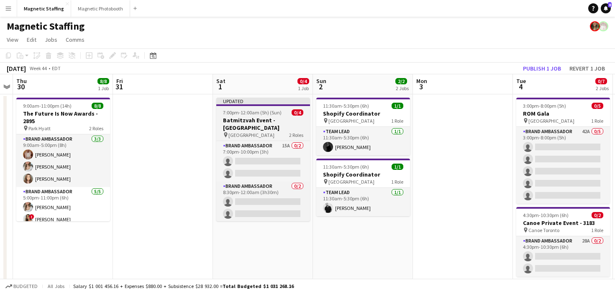
click at [232, 124] on h3 "Batmitzvah Event - [GEOGRAPHIC_DATA]" at bounding box center [263, 124] width 94 height 15
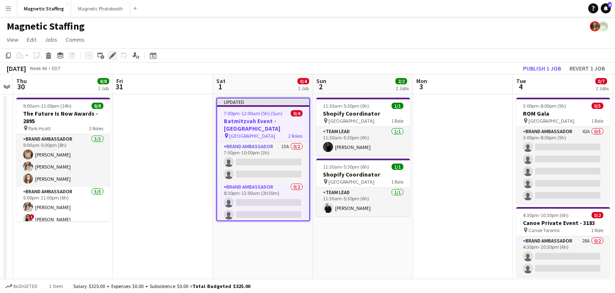
click at [111, 56] on icon at bounding box center [112, 56] width 5 height 5
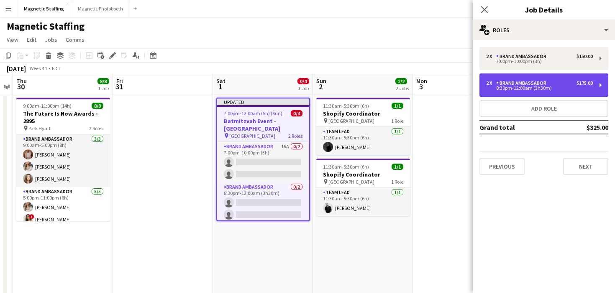
click at [542, 87] on div "8:30pm-12:00am (3h30m)" at bounding box center [539, 88] width 107 height 4
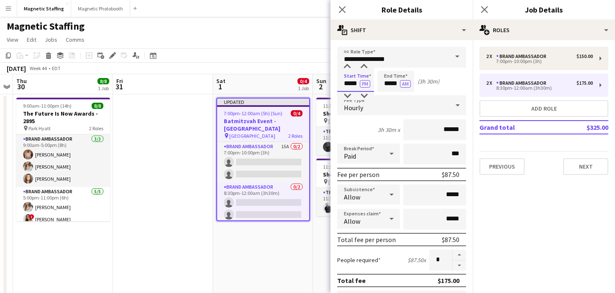
drag, startPoint x: 359, startPoint y: 84, endPoint x: 319, endPoint y: 84, distance: 39.3
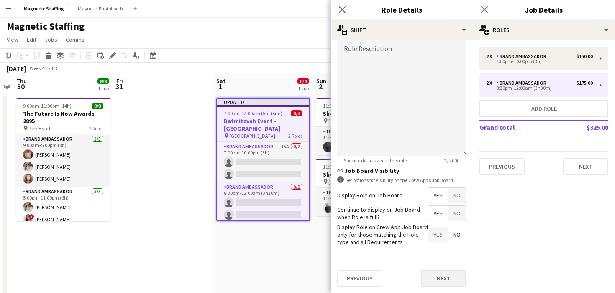
type input "*****"
click at [439, 280] on button "Next" at bounding box center [443, 278] width 45 height 17
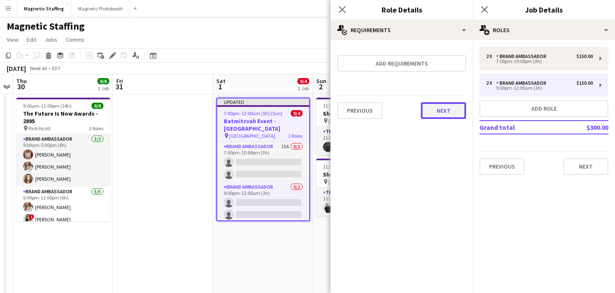
click at [438, 107] on button "Next" at bounding box center [443, 110] width 45 height 17
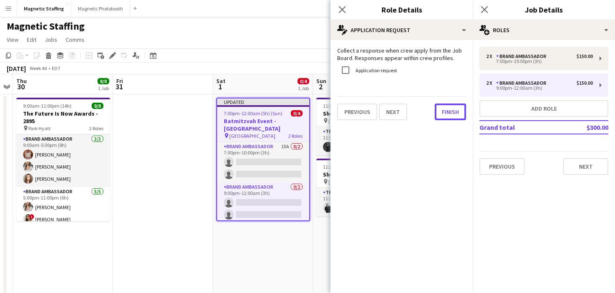
click at [438, 107] on button "Finish" at bounding box center [449, 112] width 31 height 17
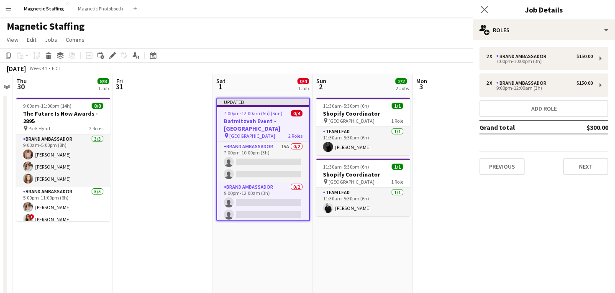
click at [419, 20] on div "Magnetic Staffing" at bounding box center [307, 25] width 615 height 16
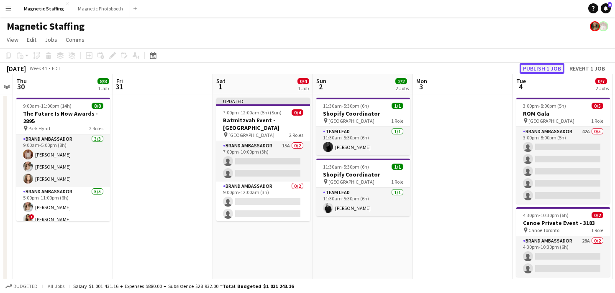
click at [537, 65] on button "Publish 1 job" at bounding box center [541, 68] width 45 height 11
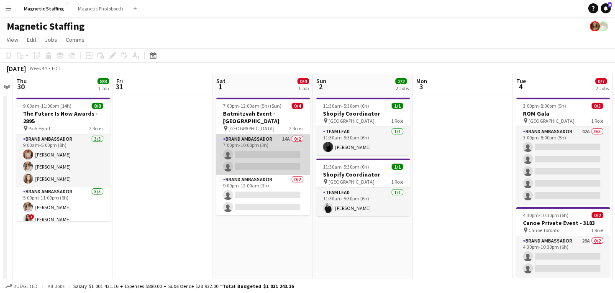
scroll to position [0, 322]
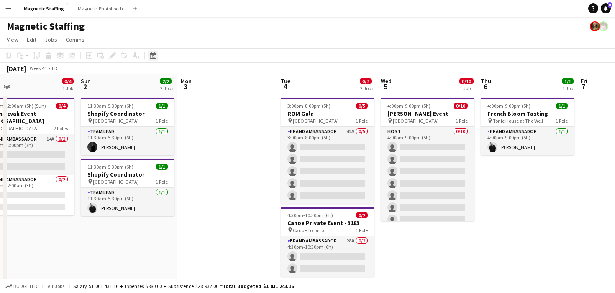
click at [153, 53] on icon "Date picker" at bounding box center [153, 55] width 7 height 7
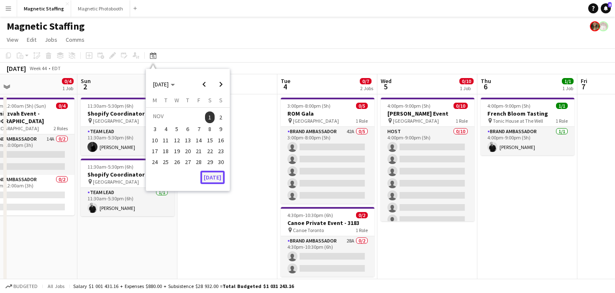
click at [210, 174] on button "[DATE]" at bounding box center [212, 177] width 24 height 13
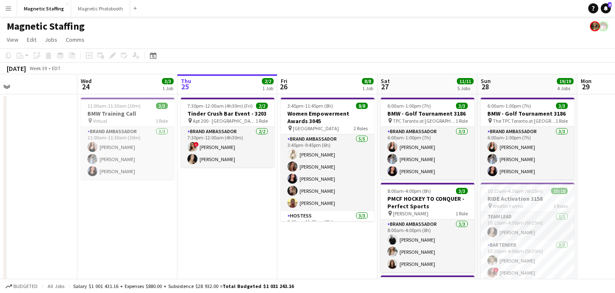
scroll to position [0, 288]
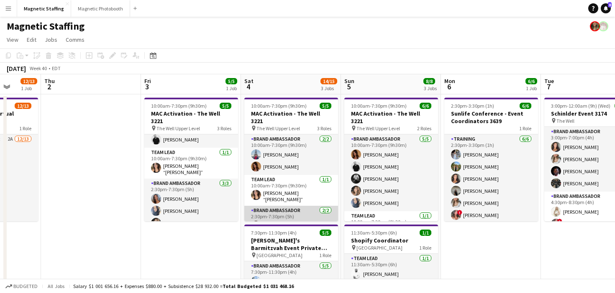
scroll to position [15, 0]
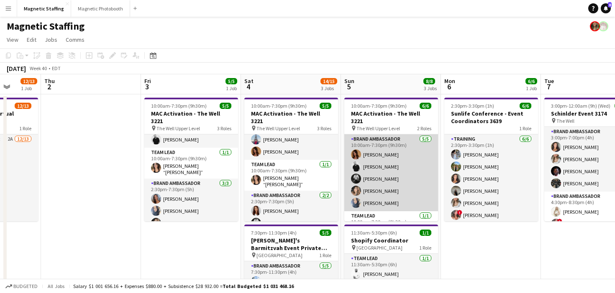
click at [361, 190] on app-card-role "Brand Ambassador 5/5 10:00am-7:30pm (9h30m) Karolina Rembiesa jean-philippe roy…" at bounding box center [391, 173] width 94 height 77
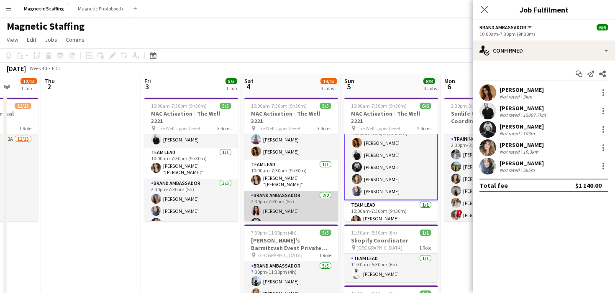
click at [282, 216] on app-card-role "Brand Ambassador 2/2 2:30pm-7:30pm (5h) Luana Cima Rachelle Jack" at bounding box center [291, 211] width 94 height 41
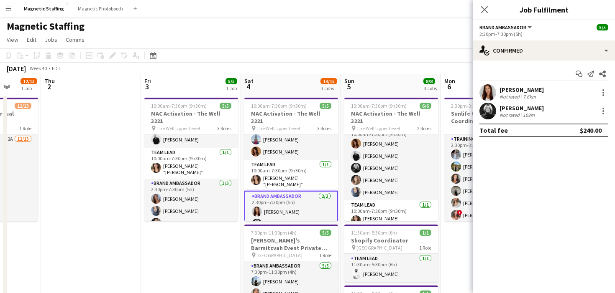
click at [483, 111] on app-user-avatar at bounding box center [487, 111] width 17 height 17
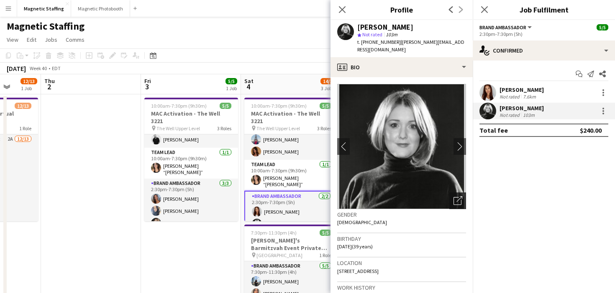
click at [453, 197] on icon at bounding box center [457, 201] width 8 height 8
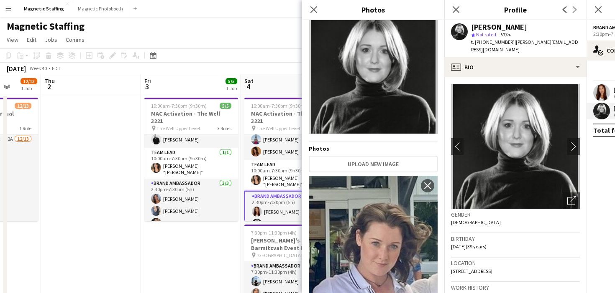
scroll to position [0, 0]
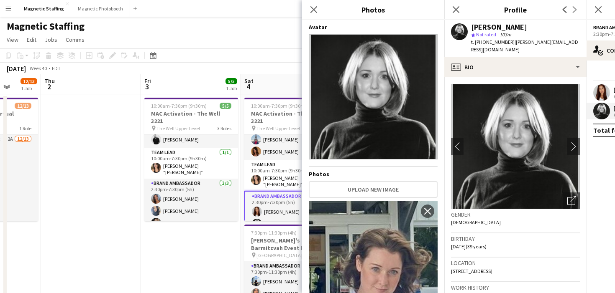
click at [257, 207] on app-user-avatar at bounding box center [257, 212] width 10 height 10
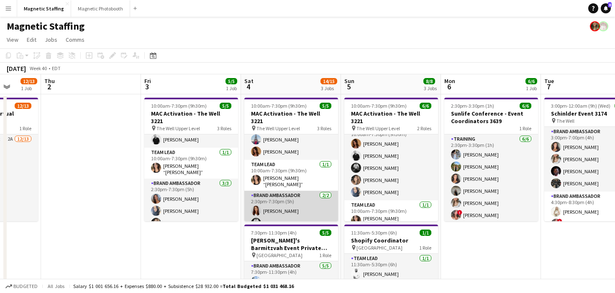
click at [257, 206] on app-user-avatar at bounding box center [256, 211] width 10 height 10
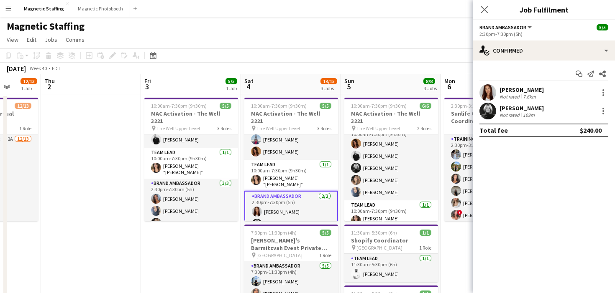
click at [486, 95] on app-user-avatar at bounding box center [487, 92] width 17 height 17
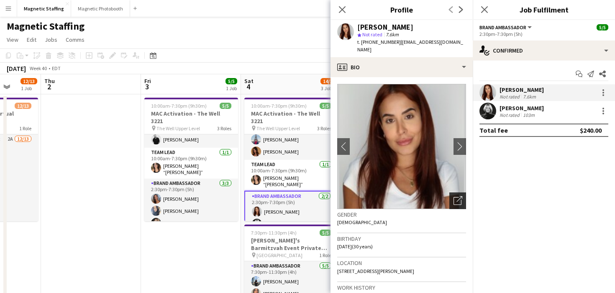
click at [459, 196] on icon "Open photos pop-in" at bounding box center [457, 200] width 9 height 9
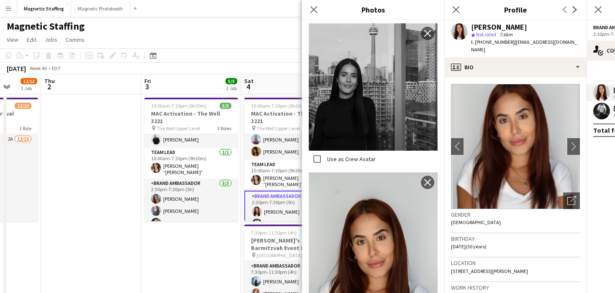
scroll to position [453, 0]
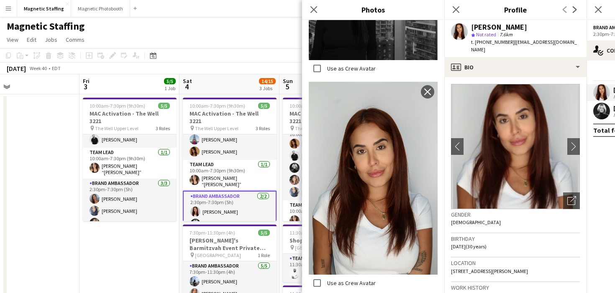
scroll to position [0, 387]
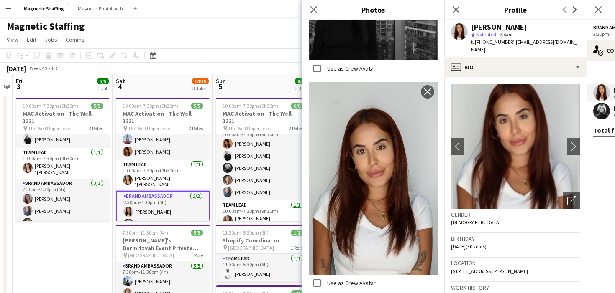
drag, startPoint x: 285, startPoint y: 201, endPoint x: 157, endPoint y: 201, distance: 127.9
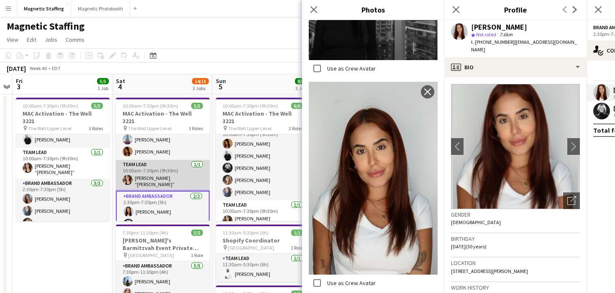
click at [171, 169] on app-card-role "Team Lead 1/1 10:00am-7:30pm (9h30m) Nicole “NIKKI” Schirrmacher" at bounding box center [163, 175] width 94 height 31
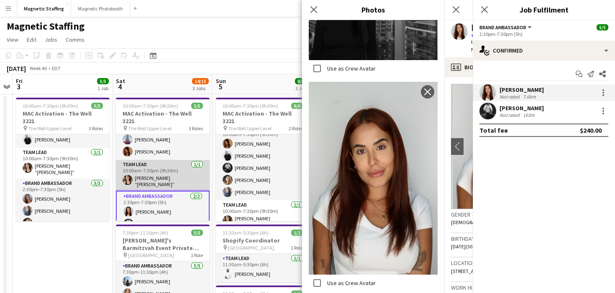
scroll to position [0, 387]
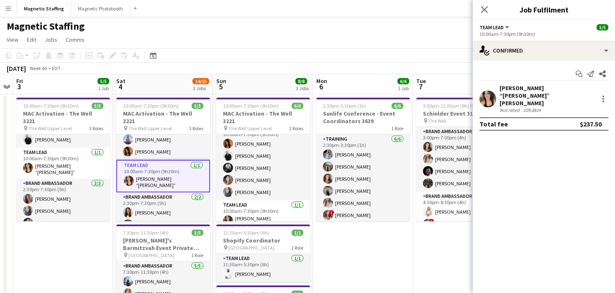
click at [485, 93] on app-user-avatar at bounding box center [487, 99] width 17 height 17
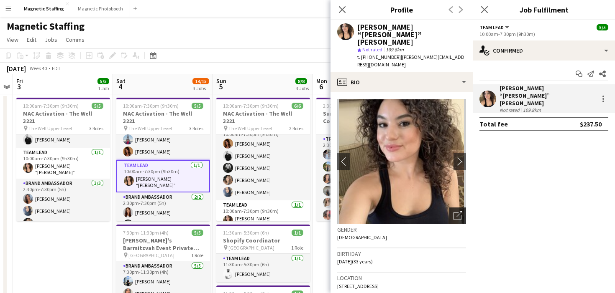
click at [456, 212] on icon "Open photos pop-in" at bounding box center [457, 216] width 9 height 9
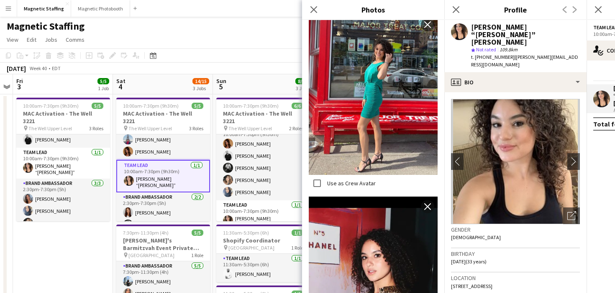
scroll to position [1494, 0]
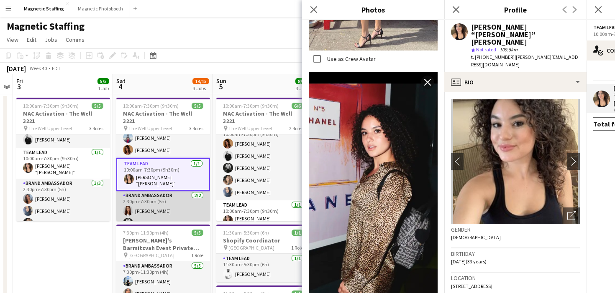
scroll to position [0, 0]
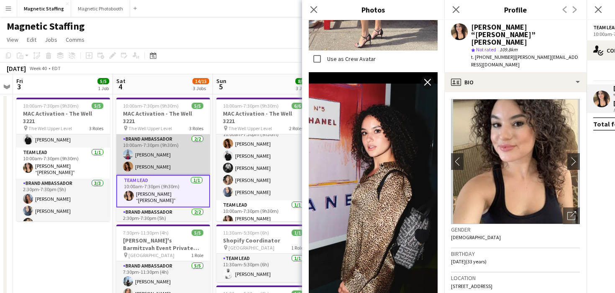
click at [153, 157] on app-card-role "Brand Ambassador [DATE] 10:00am-7:30pm (9h30m) [GEOGRAPHIC_DATA][PERSON_NAME] […" at bounding box center [163, 155] width 94 height 41
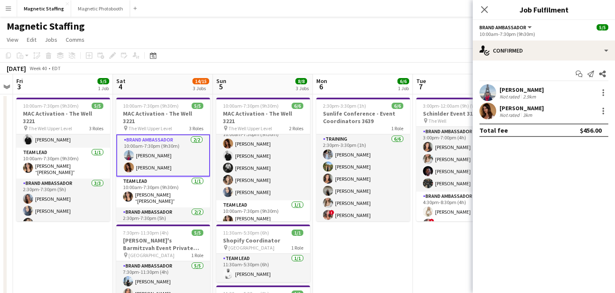
click at [489, 111] on app-user-avatar at bounding box center [487, 111] width 17 height 17
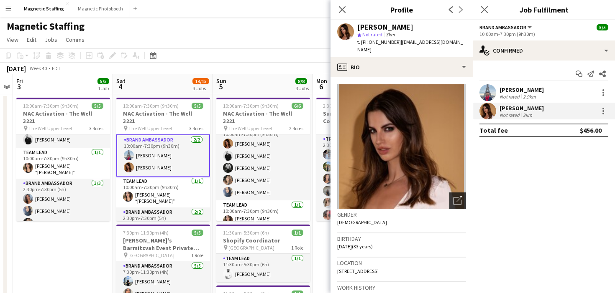
click at [458, 196] on icon "Open photos pop-in" at bounding box center [457, 200] width 9 height 9
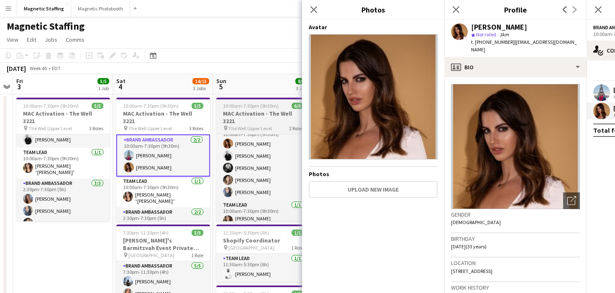
click at [218, 117] on h3 "MAC Activation - The Well 3221" at bounding box center [263, 117] width 94 height 15
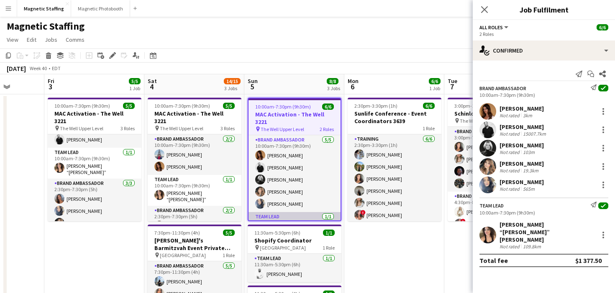
scroll to position [0, 354]
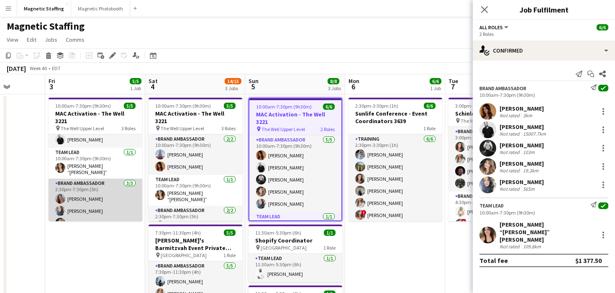
click at [73, 212] on app-card-role "Brand Ambassador 3/3 2:30pm-7:30pm (5h) Diana Michailidis Malin Keo Cassie Sanc…" at bounding box center [95, 205] width 94 height 53
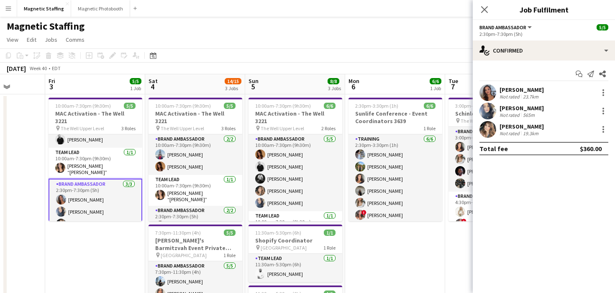
click at [489, 112] on app-user-avatar at bounding box center [487, 111] width 17 height 17
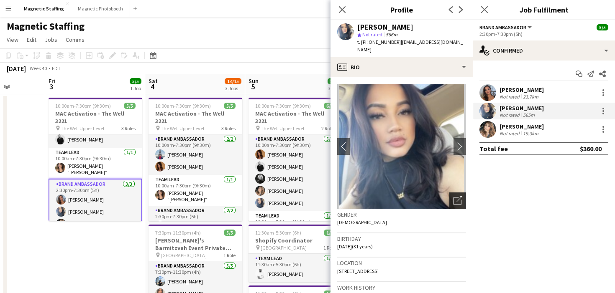
click at [459, 196] on icon "Open photos pop-in" at bounding box center [457, 200] width 9 height 9
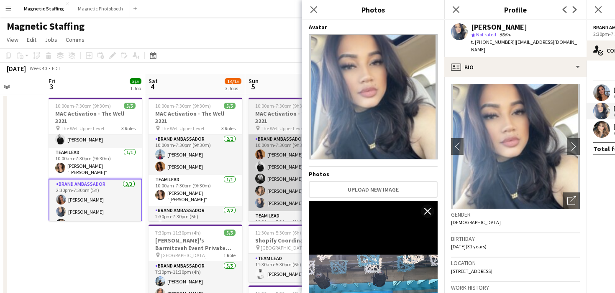
drag, startPoint x: 377, startPoint y: 93, endPoint x: 248, endPoint y: 170, distance: 150.3
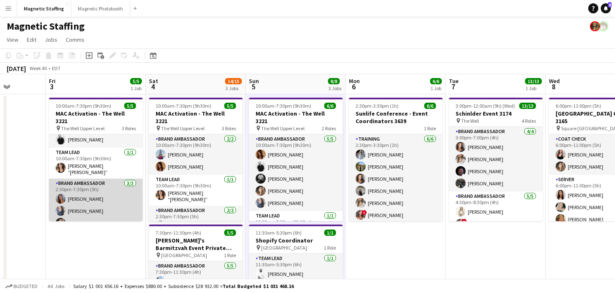
click at [95, 185] on app-card-role "Brand Ambassador 3/3 2:30pm-7:30pm (5h) Diana Michailidis Malin Keo Cassie Sanc…" at bounding box center [96, 205] width 94 height 53
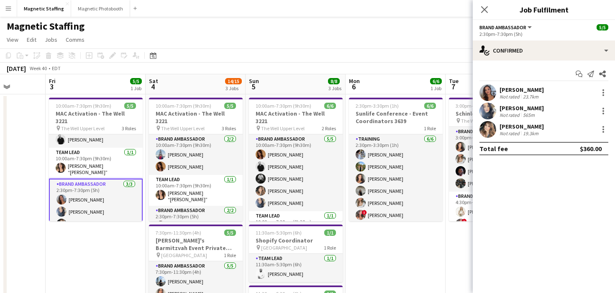
click at [485, 130] on app-user-avatar at bounding box center [487, 129] width 17 height 17
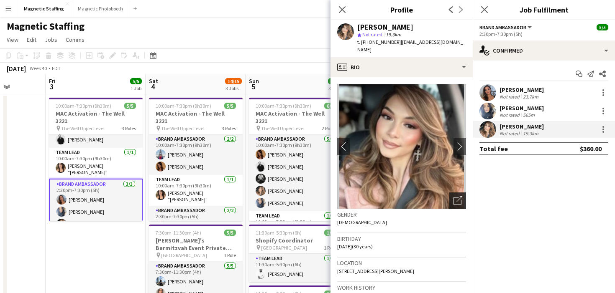
click at [457, 196] on icon "Open photos pop-in" at bounding box center [457, 200] width 9 height 9
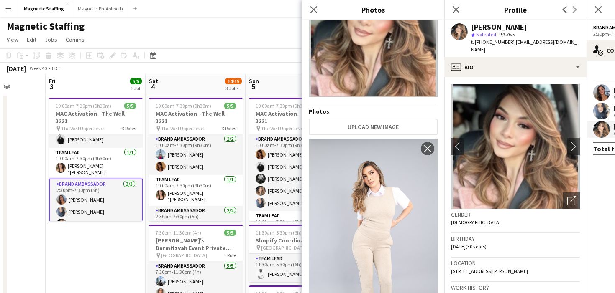
scroll to position [0, 0]
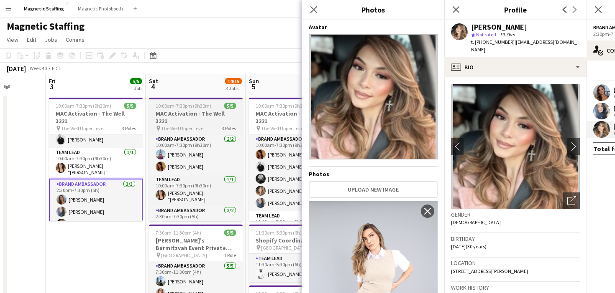
drag, startPoint x: 381, startPoint y: 77, endPoint x: 215, endPoint y: 104, distance: 168.2
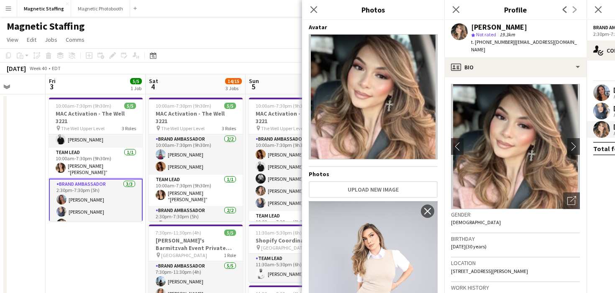
click at [602, 89] on app-user-avatar at bounding box center [601, 92] width 17 height 17
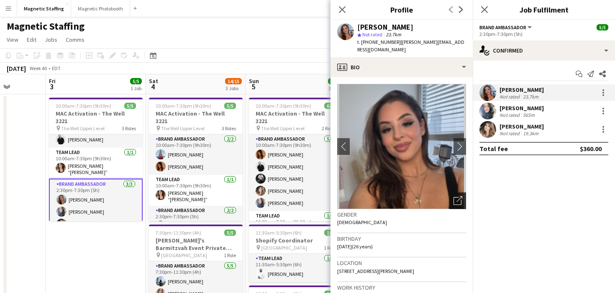
click at [455, 196] on icon "Open photos pop-in" at bounding box center [457, 200] width 9 height 9
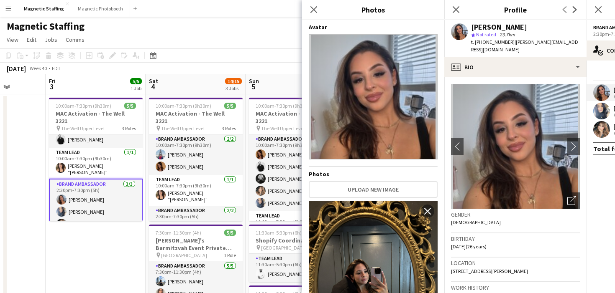
click at [188, 211] on app-card-role "Brand Ambassador 2/2 2:30pm-7:30pm (5h) Luana Cima Rachelle Jack" at bounding box center [196, 226] width 94 height 41
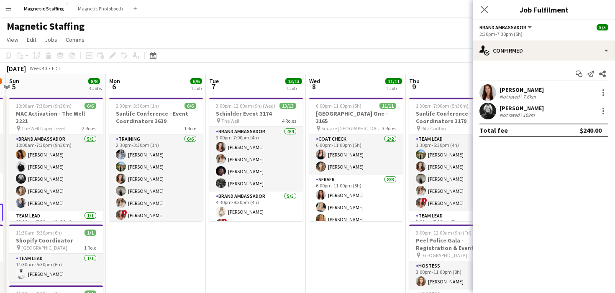
scroll to position [0, 225]
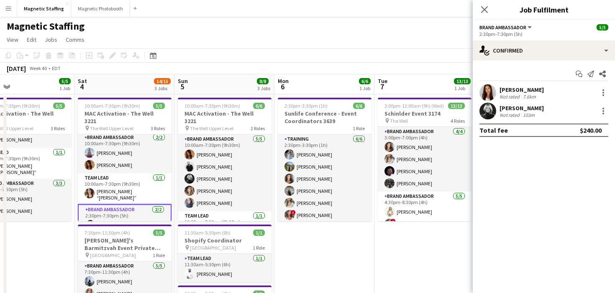
drag, startPoint x: 196, startPoint y: 201, endPoint x: 148, endPoint y: 201, distance: 48.9
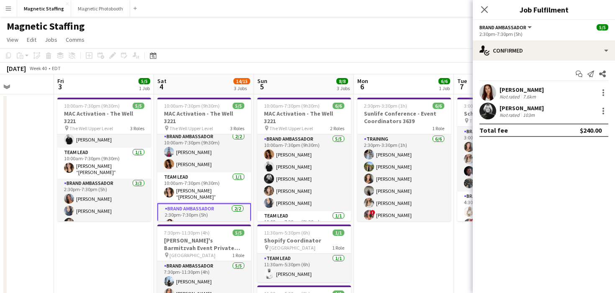
scroll to position [0, 301]
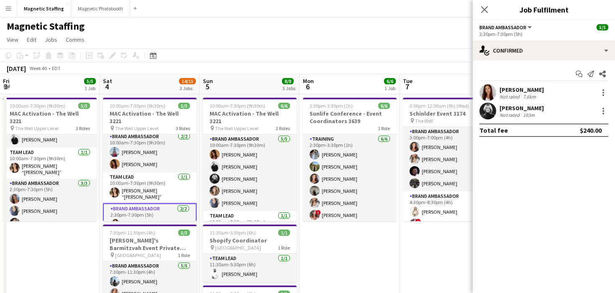
drag, startPoint x: 212, startPoint y: 191, endPoint x: 138, endPoint y: 193, distance: 74.4
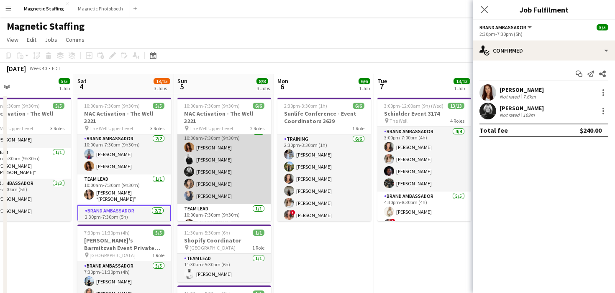
scroll to position [11, 0]
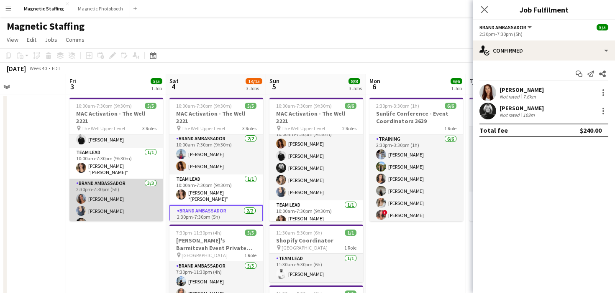
click at [99, 208] on app-card-role "Brand Ambassador 3/3 2:30pm-7:30pm (5h) Diana Michailidis Malin Keo Cassie Sanc…" at bounding box center [116, 205] width 94 height 53
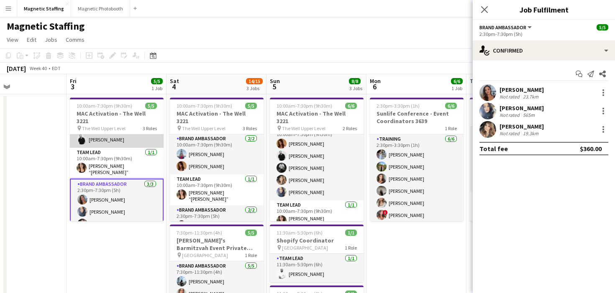
click at [111, 133] on app-card-role "Brand Ambassador 1/1 10:00am-7:30pm (9h30m) jean-philippe roy" at bounding box center [117, 134] width 94 height 28
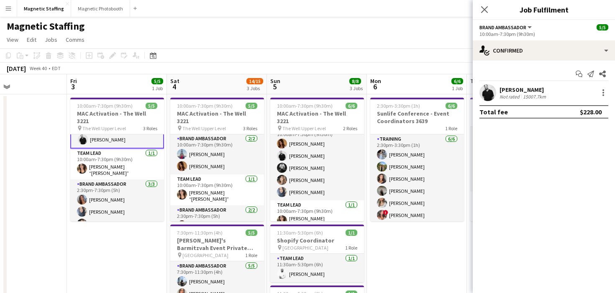
click at [485, 96] on app-user-avatar at bounding box center [487, 92] width 17 height 17
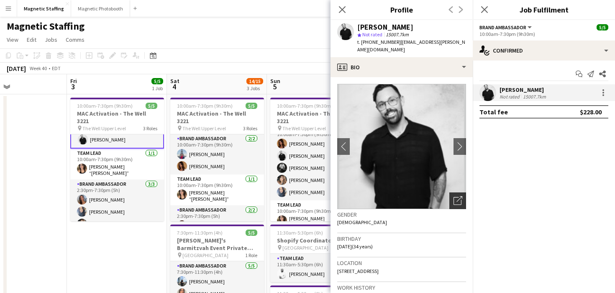
click at [457, 193] on div "Open photos pop-in" at bounding box center [457, 201] width 17 height 17
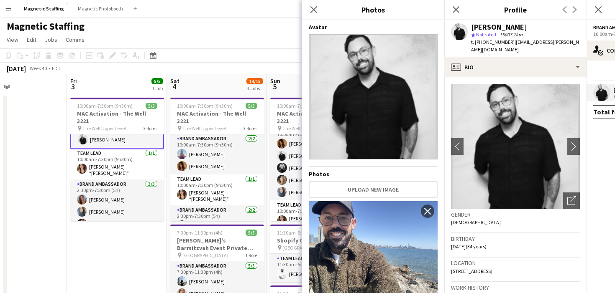
scroll to position [23, 0]
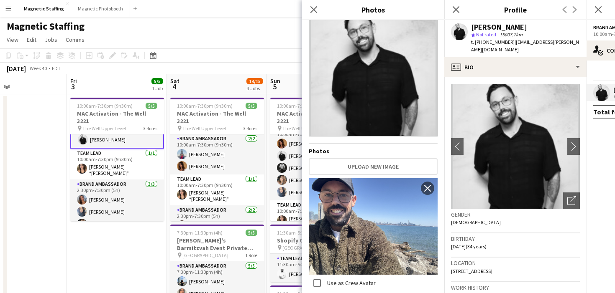
drag, startPoint x: 382, startPoint y: 59, endPoint x: 426, endPoint y: 5, distance: 69.3
click at [150, 56] on icon at bounding box center [153, 55] width 6 height 7
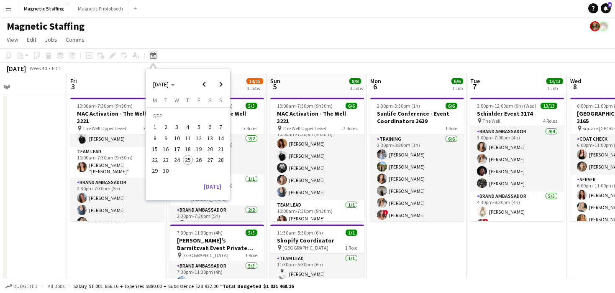
scroll to position [15, 0]
click at [220, 88] on span "Next month" at bounding box center [220, 84] width 17 height 17
click at [208, 118] on span "1" at bounding box center [210, 118] width 10 height 12
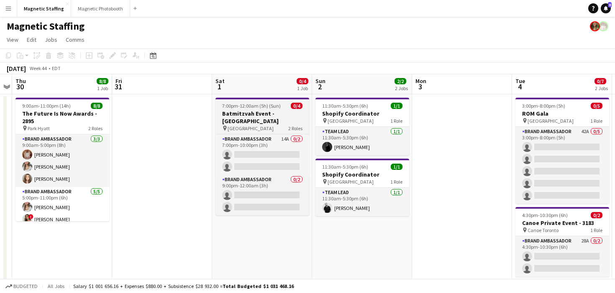
click at [246, 107] on span "7:00pm-12:00am (5h) (Sun)" at bounding box center [251, 106] width 59 height 6
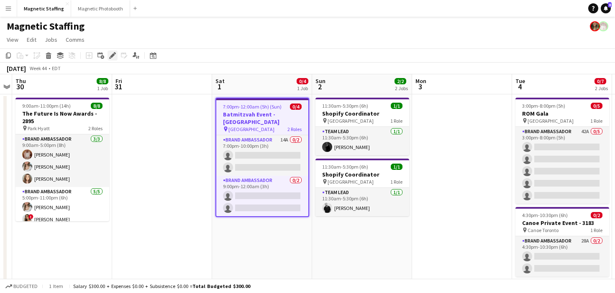
click at [111, 55] on icon "Edit" at bounding box center [112, 55] width 7 height 7
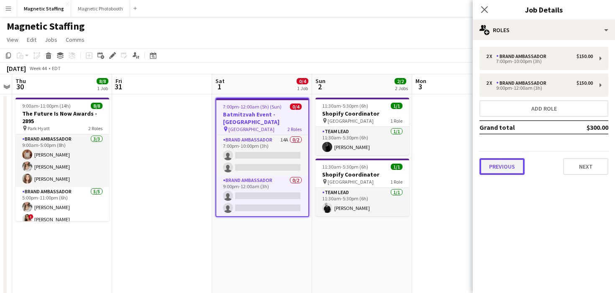
click at [507, 172] on button "Previous" at bounding box center [501, 166] width 45 height 17
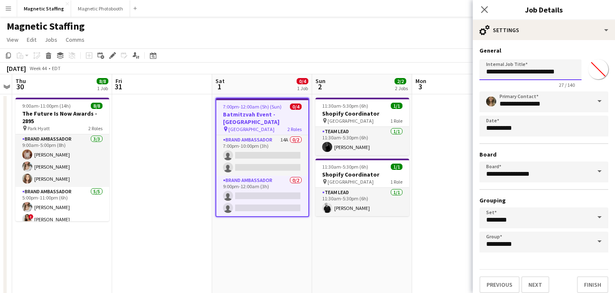
click at [565, 77] on input "**********" at bounding box center [530, 69] width 102 height 21
type input "**********"
click at [590, 282] on button "Finish" at bounding box center [591, 285] width 31 height 17
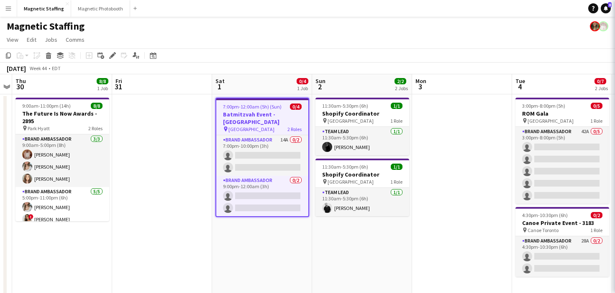
scroll to position [0, 0]
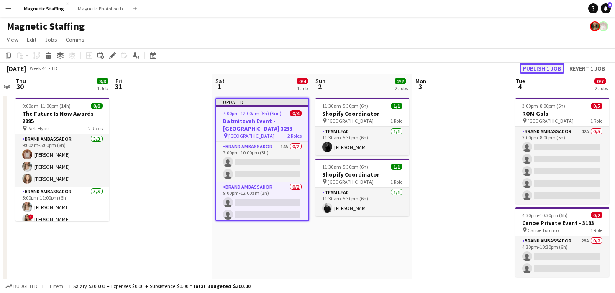
click at [543, 68] on button "Publish 1 job" at bounding box center [541, 68] width 45 height 11
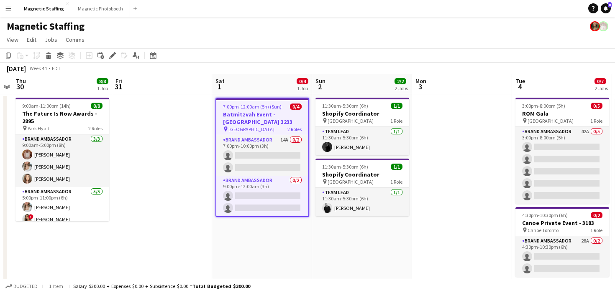
click at [227, 119] on h3 "Batmitzvah Event - [GEOGRAPHIC_DATA] 3233" at bounding box center [262, 118] width 92 height 15
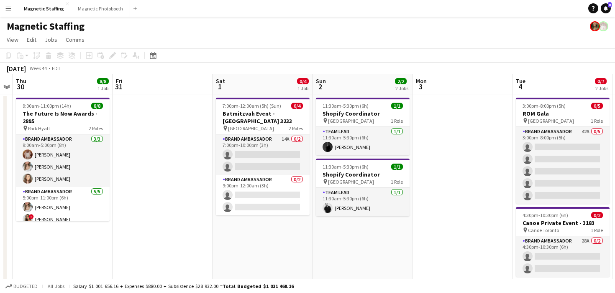
click at [111, 55] on div "Add job Add linked Job Edit Edit linked Job Applicants" at bounding box center [109, 56] width 64 height 10
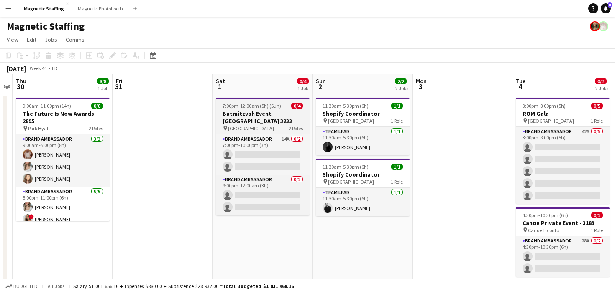
click at [251, 123] on h3 "Batmitzvah Event - [GEOGRAPHIC_DATA] 3233" at bounding box center [263, 117] width 94 height 15
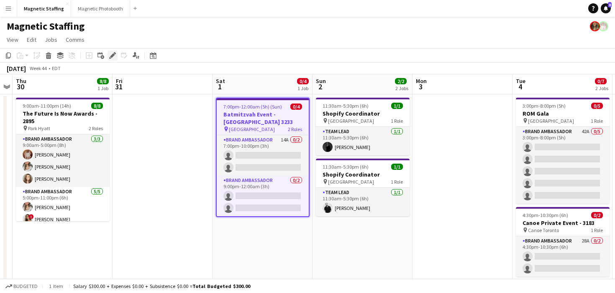
click at [112, 56] on icon at bounding box center [112, 56] width 5 height 5
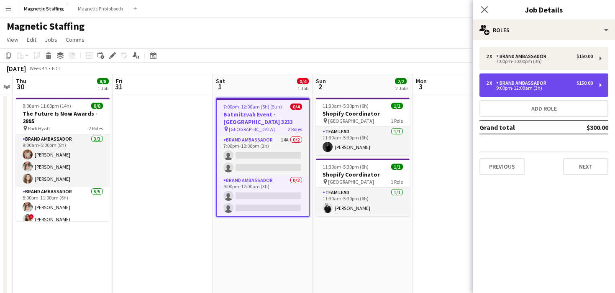
click at [535, 82] on div "Brand Ambassador" at bounding box center [523, 83] width 54 height 6
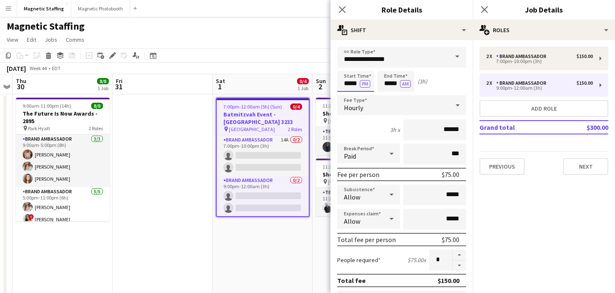
drag, startPoint x: 358, startPoint y: 86, endPoint x: 321, endPoint y: 86, distance: 37.6
type input "*****"
drag, startPoint x: 390, startPoint y: 83, endPoint x: 332, endPoint y: 83, distance: 57.3
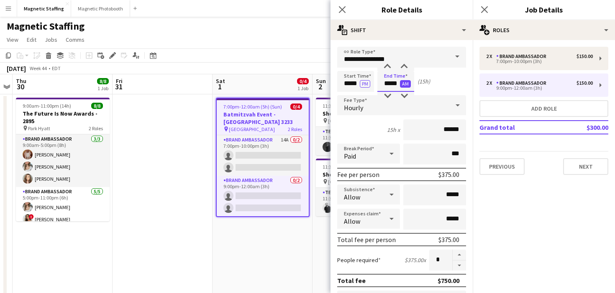
type input "*****"
click at [408, 82] on button "AM" at bounding box center [405, 84] width 11 height 8
click at [411, 107] on div "Hourly" at bounding box center [393, 105] width 112 height 20
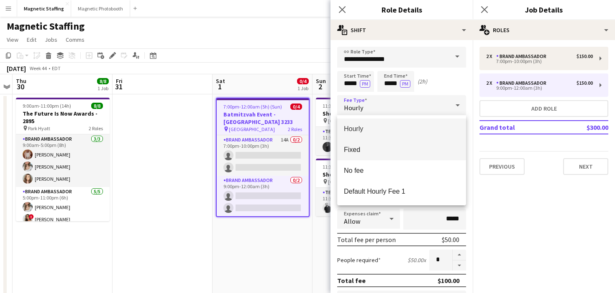
click at [359, 149] on span "Fixed" at bounding box center [401, 150] width 115 height 8
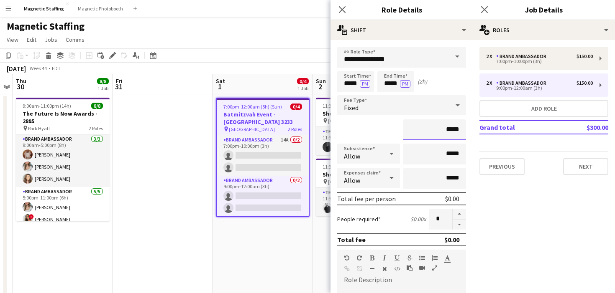
drag, startPoint x: 460, startPoint y: 130, endPoint x: 382, endPoint y: 130, distance: 78.2
click at [384, 130] on div "*****" at bounding box center [401, 130] width 129 height 21
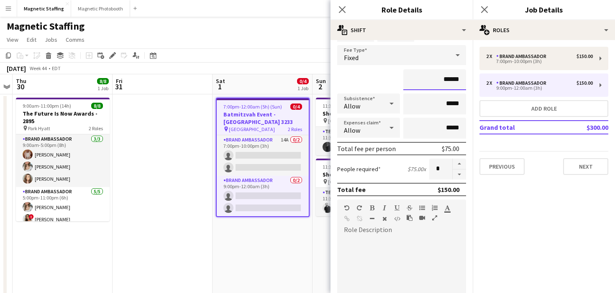
scroll to position [51, 0]
type input "******"
click at [375, 253] on div at bounding box center [401, 287] width 129 height 100
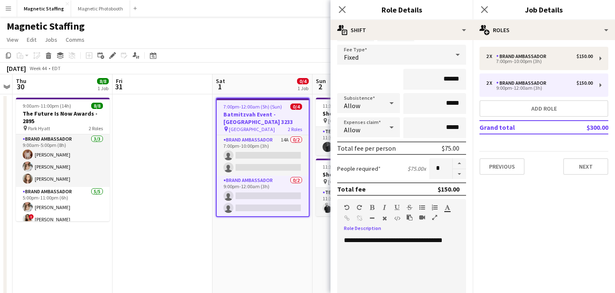
scroll to position [0, 0]
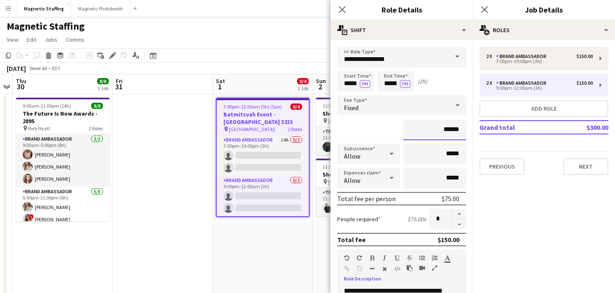
click at [449, 131] on input "******" at bounding box center [434, 130] width 63 height 21
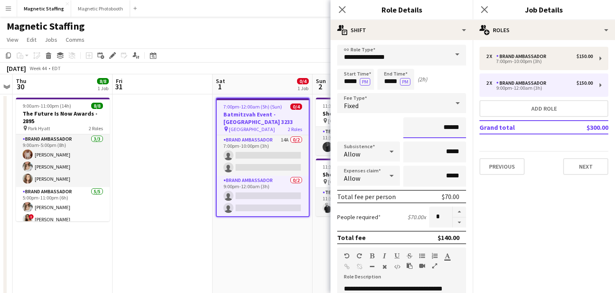
scroll to position [232, 0]
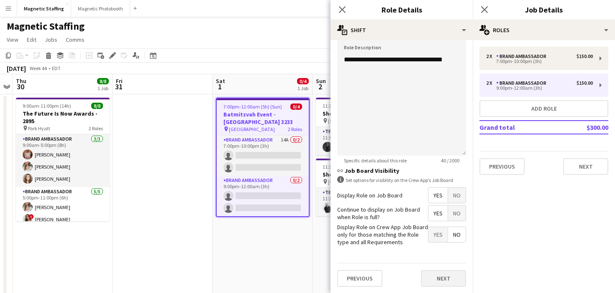
type input "******"
click at [433, 280] on button "Next" at bounding box center [443, 278] width 45 height 17
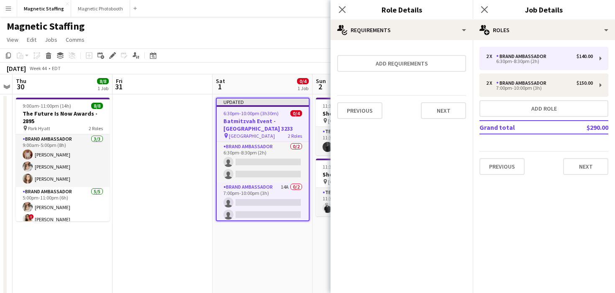
scroll to position [0, 0]
click at [441, 110] on button "Next" at bounding box center [443, 110] width 45 height 17
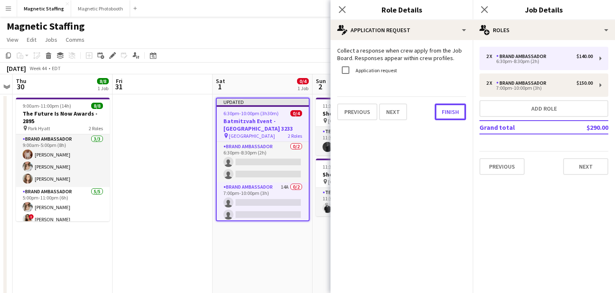
click at [441, 110] on button "Finish" at bounding box center [449, 112] width 31 height 17
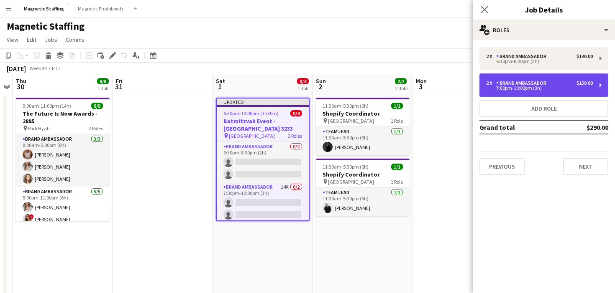
click at [490, 87] on div "7:00pm-10:00pm (3h)" at bounding box center [539, 88] width 107 height 4
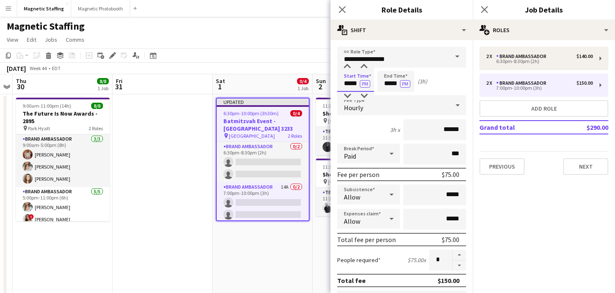
drag, startPoint x: 358, startPoint y: 85, endPoint x: 305, endPoint y: 79, distance: 53.5
type input "*****"
drag, startPoint x: 399, startPoint y: 85, endPoint x: 347, endPoint y: 80, distance: 52.1
click at [348, 81] on div "Start Time ***** PM End Time ***** PM (25h)" at bounding box center [401, 81] width 129 height 21
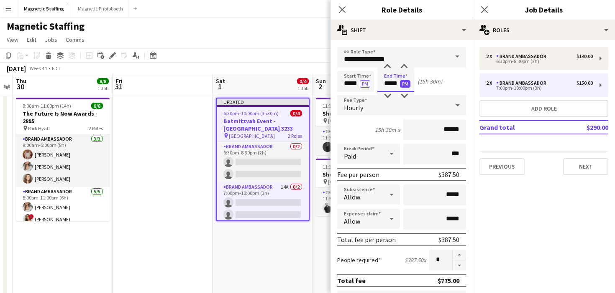
type input "*****"
click at [407, 83] on button "PM" at bounding box center [405, 84] width 10 height 8
drag, startPoint x: 357, startPoint y: 85, endPoint x: 311, endPoint y: 83, distance: 45.6
type input "*****"
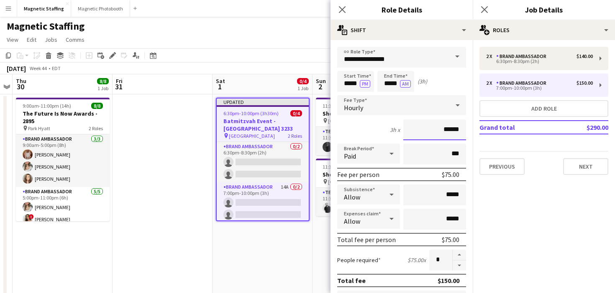
drag, startPoint x: 442, startPoint y: 129, endPoint x: 476, endPoint y: 128, distance: 34.3
drag, startPoint x: 460, startPoint y: 132, endPoint x: 434, endPoint y: 132, distance: 26.3
click at [434, 132] on input "******" at bounding box center [434, 130] width 63 height 21
type input "**"
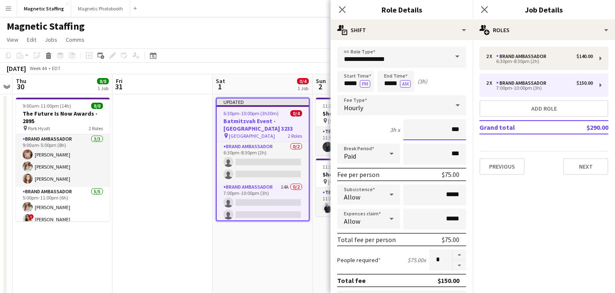
type input "***"
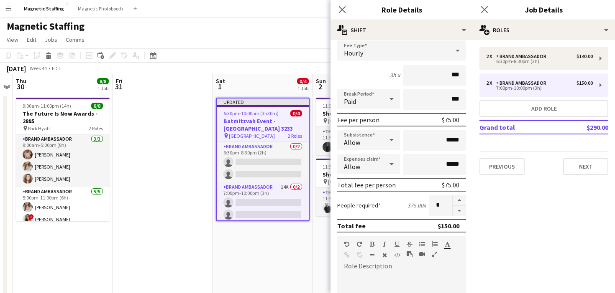
scroll to position [110, 0]
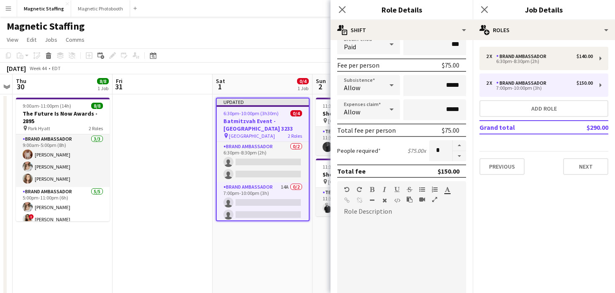
click at [404, 232] on div at bounding box center [401, 269] width 129 height 100
drag, startPoint x: 360, startPoint y: 224, endPoint x: 395, endPoint y: 222, distance: 34.7
click at [395, 223] on div "**********" at bounding box center [401, 269] width 129 height 100
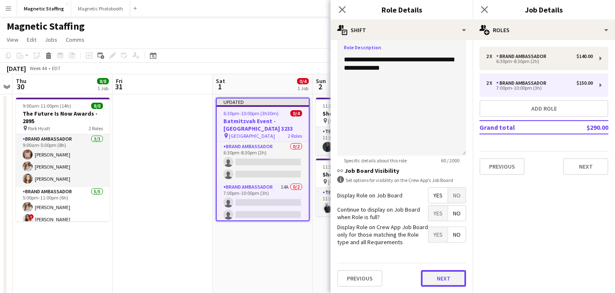
click at [439, 279] on button "Next" at bounding box center [443, 278] width 45 height 17
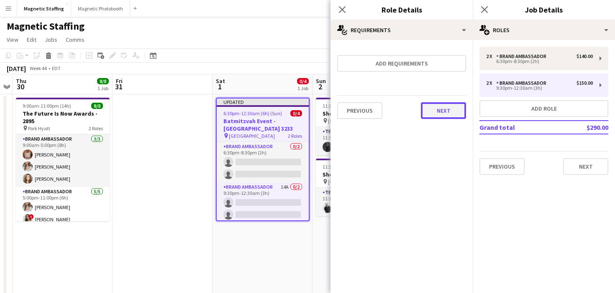
click at [449, 112] on button "Next" at bounding box center [443, 110] width 45 height 17
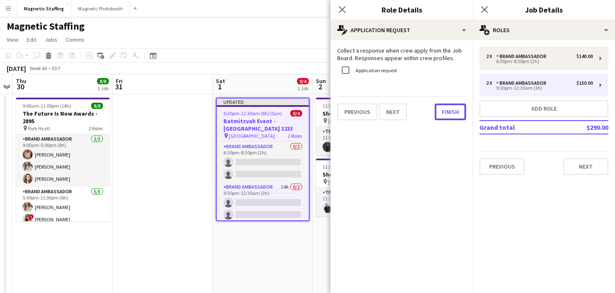
click at [449, 112] on button "Finish" at bounding box center [449, 112] width 31 height 17
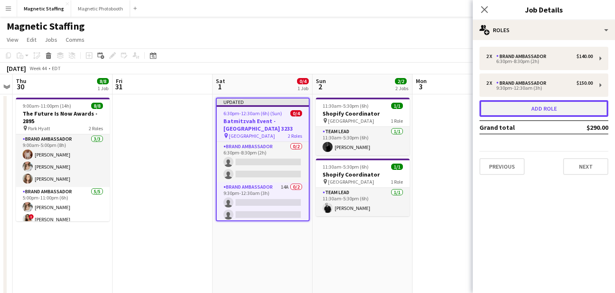
click at [511, 107] on button "Add role" at bounding box center [543, 108] width 129 height 17
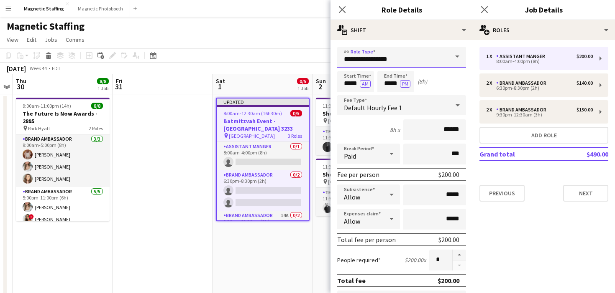
drag, startPoint x: 408, startPoint y: 61, endPoint x: 338, endPoint y: 62, distance: 69.8
click at [338, 62] on input "**********" at bounding box center [401, 57] width 129 height 21
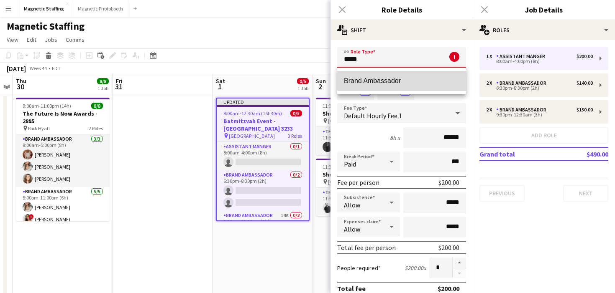
click at [438, 80] on span "Brand Ambassador" at bounding box center [401, 81] width 115 height 8
type input "**********"
type input "******"
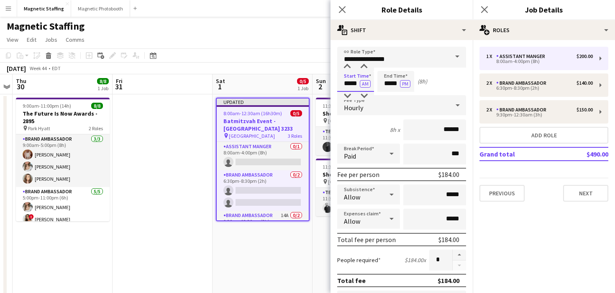
drag, startPoint x: 357, startPoint y: 86, endPoint x: 315, endPoint y: 86, distance: 42.6
type input "*****"
click at [364, 82] on button "AM" at bounding box center [365, 84] width 11 height 8
drag, startPoint x: 398, startPoint y: 86, endPoint x: 358, endPoint y: 83, distance: 40.7
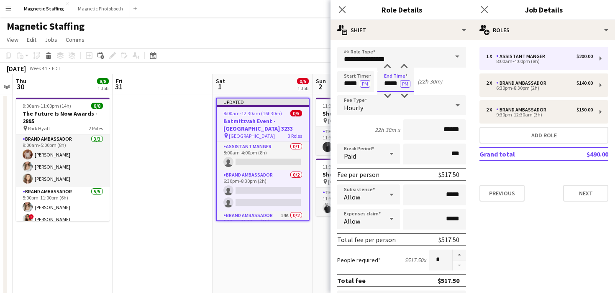
click at [363, 84] on div "Start Time ***** PM End Time ***** PM (22h 30m)" at bounding box center [401, 81] width 129 height 21
type input "*****"
click at [449, 111] on div at bounding box center [457, 105] width 17 height 17
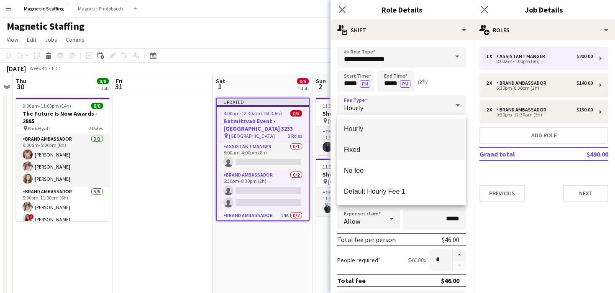
click at [372, 148] on span "Fixed" at bounding box center [401, 150] width 115 height 8
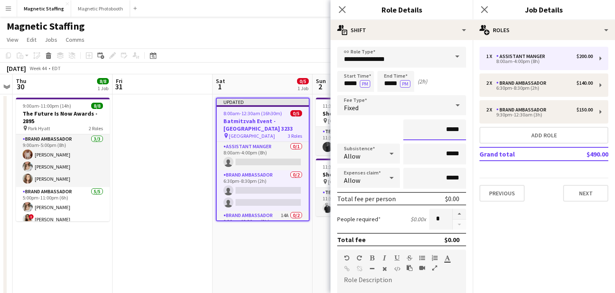
drag, startPoint x: 460, startPoint y: 130, endPoint x: 425, endPoint y: 130, distance: 34.7
click at [426, 130] on input "*****" at bounding box center [434, 130] width 63 height 21
type input "******"
click at [469, 171] on form "**********" at bounding box center [401, 286] width 142 height 479
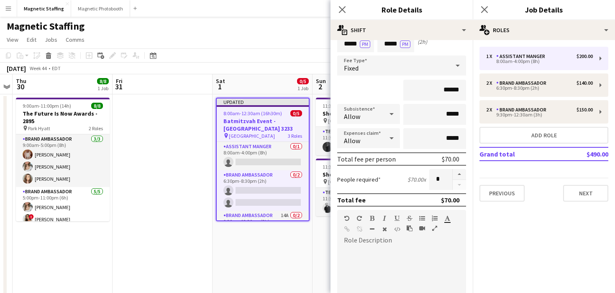
scroll to position [64, 0]
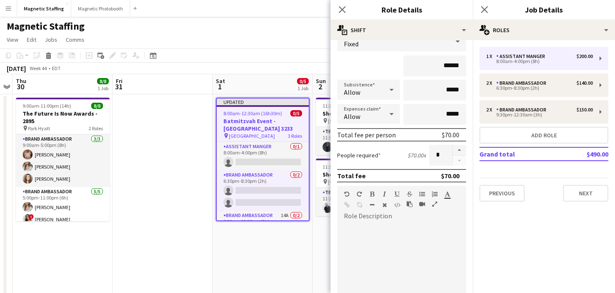
click at [404, 242] on div at bounding box center [401, 273] width 129 height 100
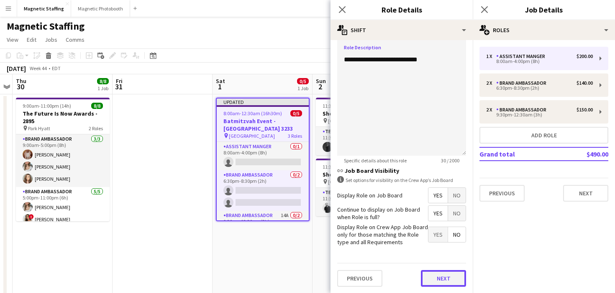
click at [442, 281] on button "Next" at bounding box center [443, 278] width 45 height 17
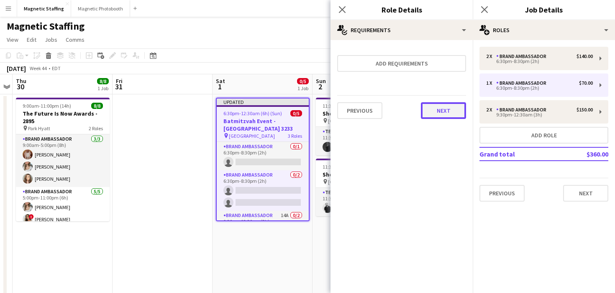
click at [443, 115] on button "Next" at bounding box center [443, 110] width 45 height 17
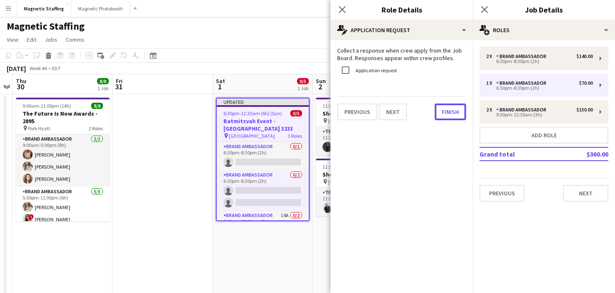
click at [443, 115] on button "Finish" at bounding box center [449, 112] width 31 height 17
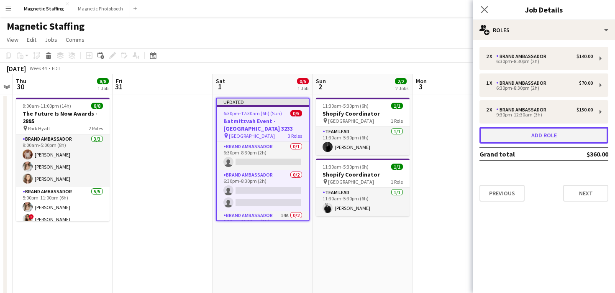
click at [504, 140] on button "Add role" at bounding box center [543, 135] width 129 height 17
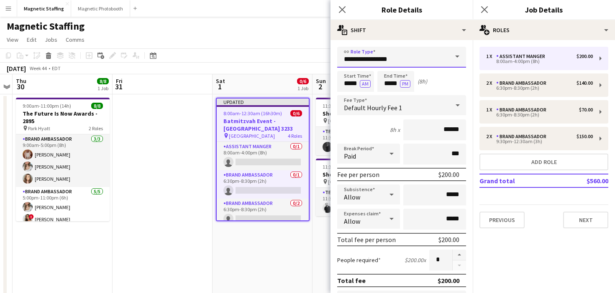
drag, startPoint x: 395, startPoint y: 61, endPoint x: 286, endPoint y: 55, distance: 109.3
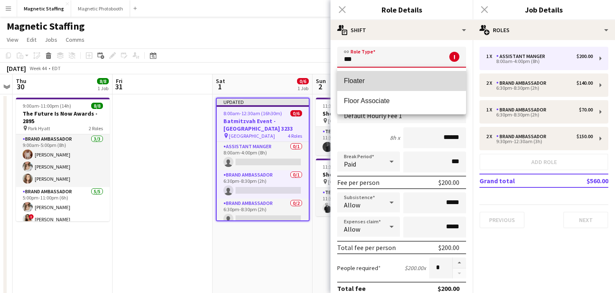
click at [347, 81] on span "Floater" at bounding box center [401, 81] width 115 height 8
type input "*******"
type input "******"
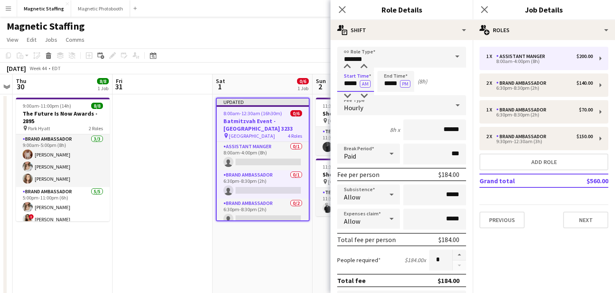
drag, startPoint x: 358, startPoint y: 84, endPoint x: 307, endPoint y: 84, distance: 51.4
type input "*****"
click at [360, 83] on button "AM" at bounding box center [365, 84] width 11 height 8
drag, startPoint x: 398, startPoint y: 84, endPoint x: 346, endPoint y: 82, distance: 52.3
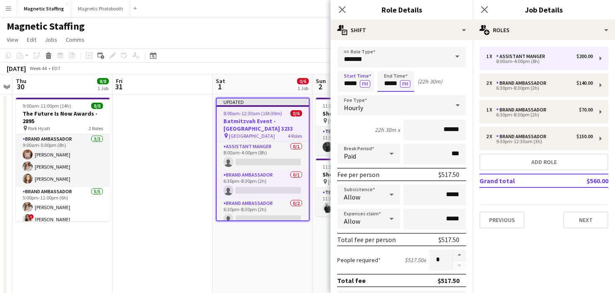
click at [347, 83] on div "Start Time ***** PM End Time ***** PM (22h 30m)" at bounding box center [401, 81] width 129 height 21
type input "*****"
click at [415, 107] on div "Hourly" at bounding box center [393, 105] width 112 height 20
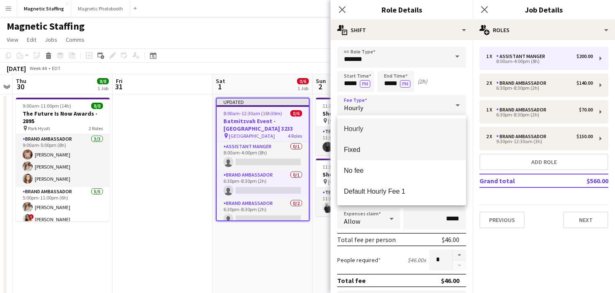
click at [357, 144] on mat-option "Fixed" at bounding box center [401, 150] width 129 height 21
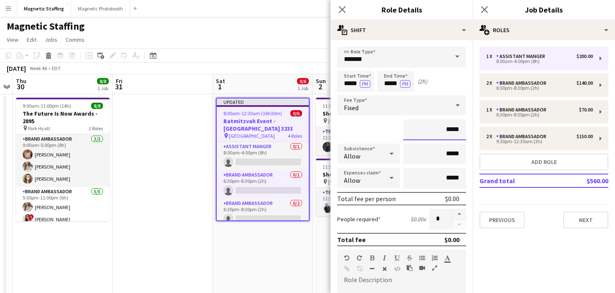
drag, startPoint x: 438, startPoint y: 131, endPoint x: 466, endPoint y: 131, distance: 28.4
click at [466, 131] on form "link Role Type ******* Start Time ***** PM End Time ***** PM (2h) Fee Type Fixe…" at bounding box center [401, 286] width 142 height 479
type input "******"
click at [459, 216] on button "button" at bounding box center [458, 214] width 13 height 11
type input "*"
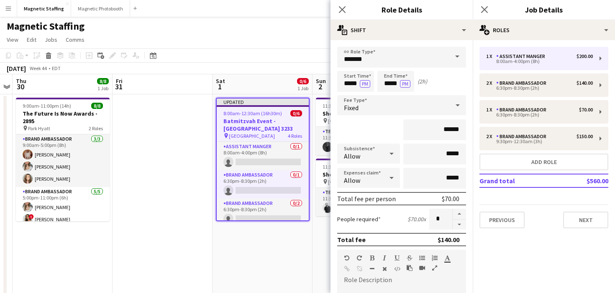
scroll to position [101, 0]
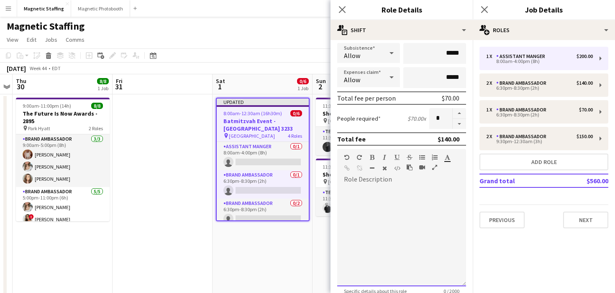
click at [415, 250] on div at bounding box center [401, 236] width 129 height 100
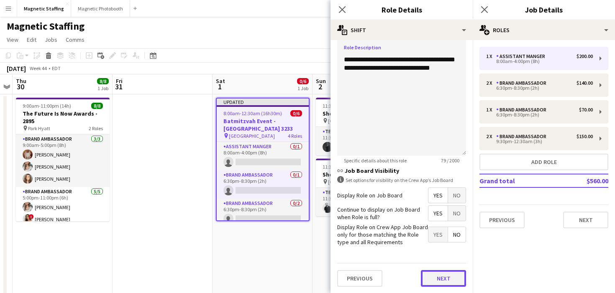
click at [451, 283] on button "Next" at bounding box center [443, 278] width 45 height 17
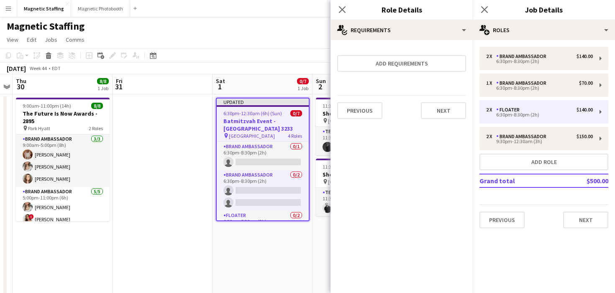
scroll to position [0, 0]
click at [447, 107] on button "Next" at bounding box center [443, 110] width 45 height 17
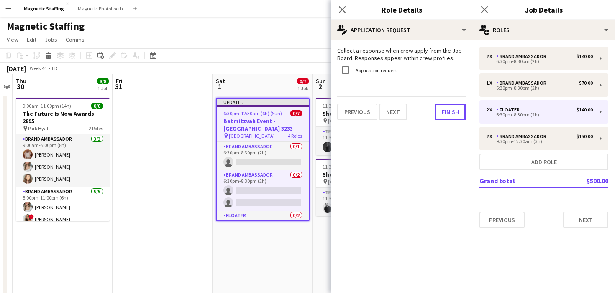
click at [447, 107] on button "Finish" at bounding box center [449, 112] width 31 height 17
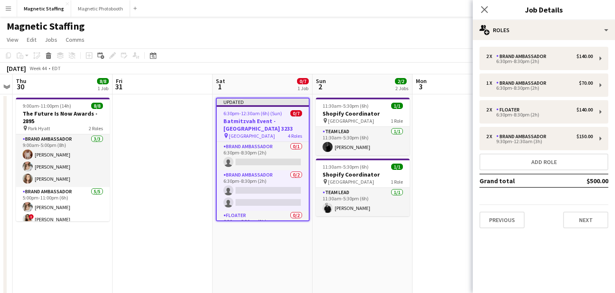
click at [398, 43] on app-page-menu "View Day view expanded Day view collapsed Month view Date picker Jump to today …" at bounding box center [307, 41] width 615 height 16
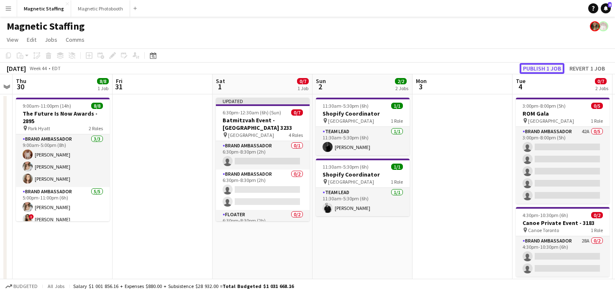
click at [554, 68] on button "Publish 1 job" at bounding box center [541, 68] width 45 height 11
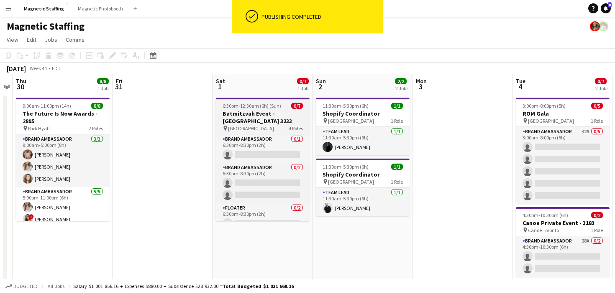
click at [237, 102] on app-job-card "6:30pm-12:30am (6h) (Sun) 0/7 Batmitzvah Event - Toronto 3233 pin NewAge Event …" at bounding box center [263, 160] width 94 height 124
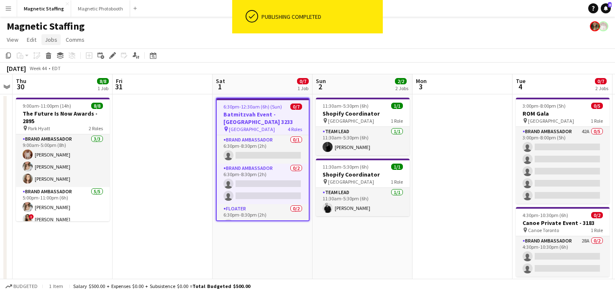
click at [57, 38] on link "Jobs" at bounding box center [50, 39] width 19 height 11
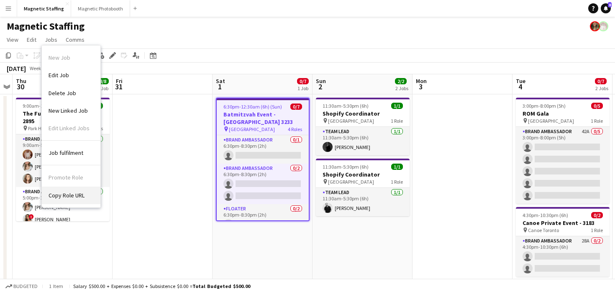
click at [71, 194] on span "Copy Role URL" at bounding box center [66, 196] width 36 height 8
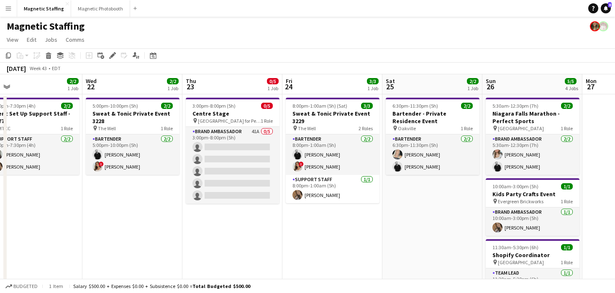
scroll to position [0, 0]
click at [154, 54] on icon at bounding box center [153, 55] width 6 height 7
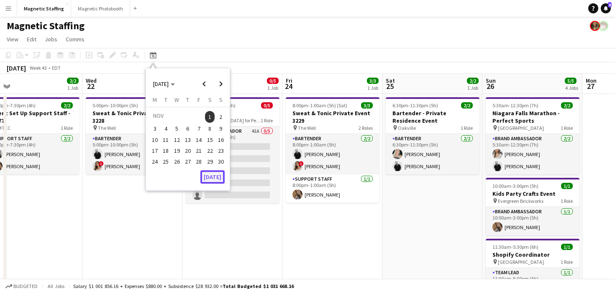
click at [214, 177] on button "[DATE]" at bounding box center [212, 177] width 24 height 13
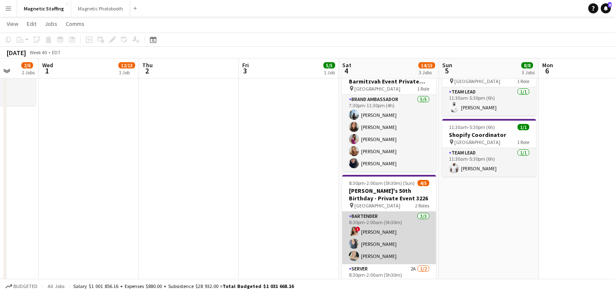
scroll to position [6, 0]
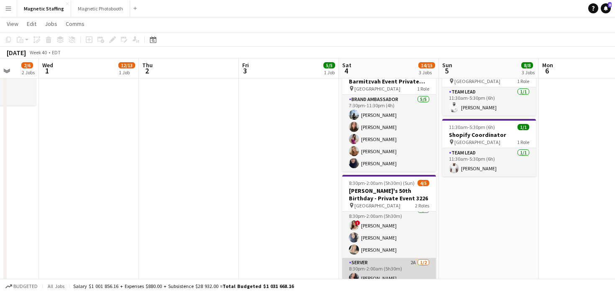
click at [382, 269] on app-card-role "Server 2A 1/2 8:30pm-2:00am (5h30m) Richelle Acdal single-neutral-actions" at bounding box center [389, 278] width 94 height 41
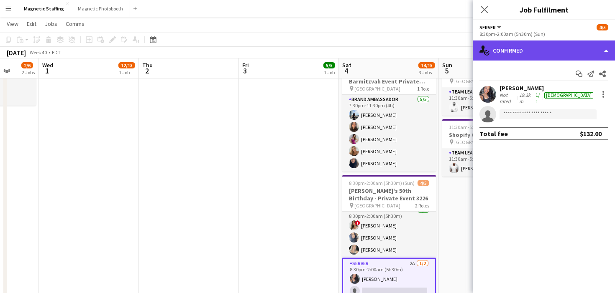
click at [515, 53] on div "single-neutral-actions-check-2 Confirmed" at bounding box center [543, 51] width 142 height 20
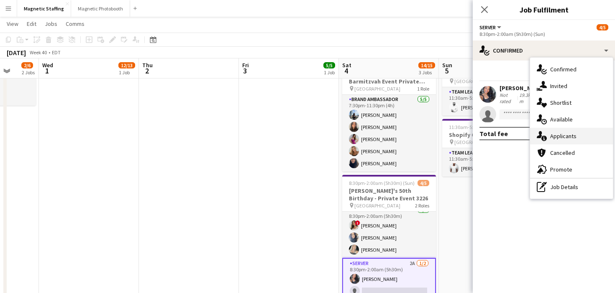
click at [543, 135] on icon "single-neutral-actions-information" at bounding box center [541, 136] width 10 height 10
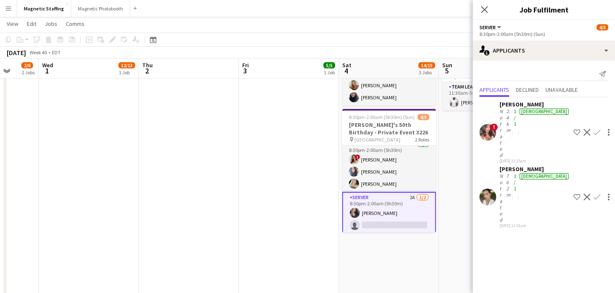
scroll to position [231, 0]
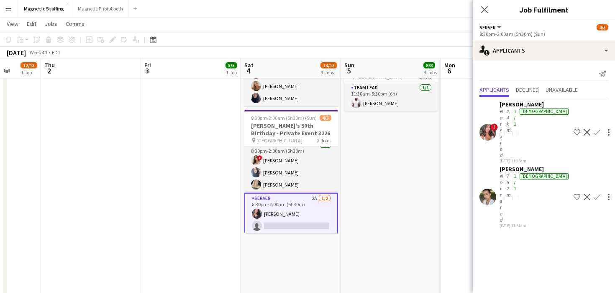
drag, startPoint x: 375, startPoint y: 158, endPoint x: 252, endPoint y: 161, distance: 122.1
click at [254, 161] on app-calendar-viewport "Sun 28 19/19 4 Jobs Mon 29 Tue 30 2/6 2 Jobs Wed 1 12/13 1 Job Thu 2 Fri 3 5/5 …" at bounding box center [307, 85] width 615 height 568
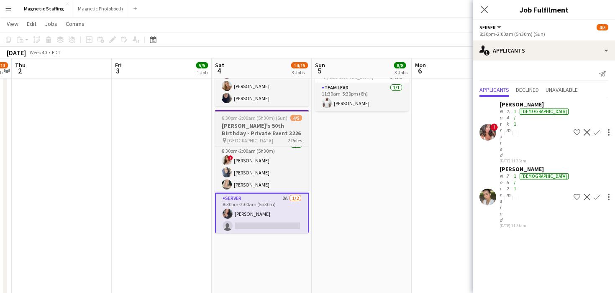
click at [242, 123] on h3 "[PERSON_NAME]'s 50th Birthday - Private Event 3226" at bounding box center [262, 129] width 94 height 15
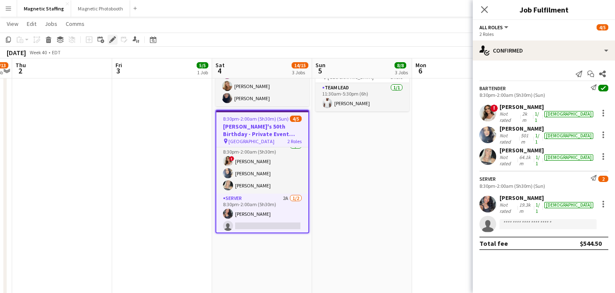
click at [115, 37] on icon "Edit" at bounding box center [112, 39] width 7 height 7
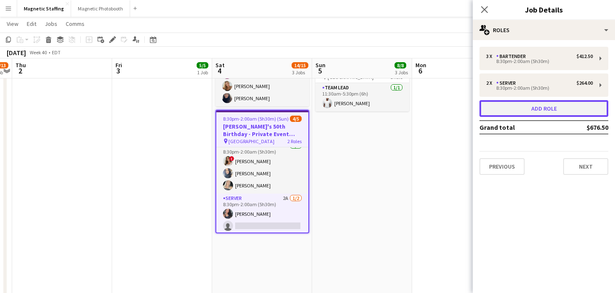
click at [536, 113] on button "Add role" at bounding box center [543, 108] width 129 height 17
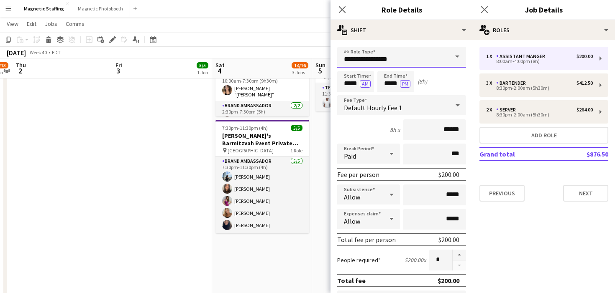
drag, startPoint x: 406, startPoint y: 56, endPoint x: 301, endPoint y: 51, distance: 105.9
click at [301, 54] on body "Menu Boards Boards Boards All jobs Status Workforce Workforce My Workforce Recr…" at bounding box center [307, 76] width 615 height 615
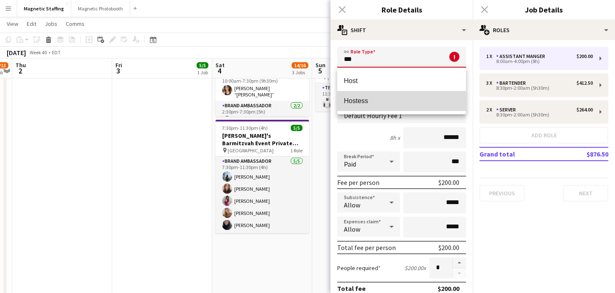
click at [367, 97] on mat-option "Hostess" at bounding box center [401, 101] width 129 height 20
type input "*******"
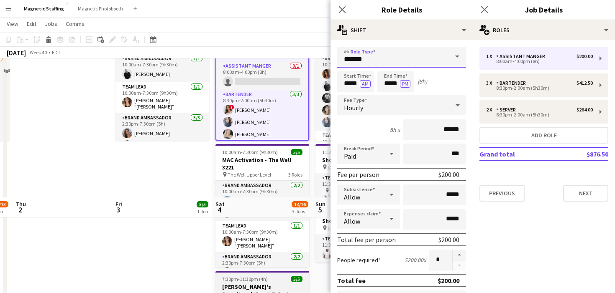
scroll to position [0, 0]
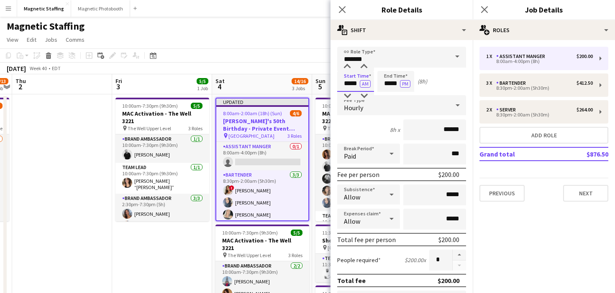
drag, startPoint x: 358, startPoint y: 84, endPoint x: 303, endPoint y: 84, distance: 54.8
type input "*****"
click at [362, 87] on button "AM" at bounding box center [365, 84] width 11 height 8
drag, startPoint x: 398, startPoint y: 84, endPoint x: 318, endPoint y: 79, distance: 80.5
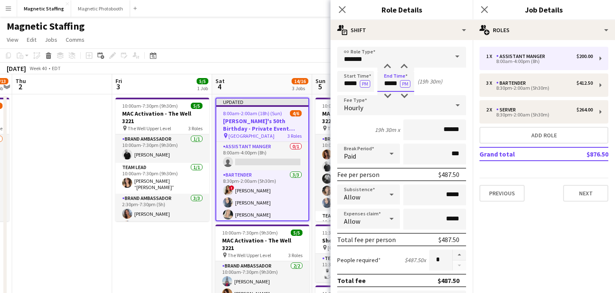
click at [410, 83] on input "*****" at bounding box center [395, 81] width 37 height 21
type input "*****"
click at [403, 84] on button "PM" at bounding box center [405, 84] width 10 height 8
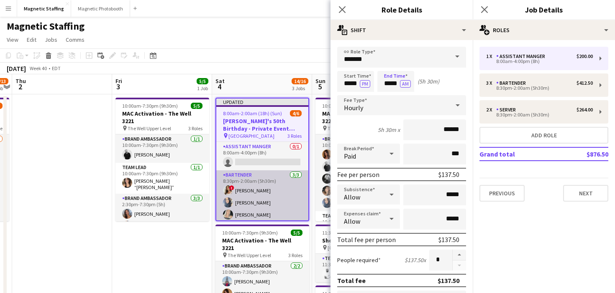
scroll to position [43, 0]
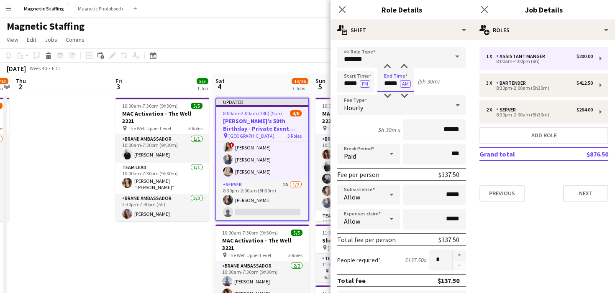
drag, startPoint x: 398, startPoint y: 86, endPoint x: 379, endPoint y: 86, distance: 19.2
click at [379, 86] on input "*****" at bounding box center [395, 81] width 37 height 21
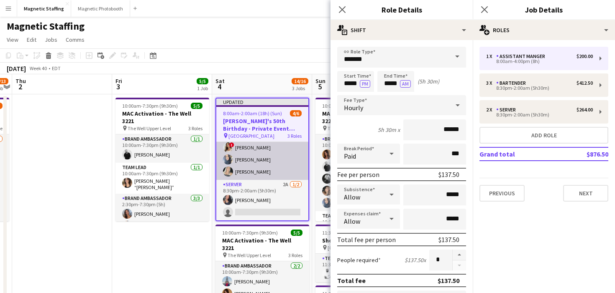
click at [260, 170] on app-card-role "Bartender 3/3 8:30pm-2:00am (5h30m) ! Emily Vandongen Malin Keo Maija Dekoker" at bounding box center [262, 154] width 92 height 53
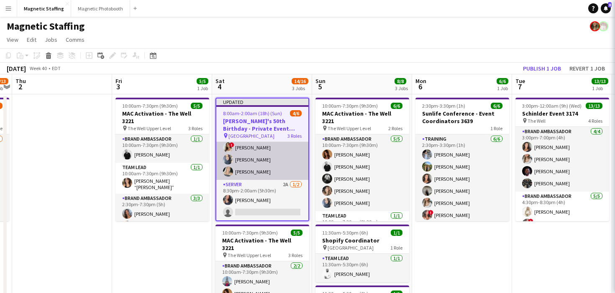
scroll to position [0, 387]
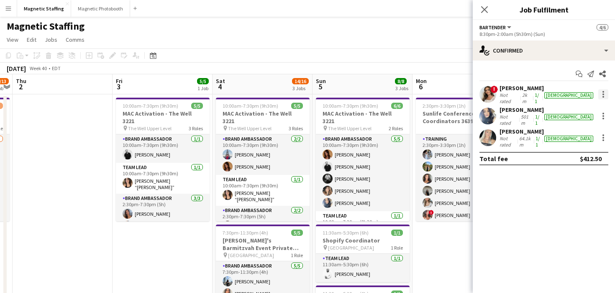
click at [603, 94] on div at bounding box center [603, 94] width 10 height 10
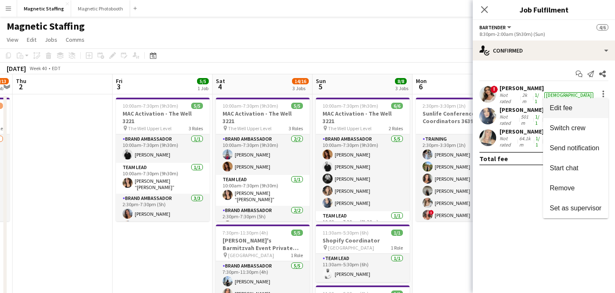
click at [589, 105] on span "Edit fee" at bounding box center [575, 109] width 52 height 8
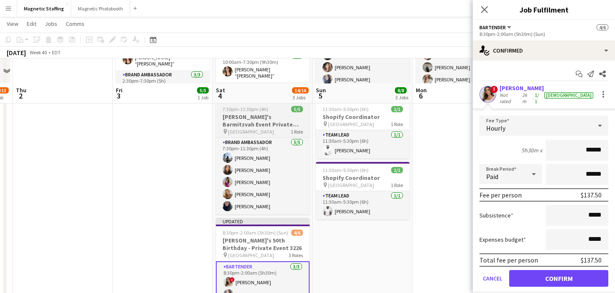
scroll to position [195, 0]
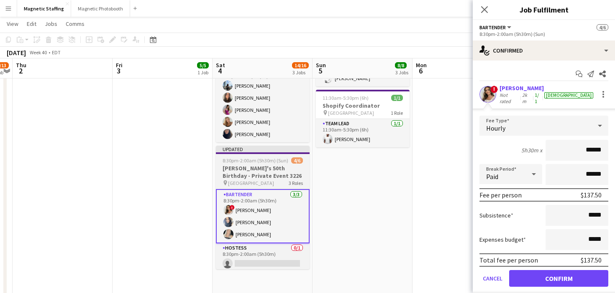
click at [252, 163] on span "8:30pm-2:00am (5h30m) (Sun)" at bounding box center [255, 161] width 66 height 6
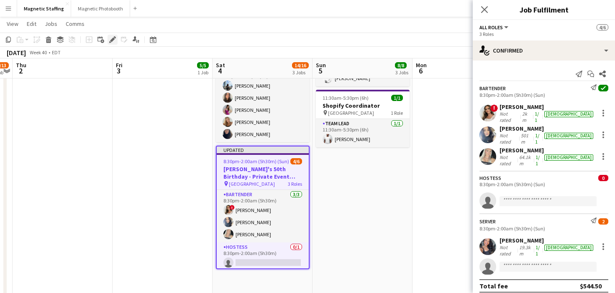
click at [109, 41] on icon "Edit" at bounding box center [112, 39] width 7 height 7
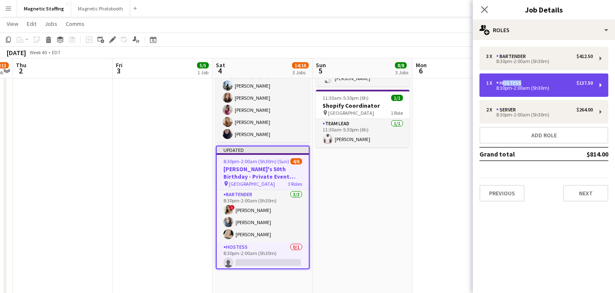
click at [516, 80] on div "1 x Hostess $137.50 8:30pm-2:00am (5h30m)" at bounding box center [543, 85] width 129 height 23
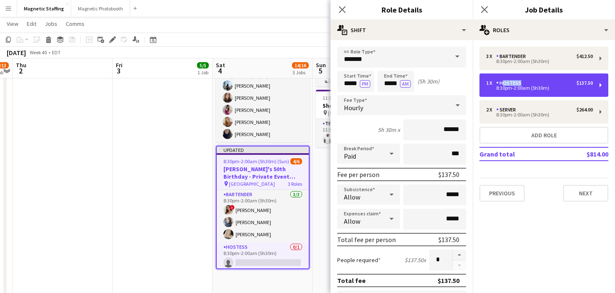
scroll to position [2, 0]
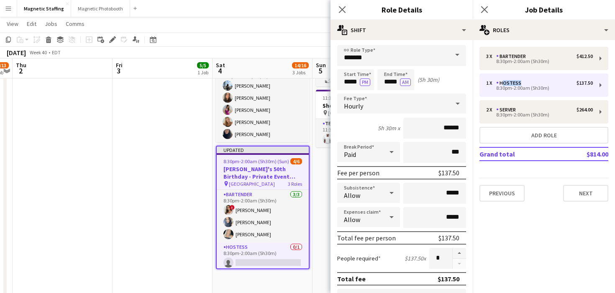
click at [181, 221] on app-date-cell "10:00am-7:30pm (9h30m) 5/5 MAC Activation - The Well 3221 pin The Well Upper Le…" at bounding box center [162, 132] width 100 height 468
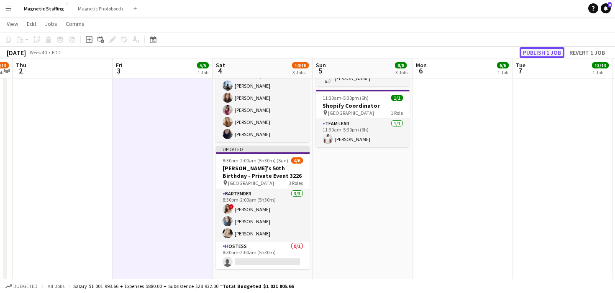
click at [534, 54] on button "Publish 1 job" at bounding box center [541, 52] width 45 height 11
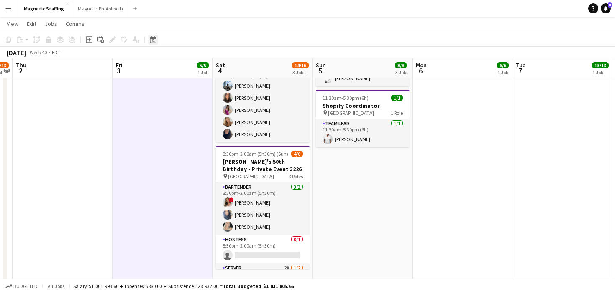
click at [154, 43] on div "Date picker" at bounding box center [153, 40] width 10 height 10
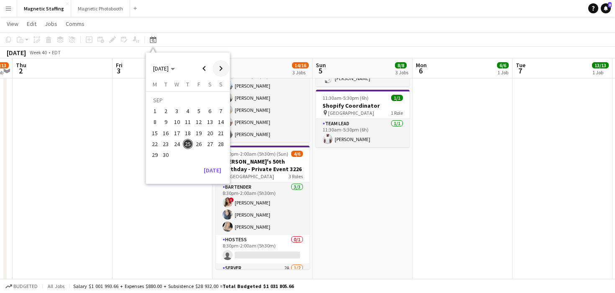
click at [220, 71] on span "Next month" at bounding box center [220, 68] width 17 height 17
click at [213, 71] on span "Next month" at bounding box center [220, 68] width 17 height 17
click at [210, 101] on span "1" at bounding box center [210, 101] width 10 height 12
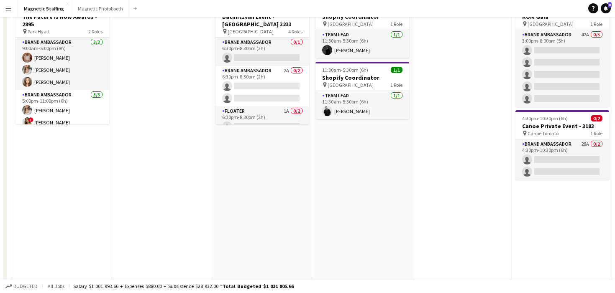
scroll to position [0, 0]
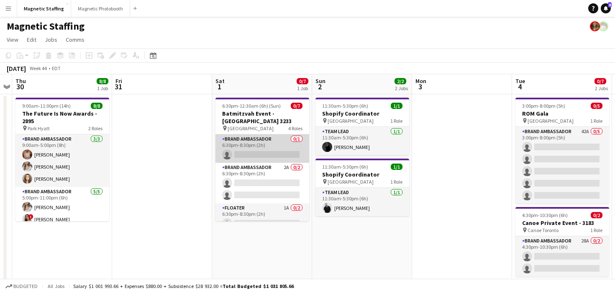
click at [250, 143] on app-card-role "Brand Ambassador 0/1 6:30pm-8:30pm (2h) single-neutral-actions" at bounding box center [262, 149] width 94 height 28
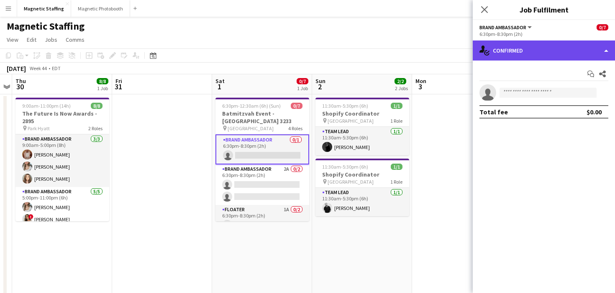
click at [520, 56] on div "single-neutral-actions-check-2 Confirmed" at bounding box center [543, 51] width 142 height 20
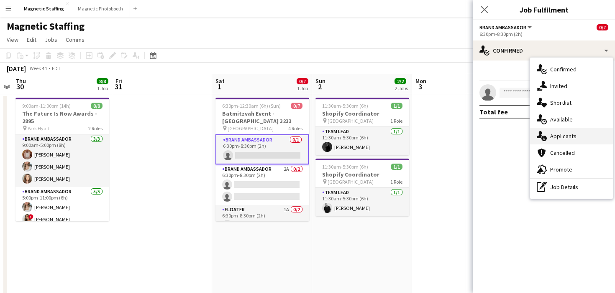
click at [541, 135] on icon at bounding box center [538, 134] width 5 height 7
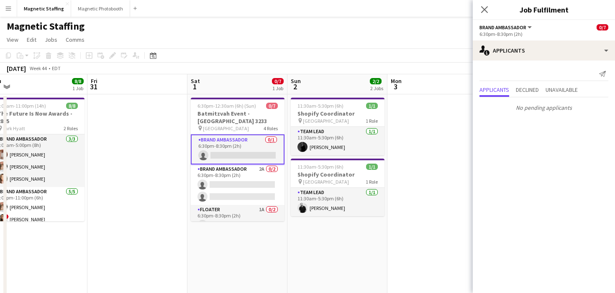
drag, startPoint x: 265, startPoint y: 148, endPoint x: 210, endPoint y: 148, distance: 55.2
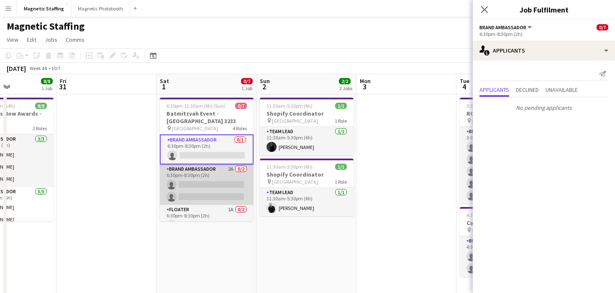
click at [207, 179] on app-card-role "Brand Ambassador 2A 0/2 6:30pm-8:30pm (2h) single-neutral-actions single-neutra…" at bounding box center [207, 185] width 94 height 41
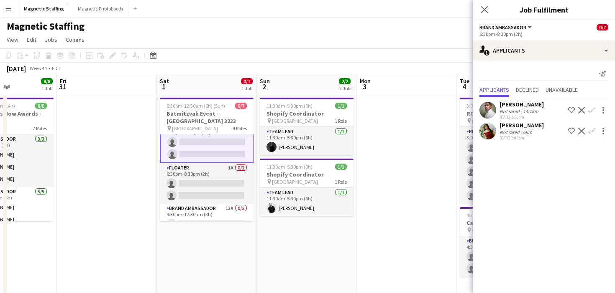
click at [198, 199] on app-card-role "Floater 1A 0/2 6:30pm-8:30pm (2h) single-neutral-actions single-neutral-actions" at bounding box center [207, 183] width 94 height 41
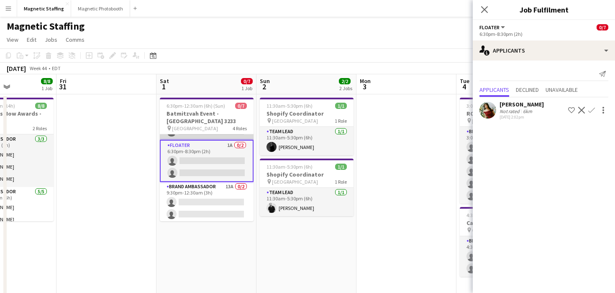
scroll to position [65, 0]
click at [198, 199] on app-card-role "Brand Ambassador 13A 0/2 9:30pm-12:30am (3h) single-neutral-actions single-neut…" at bounding box center [207, 201] width 94 height 41
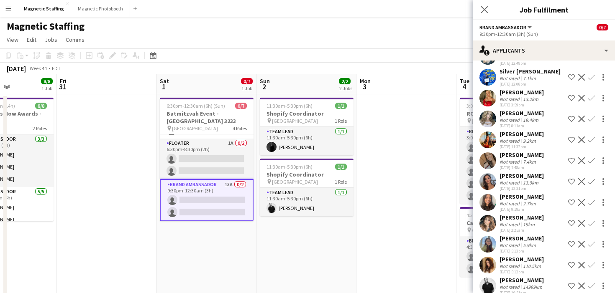
scroll to position [86, 0]
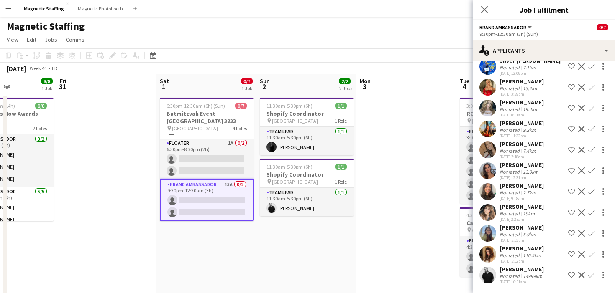
click at [591, 274] on app-icon "Confirm" at bounding box center [591, 275] width 7 height 7
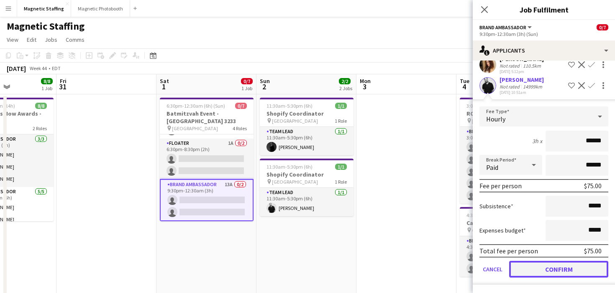
click at [568, 271] on button "Confirm" at bounding box center [558, 269] width 99 height 17
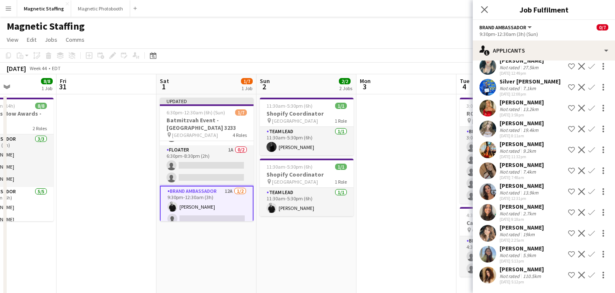
click at [591, 169] on app-icon "Confirm" at bounding box center [591, 171] width 7 height 7
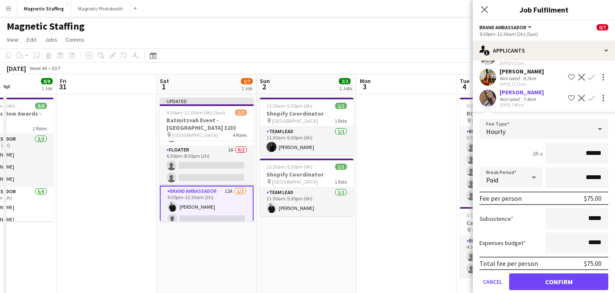
scroll to position [208, 0]
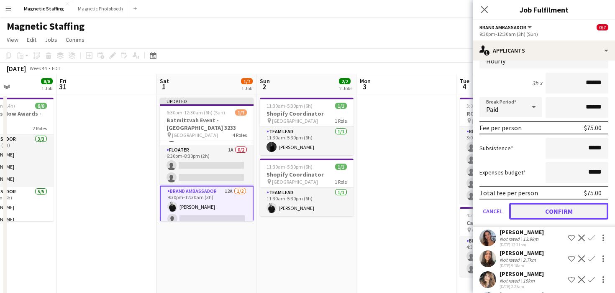
click at [550, 213] on button "Confirm" at bounding box center [558, 211] width 99 height 17
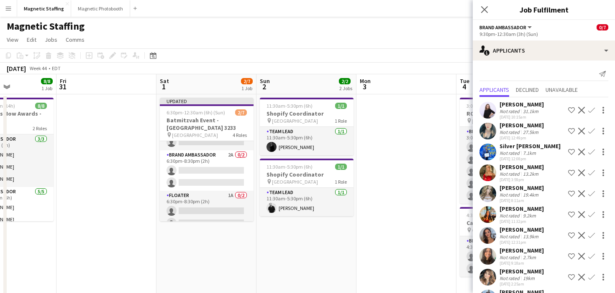
scroll to position [0, 0]
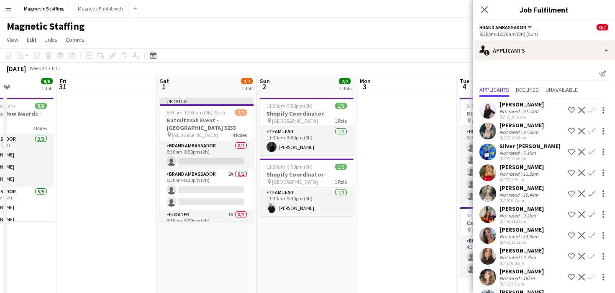
click at [213, 194] on app-card-role "Brand Ambassador 2A 0/2 6:30pm-8:30pm (2h) single-neutral-actions single-neutra…" at bounding box center [207, 190] width 94 height 41
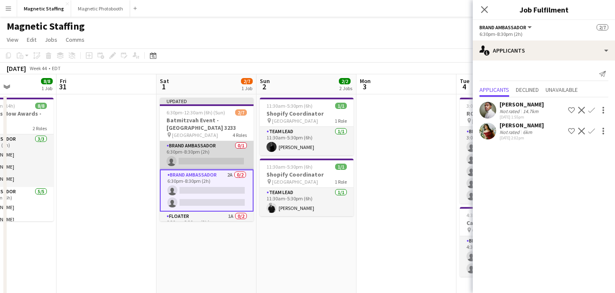
click at [219, 164] on app-card-role "Brand Ambassador 0/1 6:30pm-8:30pm (2h) single-neutral-actions" at bounding box center [207, 155] width 94 height 28
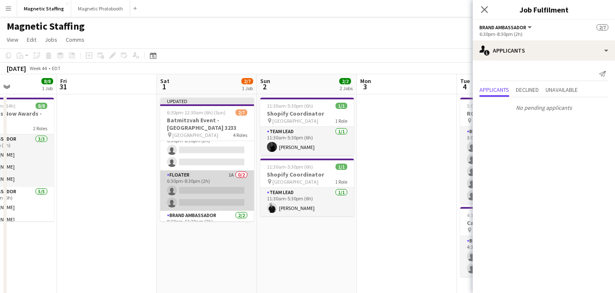
click at [207, 195] on app-card-role "Floater 1A 0/2 6:30pm-8:30pm (2h) single-neutral-actions single-neutral-actions" at bounding box center [207, 191] width 94 height 41
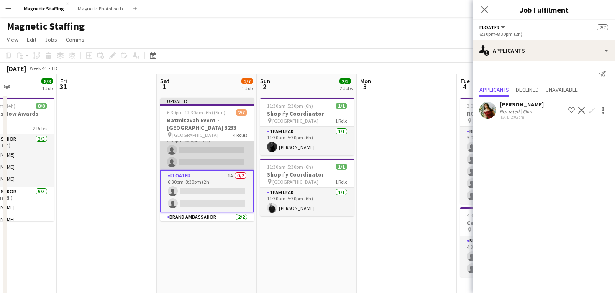
click at [219, 156] on app-card-role "Brand Ambassador 2A 0/2 6:30pm-8:30pm (2h) single-neutral-actions single-neutra…" at bounding box center [207, 150] width 94 height 41
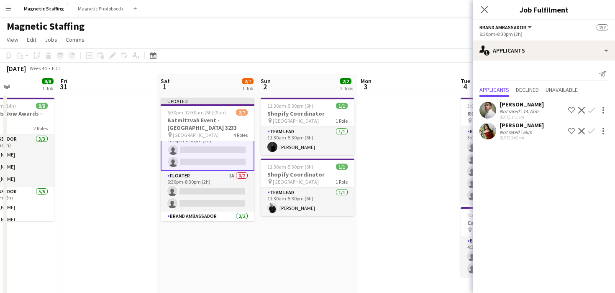
scroll to position [17, 0]
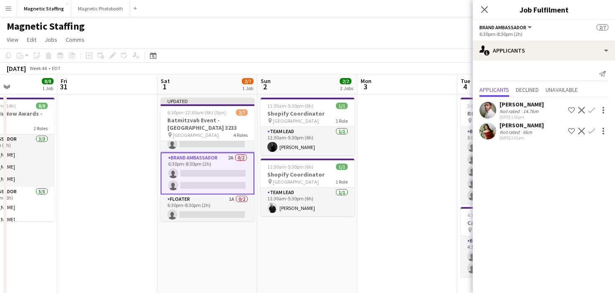
click at [590, 132] on app-icon "Confirm" at bounding box center [591, 131] width 7 height 7
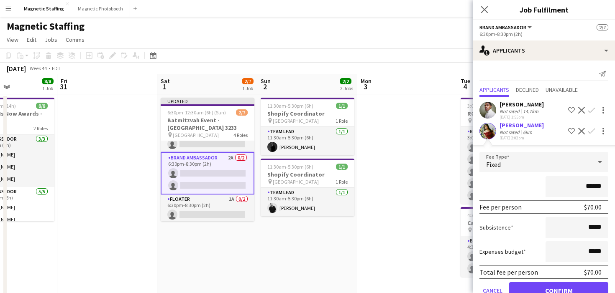
scroll to position [21, 0]
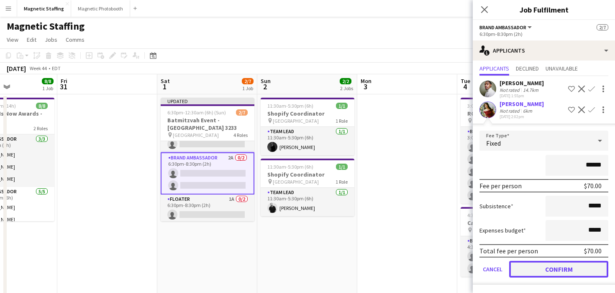
click at [534, 265] on button "Confirm" at bounding box center [558, 269] width 99 height 17
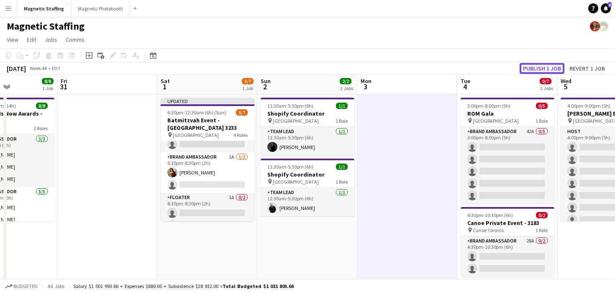
click at [548, 69] on button "Publish 1 job" at bounding box center [541, 68] width 45 height 11
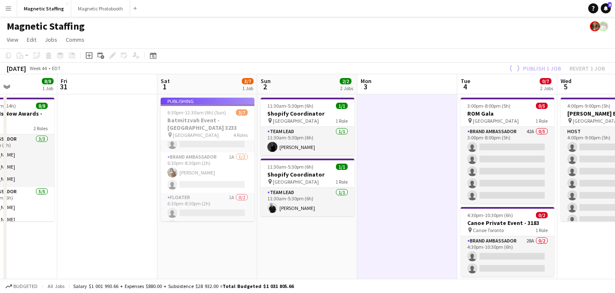
scroll to position [0, 0]
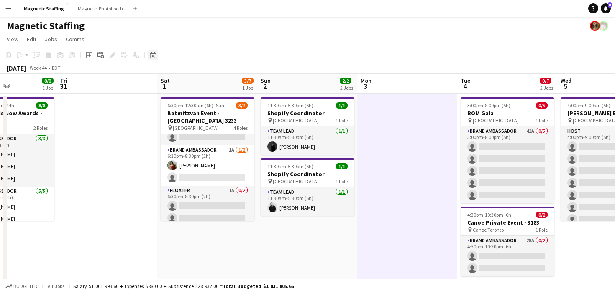
click at [154, 56] on icon at bounding box center [153, 56] width 3 height 3
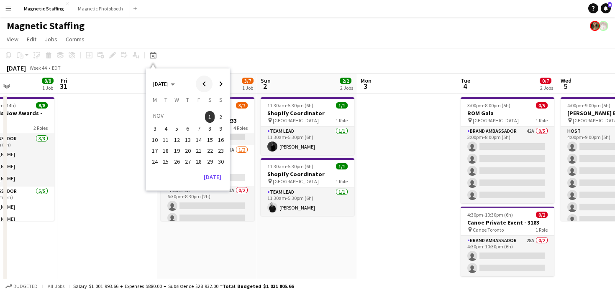
click at [204, 85] on span "Previous month" at bounding box center [204, 84] width 17 height 17
click at [197, 127] on span "3" at bounding box center [199, 127] width 10 height 10
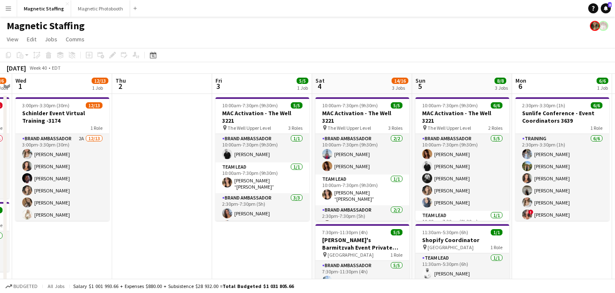
scroll to position [0, 392]
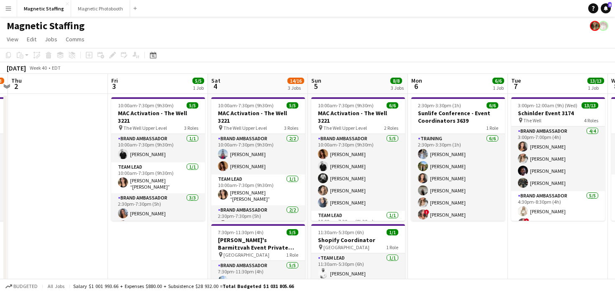
drag, startPoint x: 209, startPoint y: 166, endPoint x: 147, endPoint y: 169, distance: 61.5
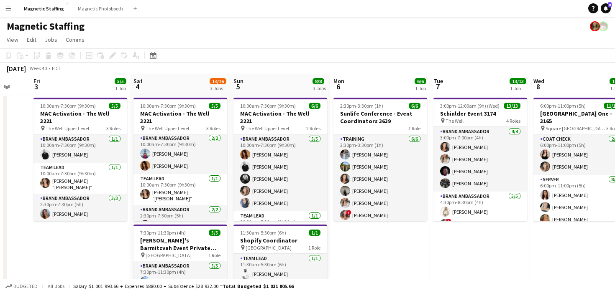
scroll to position [0, 255]
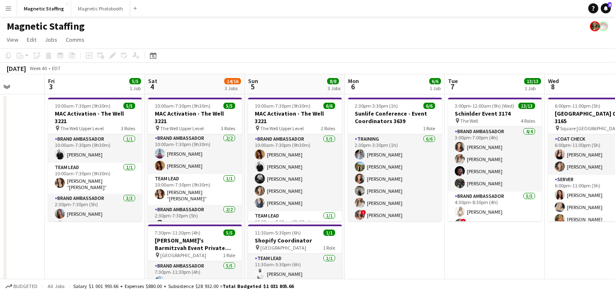
drag, startPoint x: 270, startPoint y: 146, endPoint x: 306, endPoint y: 146, distance: 36.0
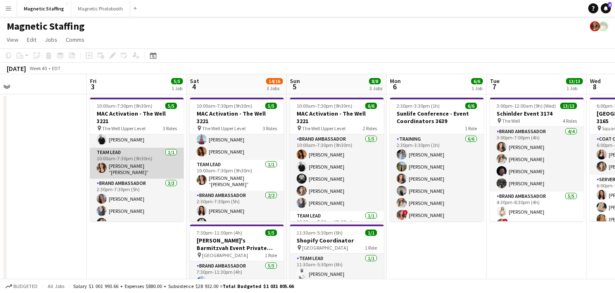
scroll to position [0, 0]
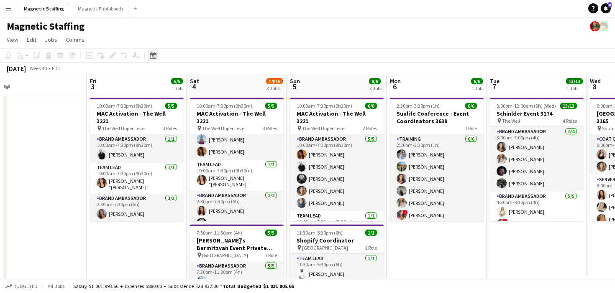
click at [151, 55] on icon "Date picker" at bounding box center [153, 55] width 7 height 7
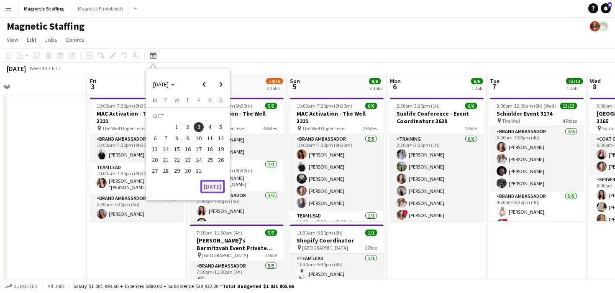
click at [217, 187] on button "[DATE]" at bounding box center [212, 186] width 24 height 13
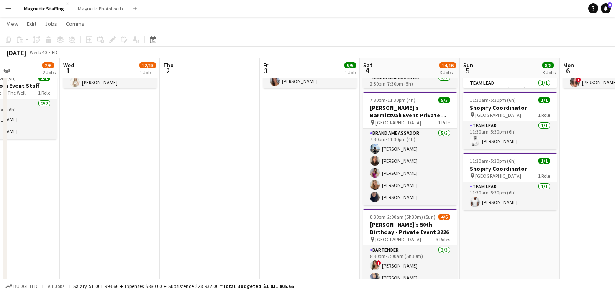
scroll to position [274, 0]
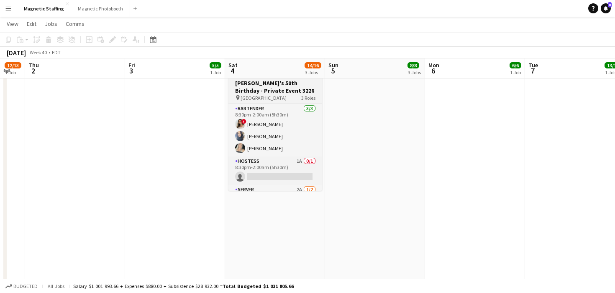
click at [284, 86] on h3 "[PERSON_NAME]'s 50th Birthday - Private Event 3226" at bounding box center [275, 86] width 94 height 15
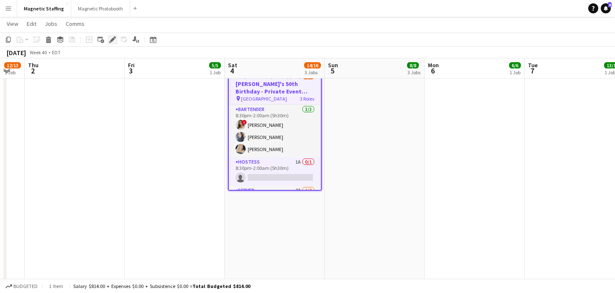
click at [107, 38] on div "Edit" at bounding box center [112, 40] width 10 height 10
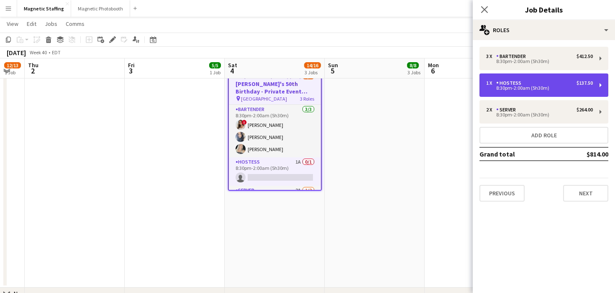
click at [503, 88] on div "8:30pm-2:00am (5h30m)" at bounding box center [539, 88] width 107 height 4
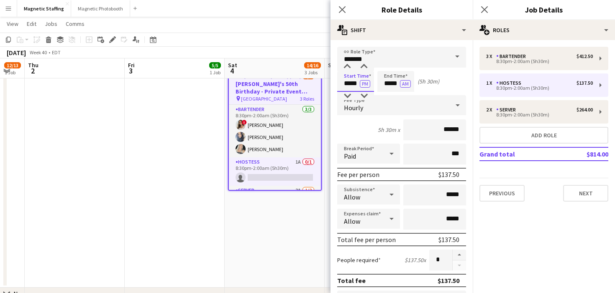
click at [357, 84] on input "*****" at bounding box center [355, 81] width 37 height 21
type input "*****"
drag, startPoint x: 397, startPoint y: 85, endPoint x: 344, endPoint y: 80, distance: 53.3
click at [345, 83] on div "Start Time ***** PM End Time ***** AM (5h 15m)" at bounding box center [401, 81] width 129 height 21
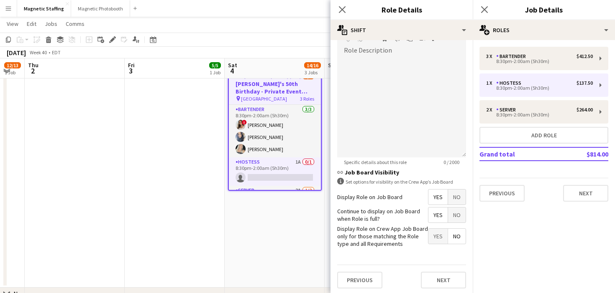
scroll to position [273, 0]
type input "*****"
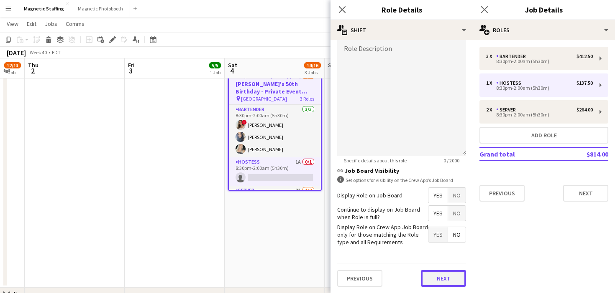
click at [434, 272] on button "Next" at bounding box center [443, 278] width 45 height 17
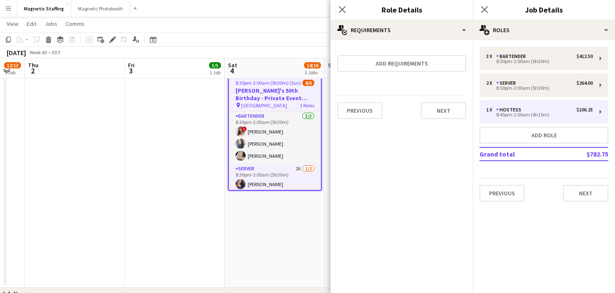
scroll to position [0, 0]
click at [436, 114] on button "Next" at bounding box center [443, 110] width 45 height 17
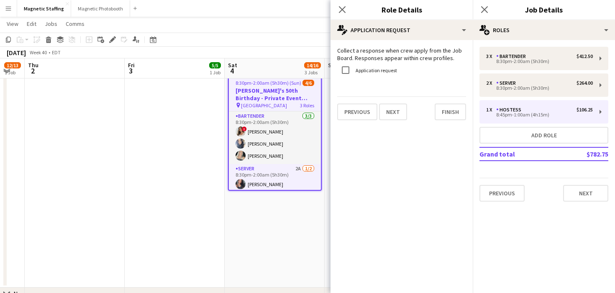
click at [436, 114] on div "Collect a response when crew apply from the Job Board. Responses appear within …" at bounding box center [401, 83] width 142 height 87
click at [451, 111] on button "Finish" at bounding box center [449, 112] width 31 height 17
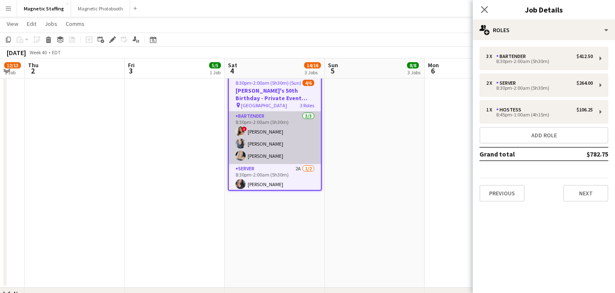
scroll to position [43, 0]
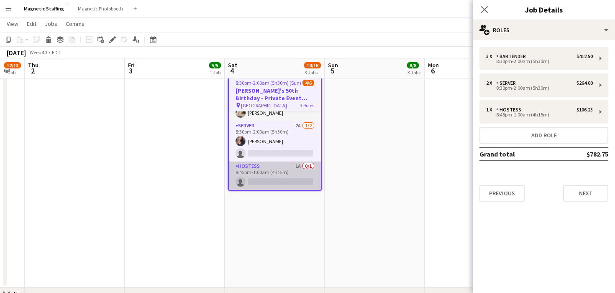
click at [269, 176] on app-card-role "Hostess 1A 0/1 8:45pm-1:00am (4h15m) single-neutral-actions" at bounding box center [275, 176] width 92 height 28
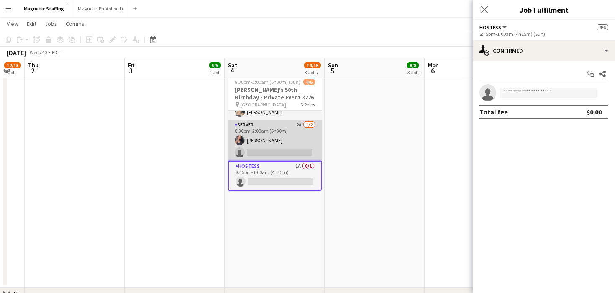
click at [275, 150] on app-card-role "Server 2A 1/2 8:30pm-2:00am (5h30m) Richelle Acdal single-neutral-actions" at bounding box center [275, 140] width 94 height 41
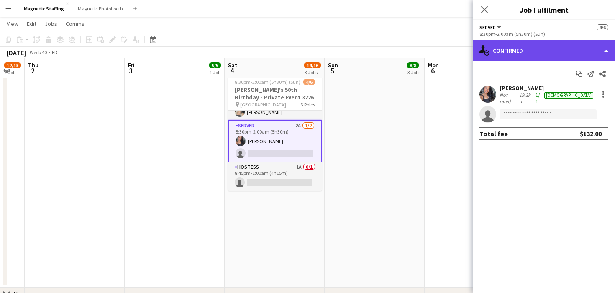
click at [546, 55] on div "single-neutral-actions-check-2 Confirmed" at bounding box center [543, 51] width 142 height 20
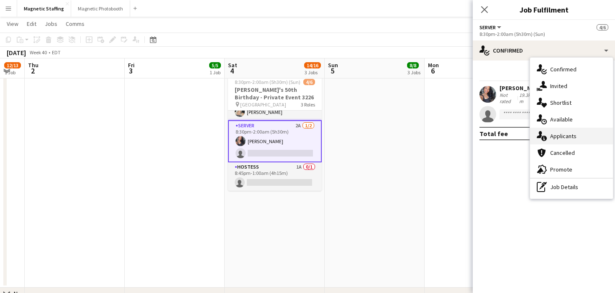
click at [552, 139] on span "Applicants" at bounding box center [563, 137] width 26 height 8
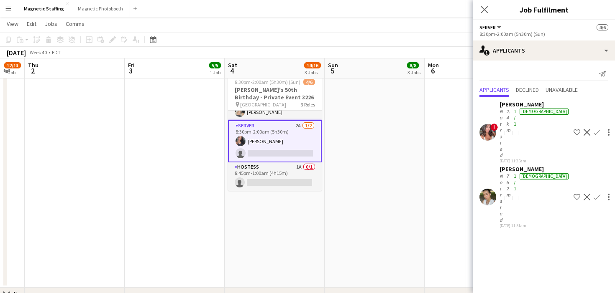
click at [593, 194] on app-icon "Confirm" at bounding box center [596, 197] width 7 height 7
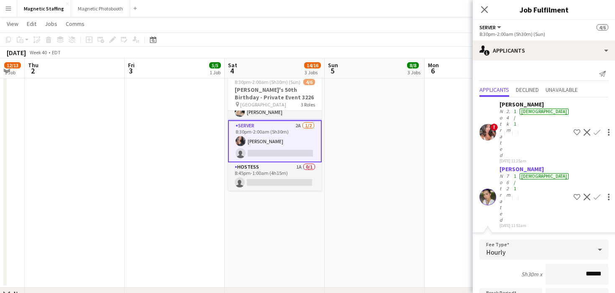
scroll to position [58, 0]
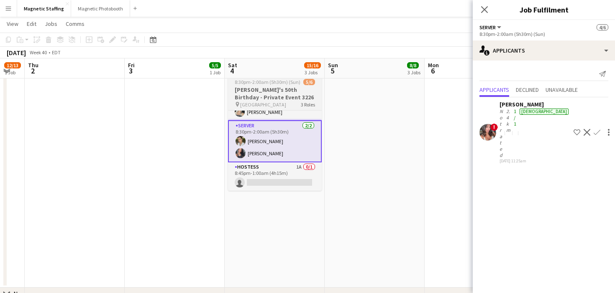
click at [287, 85] on app-job-card "Updated 8:30pm-2:00am (5h30m) (Sun) 5/6 Jesse's 50th Birthday - Private Event 3…" at bounding box center [275, 129] width 94 height 124
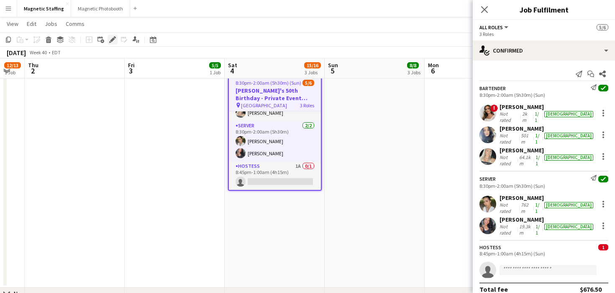
click at [112, 39] on icon at bounding box center [112, 40] width 5 height 5
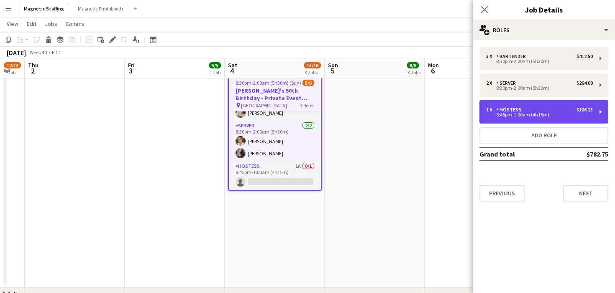
click at [545, 110] on div "1 x Hostess $106.25" at bounding box center [539, 110] width 107 height 6
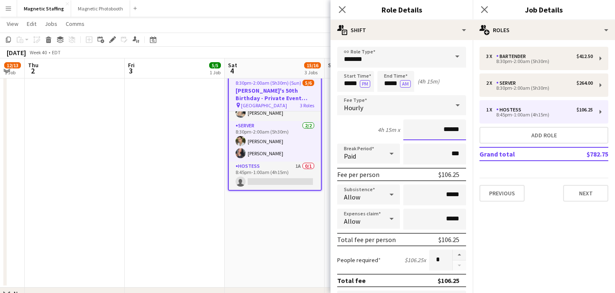
click at [449, 127] on input "******" at bounding box center [434, 130] width 63 height 21
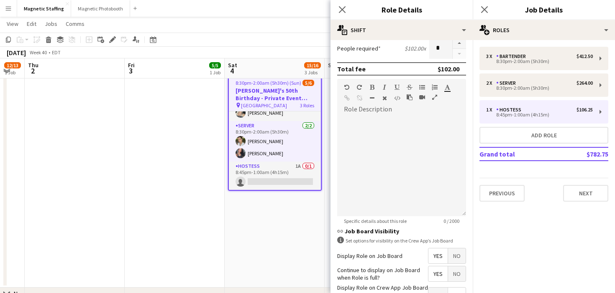
scroll to position [273, 0]
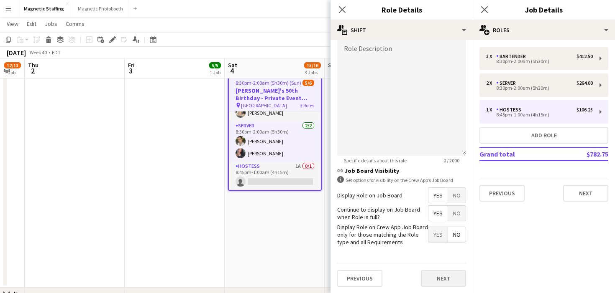
type input "******"
click at [435, 274] on button "Next" at bounding box center [443, 278] width 45 height 17
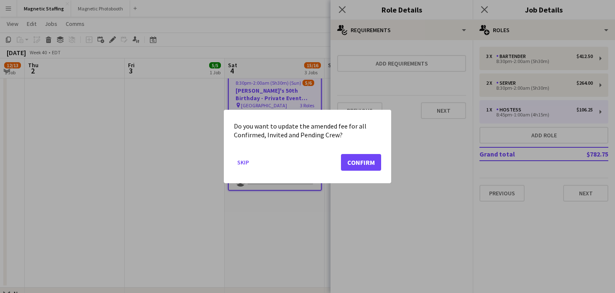
scroll to position [0, 0]
click at [373, 168] on button "Confirm" at bounding box center [361, 162] width 40 height 17
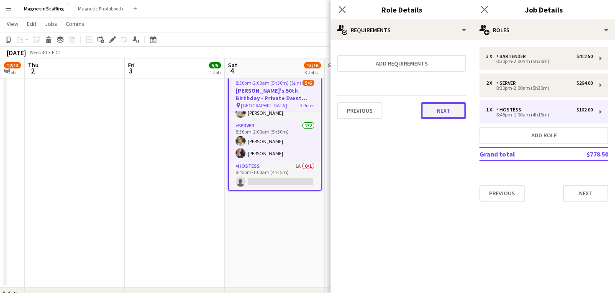
click at [440, 113] on button "Next" at bounding box center [443, 110] width 45 height 17
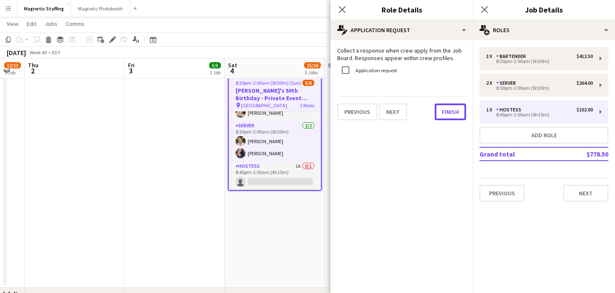
click at [440, 113] on button "Finish" at bounding box center [449, 112] width 31 height 17
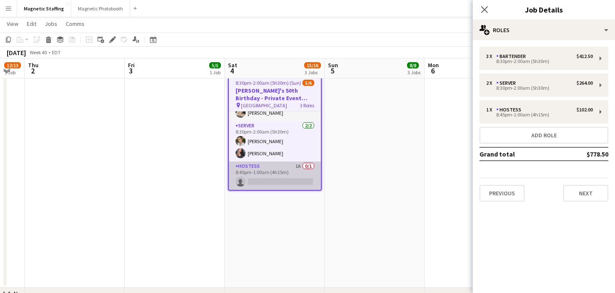
click at [266, 179] on app-card-role "Hostess 1A 0/1 8:45pm-1:00am (4h15m) single-neutral-actions" at bounding box center [275, 176] width 92 height 28
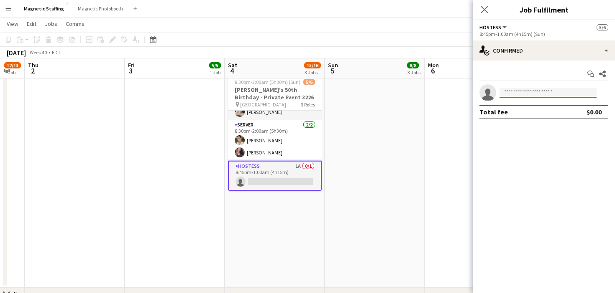
click at [527, 95] on input at bounding box center [547, 93] width 97 height 10
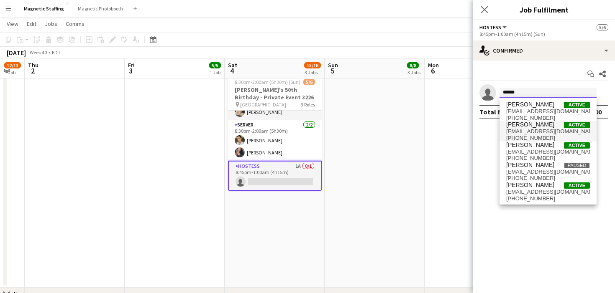
type input "******"
click at [539, 124] on span "Alyssa Curto Active" at bounding box center [548, 124] width 84 height 7
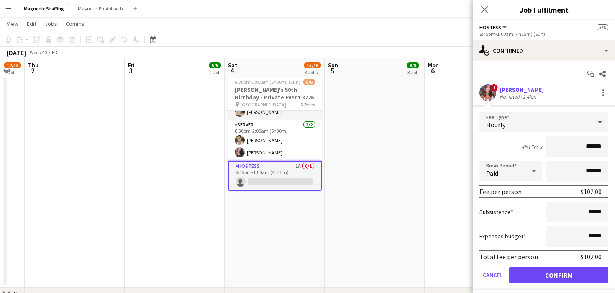
scroll to position [22, 0]
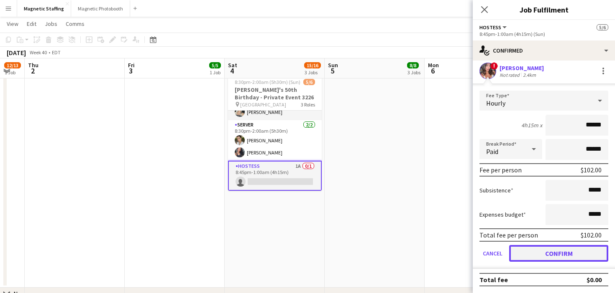
click at [536, 254] on button "Confirm" at bounding box center [558, 253] width 99 height 17
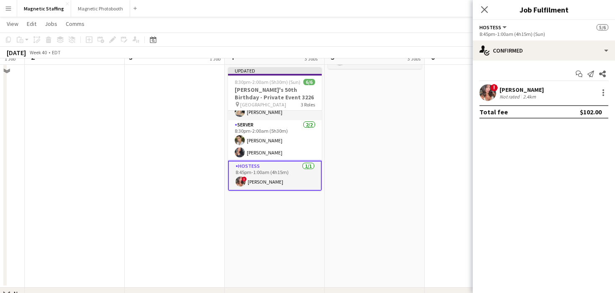
scroll to position [209, 0]
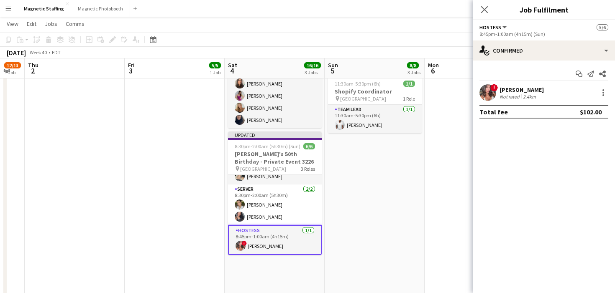
click at [366, 194] on app-date-cell "10:00am-7:30pm (9h30m) 6/6 MAC Activation - The Well 3221 pin The Well Upper Le…" at bounding box center [374, 118] width 100 height 468
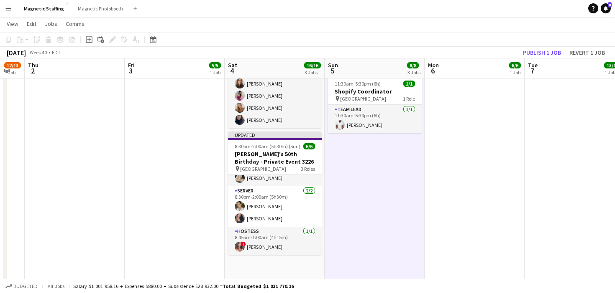
scroll to position [41, 0]
click at [544, 54] on button "Publish 1 job" at bounding box center [541, 52] width 45 height 11
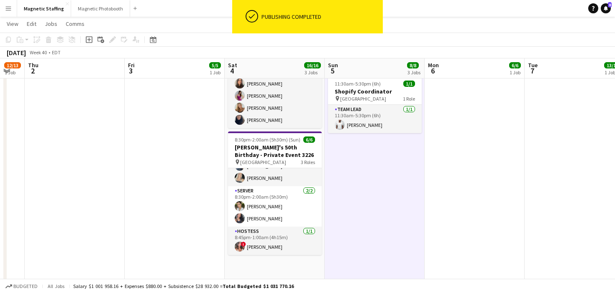
scroll to position [0, 0]
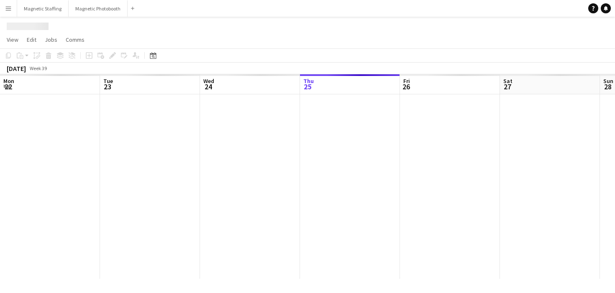
scroll to position [0, 200]
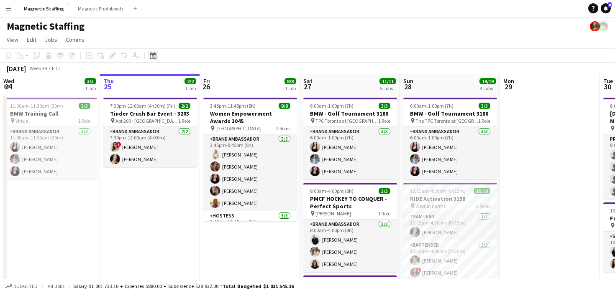
click at [154, 56] on icon at bounding box center [153, 56] width 3 height 3
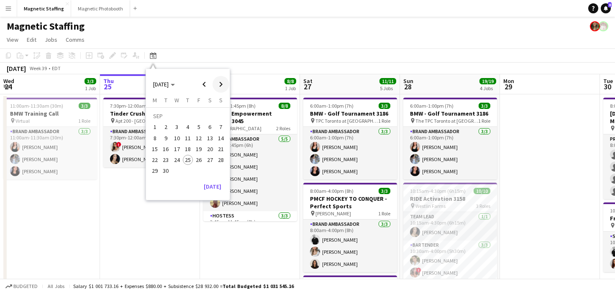
click at [222, 85] on span "Next month" at bounding box center [220, 84] width 17 height 17
click at [156, 160] on span "20" at bounding box center [155, 160] width 10 height 10
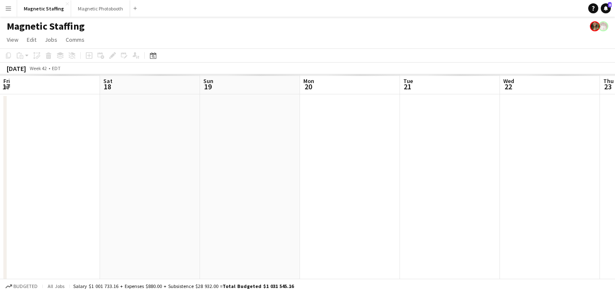
scroll to position [0, 288]
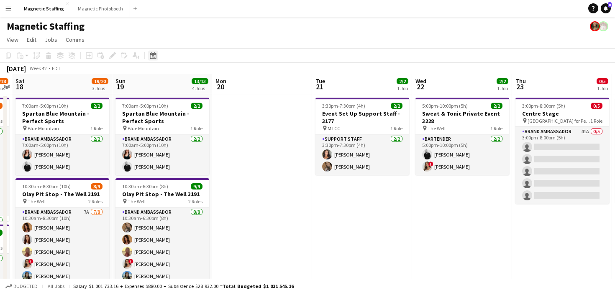
click at [149, 54] on div "Date picker" at bounding box center [153, 56] width 10 height 10
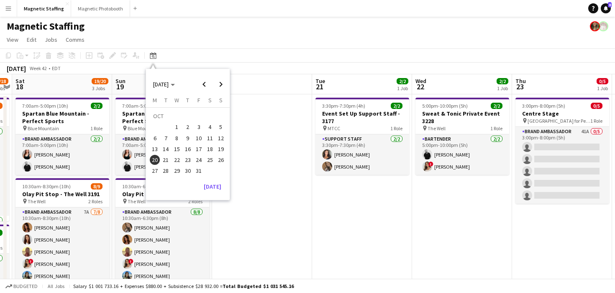
click at [186, 173] on span "30" at bounding box center [188, 171] width 10 height 10
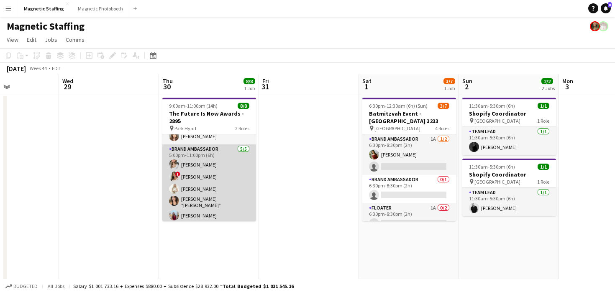
scroll to position [0, 0]
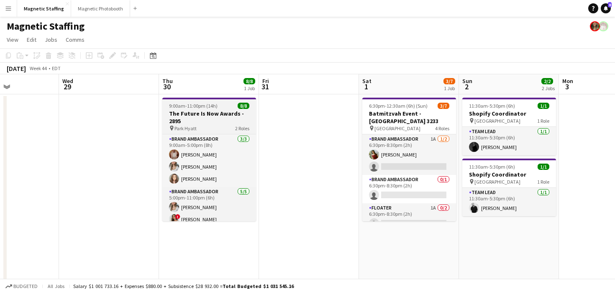
click at [188, 113] on h3 "The Future Is Now Awards - 2895" at bounding box center [209, 117] width 94 height 15
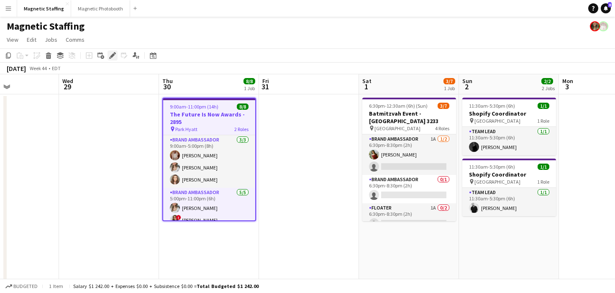
click at [113, 56] on icon at bounding box center [112, 56] width 5 height 5
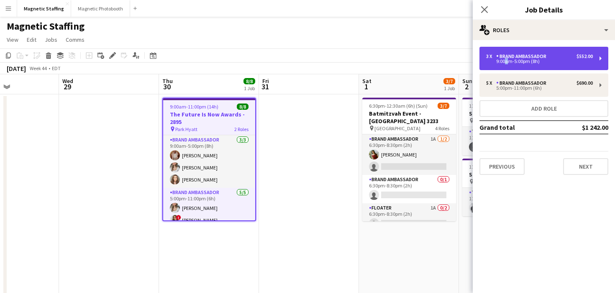
click at [503, 59] on div "9:00am-5:00pm (8h)" at bounding box center [539, 61] width 107 height 4
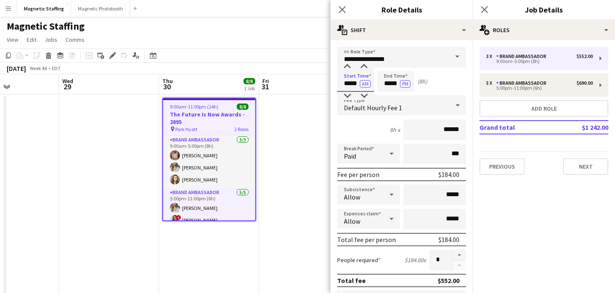
drag, startPoint x: 359, startPoint y: 85, endPoint x: 314, endPoint y: 85, distance: 44.7
type input "*****"
drag, startPoint x: 398, startPoint y: 84, endPoint x: 354, endPoint y: 82, distance: 43.9
click at [355, 84] on div "Start Time ***** AM End Time ***** PM (9h 15m)" at bounding box center [401, 81] width 129 height 21
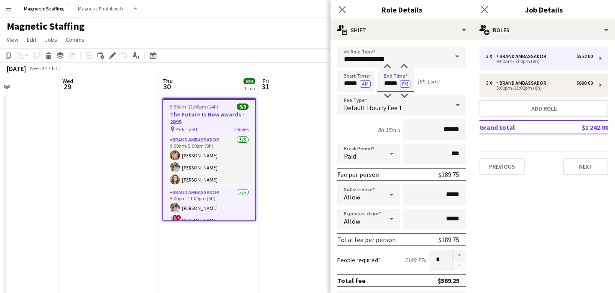
scroll to position [273, 0]
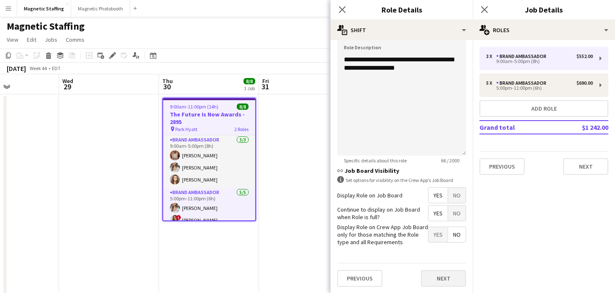
type input "*****"
click at [435, 276] on button "Next" at bounding box center [443, 278] width 45 height 17
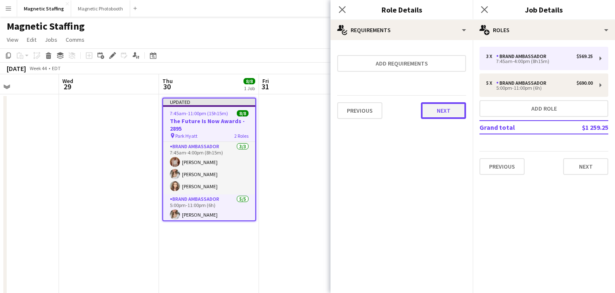
click at [445, 107] on button "Next" at bounding box center [443, 110] width 45 height 17
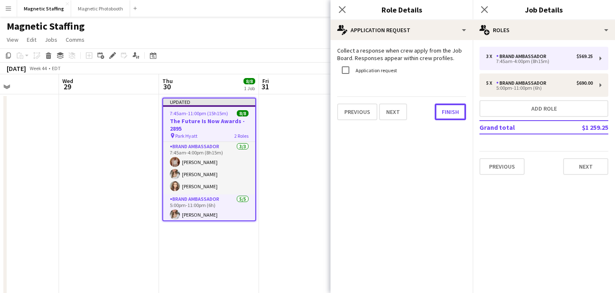
click at [445, 107] on button "Finish" at bounding box center [449, 112] width 31 height 17
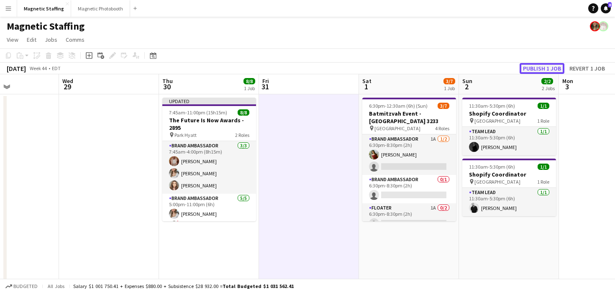
click at [530, 68] on button "Publish 1 job" at bounding box center [541, 68] width 45 height 11
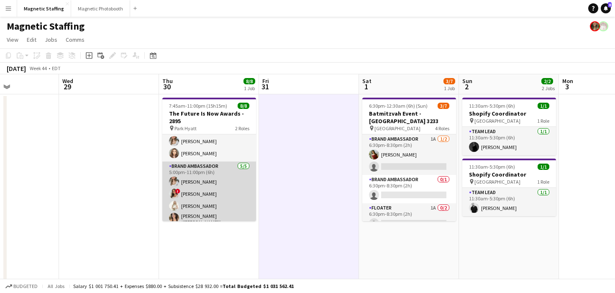
scroll to position [43, 0]
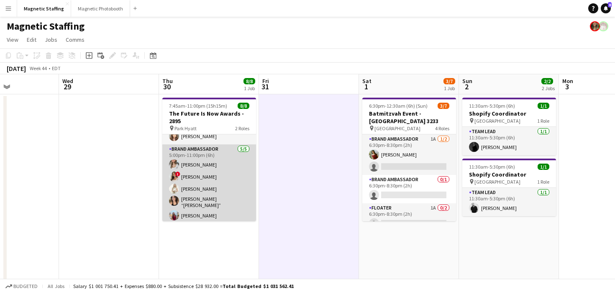
click at [229, 189] on app-card-role "Brand Ambassador [DATE] 5:00pm-11:00pm (6h) [PERSON_NAME] ! [PERSON_NAME] [PERS…" at bounding box center [209, 184] width 94 height 79
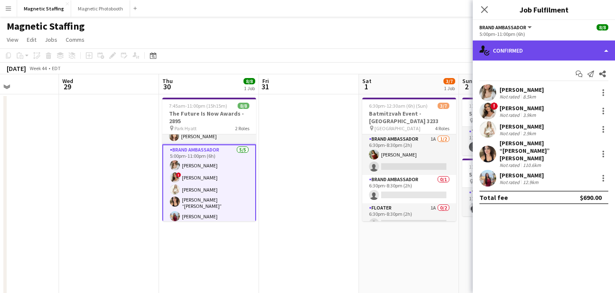
click at [520, 58] on div "single-neutral-actions-check-2 Confirmed" at bounding box center [543, 51] width 142 height 20
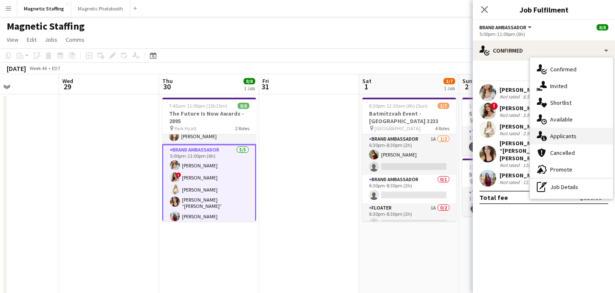
click at [544, 142] on div "single-neutral-actions-information Applicants" at bounding box center [571, 136] width 83 height 17
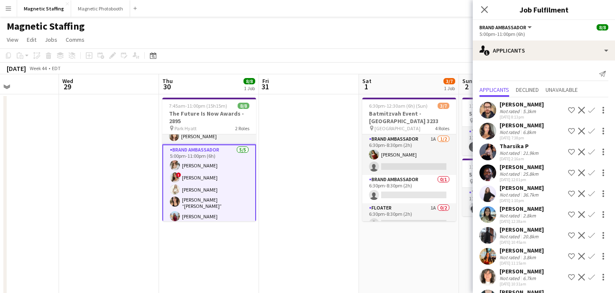
scroll to position [323, 0]
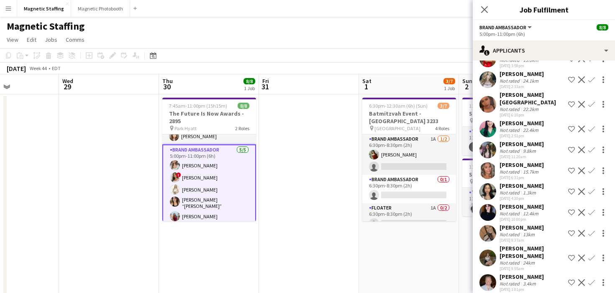
click at [187, 207] on app-card-role "Brand Ambassador [DATE] 5:00pm-11:00pm (6h) [PERSON_NAME] ! [PERSON_NAME] [PERS…" at bounding box center [209, 185] width 94 height 81
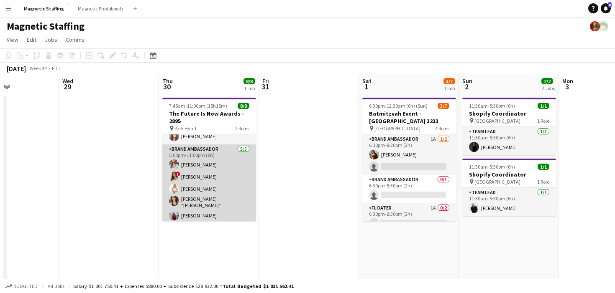
click at [187, 207] on app-card-role "Brand Ambassador [DATE] 5:00pm-11:00pm (6h) [PERSON_NAME] ! [PERSON_NAME] [PERS…" at bounding box center [209, 184] width 94 height 79
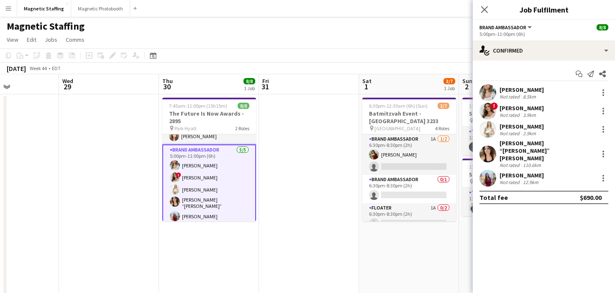
click at [483, 170] on app-user-avatar at bounding box center [487, 178] width 17 height 17
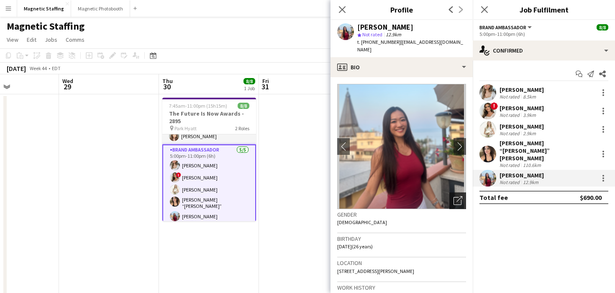
click at [463, 193] on div "Open photos pop-in" at bounding box center [457, 201] width 17 height 17
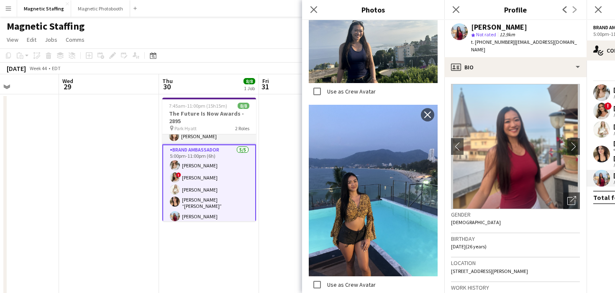
scroll to position [384, 0]
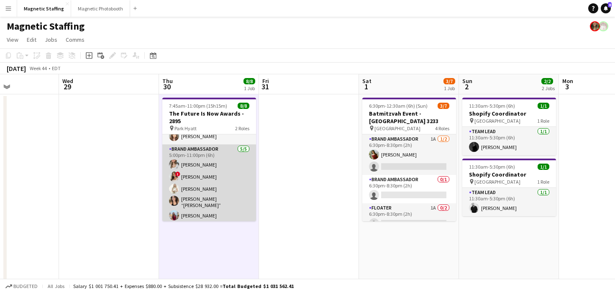
click at [227, 205] on app-card-role "Brand Ambassador [DATE] 5:00pm-11:00pm (6h) [PERSON_NAME] ! [PERSON_NAME] [PERS…" at bounding box center [209, 184] width 94 height 79
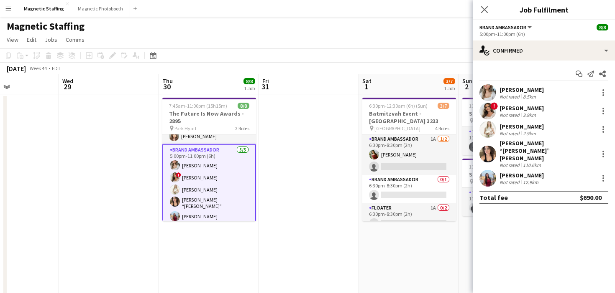
scroll to position [0, 0]
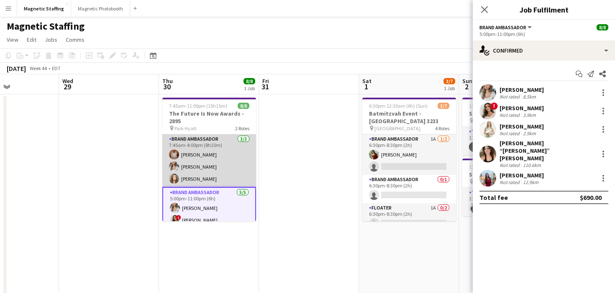
click at [205, 170] on app-card-role "Brand Ambassador [DATE] 7:45am-4:00pm (8h15m) [PERSON_NAME] [PERSON_NAME] [PERS…" at bounding box center [209, 161] width 94 height 53
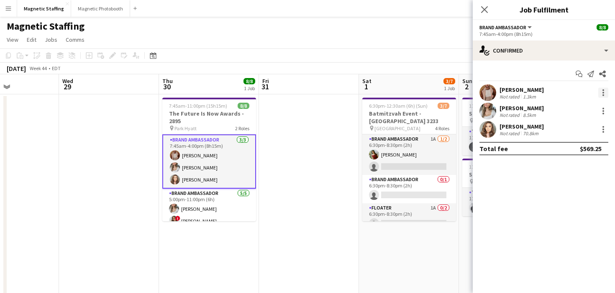
click at [602, 93] on div at bounding box center [603, 93] width 10 height 10
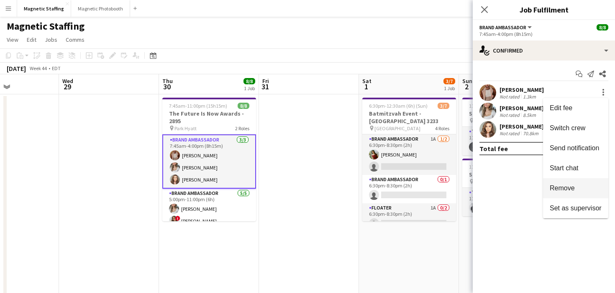
click at [550, 187] on span "Remove" at bounding box center [561, 188] width 25 height 7
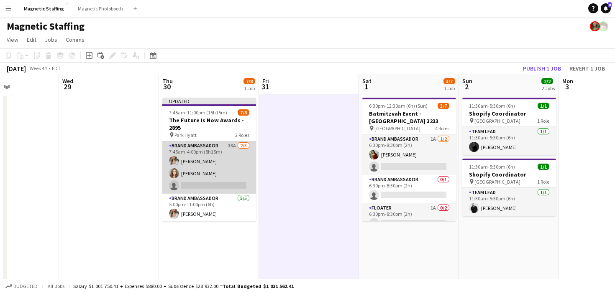
click at [197, 171] on app-card-role "Brand Ambassador 33A [DATE] 7:45am-4:00pm (8h15m) [PERSON_NAME] [PERSON_NAME] s…" at bounding box center [209, 167] width 94 height 53
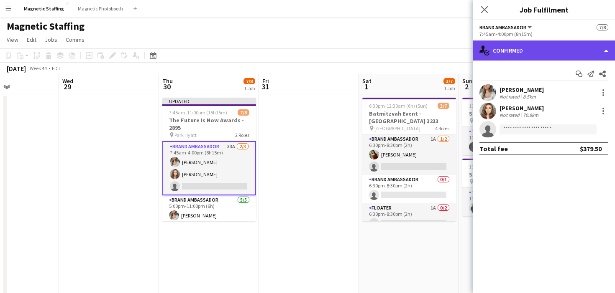
click at [530, 58] on div "single-neutral-actions-check-2 Confirmed" at bounding box center [543, 51] width 142 height 20
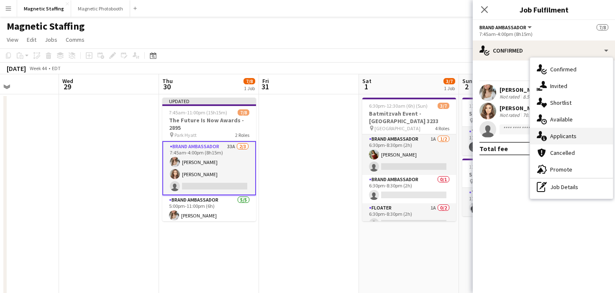
click at [553, 137] on span "Applicants" at bounding box center [563, 137] width 26 height 8
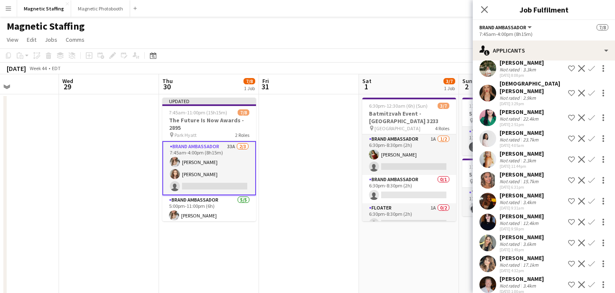
scroll to position [498, 0]
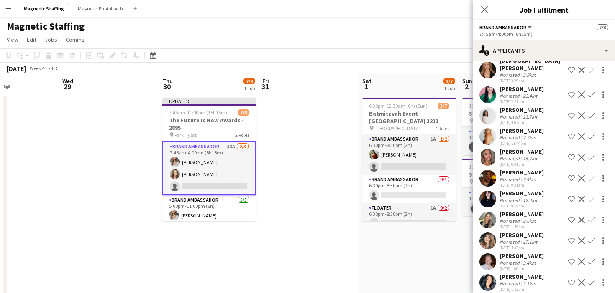
click at [488, 279] on app-user-avatar at bounding box center [487, 283] width 17 height 17
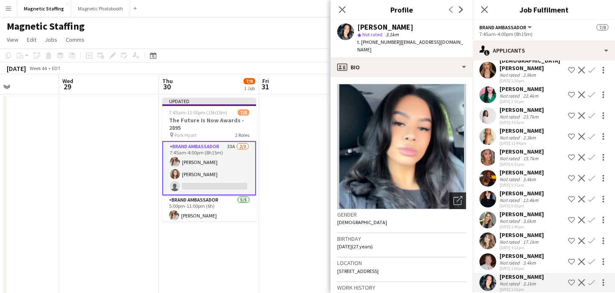
click at [452, 193] on div "Open photos pop-in" at bounding box center [457, 201] width 17 height 17
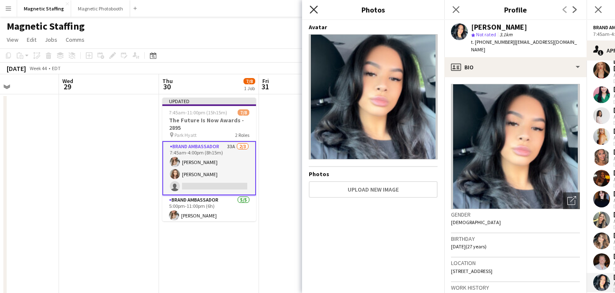
click at [314, 6] on icon "Close pop-in" at bounding box center [313, 9] width 8 height 8
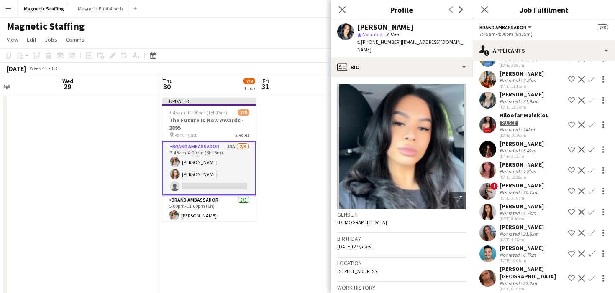
scroll to position [203, 0]
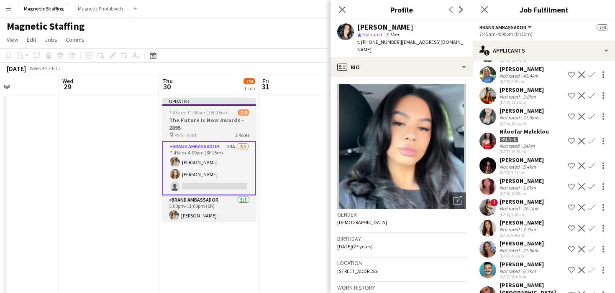
click at [199, 122] on h3 "The Future Is Now Awards - 2895" at bounding box center [209, 124] width 94 height 15
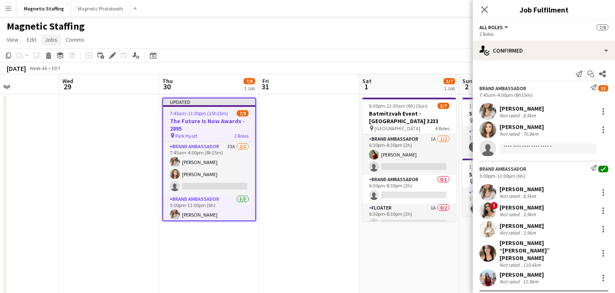
click at [55, 42] on span "Jobs" at bounding box center [51, 40] width 13 height 8
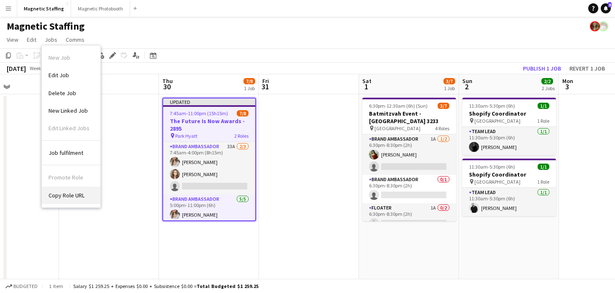
click at [62, 194] on span "Copy Role URL" at bounding box center [66, 196] width 36 height 8
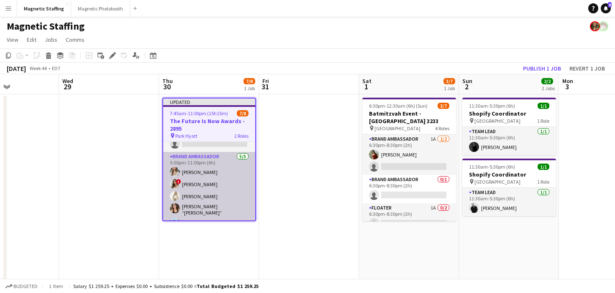
scroll to position [51, 0]
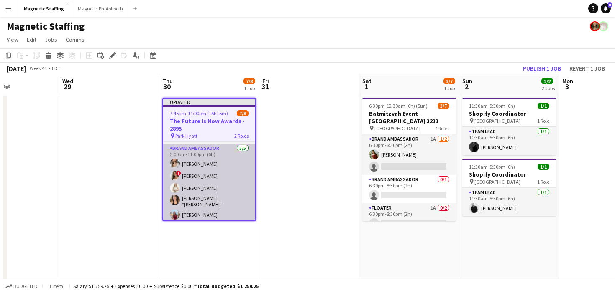
click at [215, 202] on app-card-role "Brand Ambassador [DATE] 5:00pm-11:00pm (6h) [PERSON_NAME] ! [PERSON_NAME] [PERS…" at bounding box center [209, 183] width 92 height 79
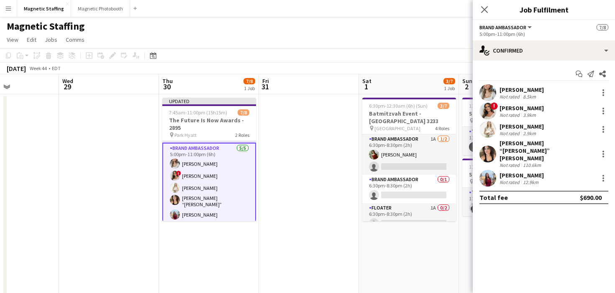
scroll to position [0, 0]
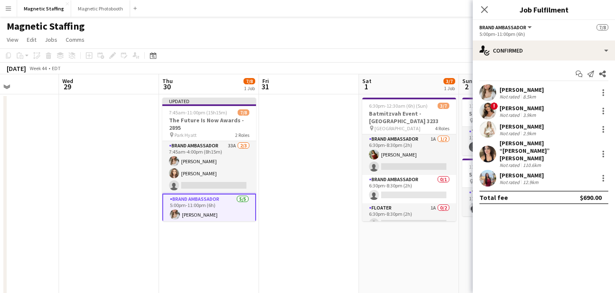
click at [215, 202] on app-card-role "Brand Ambassador [DATE] 5:00pm-11:00pm (6h) [PERSON_NAME] ! [PERSON_NAME] [PERS…" at bounding box center [209, 234] width 94 height 81
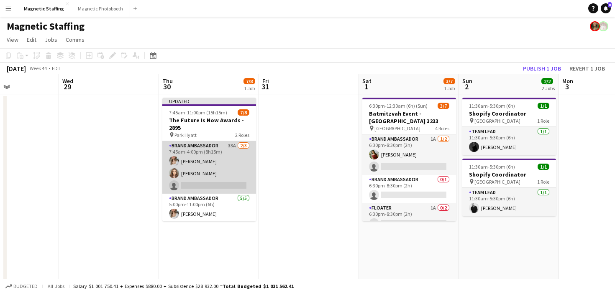
scroll to position [48, 0]
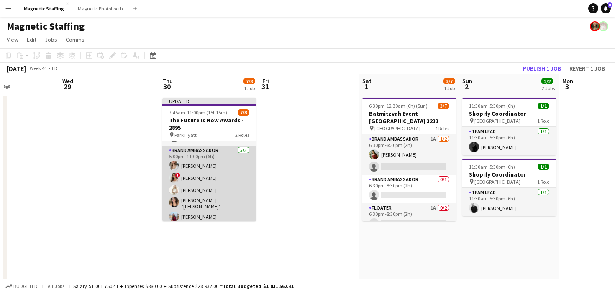
click at [207, 183] on app-card-role "Brand Ambassador [DATE] 5:00pm-11:00pm (6h) [PERSON_NAME] ! [PERSON_NAME] [PERS…" at bounding box center [209, 185] width 94 height 79
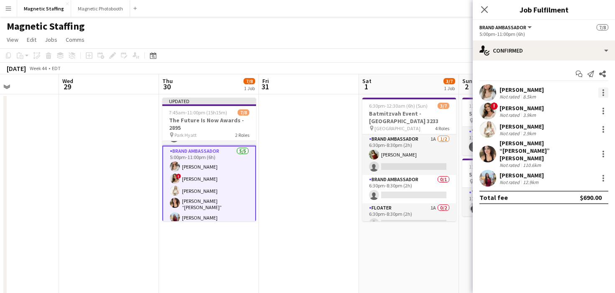
click at [602, 93] on div at bounding box center [603, 93] width 2 height 2
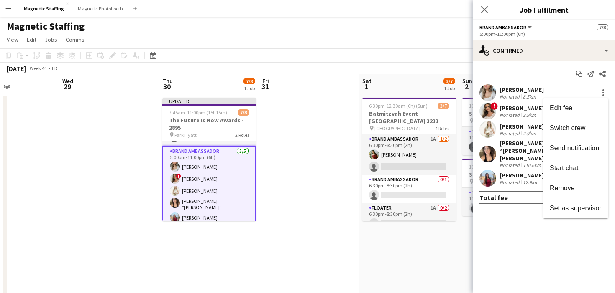
click at [286, 204] on div at bounding box center [307, 146] width 615 height 293
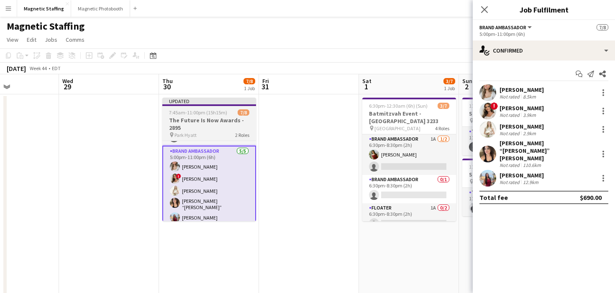
click at [195, 201] on app-card-role "Brand Ambassador [DATE] 5:00pm-11:00pm (6h) [PERSON_NAME] ! [PERSON_NAME] [PERS…" at bounding box center [209, 186] width 94 height 81
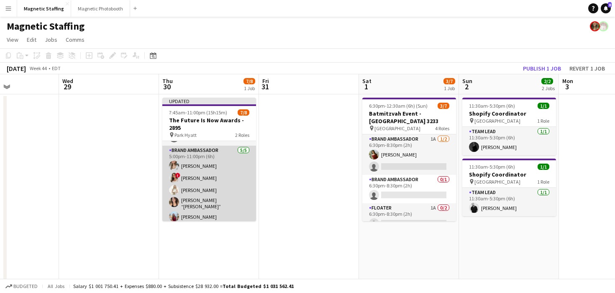
click at [223, 181] on app-card-role "Brand Ambassador [DATE] 5:00pm-11:00pm (6h) [PERSON_NAME] ! [PERSON_NAME] [PERS…" at bounding box center [209, 185] width 94 height 79
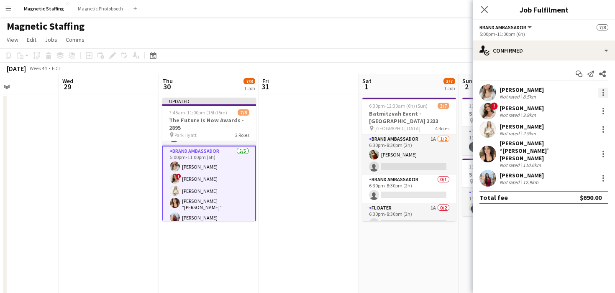
click at [605, 94] on div at bounding box center [603, 93] width 10 height 10
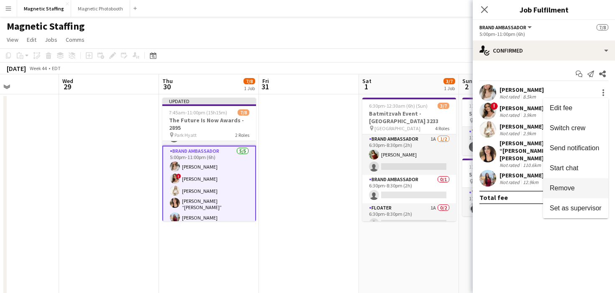
click at [561, 184] on button "Remove" at bounding box center [575, 189] width 65 height 20
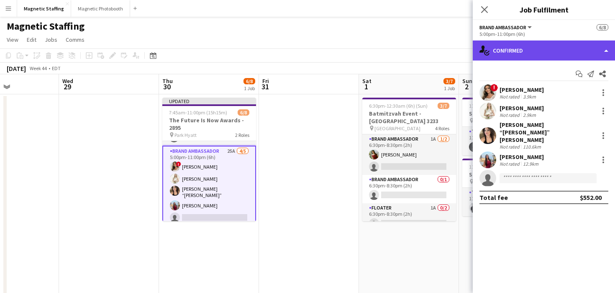
click at [555, 52] on div "single-neutral-actions-check-2 Confirmed" at bounding box center [543, 51] width 142 height 20
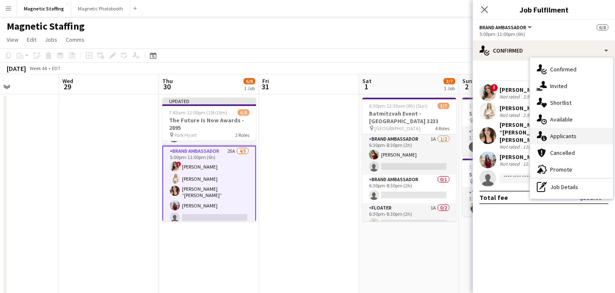
click at [548, 143] on div "single-neutral-actions-information Applicants" at bounding box center [571, 136] width 83 height 17
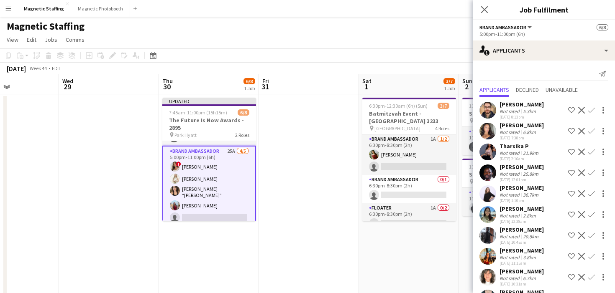
scroll to position [323, 0]
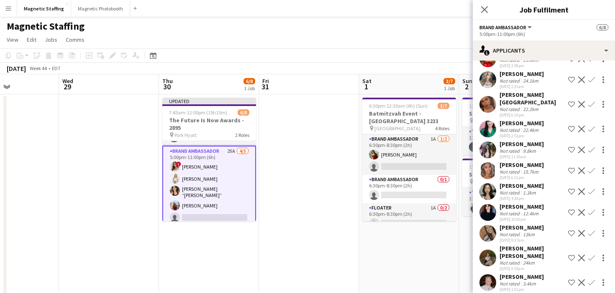
click at [591, 189] on app-icon "Confirm" at bounding box center [591, 192] width 7 height 7
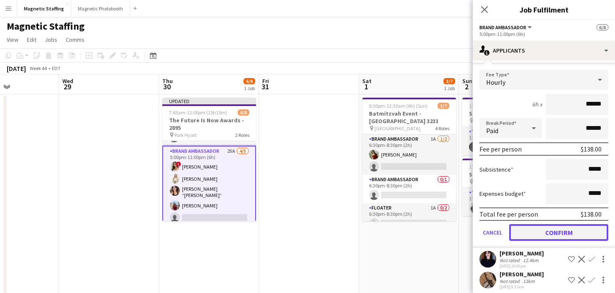
click at [535, 225] on button "Confirm" at bounding box center [558, 232] width 99 height 17
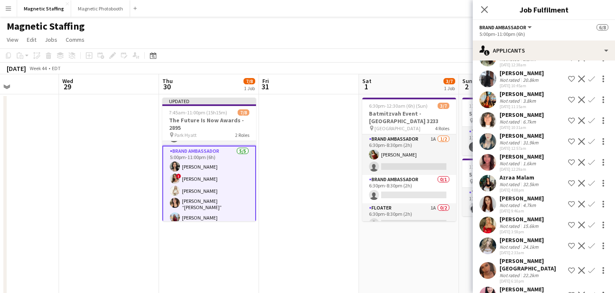
scroll to position [148, 0]
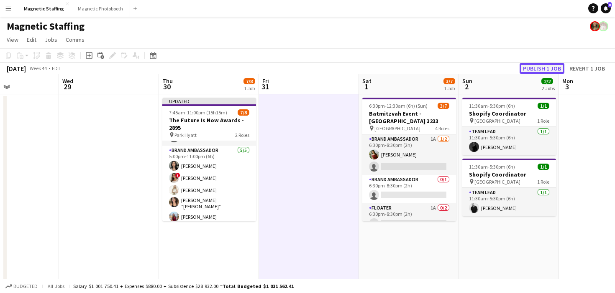
click at [540, 69] on button "Publish 1 job" at bounding box center [541, 68] width 45 height 11
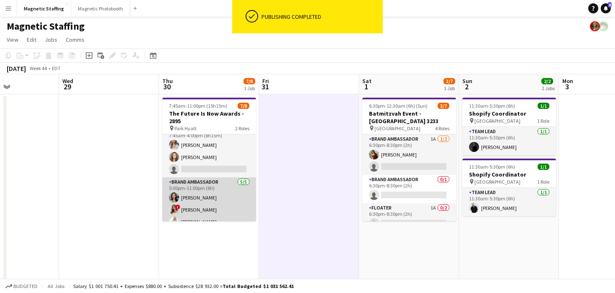
scroll to position [0, 0]
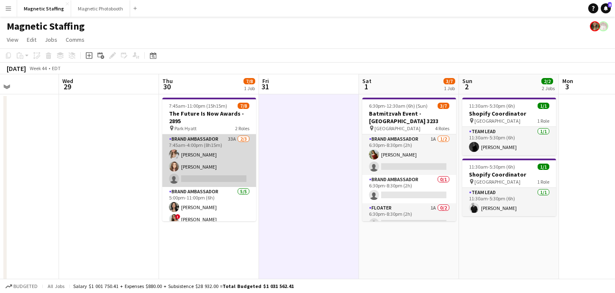
click at [207, 170] on app-card-role "Brand Ambassador 33A [DATE] 7:45am-4:00pm (8h15m) [PERSON_NAME] [PERSON_NAME] s…" at bounding box center [209, 161] width 94 height 53
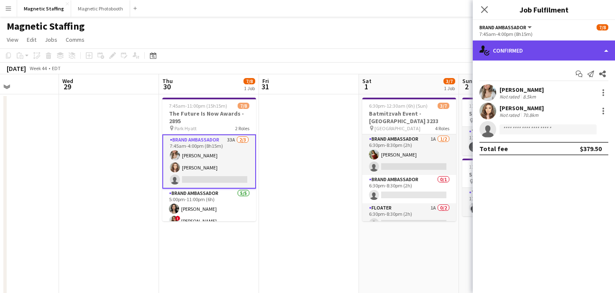
click at [547, 46] on div "single-neutral-actions-check-2 Confirmed" at bounding box center [543, 51] width 142 height 20
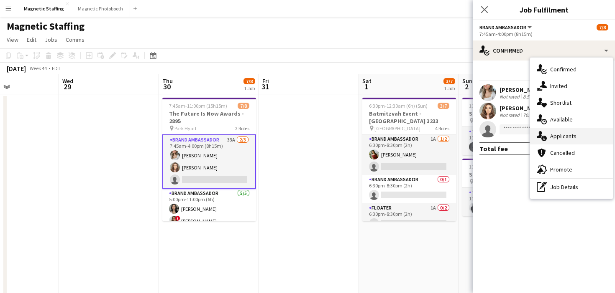
click at [548, 137] on div "single-neutral-actions-information Applicants" at bounding box center [571, 136] width 83 height 17
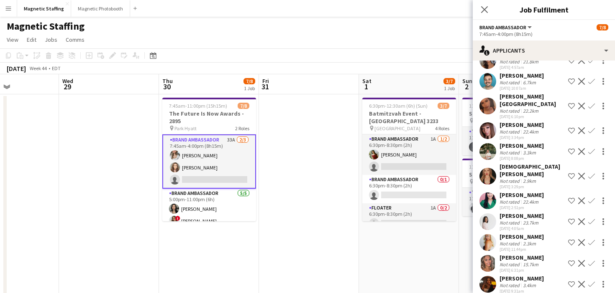
scroll to position [498, 0]
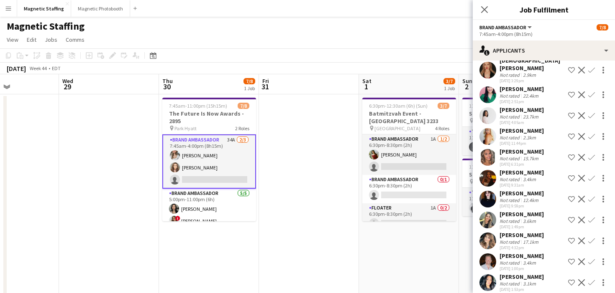
click at [210, 159] on app-card-role "Brand Ambassador 34A [DATE] 7:45am-4:00pm (8h15m) [PERSON_NAME] [PERSON_NAME] s…" at bounding box center [209, 162] width 94 height 54
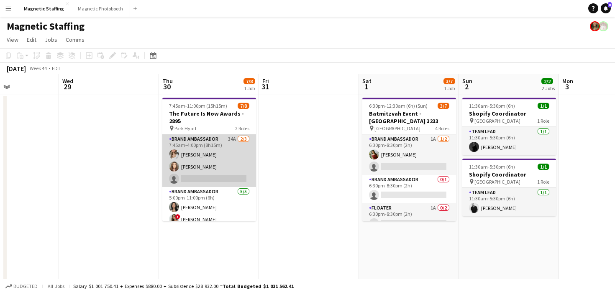
click at [210, 159] on app-card-role "Brand Ambassador 34A [DATE] 7:45am-4:00pm (8h15m) [PERSON_NAME] [PERSON_NAME] s…" at bounding box center [209, 161] width 94 height 53
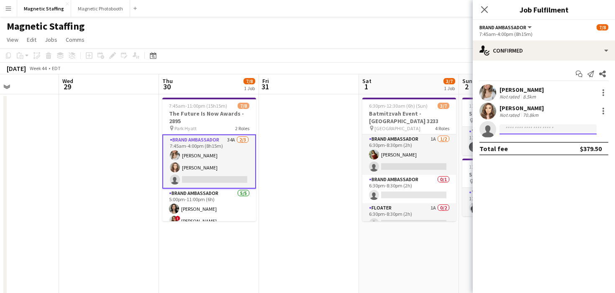
click at [516, 131] on input at bounding box center [547, 130] width 97 height 10
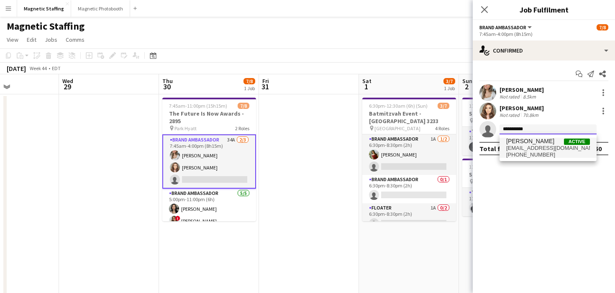
type input "**********"
click at [510, 148] on span "[EMAIL_ADDRESS][DOMAIN_NAME]" at bounding box center [548, 148] width 84 height 7
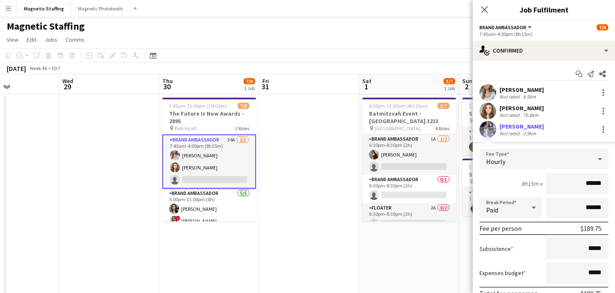
scroll to position [59, 0]
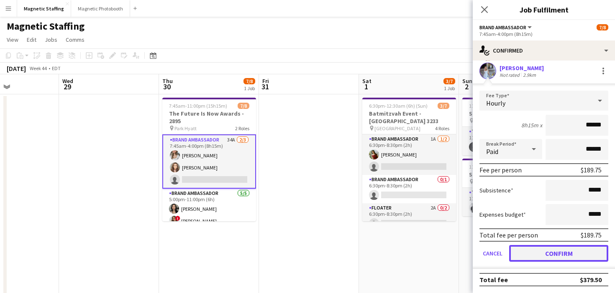
click at [526, 252] on button "Confirm" at bounding box center [558, 253] width 99 height 17
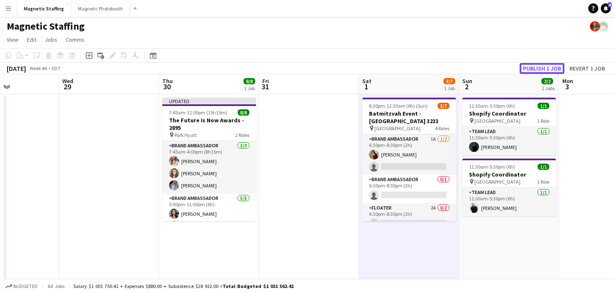
click at [543, 67] on button "Publish 1 job" at bounding box center [541, 68] width 45 height 11
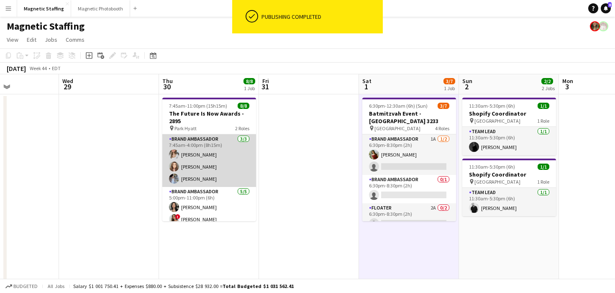
click at [209, 163] on app-card-role "Brand Ambassador [DATE] 7:45am-4:00pm (8h15m) [PERSON_NAME] [PERSON_NAME] [PERS…" at bounding box center [209, 161] width 94 height 53
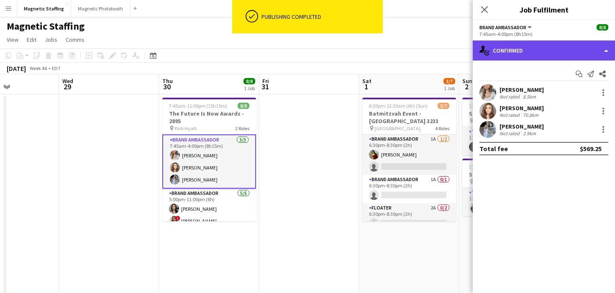
click at [520, 45] on div "single-neutral-actions-check-2 Confirmed" at bounding box center [543, 51] width 142 height 20
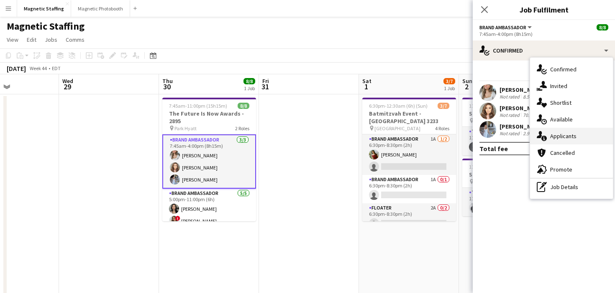
click at [551, 140] on span "Applicants" at bounding box center [563, 137] width 26 height 8
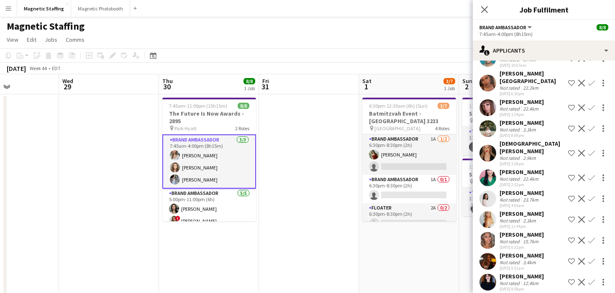
scroll to position [427, 0]
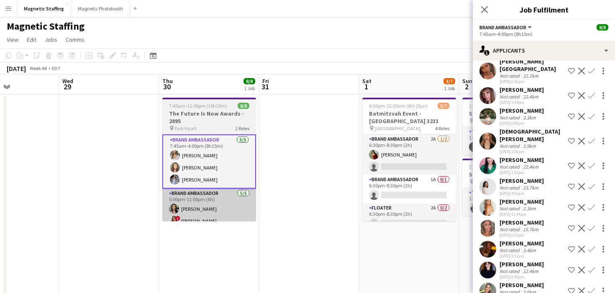
click at [196, 209] on app-card-role "Brand Ambassador [DATE] 5:00pm-11:00pm (6h) [PERSON_NAME] ! [PERSON_NAME] [PERS…" at bounding box center [209, 228] width 94 height 79
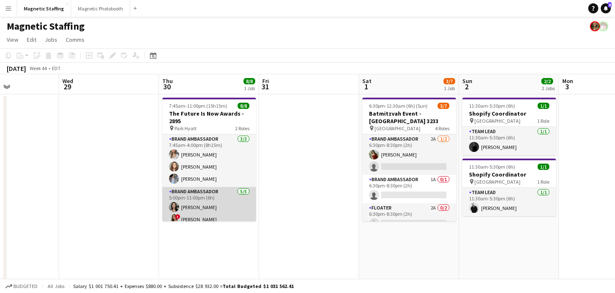
scroll to position [43, 0]
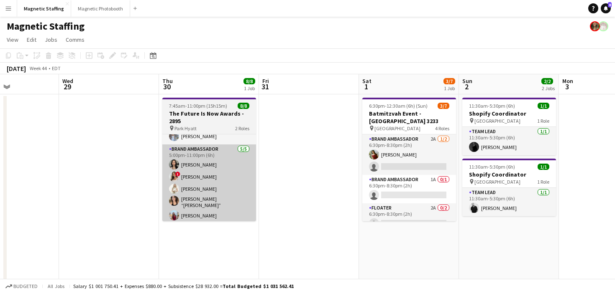
click at [207, 205] on app-card-role "Brand Ambassador [DATE] 5:00pm-11:00pm (6h) [PERSON_NAME] ! [PERSON_NAME] [PERS…" at bounding box center [209, 184] width 94 height 79
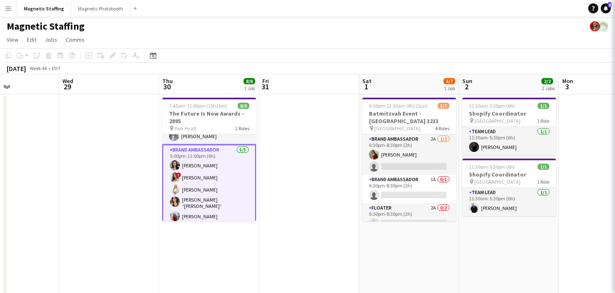
scroll to position [0, 340]
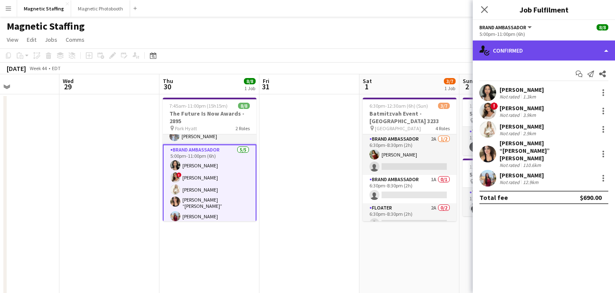
click at [558, 51] on div "single-neutral-actions-check-2 Confirmed" at bounding box center [543, 51] width 142 height 20
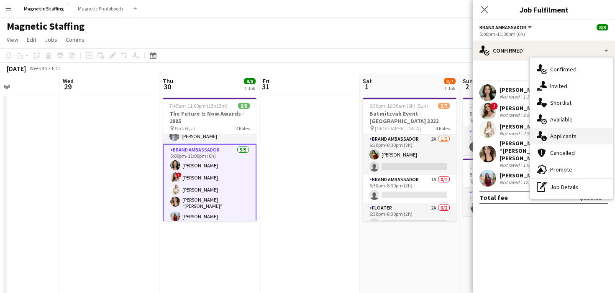
click at [553, 137] on span "Applicants" at bounding box center [563, 137] width 26 height 8
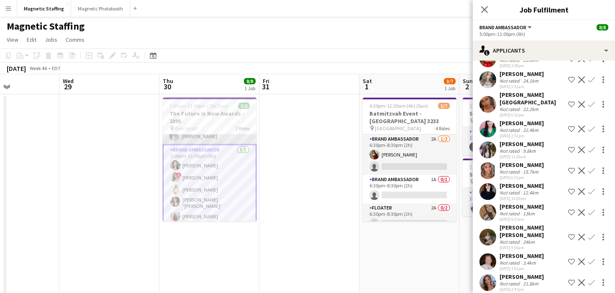
scroll to position [0, 0]
click at [186, 118] on h3 "The Future Is Now Awards - 2895" at bounding box center [210, 117] width 94 height 15
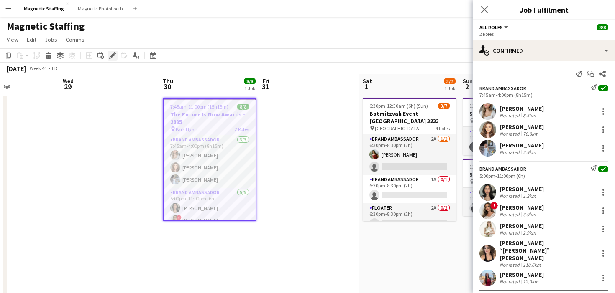
click at [111, 55] on icon "Edit" at bounding box center [112, 55] width 7 height 7
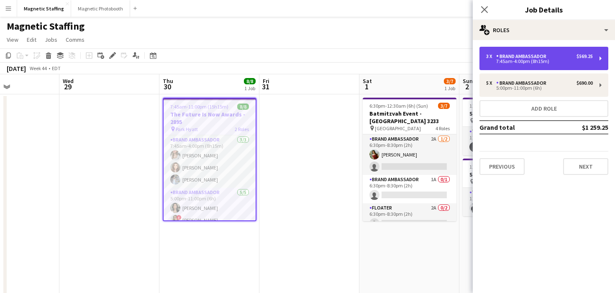
click at [528, 60] on div "7:45am-4:00pm (8h15m)" at bounding box center [539, 61] width 107 height 4
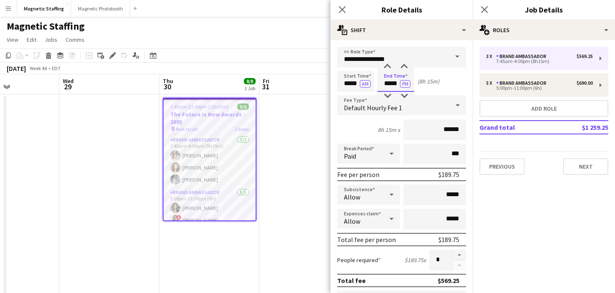
drag, startPoint x: 399, startPoint y: 85, endPoint x: 375, endPoint y: 85, distance: 23.8
click at [374, 85] on div "Start Time ***** AM End Time ***** PM (8h 15m)" at bounding box center [401, 81] width 129 height 21
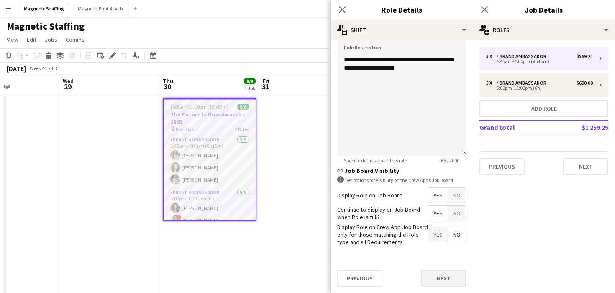
type input "*****"
click at [430, 277] on button "Next" at bounding box center [443, 278] width 45 height 17
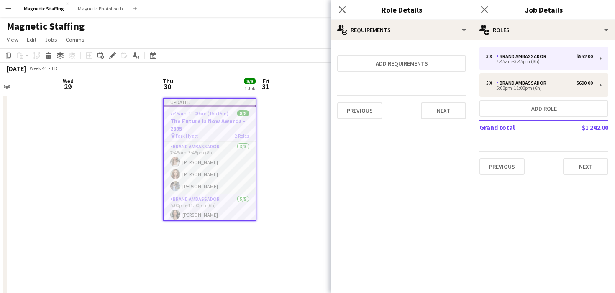
scroll to position [0, 0]
click at [449, 107] on button "Next" at bounding box center [443, 110] width 45 height 17
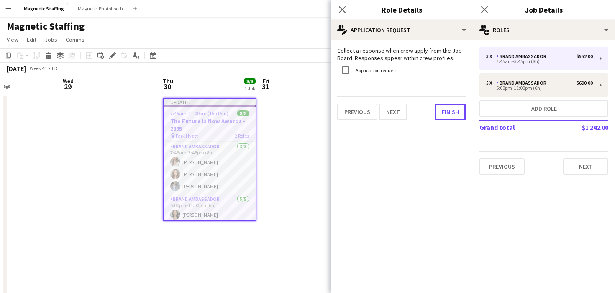
click at [449, 107] on button "Finish" at bounding box center [449, 112] width 31 height 17
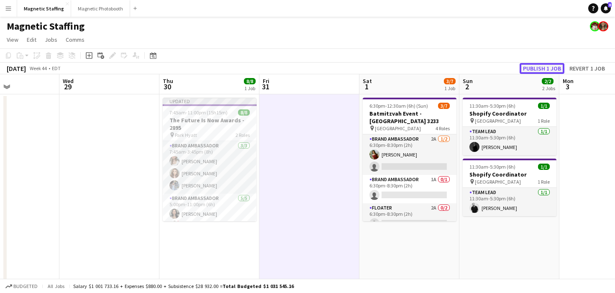
click at [540, 67] on button "Publish 1 job" at bounding box center [541, 68] width 45 height 11
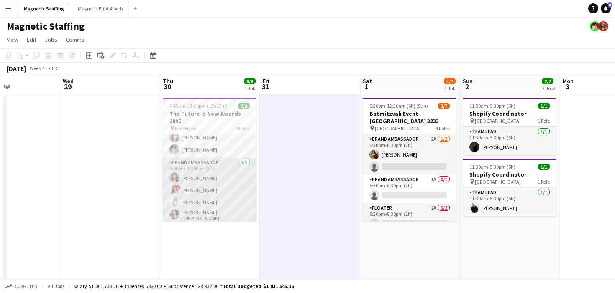
scroll to position [43, 0]
click at [201, 192] on app-card-role "Brand Ambassador [DATE] 5:00pm-11:00pm (6h) [PERSON_NAME] ! [PERSON_NAME] [PERS…" at bounding box center [210, 184] width 94 height 79
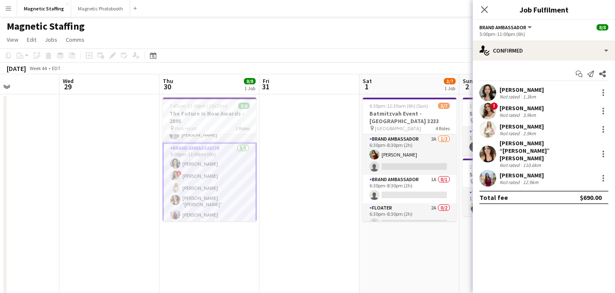
scroll to position [0, 0]
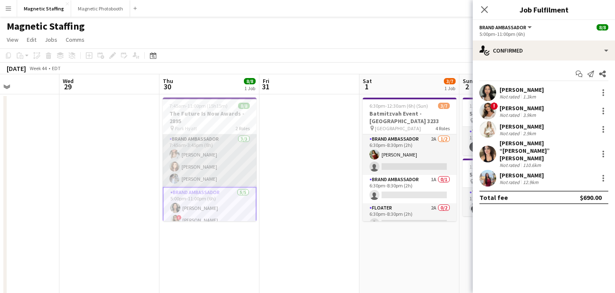
click at [229, 181] on app-card-role "Brand Ambassador [DATE] 7:45am-3:45pm (8h) [PERSON_NAME] [PERSON_NAME] [PERSON_…" at bounding box center [210, 161] width 94 height 53
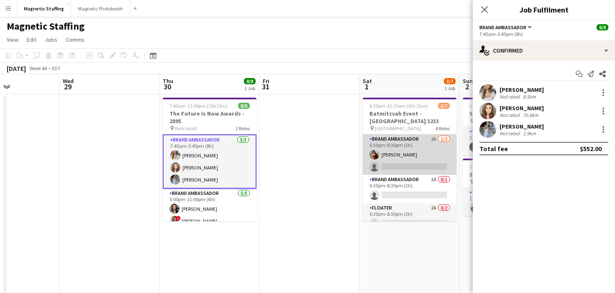
click at [384, 163] on app-card-role "Brand Ambassador 2A [DATE] 6:30pm-8:30pm (2h) [PERSON_NAME] single-neutral-acti…" at bounding box center [409, 155] width 94 height 41
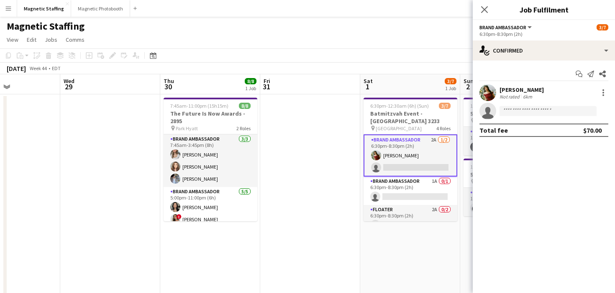
click at [544, 38] on app-options-switcher "Brand Ambassador All roles Brand Ambassador [DATE] 6:30pm-8:30pm (2h)" at bounding box center [543, 30] width 142 height 20
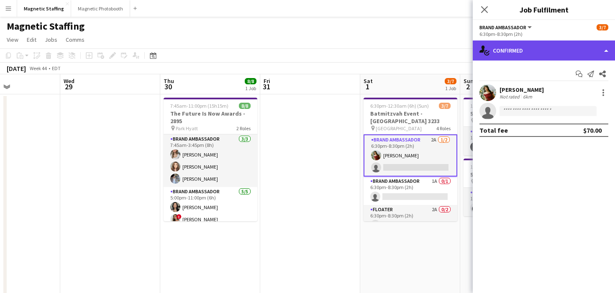
click at [534, 56] on div "single-neutral-actions-check-2 Confirmed" at bounding box center [543, 51] width 142 height 20
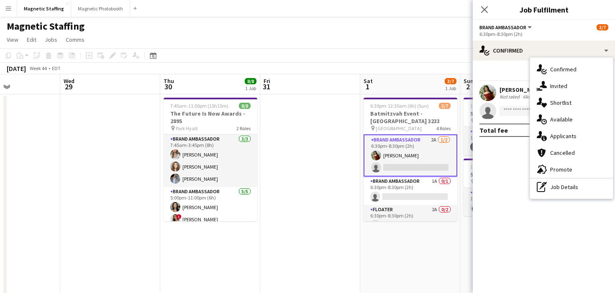
click at [547, 134] on div "single-neutral-actions-information Applicants" at bounding box center [571, 136] width 83 height 17
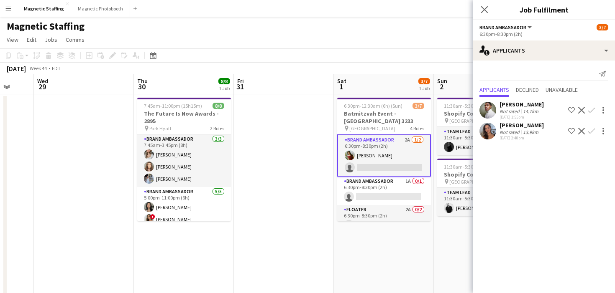
scroll to position [0, 227]
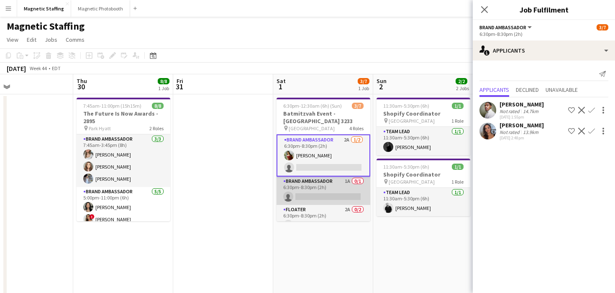
click at [331, 200] on app-card-role "Brand Ambassador 1A 0/1 6:30pm-8:30pm (2h) single-neutral-actions" at bounding box center [323, 191] width 94 height 28
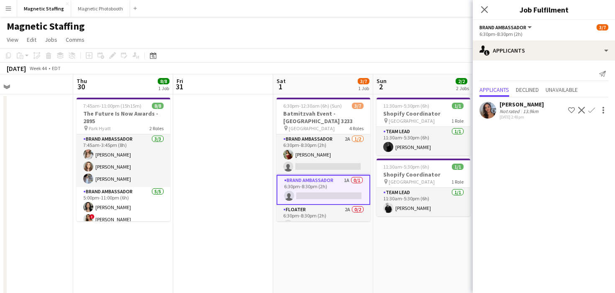
scroll to position [65, 0]
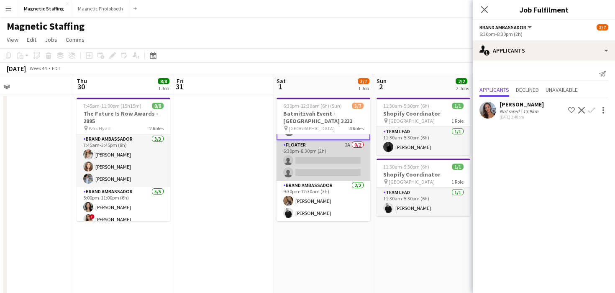
click at [334, 165] on app-card-role "Floater 2A 0/2 6:30pm-8:30pm (2h) single-neutral-actions single-neutral-actions" at bounding box center [323, 160] width 94 height 41
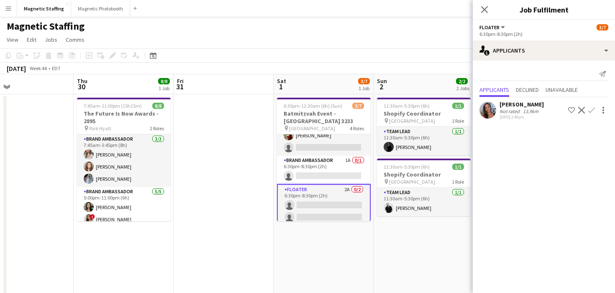
scroll to position [0, 0]
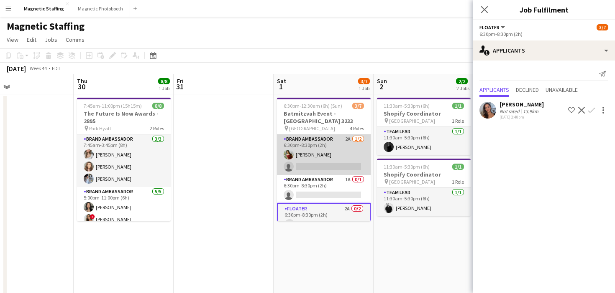
click at [327, 162] on app-card-role "Brand Ambassador 2A [DATE] 6:30pm-8:30pm (2h) [PERSON_NAME] single-neutral-acti…" at bounding box center [324, 155] width 94 height 41
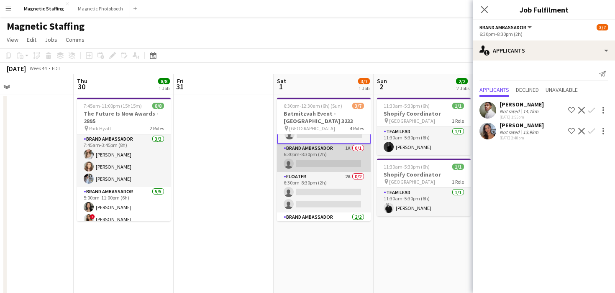
click at [322, 179] on app-card-role "Floater 2A 0/2 6:30pm-8:30pm (2h) single-neutral-actions single-neutral-actions" at bounding box center [324, 192] width 94 height 41
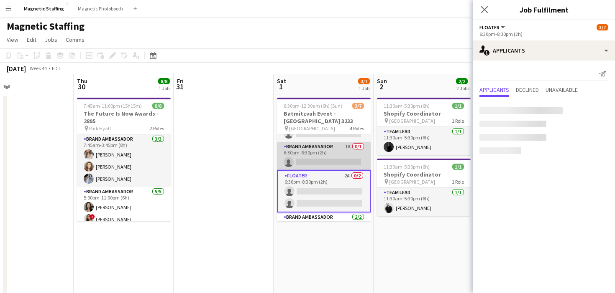
scroll to position [32, 0]
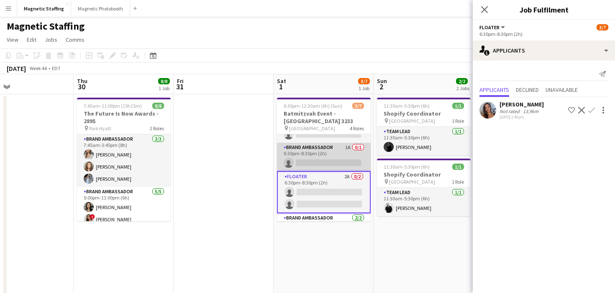
click at [327, 159] on app-card-role "Brand Ambassador 1A 0/1 6:30pm-8:30pm (2h) single-neutral-actions" at bounding box center [324, 157] width 94 height 28
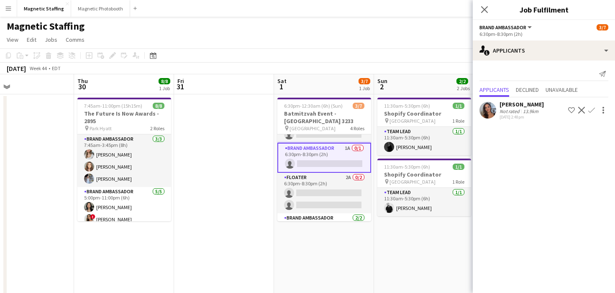
click at [589, 109] on app-icon "Confirm" at bounding box center [591, 110] width 7 height 7
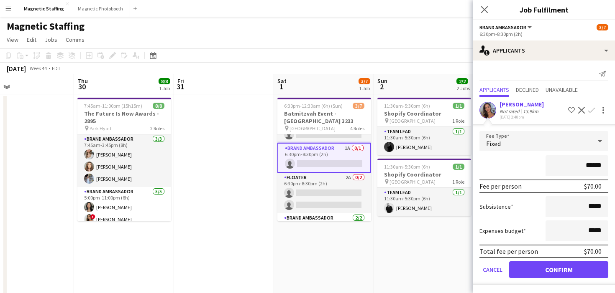
scroll to position [0, 0]
click at [538, 265] on button "Confirm" at bounding box center [558, 269] width 99 height 17
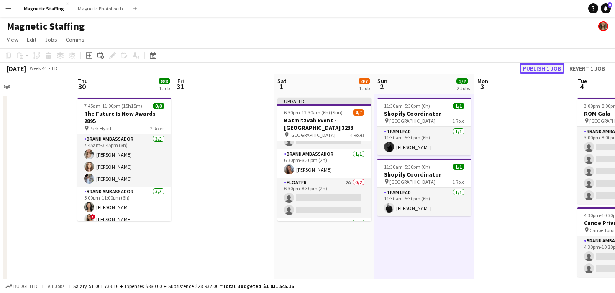
click at [546, 65] on button "Publish 1 job" at bounding box center [541, 68] width 45 height 11
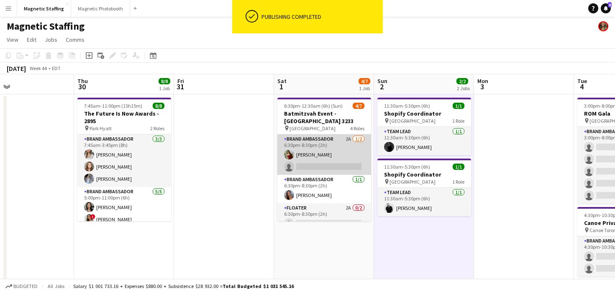
click at [345, 158] on app-card-role "Brand Ambassador 2A [DATE] 6:30pm-8:30pm (2h) [PERSON_NAME] single-neutral-acti…" at bounding box center [324, 155] width 94 height 41
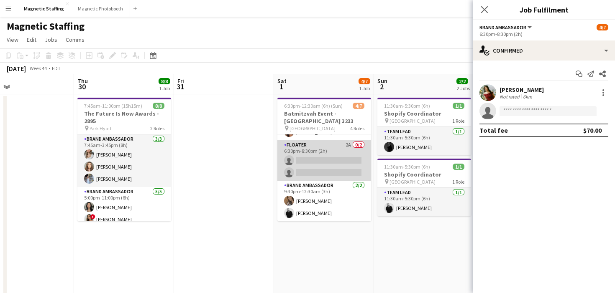
click at [343, 168] on app-card-role "Floater 2A 0/2 6:30pm-8:30pm (2h) single-neutral-actions single-neutral-actions" at bounding box center [324, 160] width 94 height 41
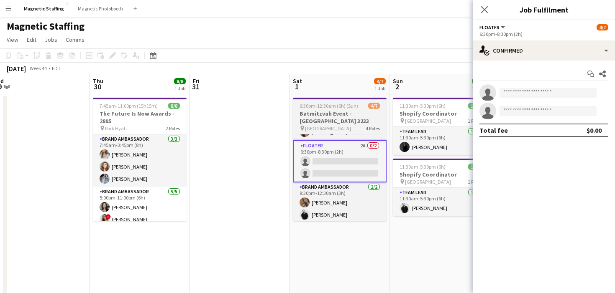
scroll to position [0, 193]
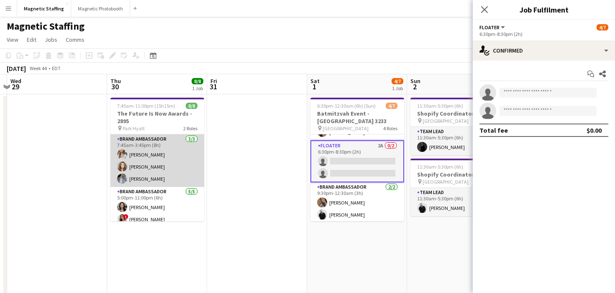
click at [155, 158] on app-card-role "Brand Ambassador [DATE] 7:45am-3:45pm (8h) [PERSON_NAME] [PERSON_NAME] [PERSON_…" at bounding box center [157, 161] width 94 height 53
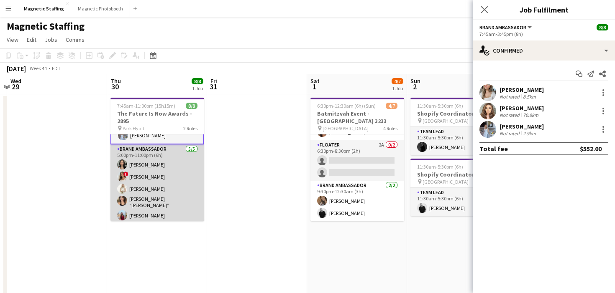
click at [146, 204] on app-card-role "Brand Ambassador [DATE] 5:00pm-11:00pm (6h) [PERSON_NAME] ! [PERSON_NAME] [PERS…" at bounding box center [157, 184] width 94 height 79
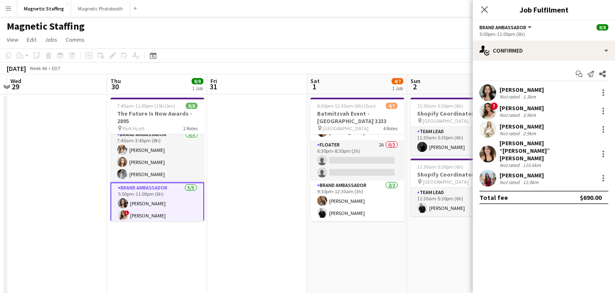
scroll to position [0, 0]
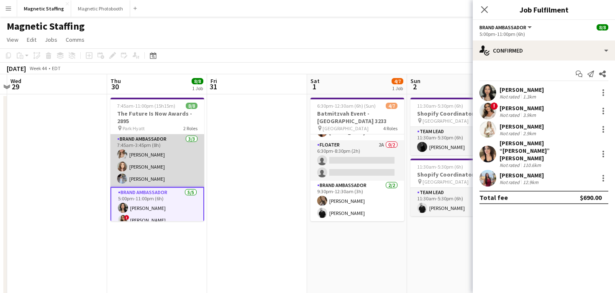
click at [156, 166] on app-card-role "Brand Ambassador [DATE] 7:45am-3:45pm (8h) [PERSON_NAME] [PERSON_NAME] [PERSON_…" at bounding box center [157, 161] width 94 height 53
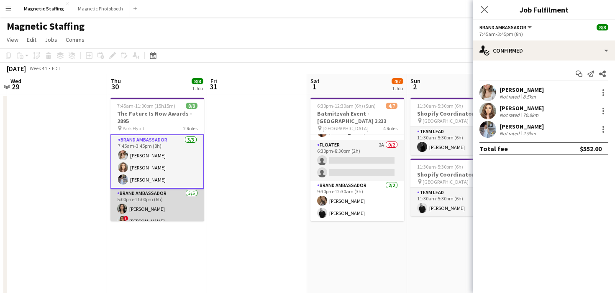
click at [141, 206] on app-card-role "Brand Ambassador [DATE] 5:00pm-11:00pm (6h) [PERSON_NAME] ! [PERSON_NAME] [PERS…" at bounding box center [157, 228] width 94 height 79
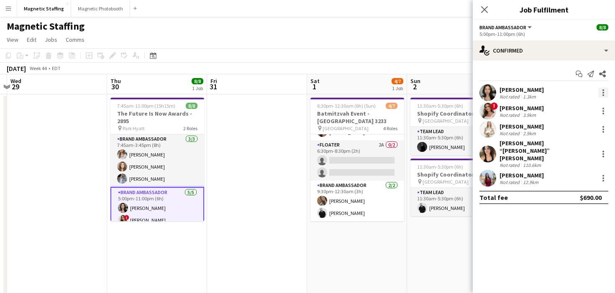
click at [606, 92] on div at bounding box center [603, 93] width 10 height 10
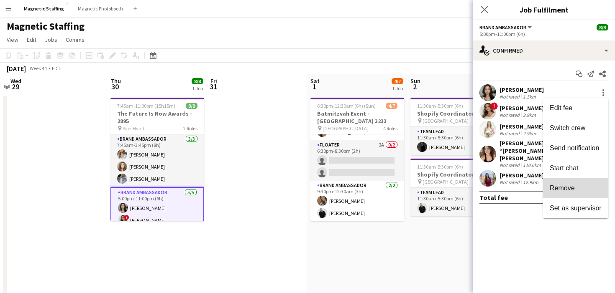
click at [561, 189] on span "Remove" at bounding box center [561, 188] width 25 height 7
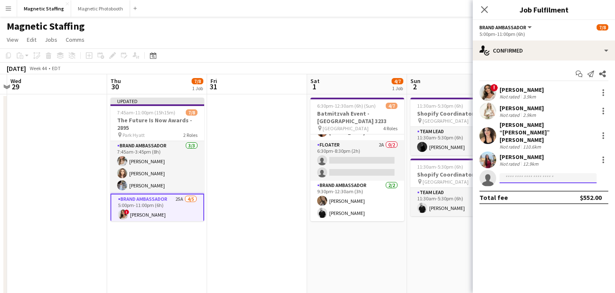
click at [523, 173] on input at bounding box center [547, 178] width 97 height 10
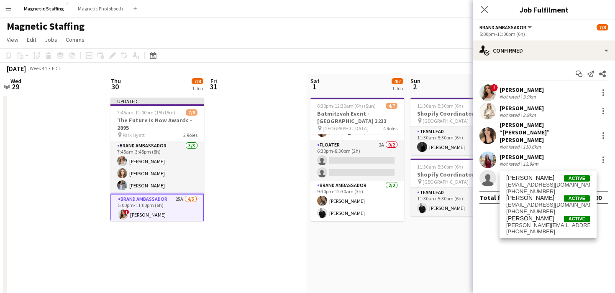
type input "*******"
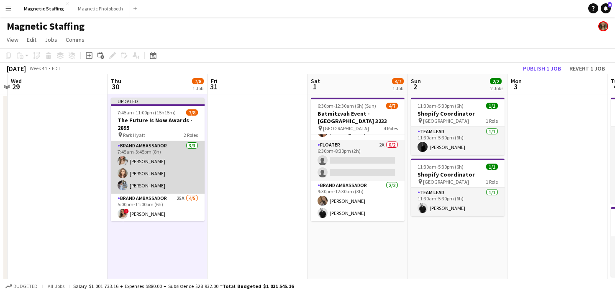
click at [161, 168] on app-card-role "Brand Ambassador [DATE] 7:45am-3:45pm (8h) [PERSON_NAME] [PERSON_NAME] [PERSON_…" at bounding box center [158, 167] width 94 height 53
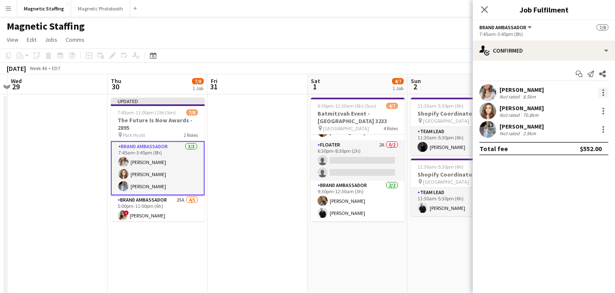
click at [603, 90] on div at bounding box center [603, 90] width 2 height 2
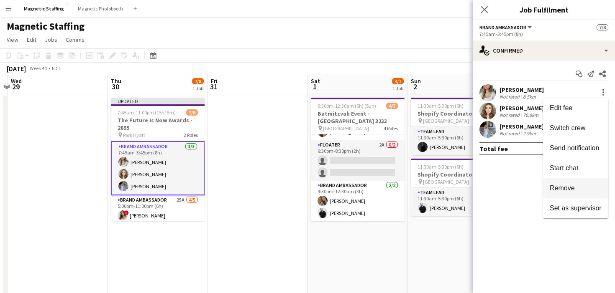
click at [561, 185] on span "Remove" at bounding box center [561, 188] width 25 height 7
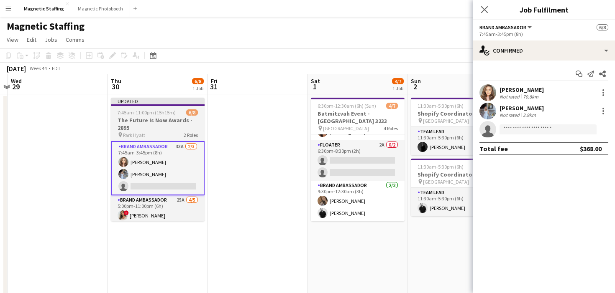
click at [136, 110] on span "7:45am-11:00pm (15h15m)" at bounding box center [146, 113] width 58 height 6
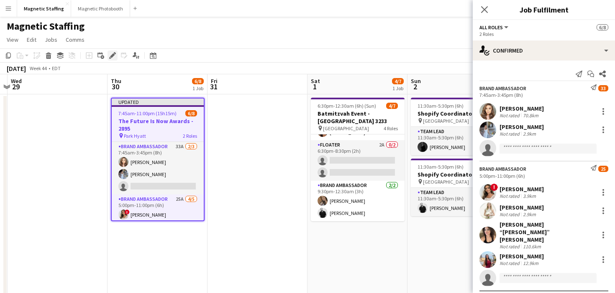
click at [116, 52] on div "Edit" at bounding box center [112, 56] width 10 height 10
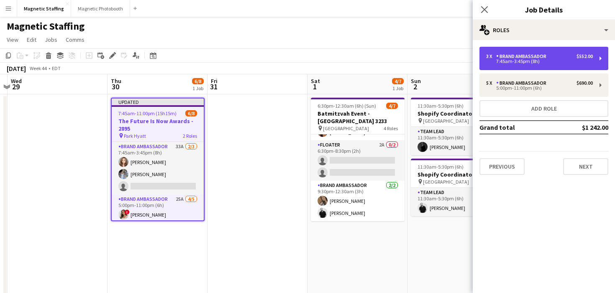
click at [538, 58] on div "Brand Ambassador" at bounding box center [523, 57] width 54 height 6
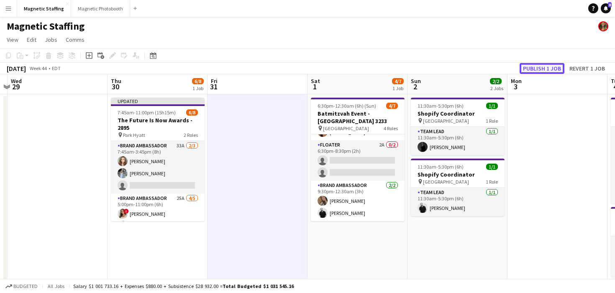
click at [563, 68] on button "Publish 1 job" at bounding box center [541, 68] width 45 height 11
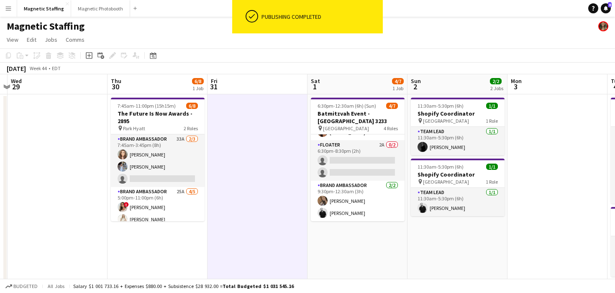
click at [187, 171] on app-card-role "Brand Ambassador 33A [DATE] 7:45am-3:45pm (8h) [PERSON_NAME] [PERSON_NAME] sing…" at bounding box center [158, 161] width 94 height 53
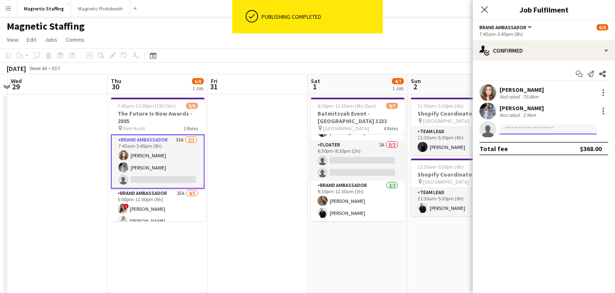
click at [523, 130] on input at bounding box center [547, 130] width 97 height 10
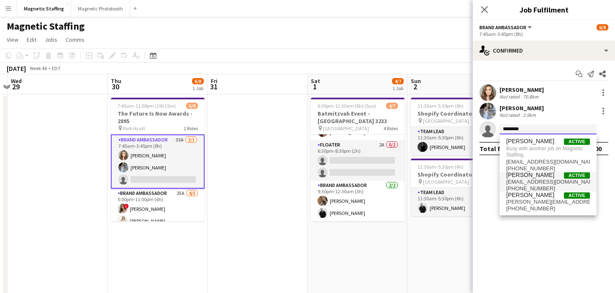
type input "*******"
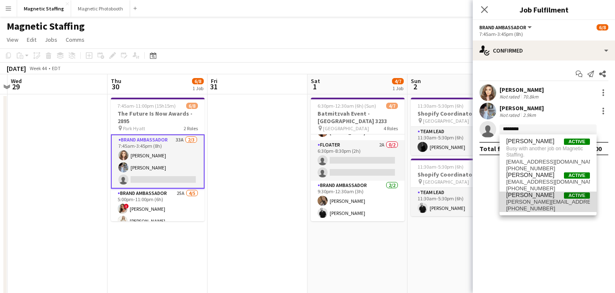
click at [519, 205] on span "[PERSON_NAME][EMAIL_ADDRESS][PERSON_NAME][DOMAIN_NAME]" at bounding box center [548, 202] width 84 height 7
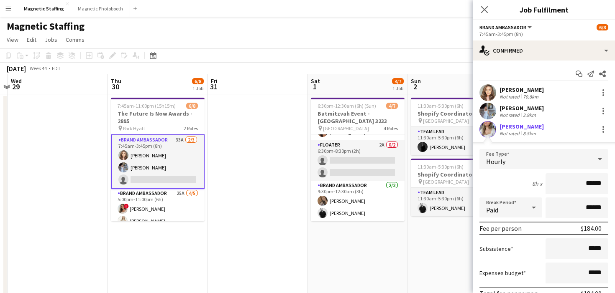
scroll to position [59, 0]
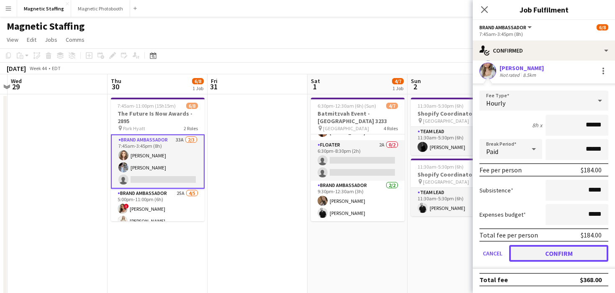
click at [524, 260] on button "Confirm" at bounding box center [558, 253] width 99 height 17
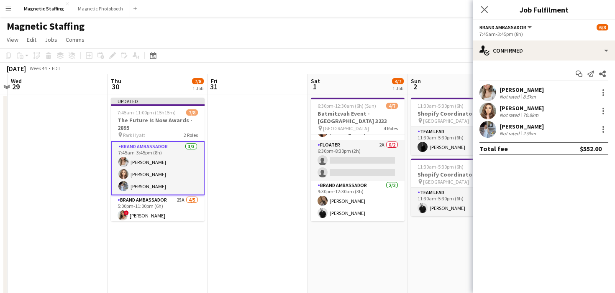
scroll to position [0, 0]
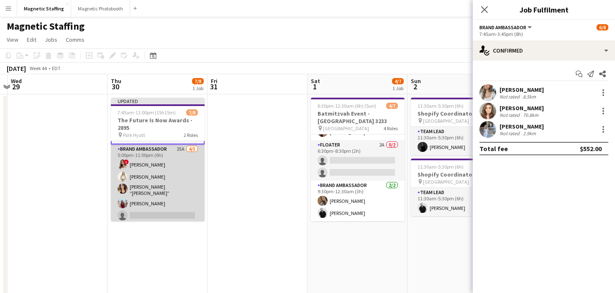
click at [156, 209] on app-card-role "Brand Ambassador 25A [DATE] 5:00pm-11:00pm (6h) ! [PERSON_NAME] [PERSON_NAME] […" at bounding box center [158, 184] width 94 height 79
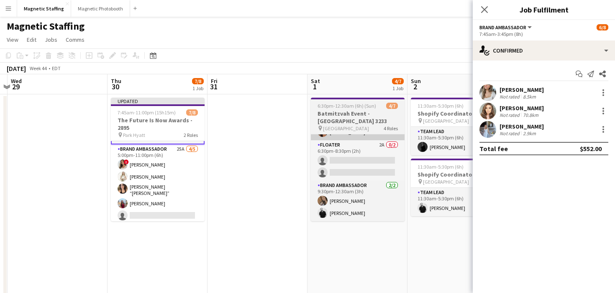
scroll to position [50, 0]
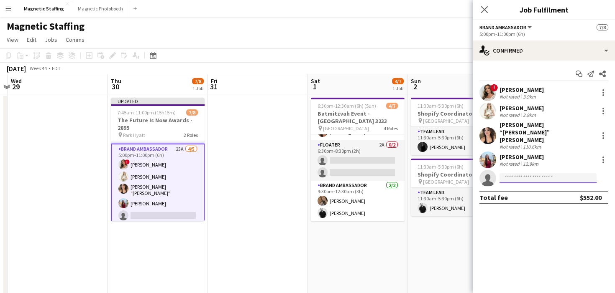
click at [511, 173] on input at bounding box center [547, 178] width 97 height 10
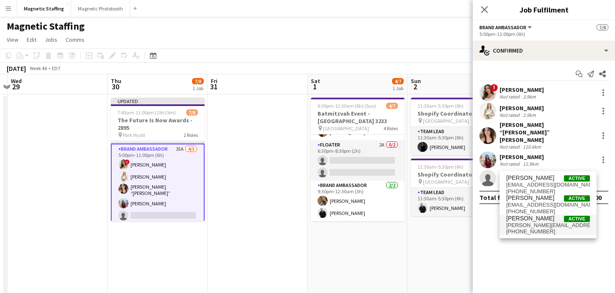
type input "*******"
click at [519, 231] on span "[PHONE_NUMBER]" at bounding box center [548, 232] width 84 height 7
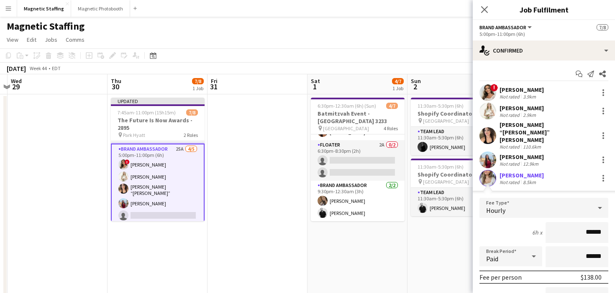
click at [589, 222] on input "******" at bounding box center [576, 232] width 63 height 21
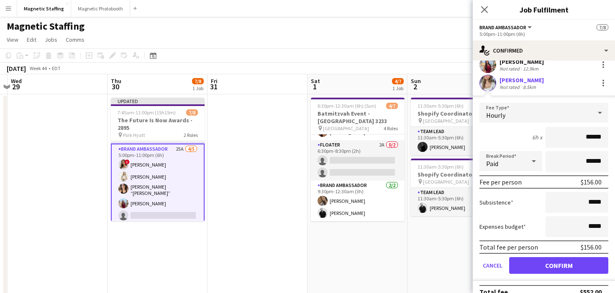
type input "******"
click at [578, 259] on button "Confirm" at bounding box center [558, 266] width 99 height 17
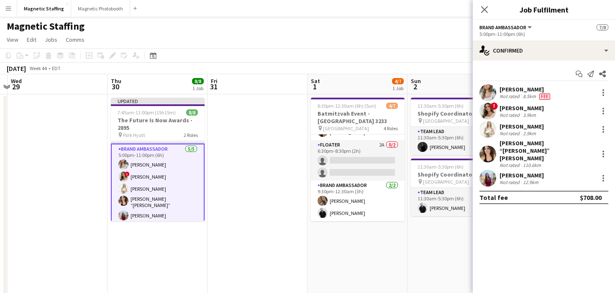
scroll to position [0, 0]
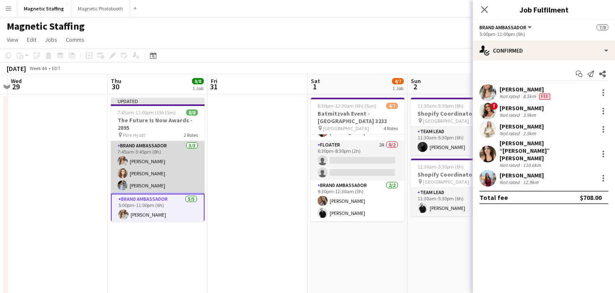
click at [162, 171] on app-card-role "Brand Ambassador [DATE] 7:45am-3:45pm (8h) [PERSON_NAME] [PERSON_NAME] [PERSON_…" at bounding box center [158, 167] width 94 height 53
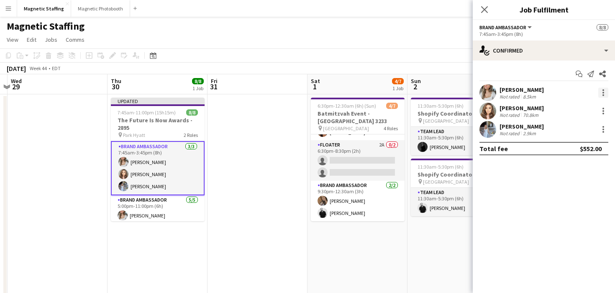
click at [604, 94] on div at bounding box center [603, 93] width 10 height 10
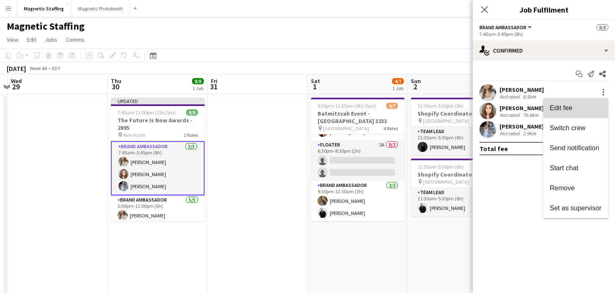
click at [598, 105] on span "Edit fee" at bounding box center [575, 109] width 52 height 8
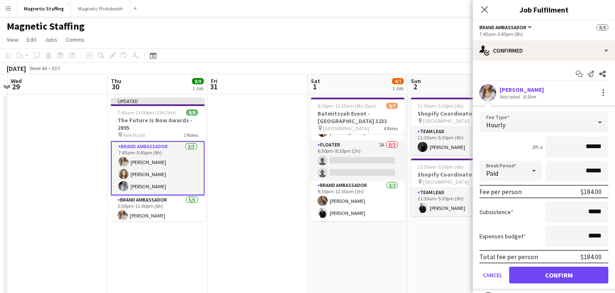
click at [591, 148] on input "******" at bounding box center [576, 147] width 63 height 21
type input "******"
click at [566, 273] on button "Confirm" at bounding box center [558, 275] width 99 height 17
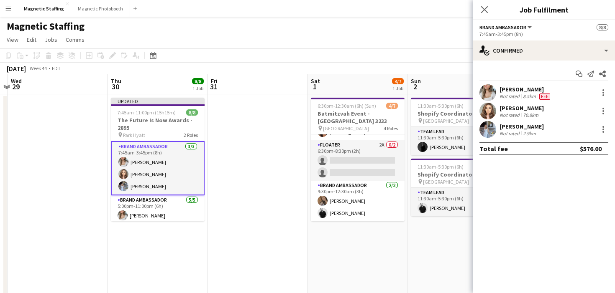
click at [146, 165] on app-card-role "Brand Ambassador [DATE] 7:45am-3:45pm (8h) [PERSON_NAME] [PERSON_NAME] [PERSON_…" at bounding box center [158, 168] width 94 height 54
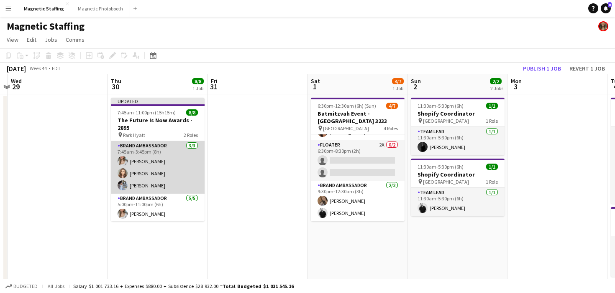
click at [146, 165] on app-card-role "Brand Ambassador [DATE] 7:45am-3:45pm (8h) [PERSON_NAME] [PERSON_NAME] [PERSON_…" at bounding box center [158, 167] width 94 height 53
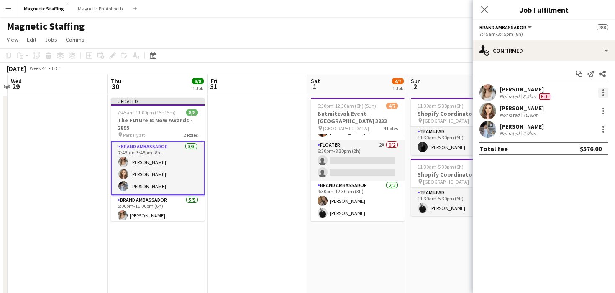
click at [605, 91] on div at bounding box center [603, 93] width 10 height 10
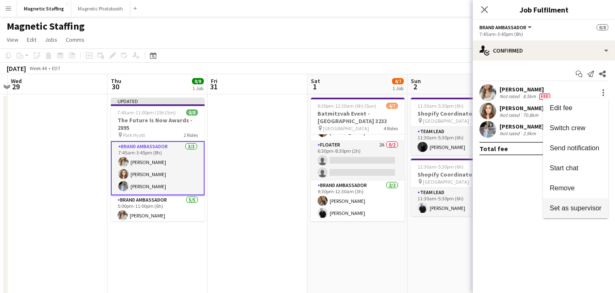
click at [567, 207] on span "Set as supervisor" at bounding box center [575, 208] width 52 height 7
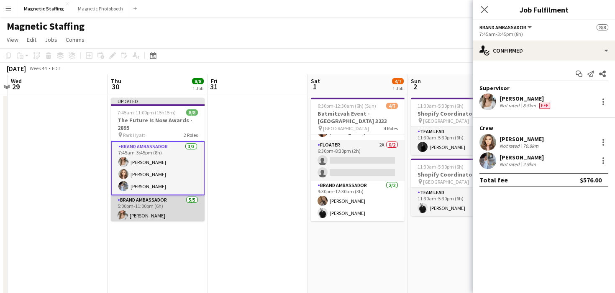
click at [159, 216] on app-card-role "Brand Ambassador [DATE] 5:00pm-11:00pm (6h) [PERSON_NAME] ! [PERSON_NAME] [PERS…" at bounding box center [158, 235] width 94 height 79
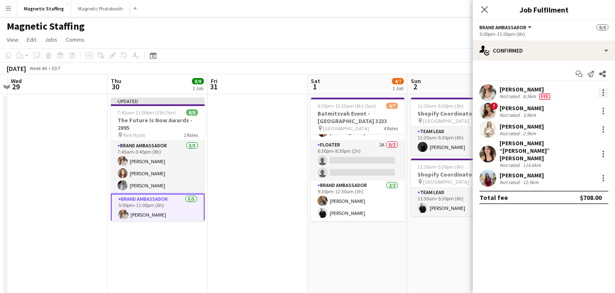
click at [600, 93] on div at bounding box center [603, 93] width 10 height 10
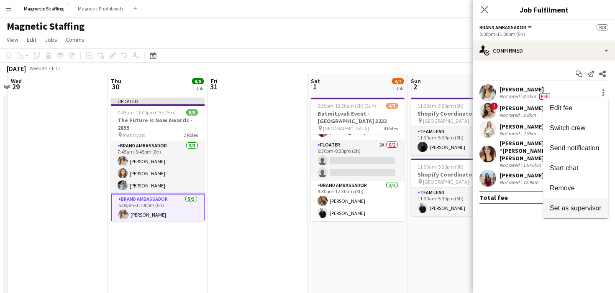
click at [561, 205] on span "Set as supervisor" at bounding box center [575, 208] width 52 height 7
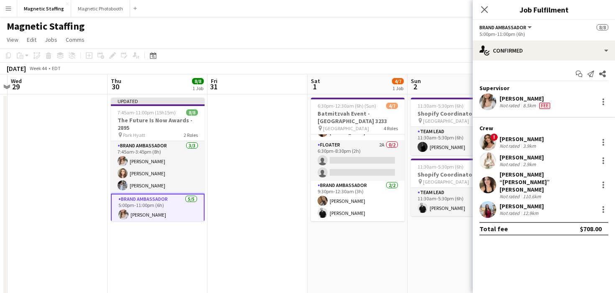
click at [457, 70] on div "[DATE] Week 44 • EDT Publish 1 job Revert 1 job" at bounding box center [307, 69] width 615 height 12
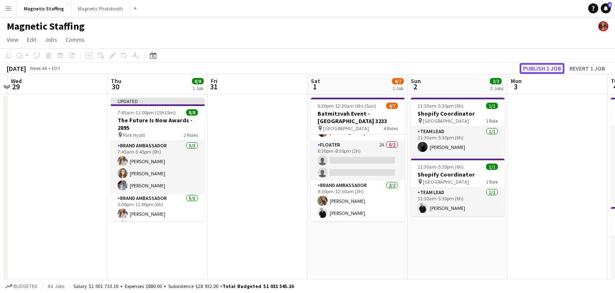
click at [553, 66] on button "Publish 1 job" at bounding box center [541, 68] width 45 height 11
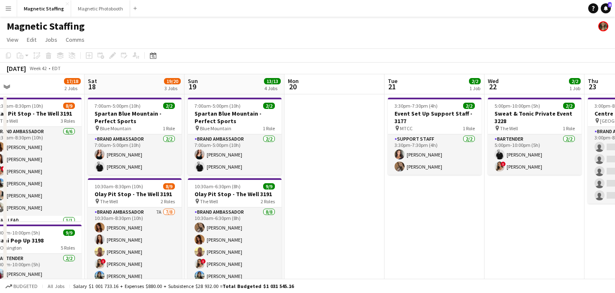
scroll to position [0, 188]
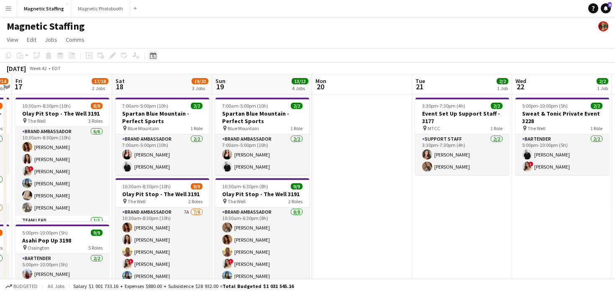
click at [150, 58] on icon "Date picker" at bounding box center [153, 55] width 7 height 7
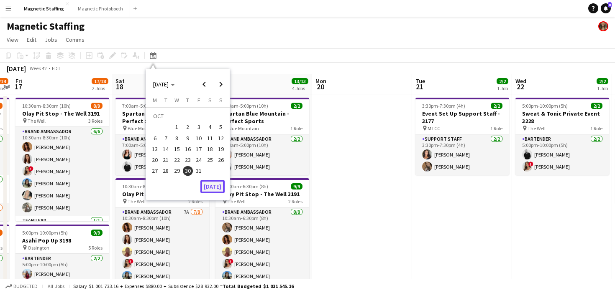
click at [207, 188] on button "[DATE]" at bounding box center [212, 186] width 24 height 13
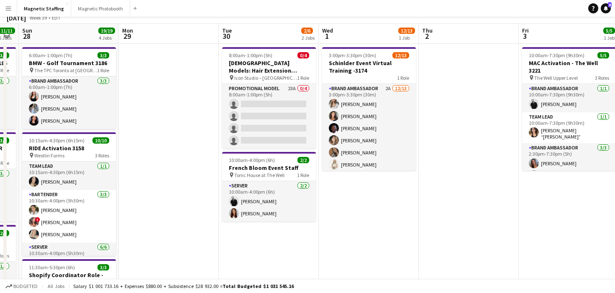
scroll to position [0, 0]
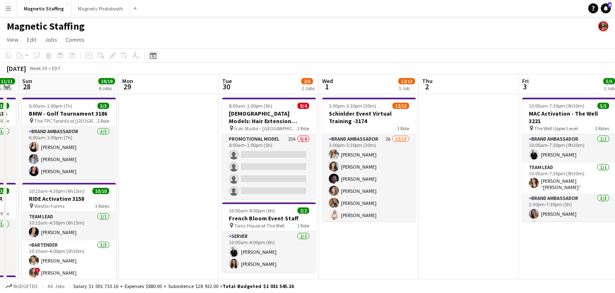
click at [152, 57] on icon "Date picker" at bounding box center [153, 55] width 7 height 7
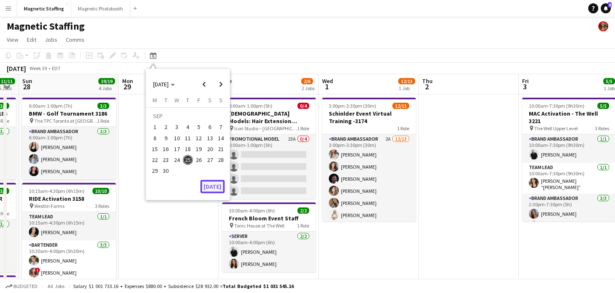
click at [211, 187] on button "[DATE]" at bounding box center [212, 186] width 24 height 13
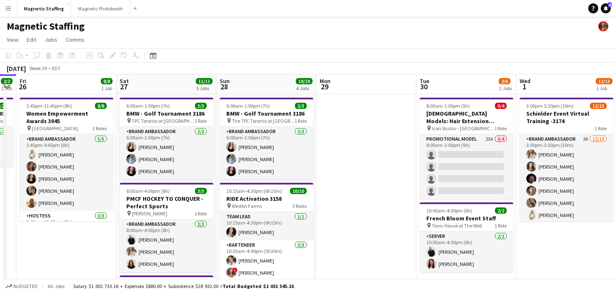
scroll to position [0, 239]
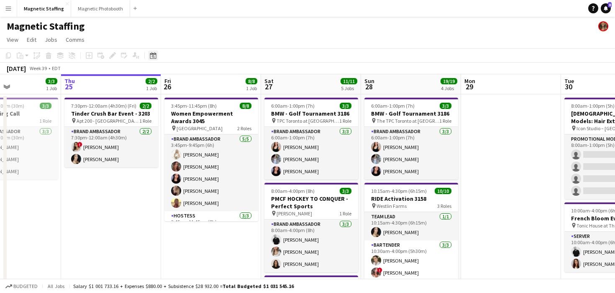
click at [155, 58] on icon "Date picker" at bounding box center [153, 55] width 7 height 7
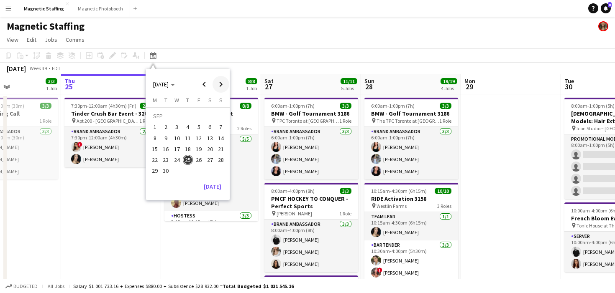
click at [221, 82] on span "Next month" at bounding box center [220, 84] width 17 height 17
click at [188, 139] on span "9" at bounding box center [188, 138] width 10 height 10
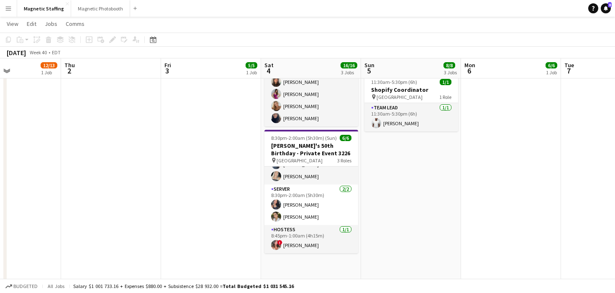
scroll to position [0, 0]
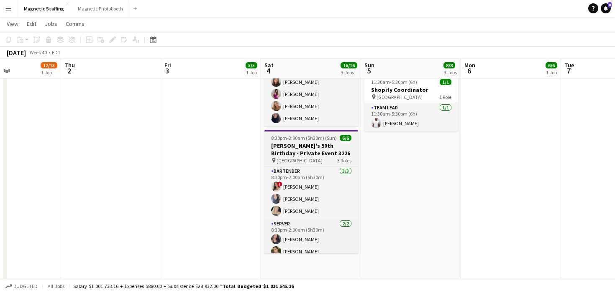
click at [288, 151] on h3 "[PERSON_NAME]'s 50th Birthday - Private Event 3226" at bounding box center [311, 149] width 94 height 15
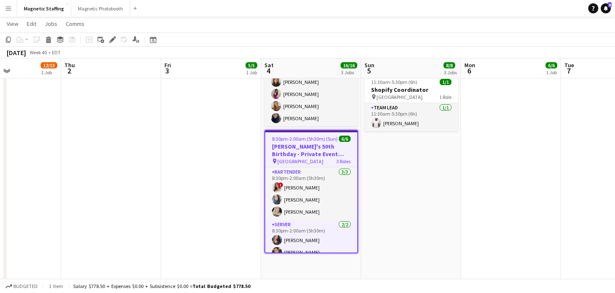
scroll to position [0, 239]
click at [112, 40] on icon at bounding box center [112, 40] width 5 height 5
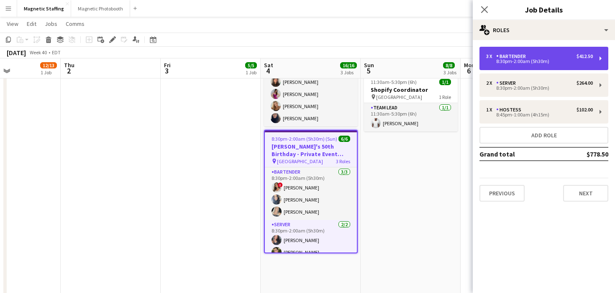
click at [570, 56] on div "3 x Bartender $412.50" at bounding box center [539, 57] width 107 height 6
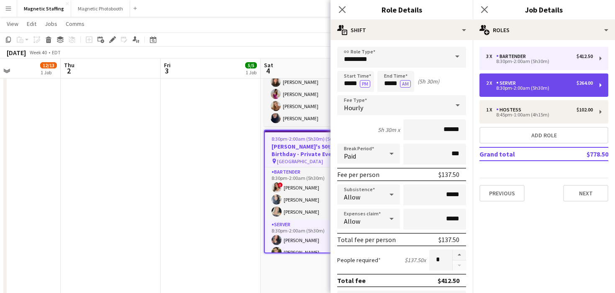
click at [543, 84] on div "2 x Server $264.00" at bounding box center [539, 83] width 107 height 6
type input "******"
type input "*"
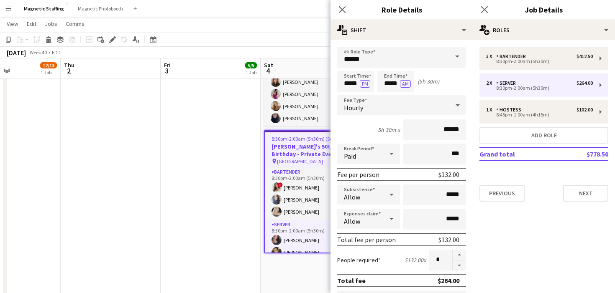
click at [146, 43] on div "Date picker [DATE] [DATE] [DATE] M [DATE] T [DATE] W [DATE] T [DATE] F [DATE] S…" at bounding box center [150, 40] width 19 height 10
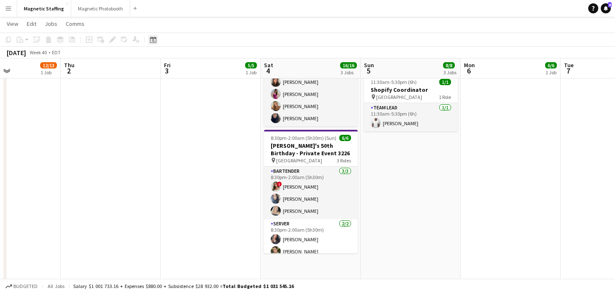
click at [154, 41] on icon "Date picker" at bounding box center [153, 39] width 7 height 7
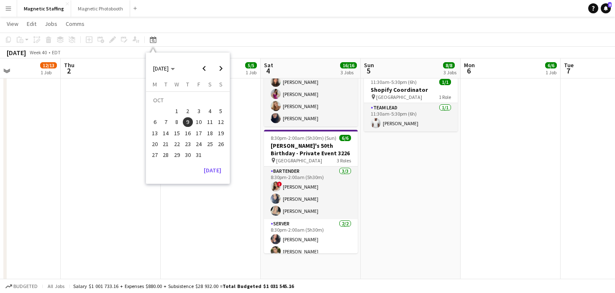
click at [176, 112] on span "1" at bounding box center [177, 111] width 10 height 10
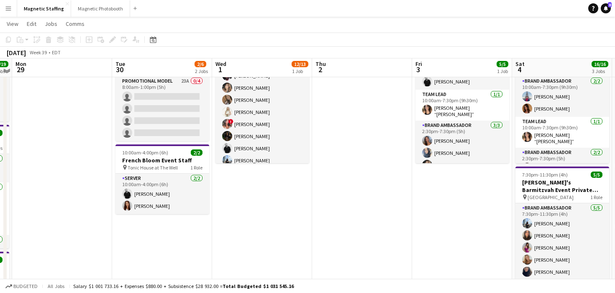
scroll to position [59, 0]
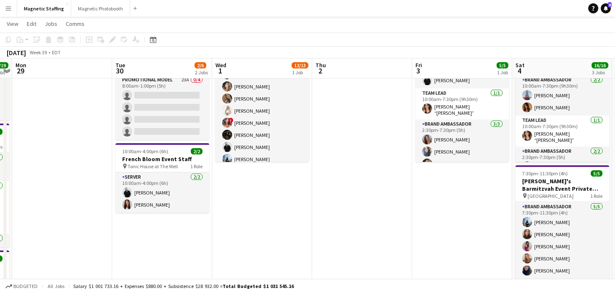
click at [247, 184] on app-date-cell "3:00pm-3:30pm (30m) 12/13 Schinlder Event Virtual Training -3174 1 Role Brand A…" at bounding box center [262, 269] width 100 height 468
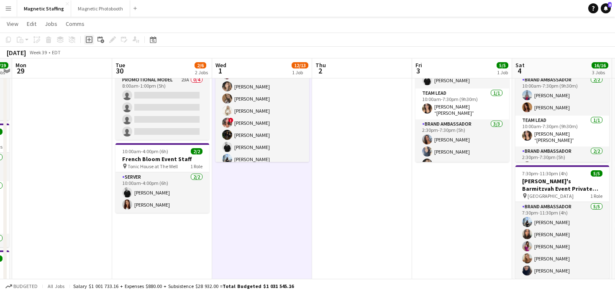
click at [89, 38] on icon at bounding box center [89, 40] width 4 height 4
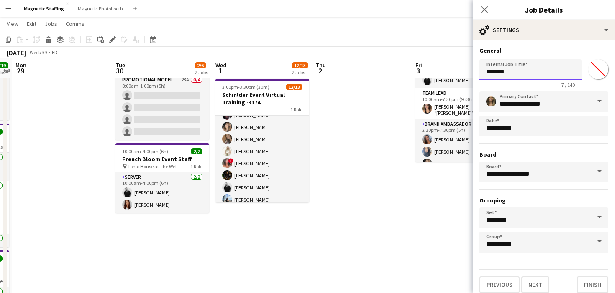
drag, startPoint x: 521, startPoint y: 70, endPoint x: 457, endPoint y: 65, distance: 64.6
click at [457, 68] on body "Menu Boards Boards Boards All jobs Status Workforce Workforce My Workforce Recr…" at bounding box center [307, 248] width 615 height 615
drag, startPoint x: 507, startPoint y: 72, endPoint x: 589, endPoint y: 71, distance: 82.8
click at [589, 71] on div "**********" at bounding box center [543, 72] width 129 height 32
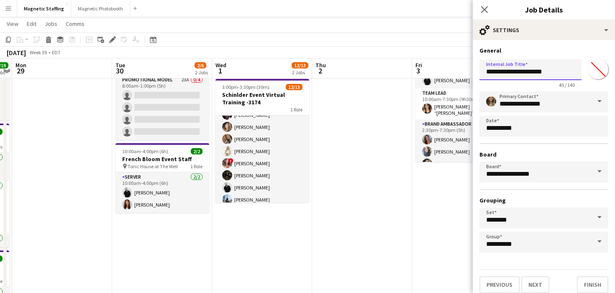
scroll to position [0, 0]
type input "**********"
click at [541, 285] on button "Next" at bounding box center [535, 285] width 28 height 17
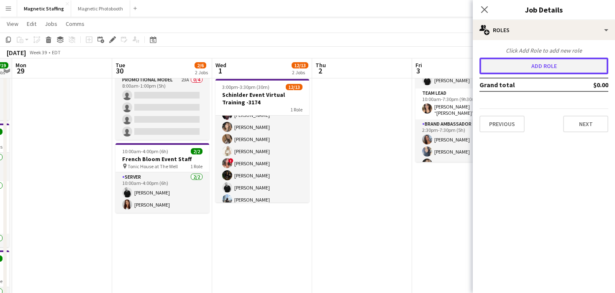
click at [537, 67] on button "Add role" at bounding box center [543, 66] width 129 height 17
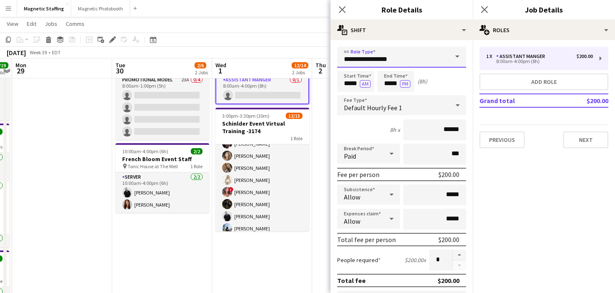
drag, startPoint x: 403, startPoint y: 58, endPoint x: 263, endPoint y: 54, distance: 139.7
click at [267, 56] on body "Menu Boards Boards Boards All jobs Status Workforce Workforce My Workforce Recr…" at bounding box center [307, 248] width 615 height 615
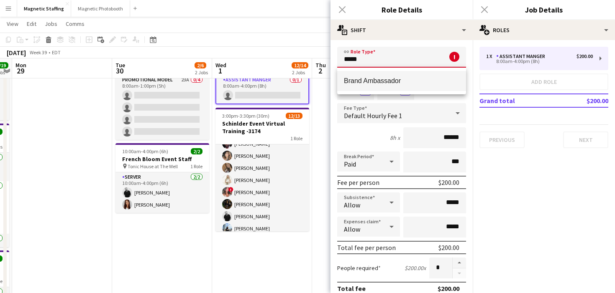
click at [351, 78] on span "Brand Ambassador" at bounding box center [401, 81] width 115 height 8
type input "**********"
type input "******"
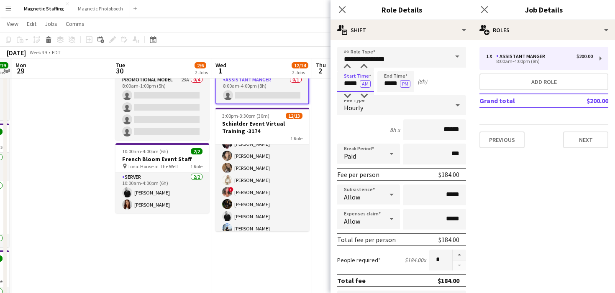
drag, startPoint x: 357, startPoint y: 85, endPoint x: 298, endPoint y: 78, distance: 59.8
click at [298, 78] on body "Menu Boards Boards Boards All jobs Status Workforce Workforce My Workforce Recr…" at bounding box center [307, 248] width 615 height 615
type input "*****"
click at [363, 82] on button "AM" at bounding box center [365, 84] width 11 height 8
drag, startPoint x: 398, startPoint y: 84, endPoint x: 332, endPoint y: 83, distance: 65.6
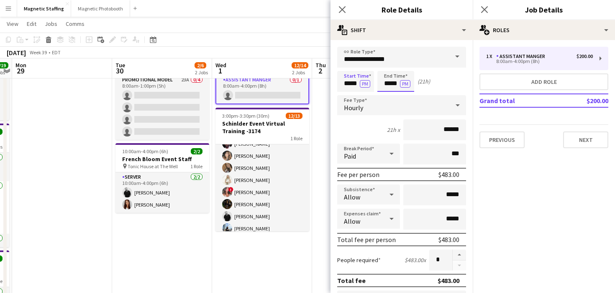
click at [340, 84] on div "Start Time ***** PM End Time ***** PM (21h)" at bounding box center [401, 81] width 129 height 21
type input "*****"
click at [447, 129] on input "******" at bounding box center [434, 130] width 63 height 21
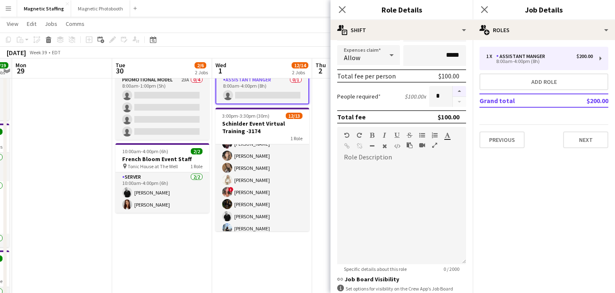
type input "******"
click at [459, 89] on button "button" at bounding box center [458, 91] width 13 height 11
type input "*"
click at [378, 177] on div at bounding box center [401, 214] width 129 height 100
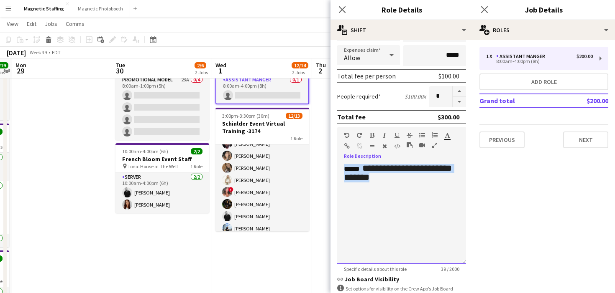
drag, startPoint x: 434, startPoint y: 183, endPoint x: 333, endPoint y: 149, distance: 106.3
click at [333, 149] on form "**********" at bounding box center [401, 143] width 142 height 520
click at [384, 146] on icon "button" at bounding box center [384, 146] width 5 height 6
click at [373, 194] on div "**********" at bounding box center [401, 214] width 129 height 100
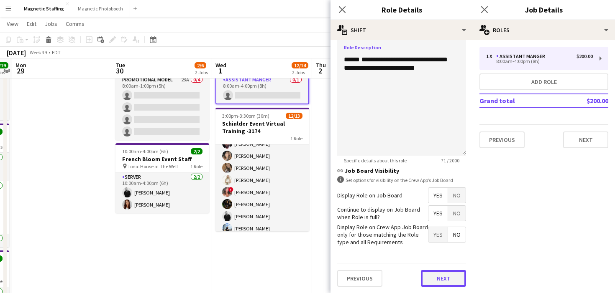
click at [435, 277] on button "Next" at bounding box center [443, 278] width 45 height 17
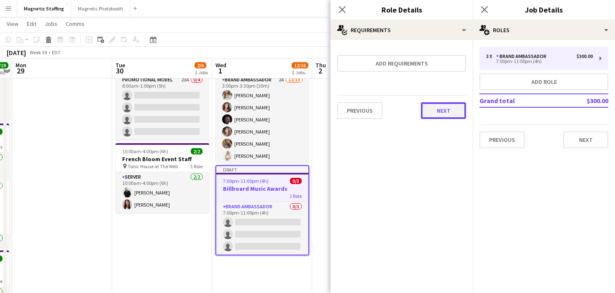
click at [441, 110] on button "Next" at bounding box center [443, 110] width 45 height 17
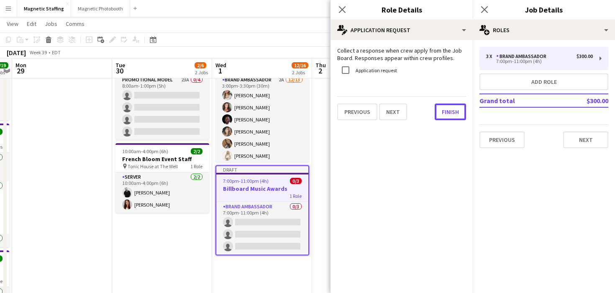
click at [441, 110] on button "Finish" at bounding box center [449, 112] width 31 height 17
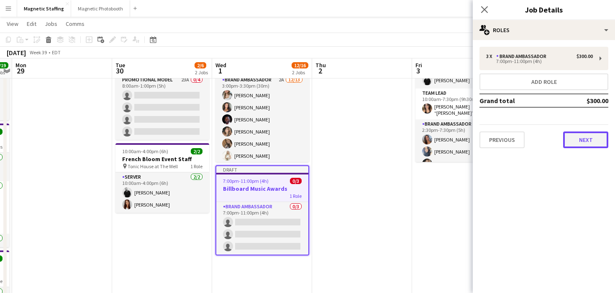
click at [575, 141] on button "Next" at bounding box center [585, 140] width 45 height 17
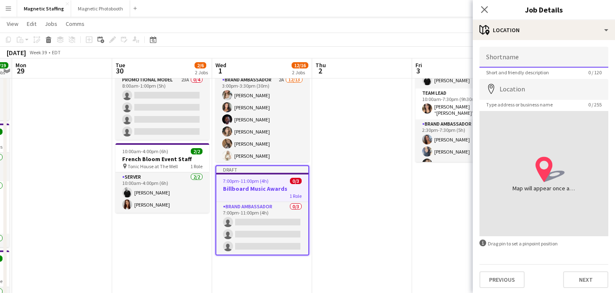
click at [522, 57] on input "Shortname" at bounding box center [543, 57] width 129 height 21
type input "*****"
click at [517, 88] on input "Location" at bounding box center [543, 89] width 129 height 21
type input "**********"
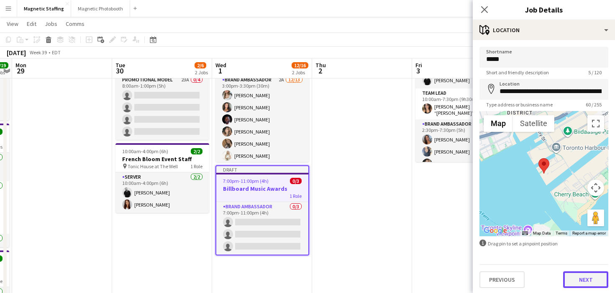
click at [583, 280] on button "Next" at bounding box center [585, 280] width 45 height 17
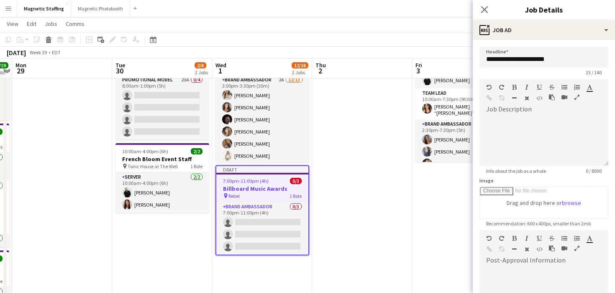
scroll to position [120, 0]
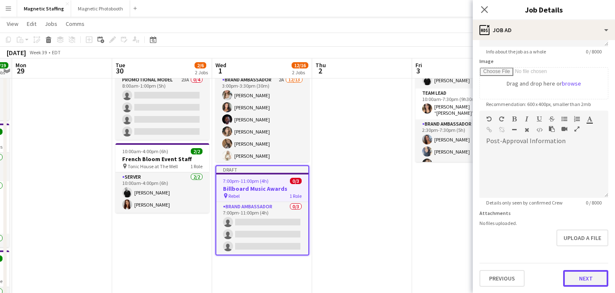
click at [580, 278] on button "Next" at bounding box center [585, 278] width 45 height 17
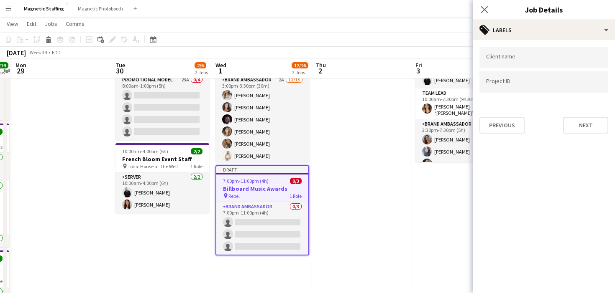
scroll to position [0, 0]
click at [593, 127] on button "Next" at bounding box center [585, 125] width 45 height 17
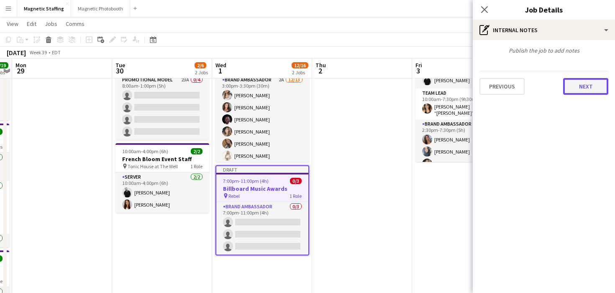
click at [590, 87] on button "Next" at bounding box center [585, 86] width 45 height 17
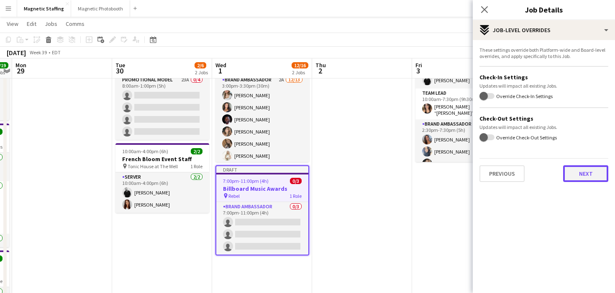
click at [599, 172] on button "Next" at bounding box center [585, 174] width 45 height 17
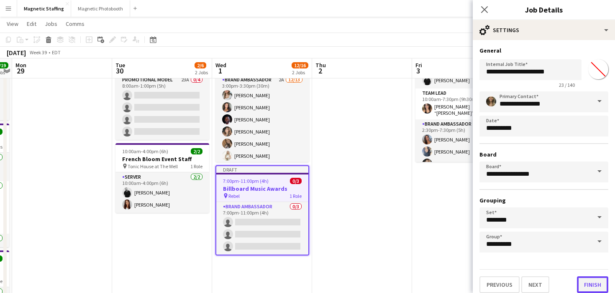
click at [585, 282] on button "Finish" at bounding box center [591, 285] width 31 height 17
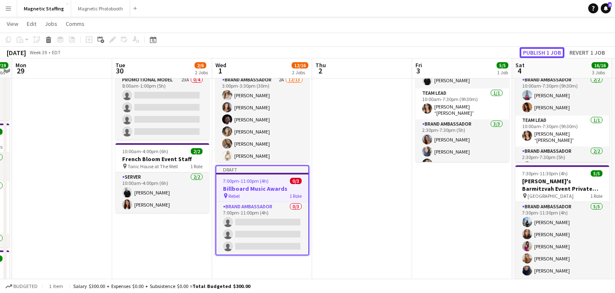
click at [551, 49] on button "Publish 1 job" at bounding box center [541, 52] width 45 height 11
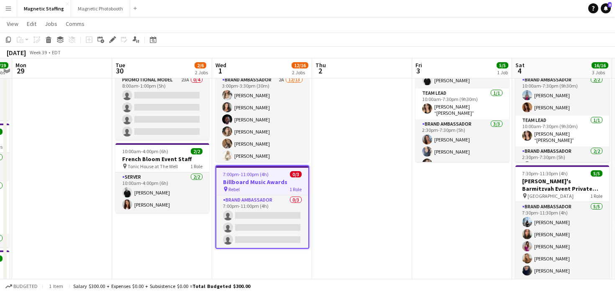
click at [233, 174] on span "7:00pm-11:00pm (4h)" at bounding box center [246, 174] width 46 height 6
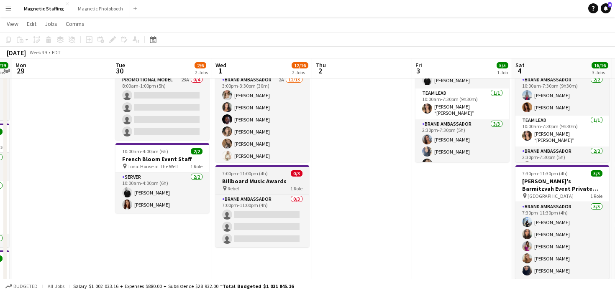
click at [233, 174] on span "7:00pm-11:00pm (4h)" at bounding box center [245, 174] width 46 height 6
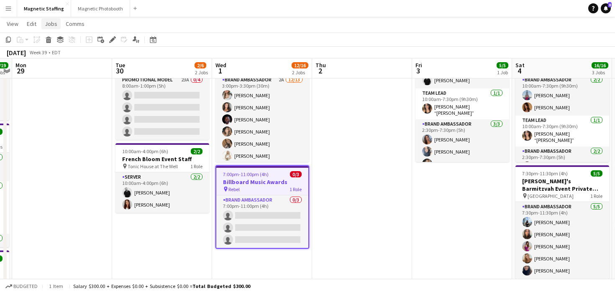
click at [50, 23] on span "Jobs" at bounding box center [51, 24] width 13 height 8
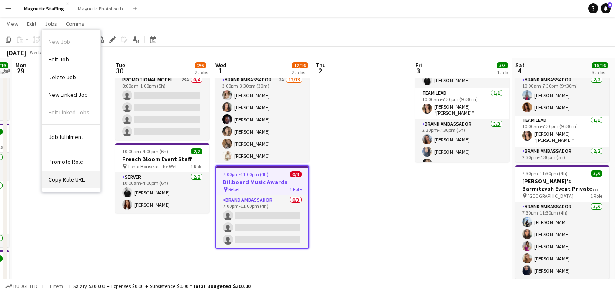
click at [76, 176] on span "Copy Role URL" at bounding box center [66, 180] width 36 height 8
type textarea "**********"
